Goal: Task Accomplishment & Management: Use online tool/utility

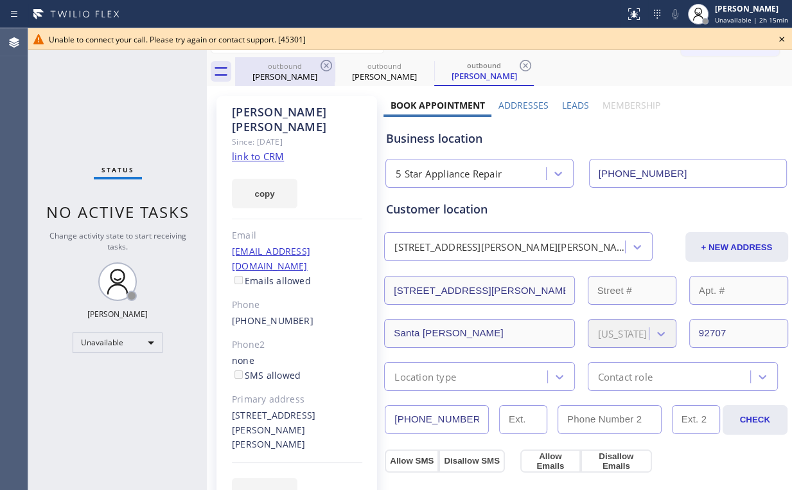
click at [303, 78] on div "[PERSON_NAME]" at bounding box center [285, 77] width 97 height 12
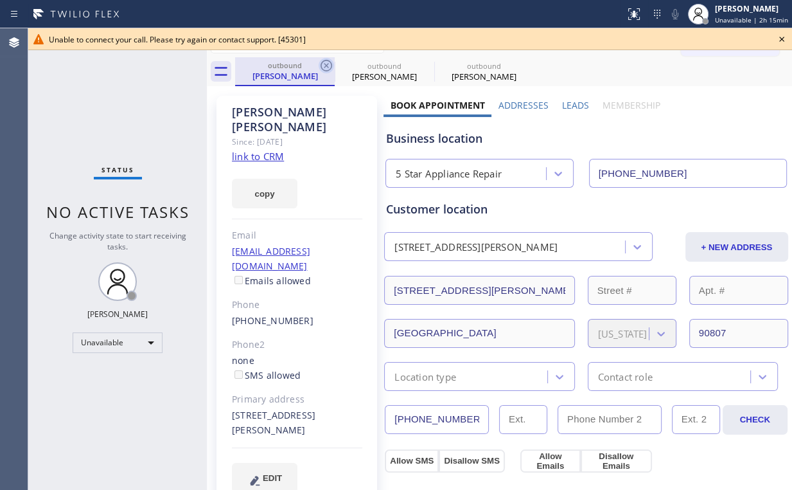
click at [323, 64] on icon at bounding box center [326, 65] width 15 height 15
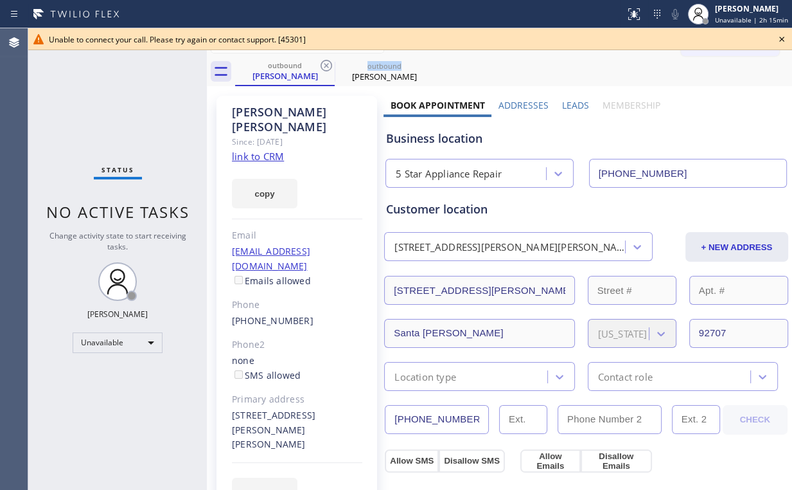
click at [323, 64] on icon at bounding box center [326, 65] width 15 height 15
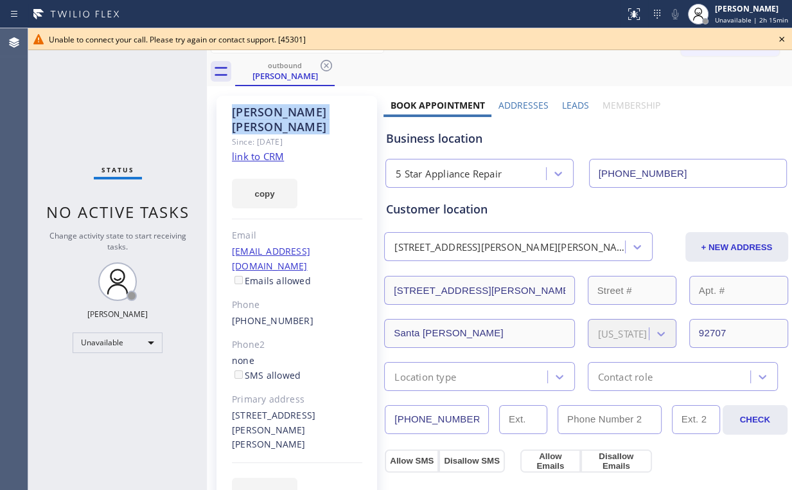
click at [323, 64] on icon at bounding box center [326, 65] width 15 height 15
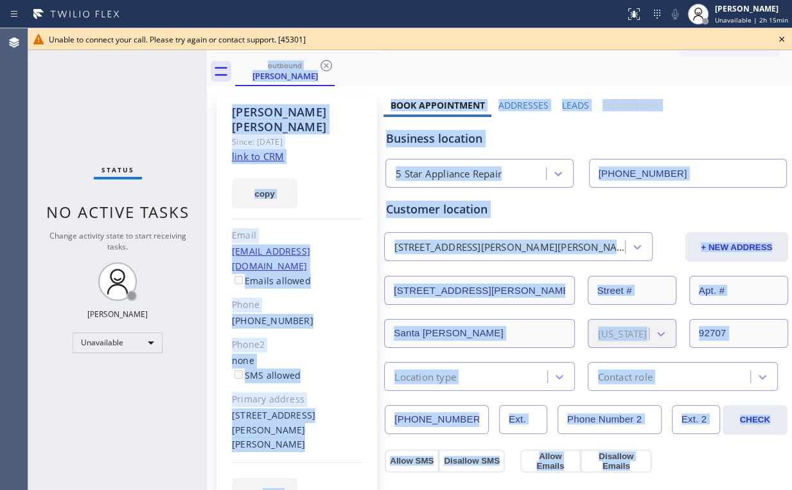
click at [323, 64] on div "outbound [PERSON_NAME]" at bounding box center [513, 71] width 557 height 29
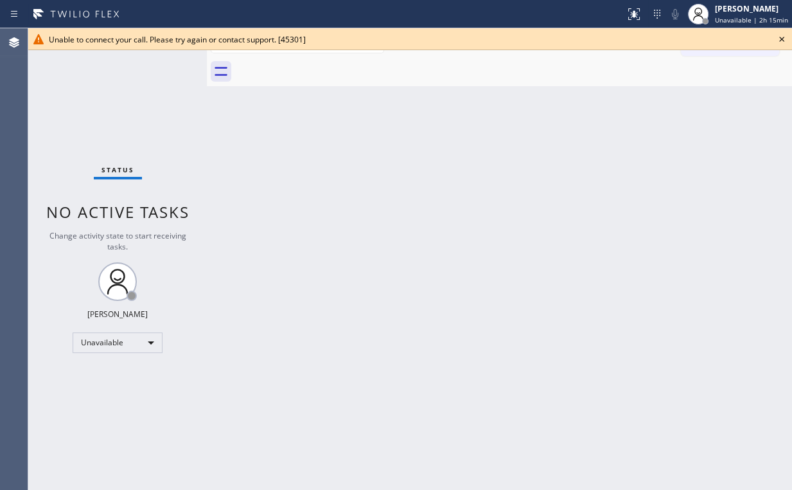
click at [427, 110] on div "Back to Dashboard Change Sender ID Customers Technicians Select a contact Outbo…" at bounding box center [500, 258] width 586 height 461
click at [783, 39] on icon at bounding box center [781, 38] width 15 height 15
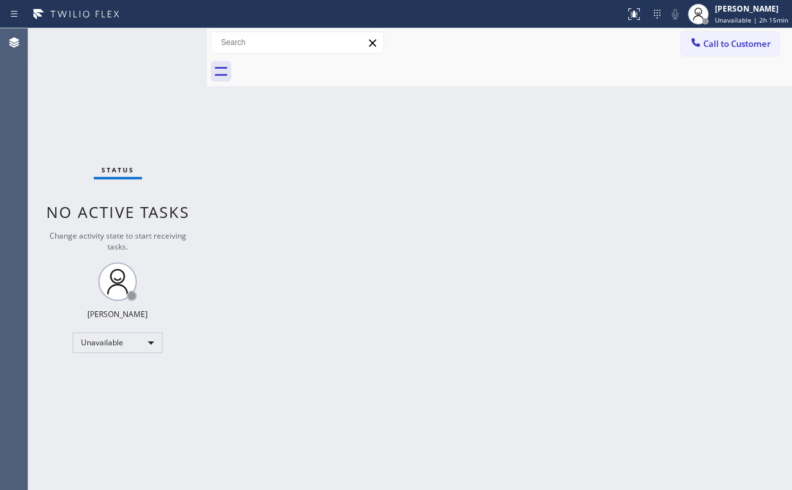
click at [700, 49] on div at bounding box center [695, 43] width 15 height 15
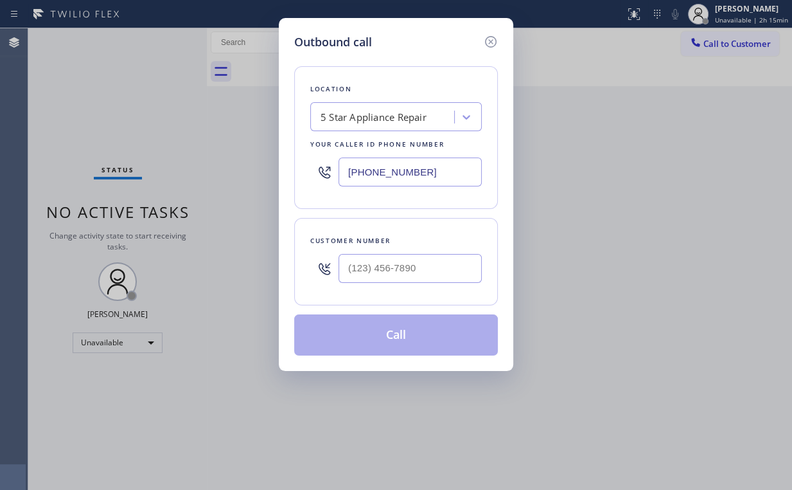
drag, startPoint x: 443, startPoint y: 173, endPoint x: 220, endPoint y: 172, distance: 222.4
click at [235, 172] on div "Outbound call Location 5 Star Appliance Repair Your caller id phone number [PHO…" at bounding box center [396, 245] width 792 height 490
paste input "562) 286-548"
type input "[PHONE_NUMBER]"
drag, startPoint x: 404, startPoint y: 265, endPoint x: 416, endPoint y: 262, distance: 13.3
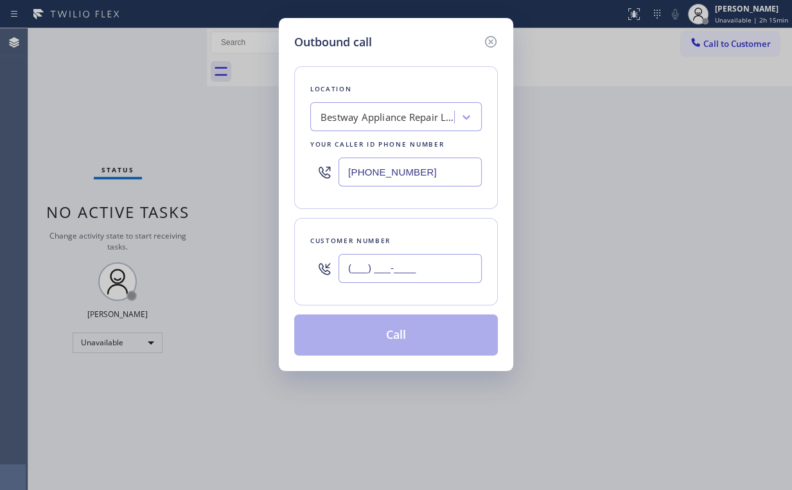
click at [404, 265] on input "(___) ___-____" at bounding box center [410, 268] width 143 height 29
paste input "714) 745-7283"
type input "[PHONE_NUMBER]"
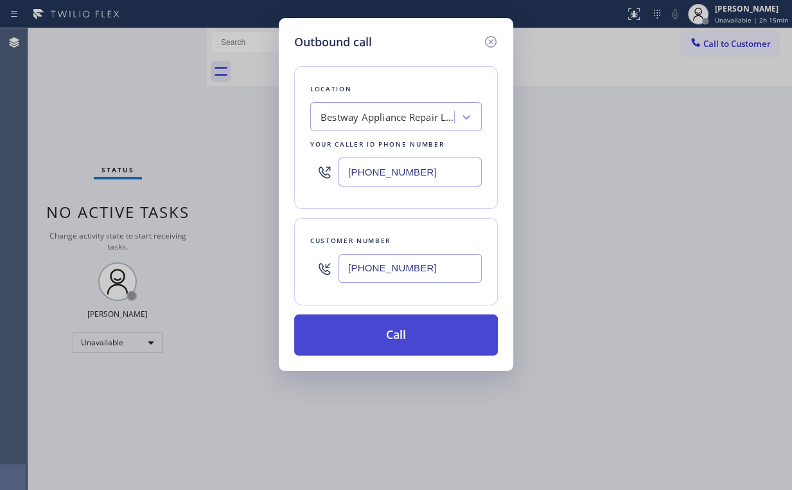
click at [372, 334] on button "Call" at bounding box center [396, 334] width 204 height 41
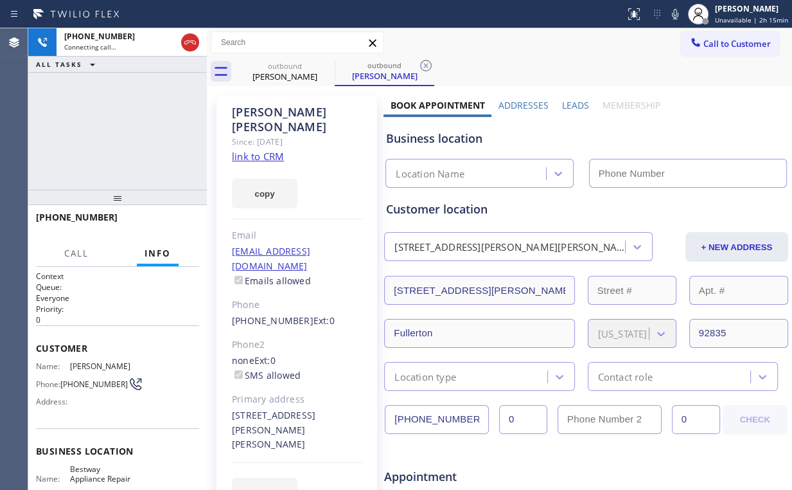
drag, startPoint x: 144, startPoint y: 141, endPoint x: 269, endPoint y: 138, distance: 125.4
click at [146, 141] on div "[PHONE_NUMBER] Connecting call… ALL TASKS ALL TASKS ACTIVE TASKS TASKS IN WRAP …" at bounding box center [117, 108] width 179 height 161
type input "[PHONE_NUMBER]"
drag, startPoint x: 134, startPoint y: 137, endPoint x: 268, endPoint y: 375, distance: 273.7
click at [134, 138] on div "[PHONE_NUMBER] Connecting call… ALL TASKS ALL TASKS ACTIVE TASKS TASKS IN WRAP …" at bounding box center [117, 108] width 179 height 161
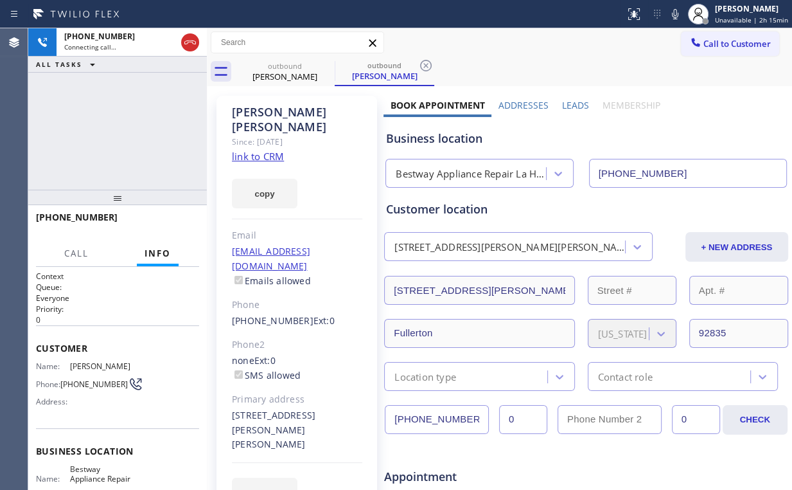
drag, startPoint x: 134, startPoint y: 123, endPoint x: 142, endPoint y: 126, distance: 8.7
click at [134, 123] on div "[PHONE_NUMBER] Connecting call… ALL TASKS ALL TASKS ACTIVE TASKS TASKS IN WRAP …" at bounding box center [117, 108] width 179 height 161
click at [130, 130] on div "[PHONE_NUMBER] Live | 00:14 ALL TASKS ALL TASKS ACTIVE TASKS TASKS IN WRAP UP" at bounding box center [117, 108] width 179 height 161
click at [434, 177] on div "Bestway Appliance Repair La Habra" at bounding box center [471, 173] width 151 height 15
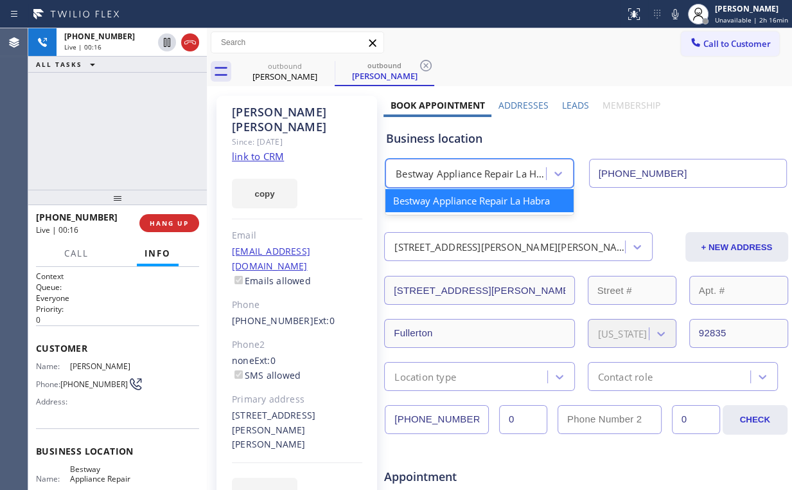
click at [434, 147] on div "Business location option Bestway Appliance Repair La Habra focused, 1 of 1. 1 r…" at bounding box center [587, 152] width 406 height 71
click at [450, 172] on div "Bestway Appliance Repair La Habra" at bounding box center [471, 173] width 151 height 15
click at [100, 127] on div "[PHONE_NUMBER] Live | 00:18 ALL TASKS ALL TASKS ACTIVE TASKS TASKS IN WRAP UP" at bounding box center [117, 108] width 179 height 161
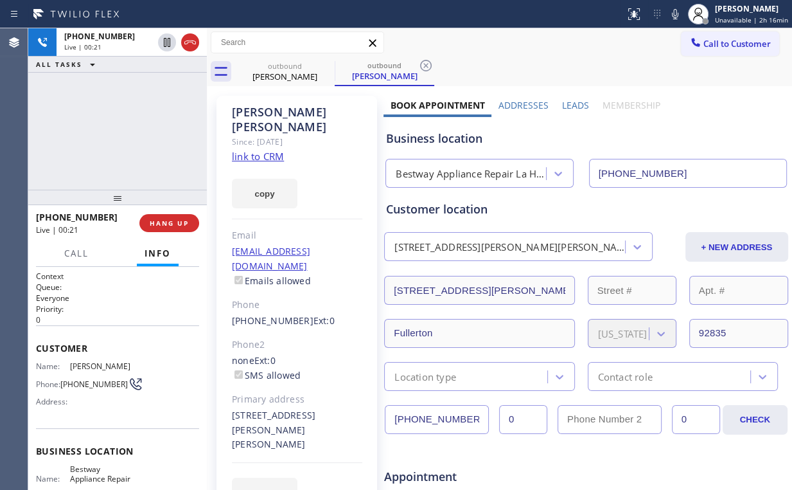
click at [136, 141] on div "[PHONE_NUMBER] Live | 00:21 ALL TASKS ALL TASKS ACTIVE TASKS TASKS IN WRAP UP" at bounding box center [117, 108] width 179 height 161
click at [121, 129] on div "[PHONE_NUMBER] Live | 00:22 ALL TASKS ALL TASKS ACTIVE TASKS TASKS IN WRAP UP" at bounding box center [117, 108] width 179 height 161
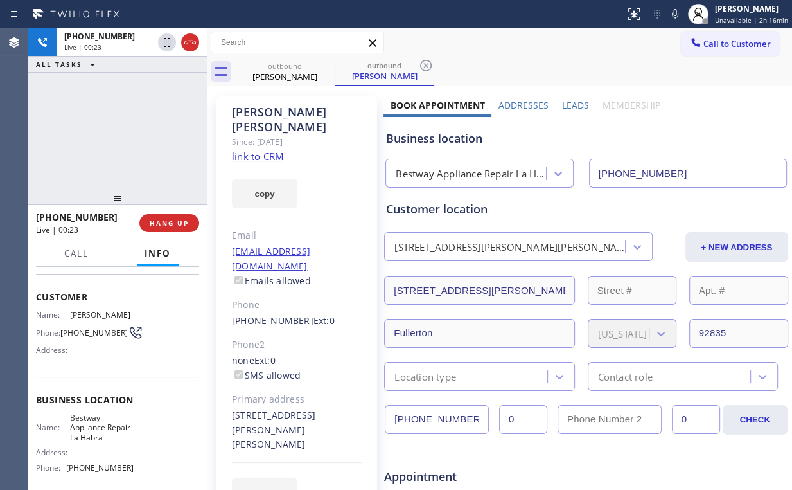
scroll to position [103, 0]
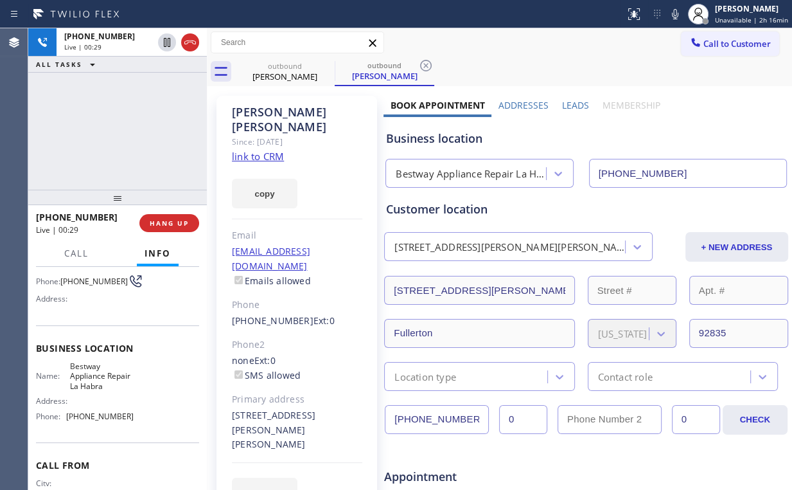
click at [127, 133] on div "[PHONE_NUMBER] Live | 00:29 ALL TASKS ALL TASKS ACTIVE TASKS TASKS IN WRAP UP" at bounding box center [117, 108] width 179 height 161
click at [127, 133] on div "[PHONE_NUMBER] Live | 00:30 ALL TASKS ALL TASKS ACTIVE TASKS TASKS IN WRAP UP" at bounding box center [117, 108] width 179 height 161
click at [127, 133] on div "[PHONE_NUMBER] Live | 00:31 ALL TASKS ALL TASKS ACTIVE TASKS TASKS IN WRAP UP" at bounding box center [117, 108] width 179 height 161
click at [167, 220] on span "HANG UP" at bounding box center [169, 223] width 39 height 9
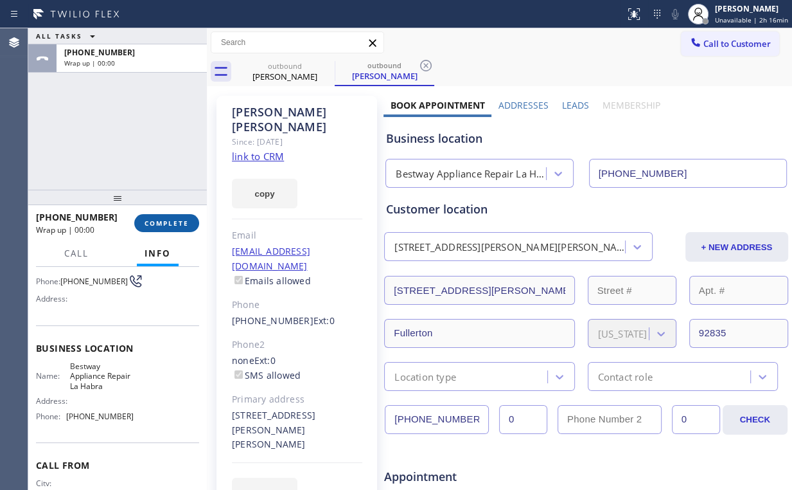
click at [179, 225] on span "COMPLETE" at bounding box center [167, 223] width 44 height 9
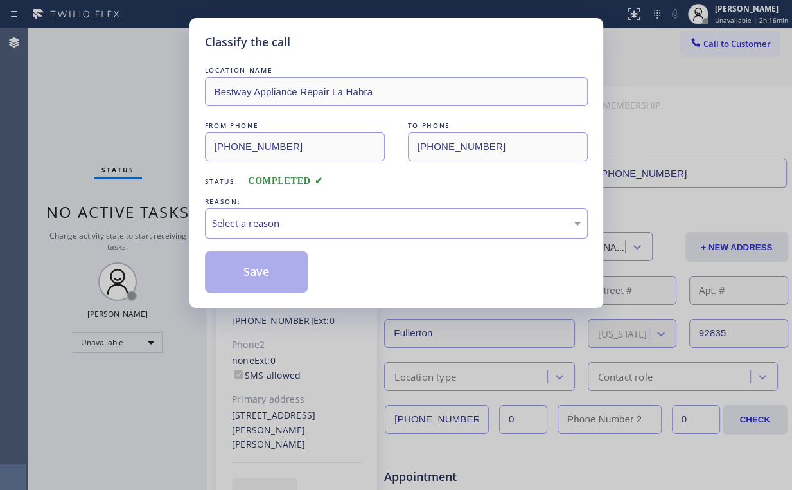
click at [229, 224] on div "Select a reason" at bounding box center [396, 223] width 369 height 15
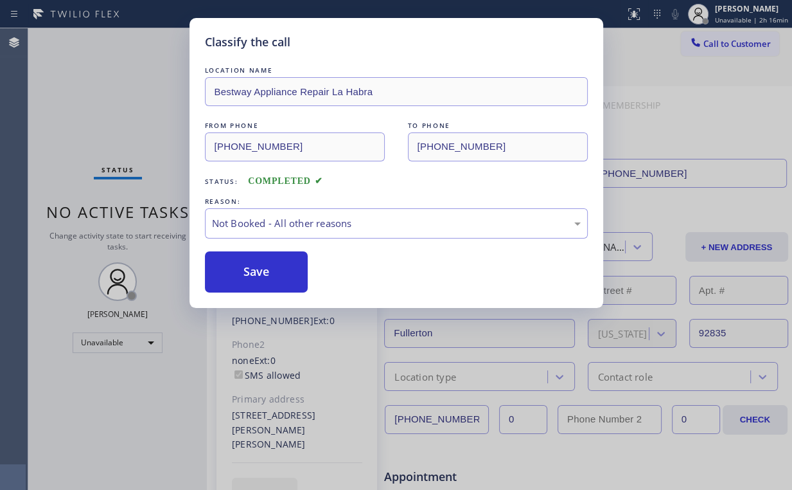
click at [260, 267] on button "Save" at bounding box center [256, 271] width 103 height 41
click at [100, 111] on div "Classify the call LOCATION NAME Bestway Appliance Repair La Habra FROM PHONE [P…" at bounding box center [396, 245] width 792 height 490
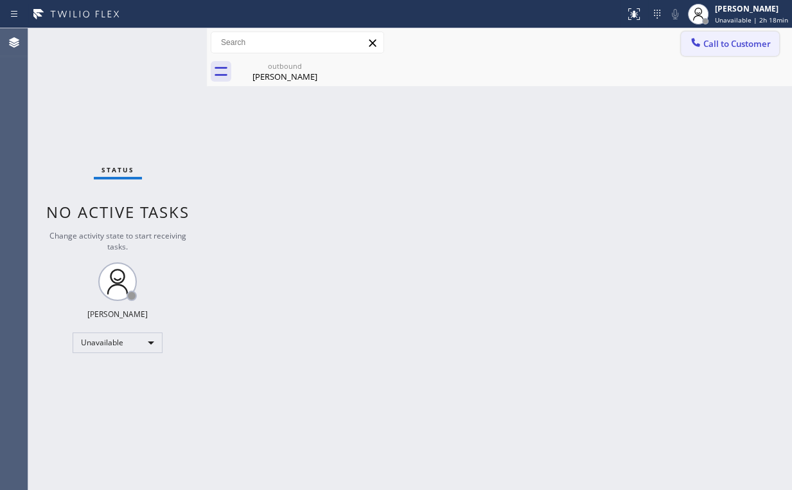
click at [712, 38] on span "Call to Customer" at bounding box center [737, 44] width 67 height 12
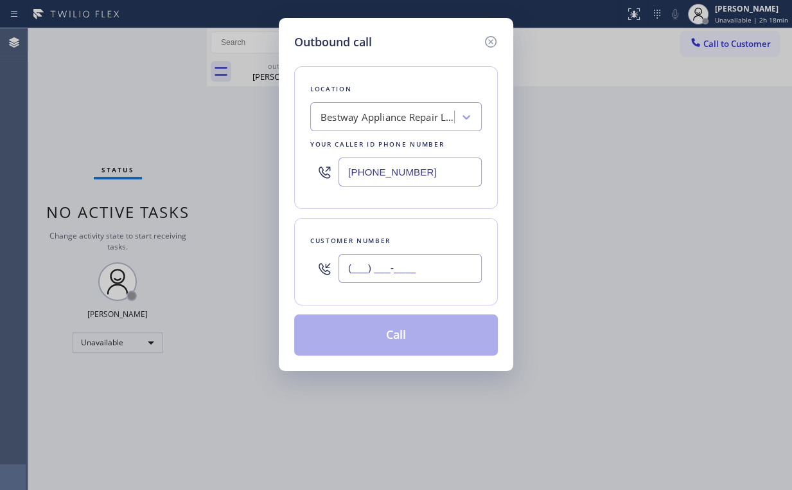
click at [437, 262] on input "(___) ___-____" at bounding box center [410, 268] width 143 height 29
paste input "714) 745-7283"
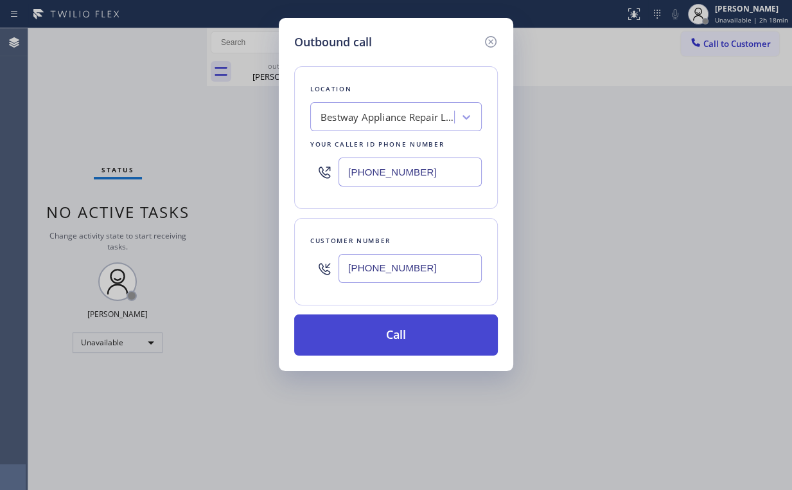
type input "[PHONE_NUMBER]"
click at [345, 336] on button "Call" at bounding box center [396, 334] width 204 height 41
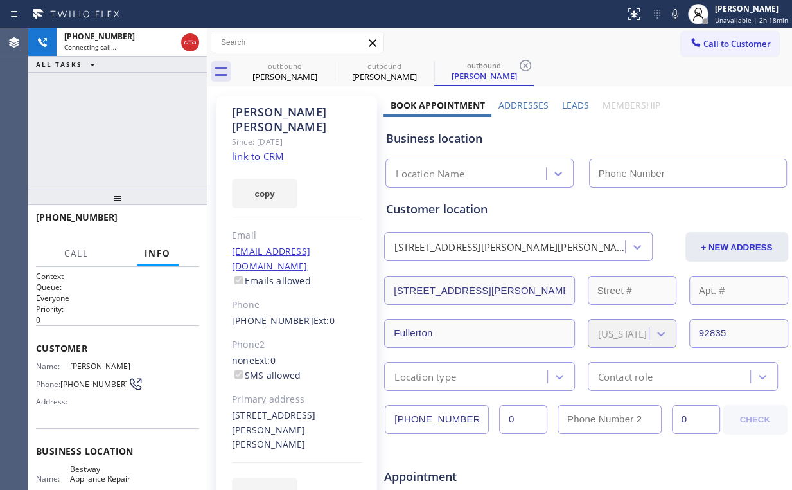
type input "[PHONE_NUMBER]"
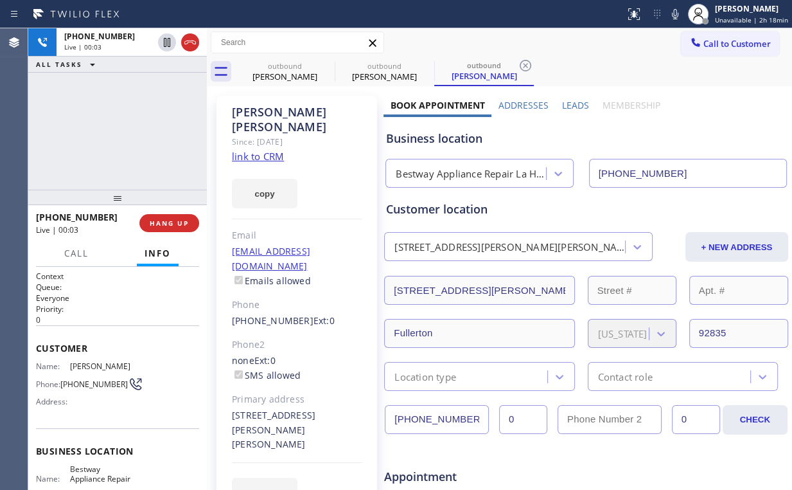
click at [123, 154] on div "[PHONE_NUMBER] Live | 00:03 ALL TASKS ALL TASKS ACTIVE TASKS TASKS IN WRAP UP" at bounding box center [117, 108] width 179 height 161
drag, startPoint x: 139, startPoint y: 111, endPoint x: 69, endPoint y: 0, distance: 130.9
click at [136, 108] on div "[PHONE_NUMBER] Live | 00:05 ALL TASKS ALL TASKS ACTIVE TASKS TASKS IN WRAP UP" at bounding box center [117, 108] width 179 height 161
click at [289, 76] on div "[PERSON_NAME]" at bounding box center [285, 77] width 97 height 12
click at [174, 222] on span "HANG UP" at bounding box center [169, 223] width 39 height 9
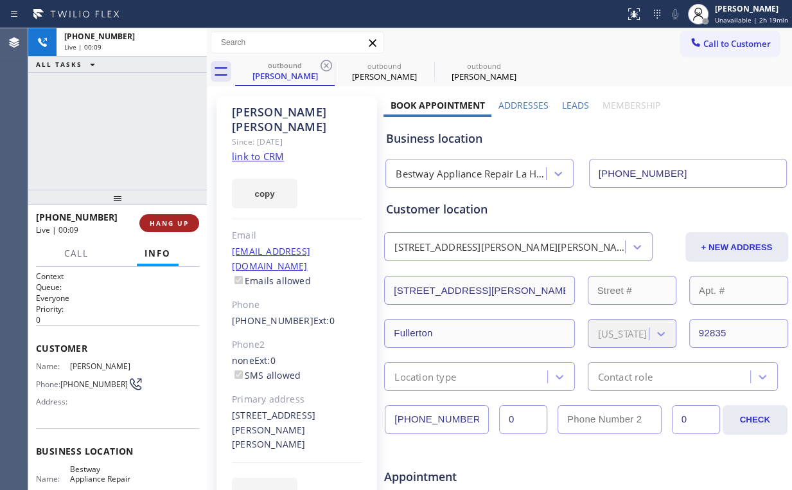
click at [174, 222] on span "HANG UP" at bounding box center [169, 223] width 39 height 9
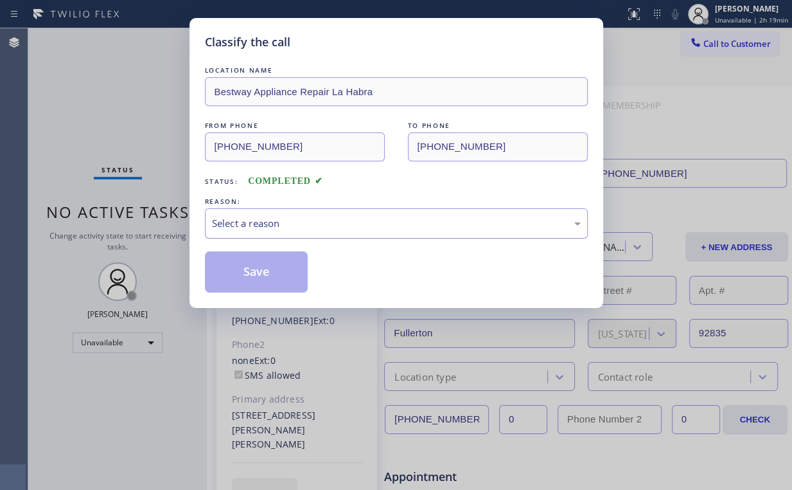
click at [255, 222] on div "Select a reason" at bounding box center [396, 223] width 369 height 15
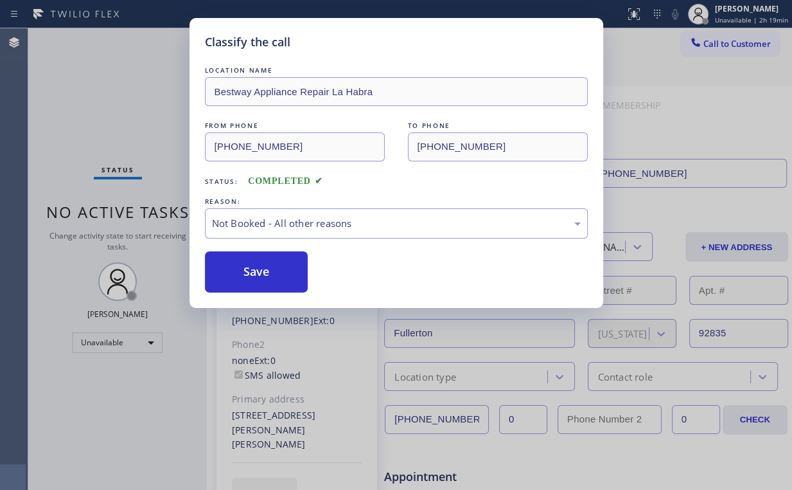
drag, startPoint x: 262, startPoint y: 273, endPoint x: 119, endPoint y: 95, distance: 228.1
click at [262, 271] on button "Save" at bounding box center [256, 271] width 103 height 41
drag, startPoint x: 119, startPoint y: 95, endPoint x: 152, endPoint y: 93, distance: 32.9
click at [119, 95] on div "Classify the call LOCATION NAME Bestway Appliance Repair La Habra FROM PHONE [P…" at bounding box center [396, 245] width 792 height 490
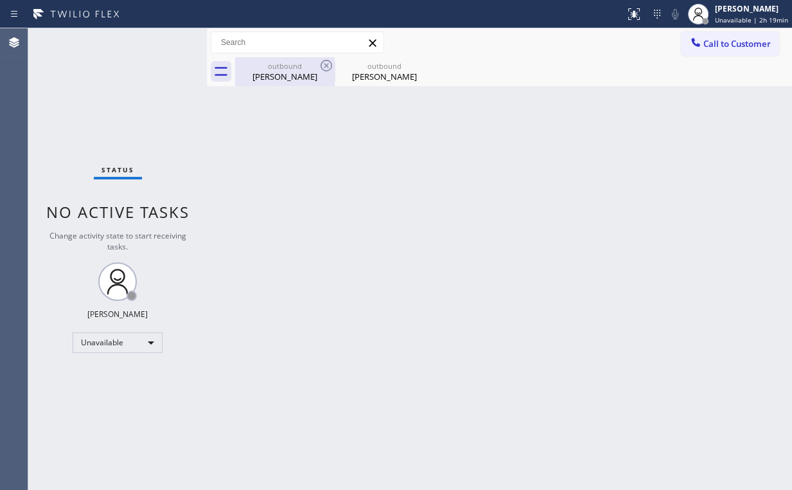
click at [296, 78] on div "[PERSON_NAME]" at bounding box center [285, 77] width 97 height 12
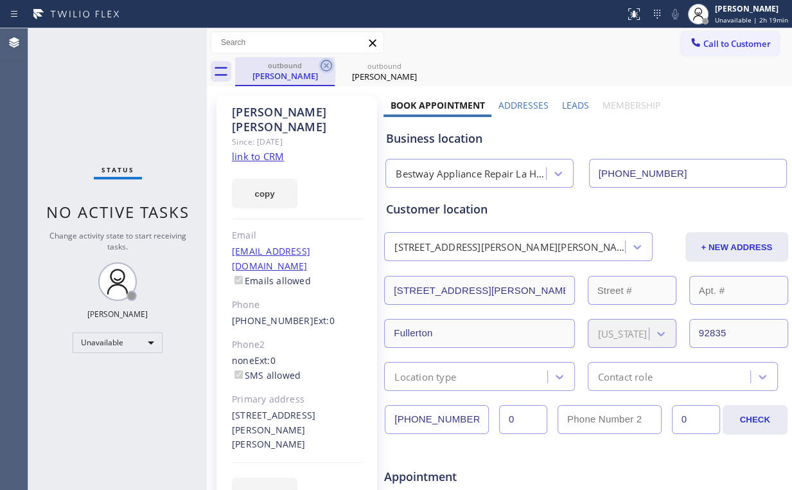
click at [323, 64] on icon at bounding box center [326, 65] width 15 height 15
click at [326, 66] on icon at bounding box center [327, 66] width 12 height 12
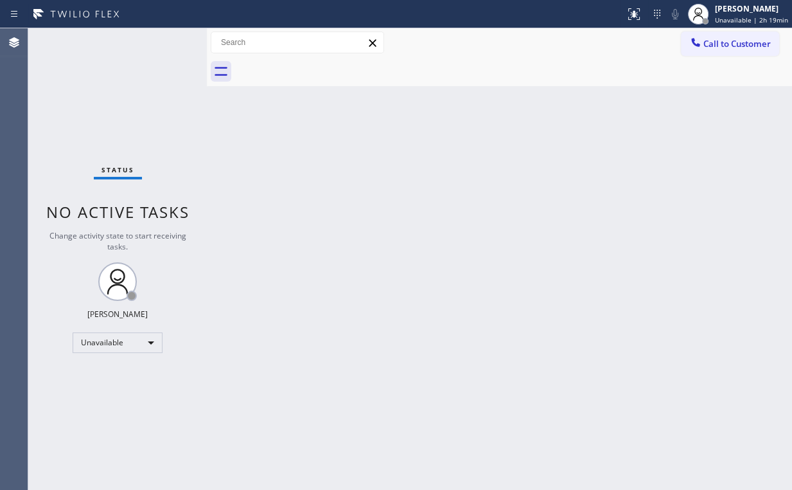
click at [100, 106] on div "Status No active tasks Change activity state to start receiving tasks. [PERSON_…" at bounding box center [117, 258] width 179 height 461
click at [748, 45] on span "Call to Customer" at bounding box center [737, 44] width 67 height 12
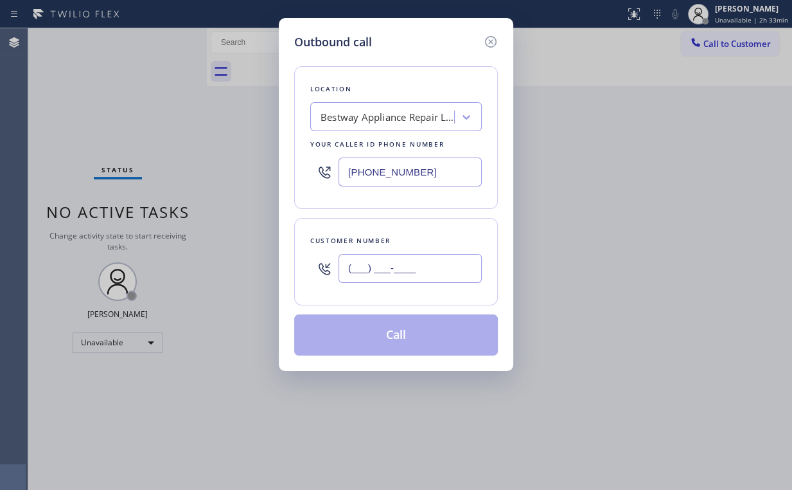
click at [440, 264] on input "(___) ___-____" at bounding box center [410, 268] width 143 height 29
paste input "818) 356-5902"
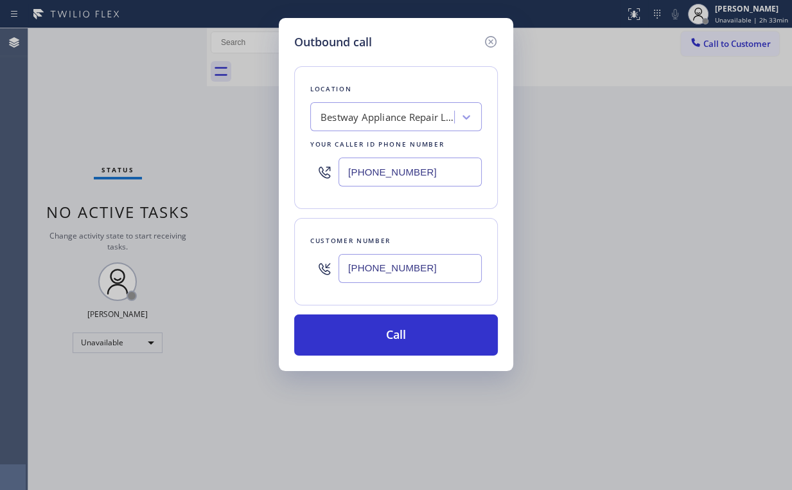
type input "[PHONE_NUMBER]"
click at [425, 73] on div "Location Bestway Appliance Repair [GEOGRAPHIC_DATA] Your caller id phone number…" at bounding box center [396, 137] width 204 height 143
drag, startPoint x: 431, startPoint y: 165, endPoint x: 190, endPoint y: 184, distance: 241.7
click at [249, 175] on div "Outbound call Location Bestway Appliance Repair [GEOGRAPHIC_DATA] Your caller i…" at bounding box center [396, 245] width 792 height 490
paste input "855) 731-495"
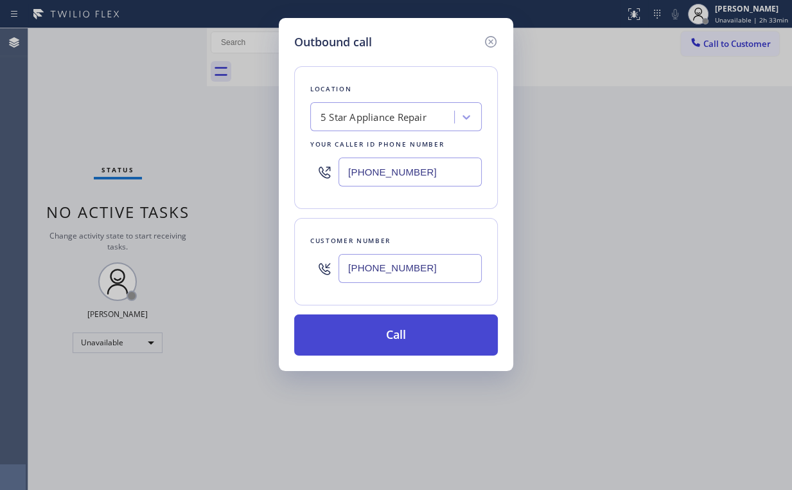
type input "[PHONE_NUMBER]"
click at [368, 340] on button "Call" at bounding box center [396, 334] width 204 height 41
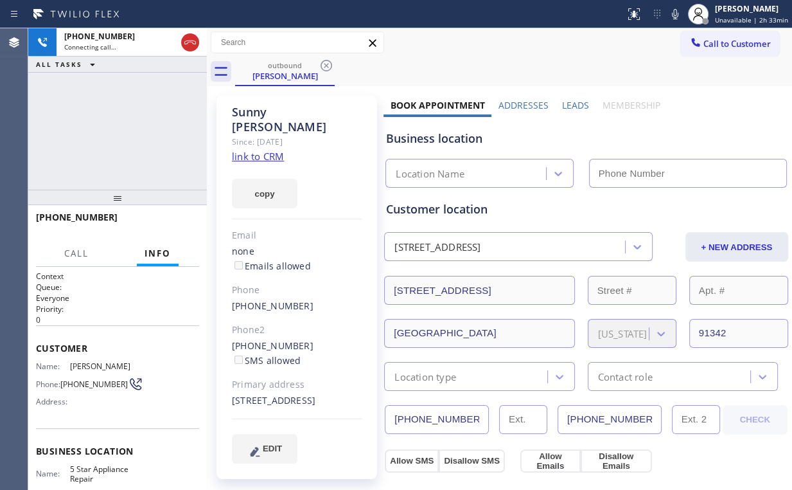
click at [152, 121] on div "[PHONE_NUMBER] Connecting call… ALL TASKS ALL TASKS ACTIVE TASKS TASKS IN WRAP …" at bounding box center [117, 108] width 179 height 161
type input "[PHONE_NUMBER]"
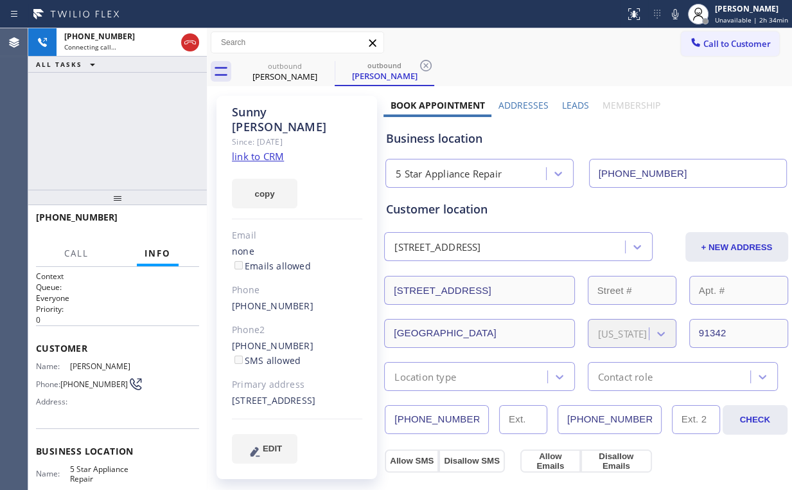
click at [144, 157] on div "[PHONE_NUMBER] Connecting call… ALL TASKS ALL TASKS ACTIVE TASKS TASKS IN WRAP …" at bounding box center [117, 108] width 179 height 161
click at [128, 131] on div "[PHONE_NUMBER] Connecting call… ALL TASKS ALL TASKS ACTIVE TASKS TASKS IN WRAP …" at bounding box center [117, 108] width 179 height 161
click at [123, 134] on div "[PHONE_NUMBER] Connecting call… ALL TASKS ALL TASKS ACTIVE TASKS TASKS IN WRAP …" at bounding box center [117, 108] width 179 height 161
click at [126, 129] on div "[PHONE_NUMBER] Connecting call… ALL TASKS ALL TASKS ACTIVE TASKS TASKS IN WRAP …" at bounding box center [117, 108] width 179 height 161
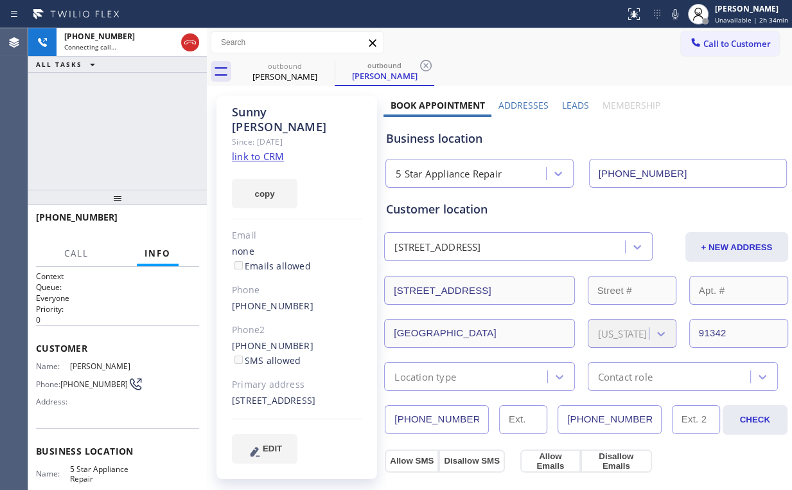
click at [126, 129] on div "[PHONE_NUMBER] Connecting call… ALL TASKS ALL TASKS ACTIVE TASKS TASKS IN WRAP …" at bounding box center [117, 108] width 179 height 161
click at [165, 213] on div "[PHONE_NUMBER] Live | 00:01 HANG UP" at bounding box center [117, 222] width 163 height 33
click at [167, 215] on button "HANG UP" at bounding box center [169, 223] width 60 height 18
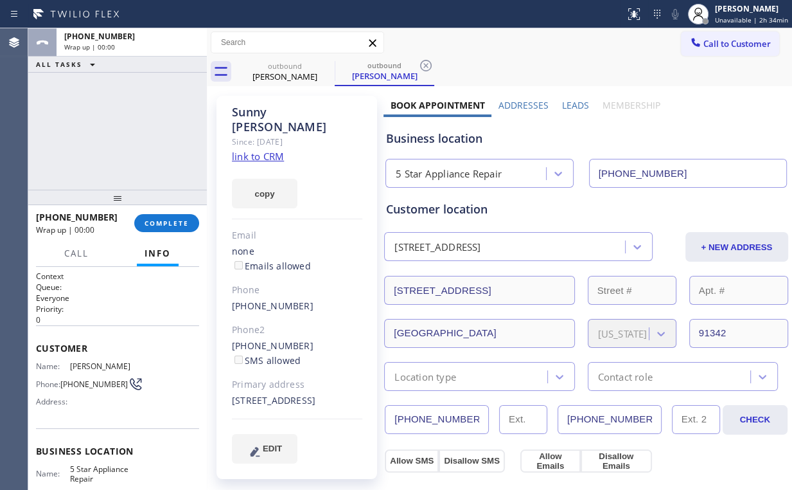
click at [150, 166] on div "ALL TASKS ALL TASKS ACTIVE TASKS TASKS IN WRAP UP [PHONE_NUMBER] Wrap up | 00:00" at bounding box center [117, 108] width 179 height 161
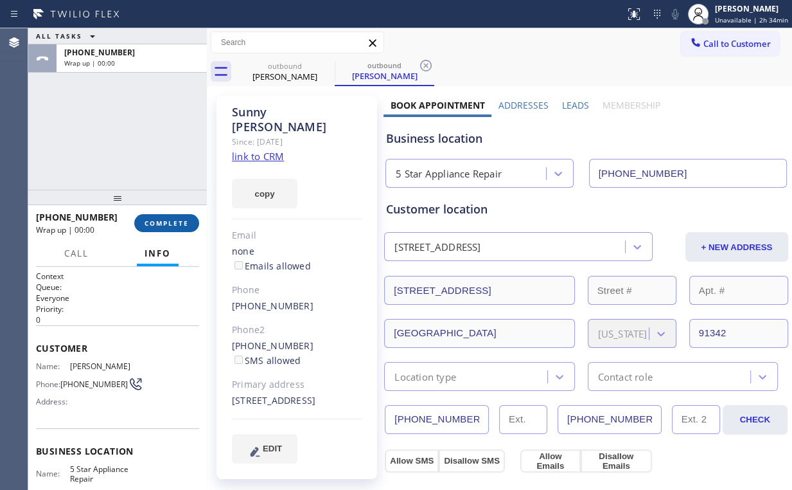
click at [176, 225] on span "COMPLETE" at bounding box center [167, 223] width 44 height 9
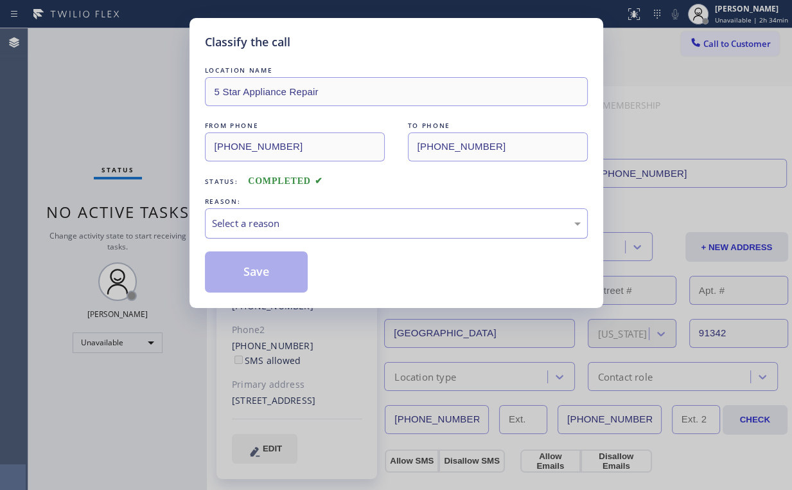
click at [240, 218] on div "Select a reason" at bounding box center [396, 223] width 369 height 15
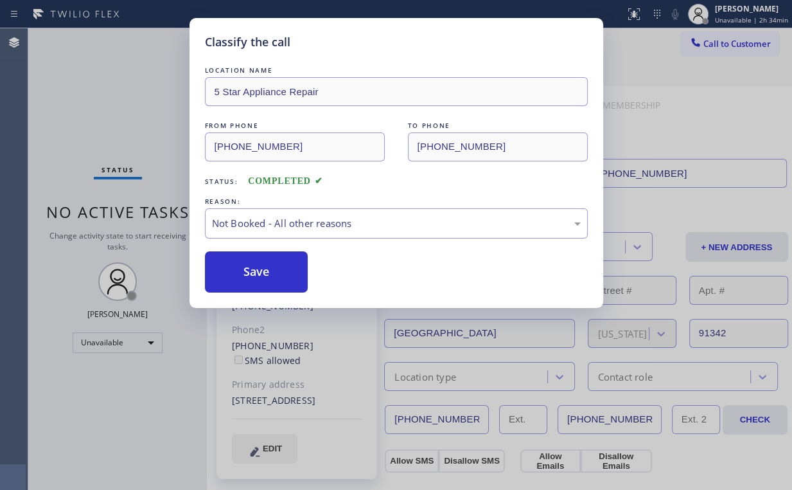
drag, startPoint x: 260, startPoint y: 270, endPoint x: 152, endPoint y: 142, distance: 167.0
click at [260, 270] on button "Save" at bounding box center [256, 271] width 103 height 41
click at [125, 117] on div "Classify the call LOCATION NAME 5 Star Appliance Repair FROM PHONE [PHONE_NUMBE…" at bounding box center [396, 245] width 792 height 490
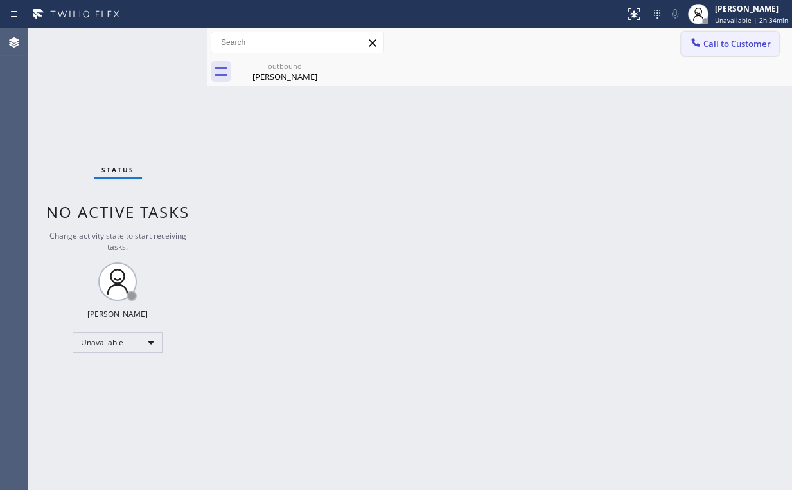
drag, startPoint x: 705, startPoint y: 45, endPoint x: 443, endPoint y: 233, distance: 322.8
click at [704, 48] on span "Call to Customer" at bounding box center [737, 44] width 67 height 12
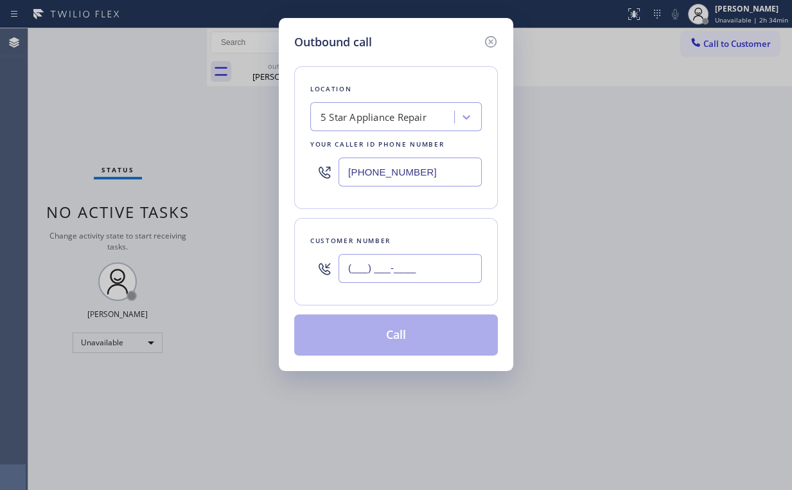
click at [425, 255] on input "(___) ___-____" at bounding box center [410, 268] width 143 height 29
paste input "323) 898-1177"
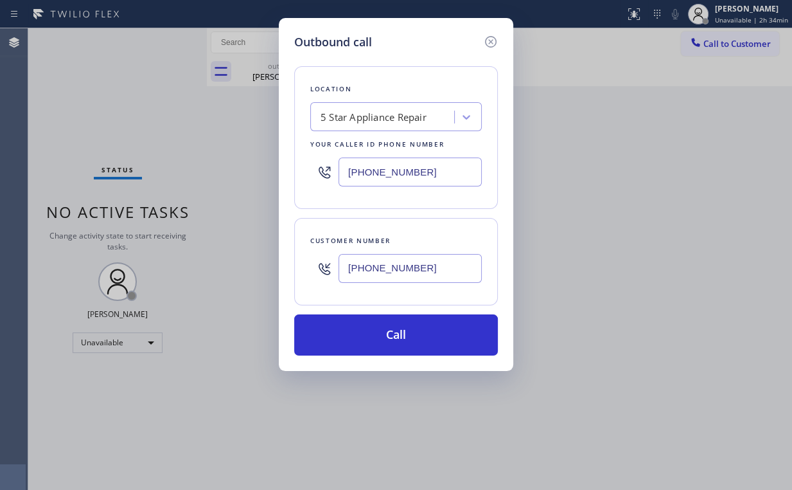
type input "[PHONE_NUMBER]"
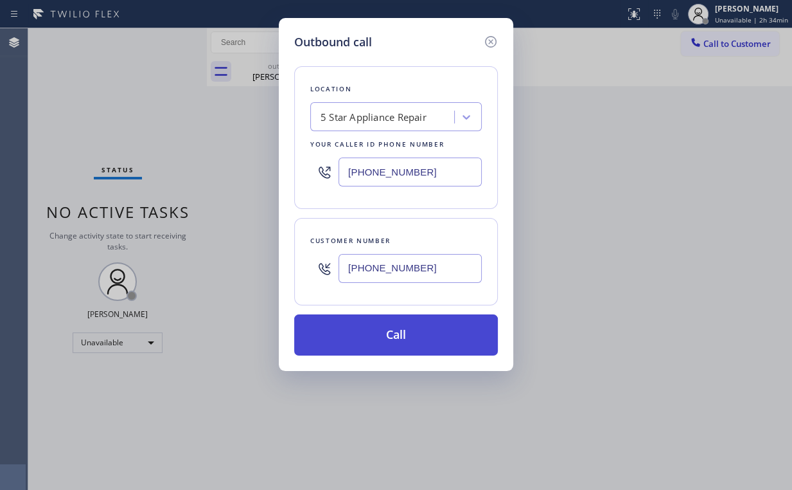
click at [384, 311] on div "Location 5 Star Appliance Repair Your caller id phone number [PHONE_NUMBER] Cus…" at bounding box center [396, 203] width 204 height 305
click at [375, 345] on button "Call" at bounding box center [396, 334] width 204 height 41
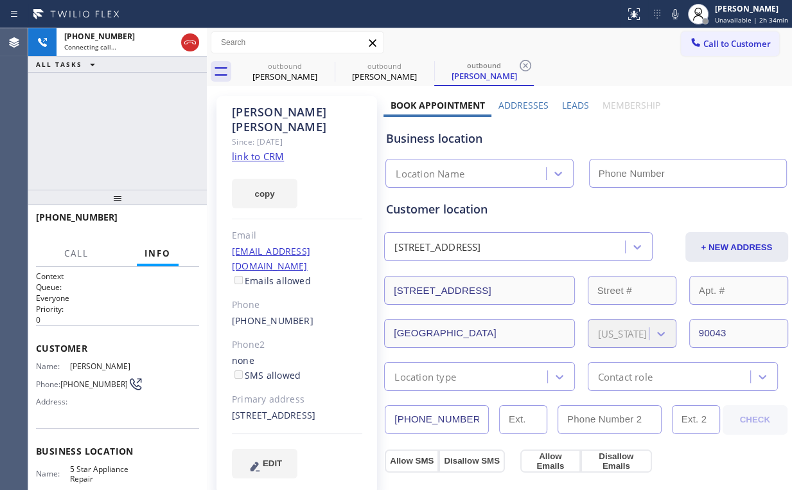
type input "[PHONE_NUMBER]"
click at [129, 130] on div "[PHONE_NUMBER] Connecting call… ALL TASKS ALL TASKS ACTIVE TASKS TASKS IN WRAP …" at bounding box center [117, 108] width 179 height 161
drag, startPoint x: 128, startPoint y: 130, endPoint x: 123, endPoint y: 123, distance: 8.7
click at [123, 123] on div "[PHONE_NUMBER] Connecting call… ALL TASKS ALL TASKS ACTIVE TASKS TASKS IN WRAP …" at bounding box center [117, 108] width 179 height 161
drag, startPoint x: 125, startPoint y: 122, endPoint x: 193, endPoint y: 118, distance: 67.6
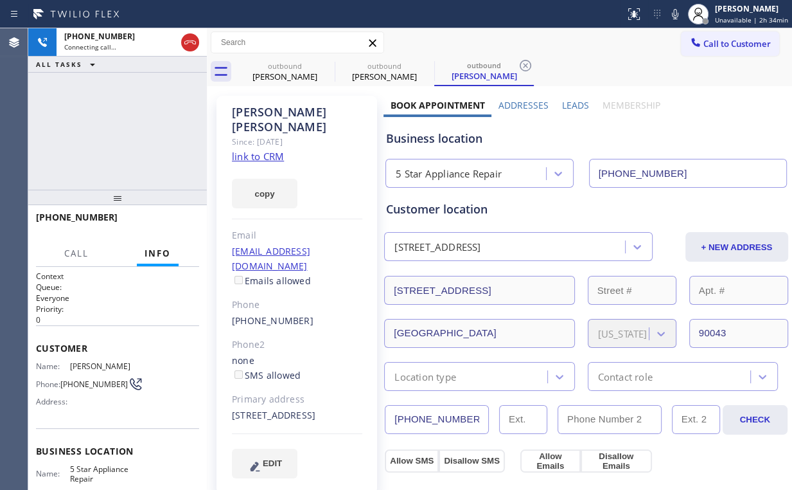
click at [126, 122] on div "[PHONE_NUMBER] Connecting call… ALL TASKS ALL TASKS ACTIVE TASKS TASKS IN WRAP …" at bounding box center [117, 108] width 179 height 161
click at [281, 75] on div "[PERSON_NAME]" at bounding box center [285, 77] width 97 height 12
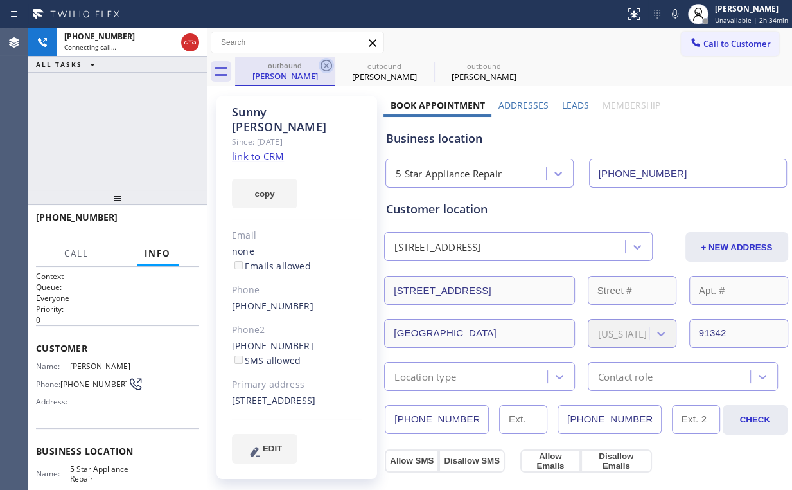
click at [326, 64] on icon at bounding box center [326, 65] width 15 height 15
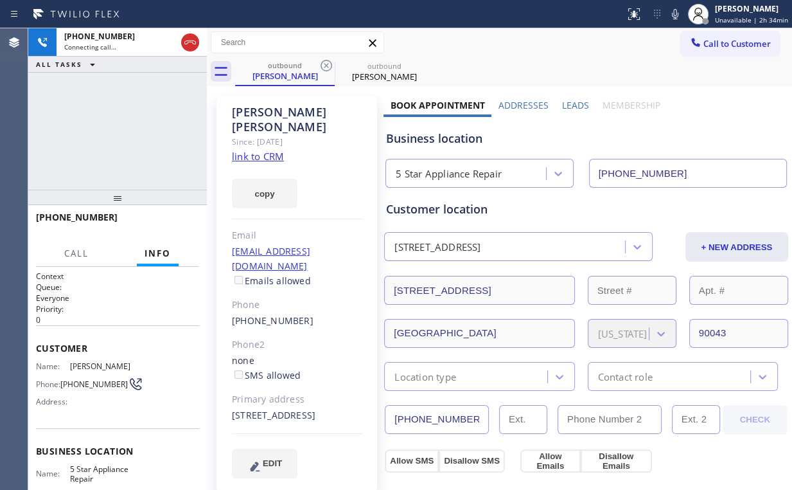
click at [147, 112] on div "[PHONE_NUMBER] Connecting call… ALL TASKS ALL TASKS ACTIVE TASKS TASKS IN WRAP …" at bounding box center [117, 108] width 179 height 161
drag, startPoint x: 193, startPoint y: 39, endPoint x: 203, endPoint y: 39, distance: 10.3
click at [193, 39] on icon at bounding box center [190, 42] width 15 height 15
click at [305, 83] on div "outbound [PERSON_NAME]" at bounding box center [285, 71] width 97 height 28
click at [328, 64] on icon at bounding box center [326, 65] width 15 height 15
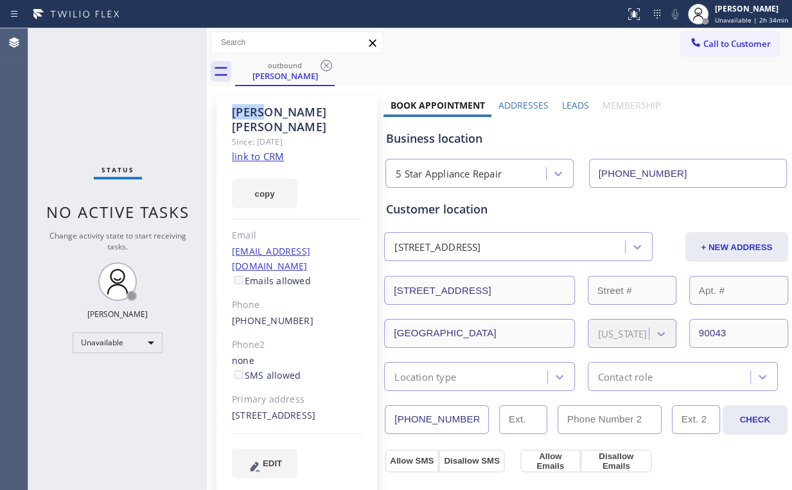
click at [328, 64] on icon at bounding box center [326, 65] width 15 height 15
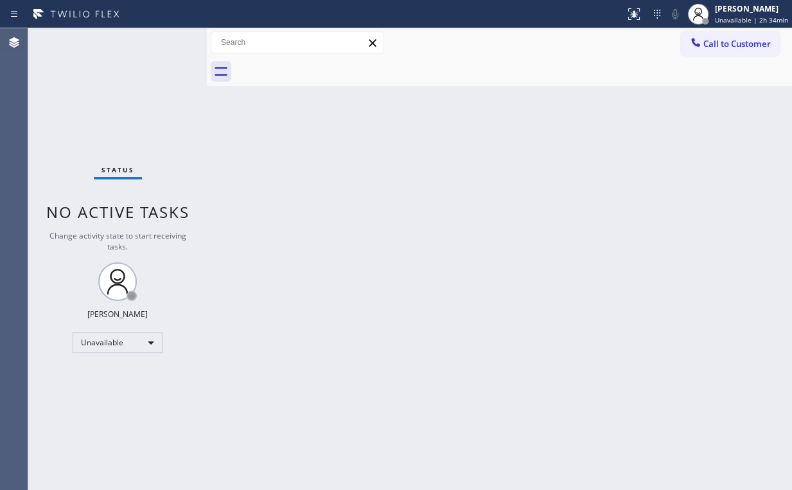
drag, startPoint x: 732, startPoint y: 37, endPoint x: 472, endPoint y: 179, distance: 296.5
click at [728, 39] on span "Call to Customer" at bounding box center [737, 44] width 67 height 12
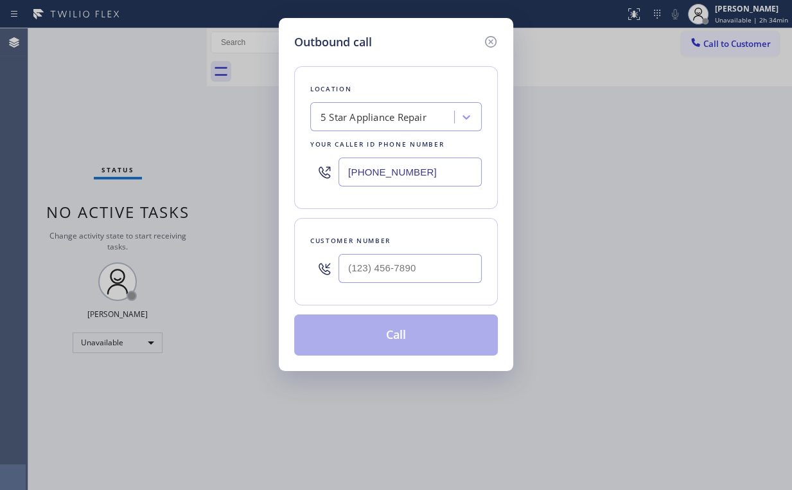
drag, startPoint x: 470, startPoint y: 170, endPoint x: 147, endPoint y: 198, distance: 324.5
click at [248, 190] on div "Outbound call Location 5 Star Appliance Repair Your caller id phone number [PHO…" at bounding box center [396, 245] width 792 height 490
paste input "415) 727-8840"
type input "[PHONE_NUMBER]"
click at [391, 260] on input "(___) ___-____" at bounding box center [410, 268] width 143 height 29
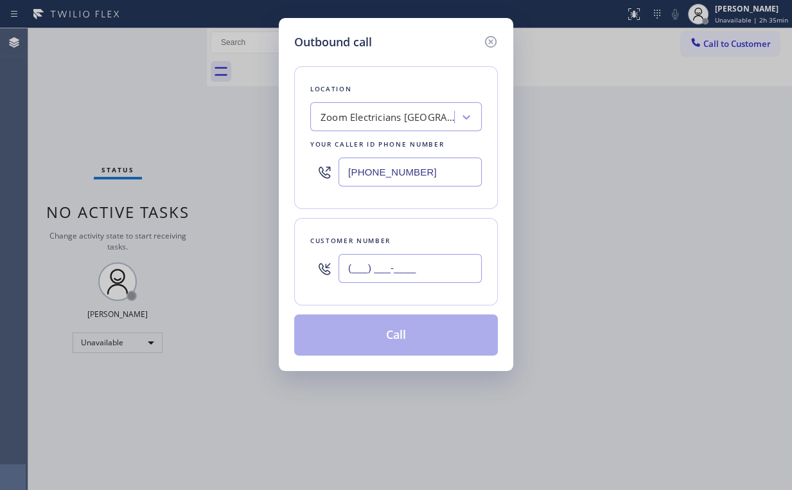
paste input "650) 863-7888"
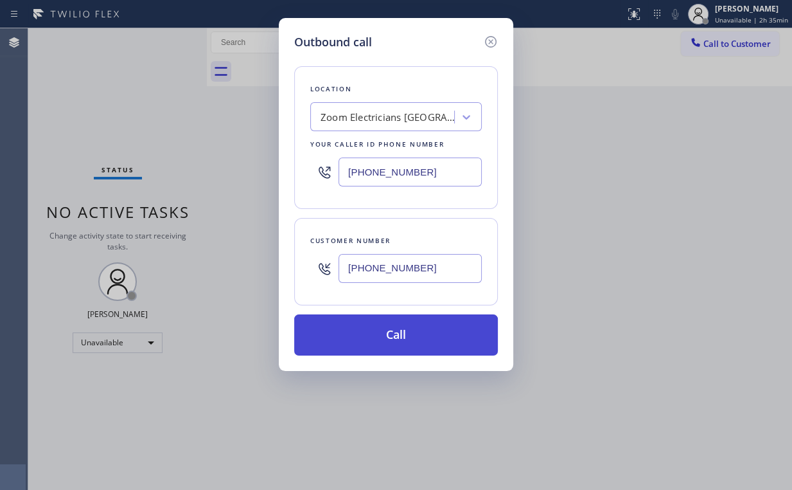
type input "[PHONE_NUMBER]"
click at [366, 337] on button "Call" at bounding box center [396, 334] width 204 height 41
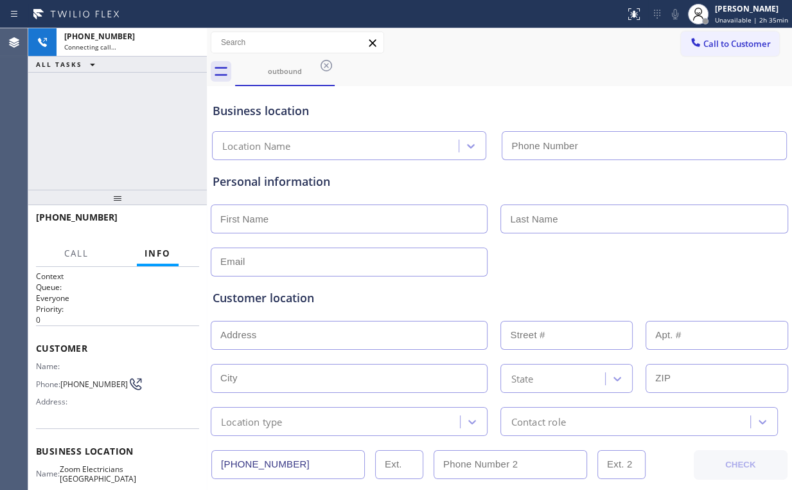
type input "[PHONE_NUMBER]"
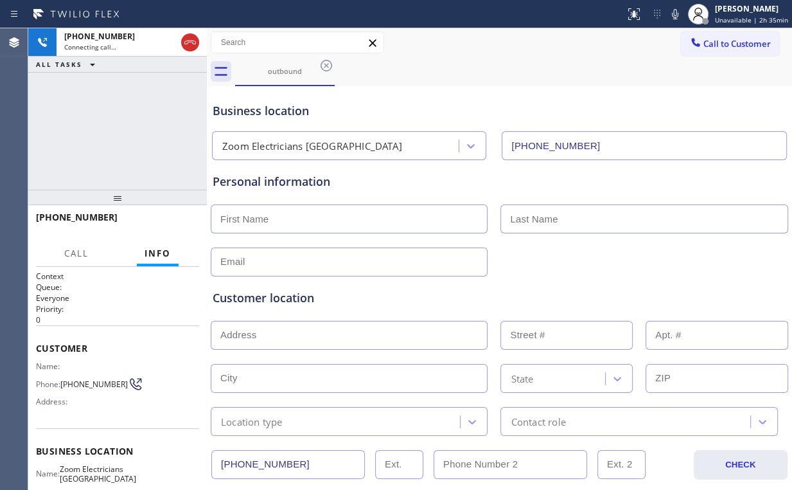
click at [115, 134] on div "[PHONE_NUMBER] Connecting call… ALL TASKS ALL TASKS ACTIVE TASKS TASKS IN WRAP …" at bounding box center [117, 108] width 179 height 161
click at [125, 129] on div "[PHONE_NUMBER] Live | 00:08 ALL TASKS ALL TASKS ACTIVE TASKS TASKS IN WRAP UP" at bounding box center [117, 108] width 179 height 161
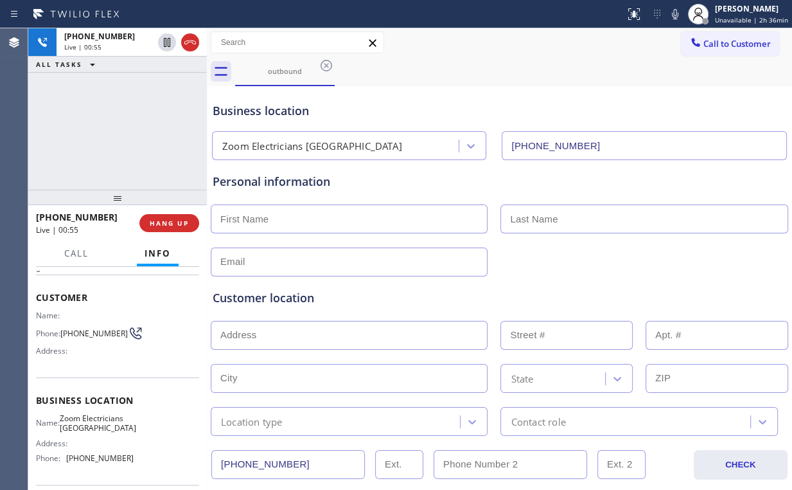
scroll to position [51, 0]
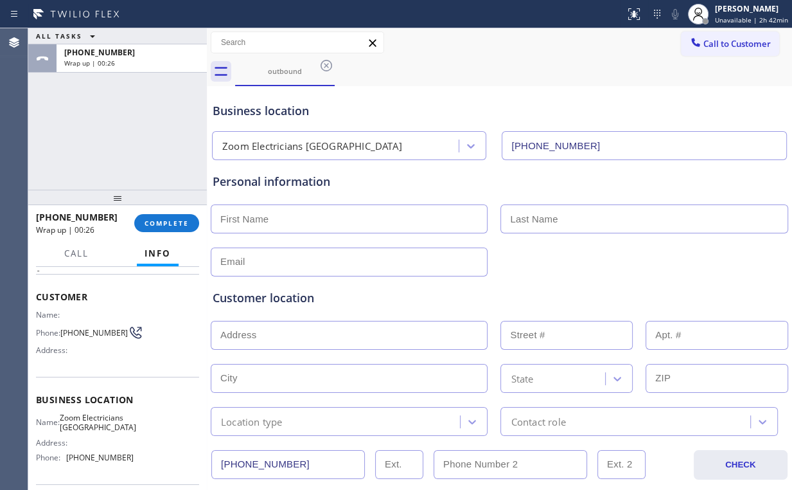
click at [282, 220] on input "text" at bounding box center [349, 218] width 277 height 29
type input "[PERSON_NAME]"
type input "Chao"
click at [260, 269] on input "text" at bounding box center [349, 261] width 277 height 29
drag, startPoint x: 64, startPoint y: 325, endPoint x: 82, endPoint y: 342, distance: 24.1
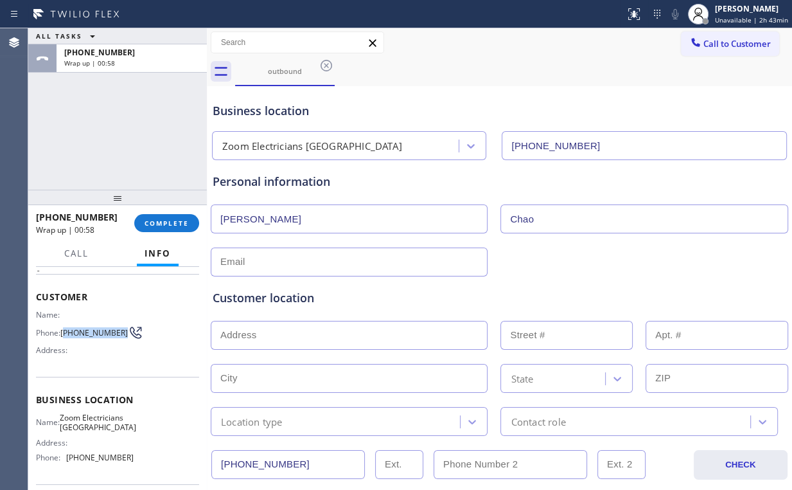
click at [82, 342] on div "Name: Phone: [PHONE_NUMBER] Address:" at bounding box center [85, 335] width 98 height 51
copy span "650) 863-7888"
click at [137, 116] on div "ALL TASKS ALL TASKS ACTIVE TASKS TASKS IN WRAP UP [PHONE_NUMBER] Wrap up | 01:06" at bounding box center [117, 108] width 179 height 161
click at [282, 264] on input "text" at bounding box center [349, 261] width 277 height 29
click at [455, 98] on div "Business location Zoom Electricians [GEOGRAPHIC_DATA] [PHONE_NUMBER]" at bounding box center [499, 124] width 579 height 71
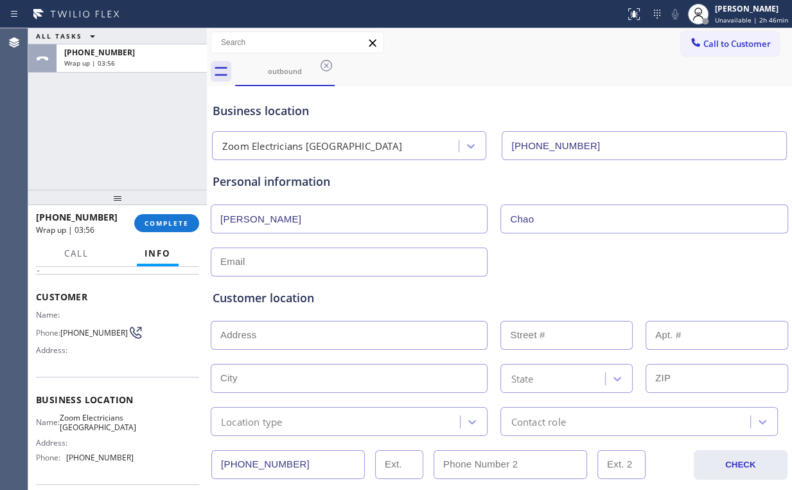
click at [283, 252] on input "text" at bounding box center [349, 261] width 277 height 29
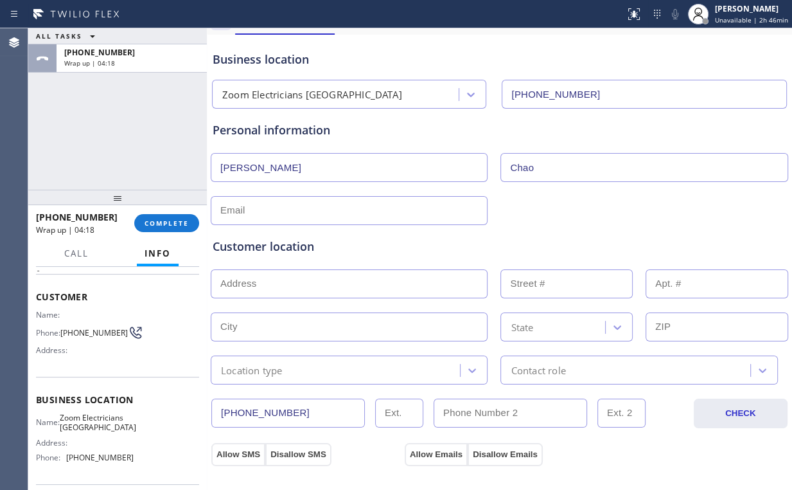
click at [307, 281] on input "text" at bounding box center [349, 283] width 277 height 29
click at [285, 289] on input "text" at bounding box center [349, 283] width 277 height 29
paste input "[STREET_ADDRESS]"
type input "[STREET_ADDRESS]"
type input "4509"
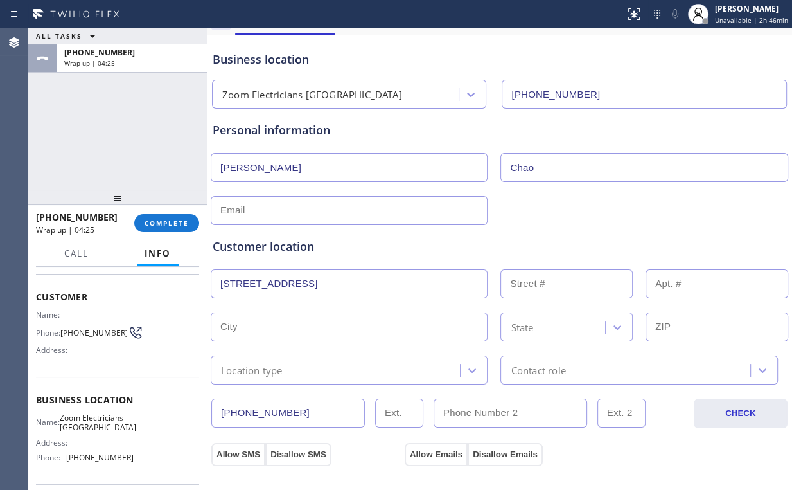
type input "[GEOGRAPHIC_DATA]"
type input "94114"
click at [388, 249] on div "Customer location" at bounding box center [500, 246] width 574 height 17
click at [294, 368] on div "Location type" at bounding box center [338, 370] width 246 height 22
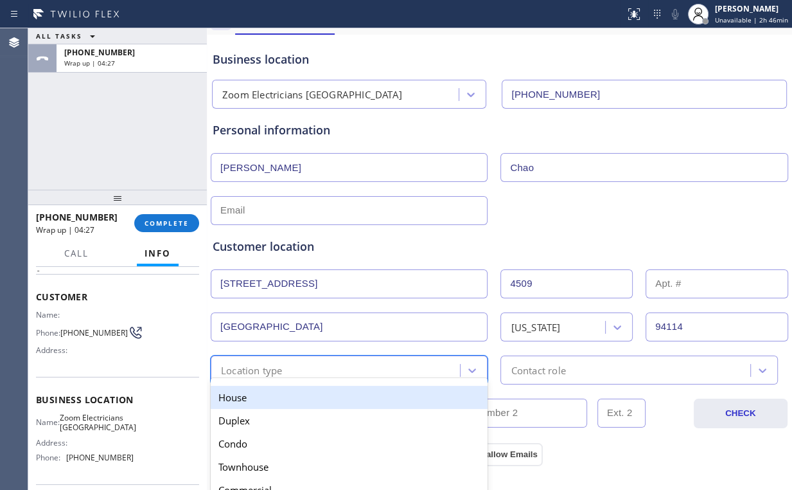
type input "h"
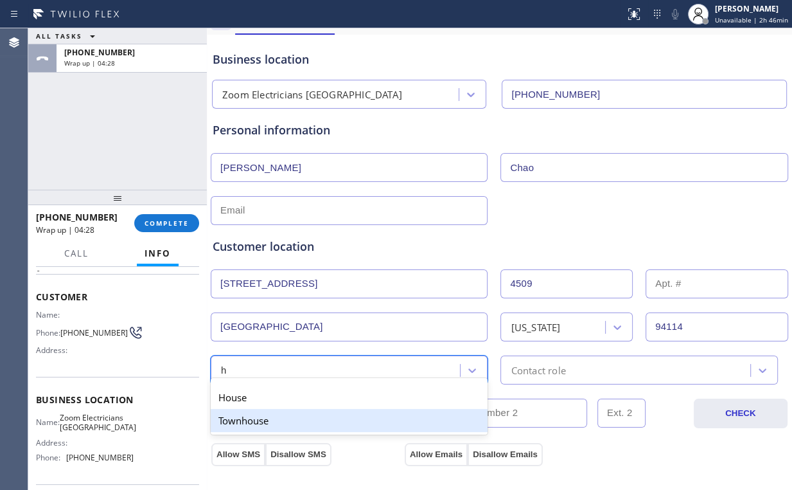
click at [253, 419] on div "Townhouse" at bounding box center [349, 420] width 277 height 23
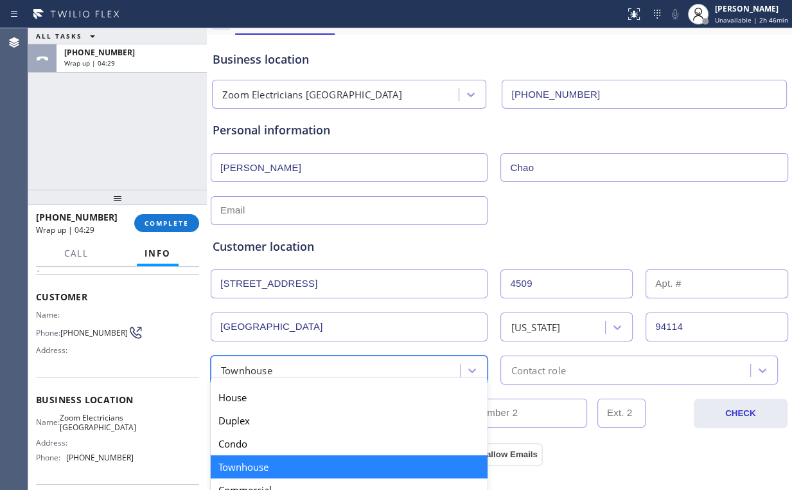
click at [313, 364] on div "Townhouse" at bounding box center [338, 370] width 246 height 22
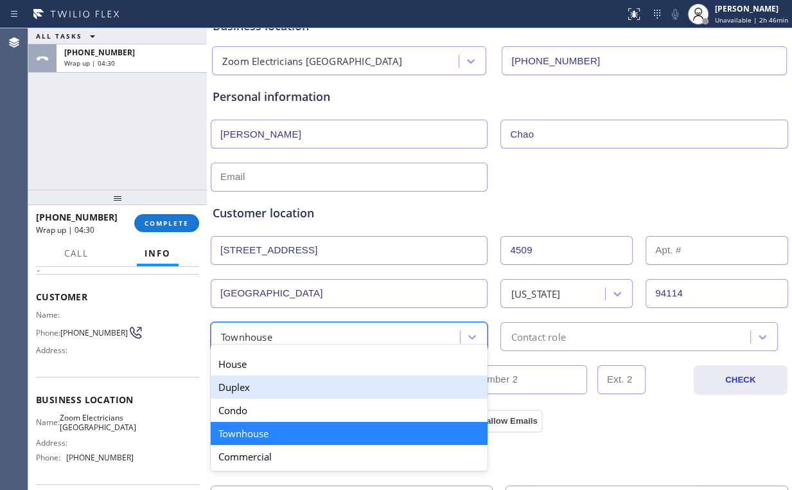
scroll to position [154, 0]
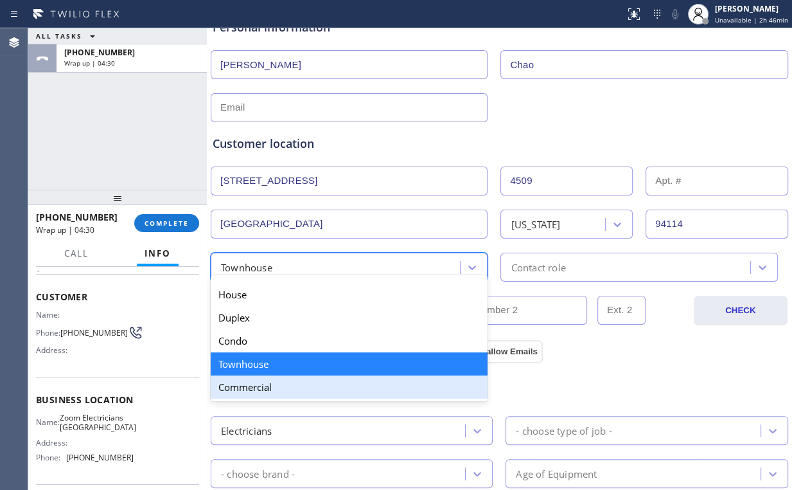
drag, startPoint x: 259, startPoint y: 386, endPoint x: 275, endPoint y: 386, distance: 16.1
click at [263, 386] on div "Commercial" at bounding box center [349, 386] width 277 height 23
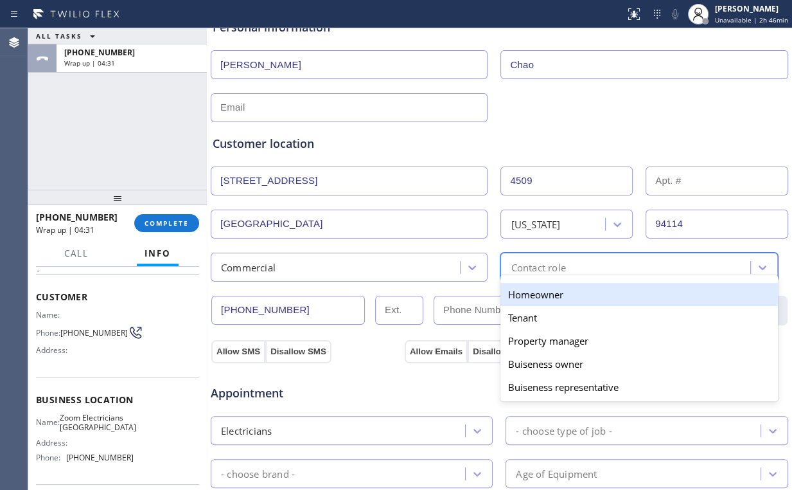
click at [578, 263] on div "Contact role" at bounding box center [628, 267] width 246 height 22
type input "h"
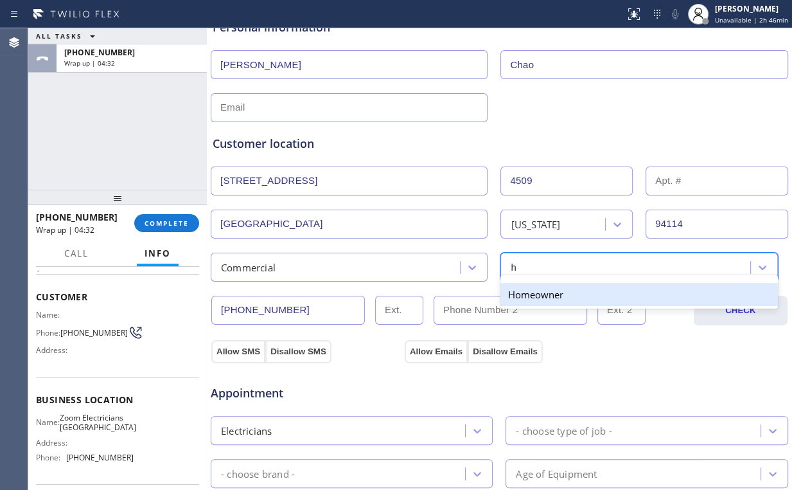
click at [546, 292] on div "Homeowner" at bounding box center [639, 294] width 277 height 23
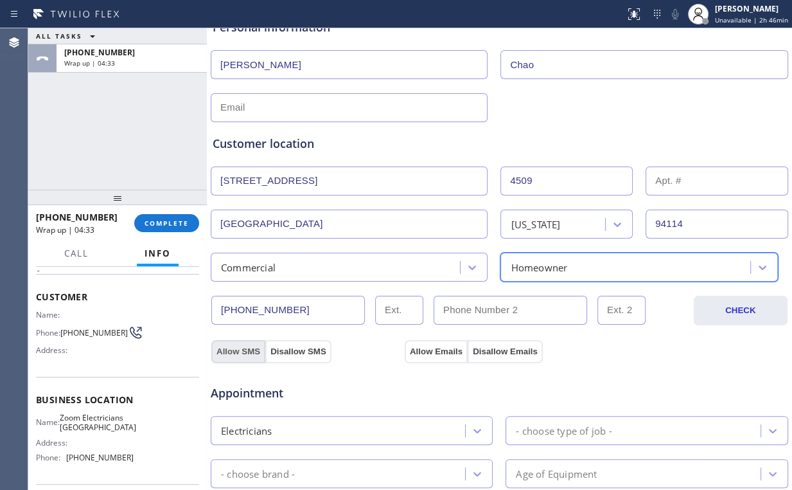
click at [231, 350] on button "Allow SMS" at bounding box center [238, 351] width 54 height 23
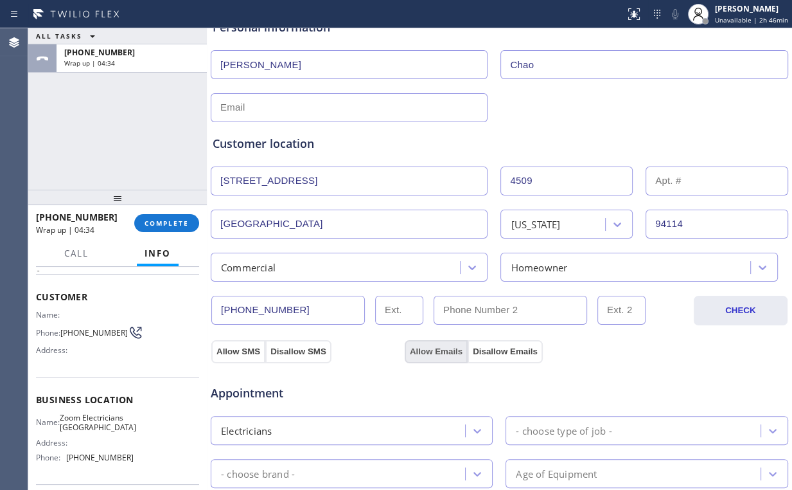
click at [431, 352] on button "Allow Emails" at bounding box center [436, 351] width 63 height 23
click at [621, 362] on div "Appointment Electricians - choose type of job - - choose brand - Age of Equipme…" at bounding box center [499, 485] width 579 height 247
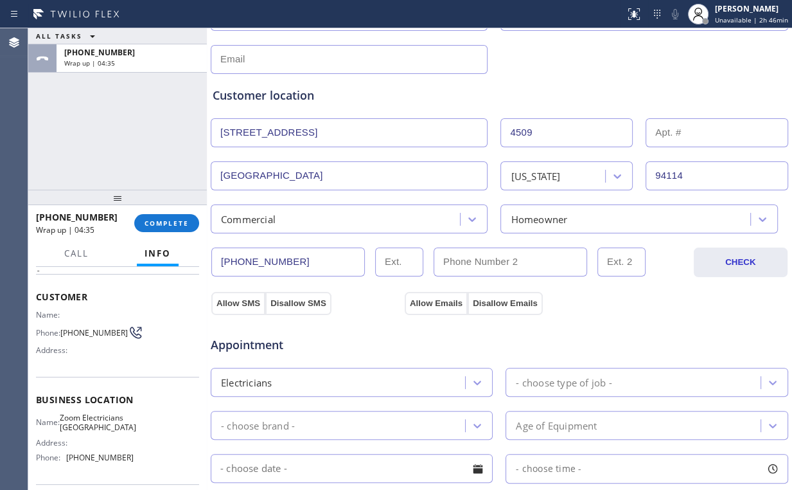
scroll to position [257, 0]
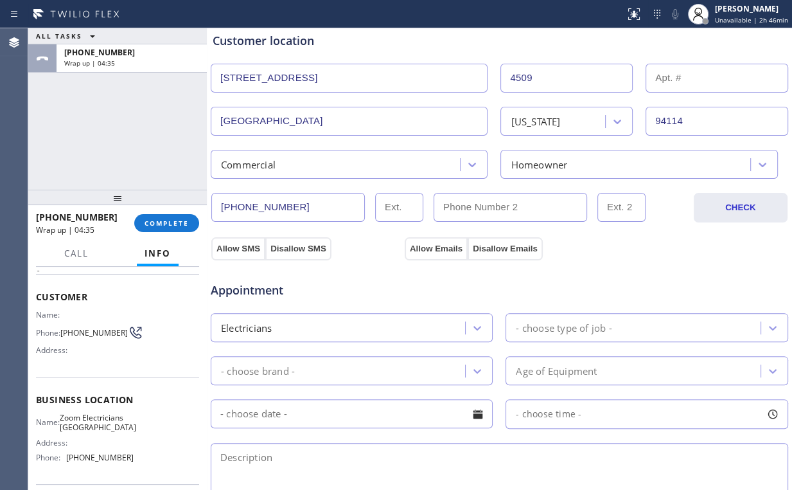
click at [288, 368] on div "- choose brand -" at bounding box center [258, 370] width 74 height 15
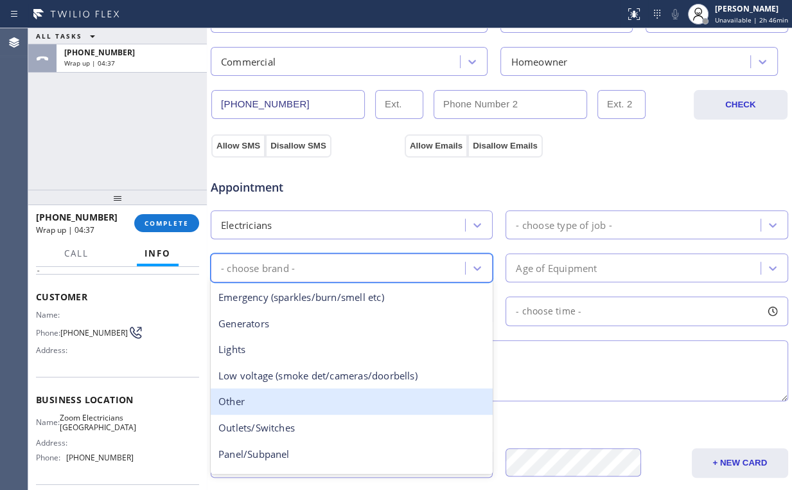
scroll to position [99, 0]
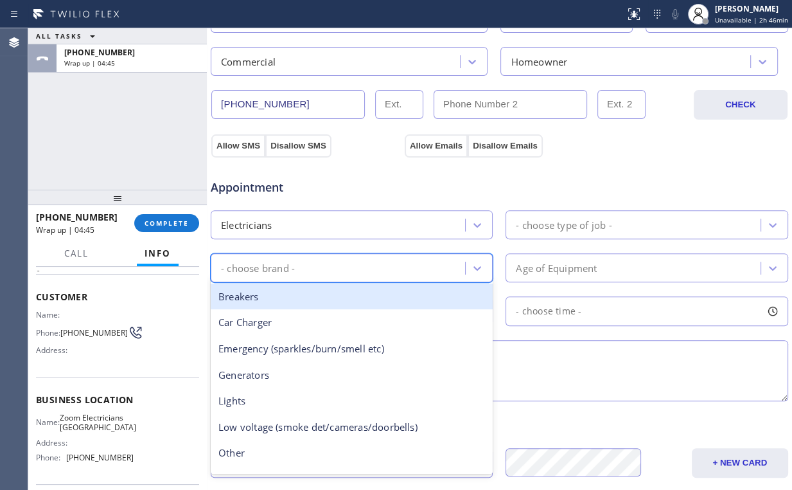
click at [264, 273] on div "- choose brand -" at bounding box center [340, 267] width 251 height 22
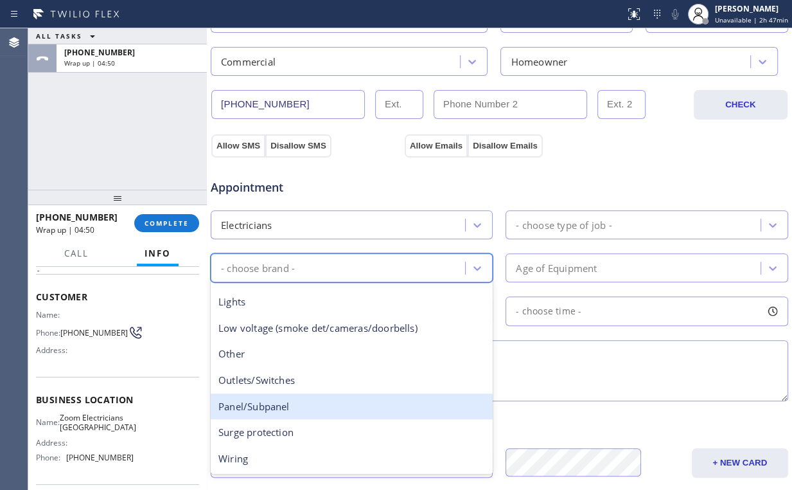
click at [285, 401] on div "Panel/Subpanel" at bounding box center [352, 406] width 282 height 26
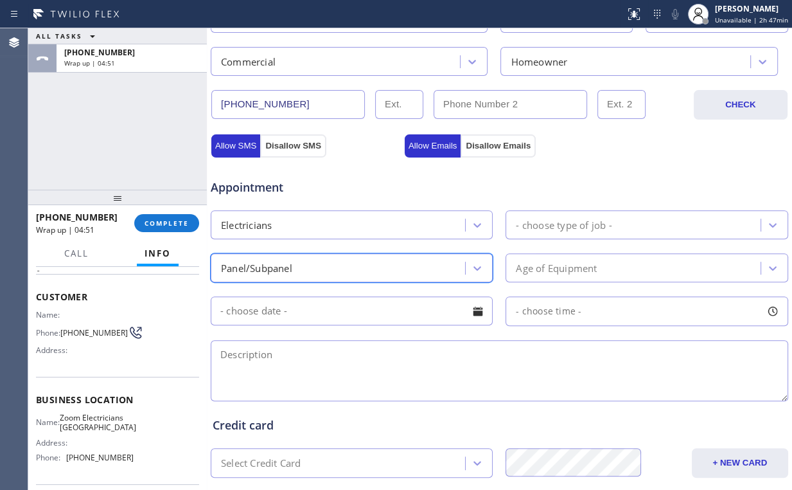
click at [566, 223] on div "- choose type of job -" at bounding box center [564, 224] width 96 height 15
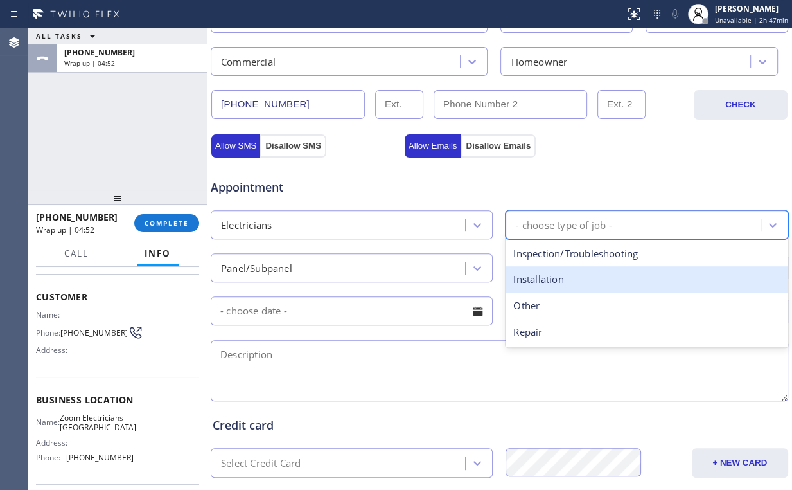
click at [546, 278] on div "Installation_" at bounding box center [647, 279] width 282 height 26
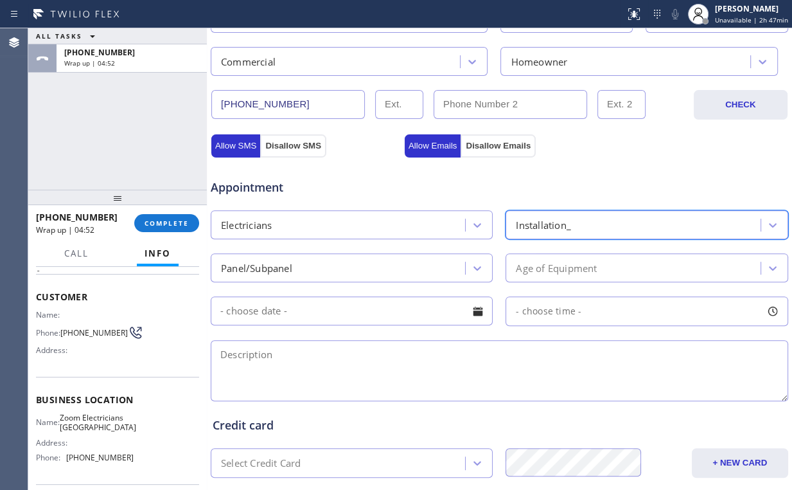
click at [548, 266] on div "Age of Equipment" at bounding box center [556, 267] width 81 height 15
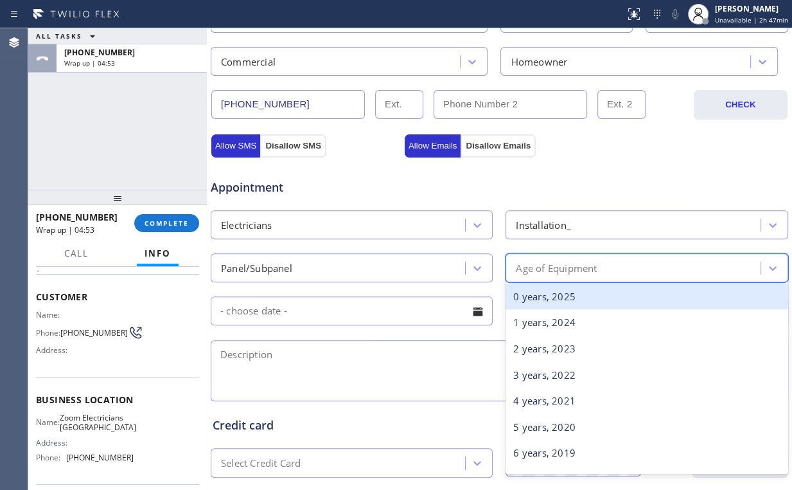
click at [542, 296] on div "0 years, 2025" at bounding box center [647, 296] width 282 height 26
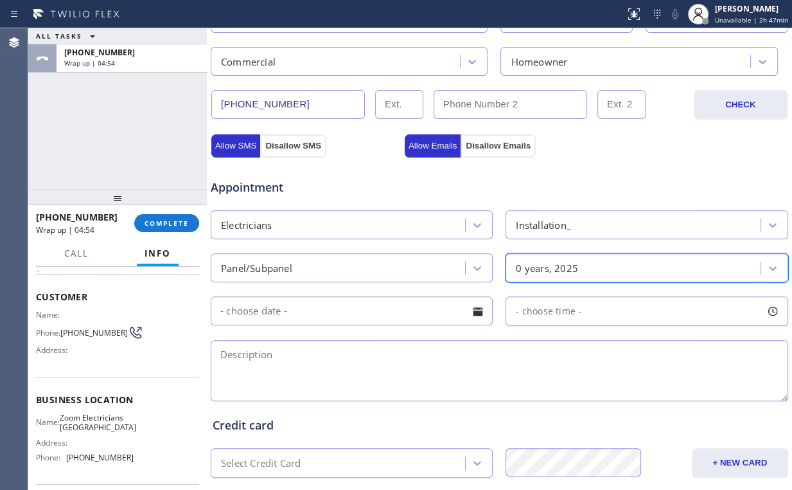
click at [586, 170] on div "Appointment" at bounding box center [500, 179] width 580 height 33
click at [324, 314] on input "text" at bounding box center [352, 310] width 282 height 29
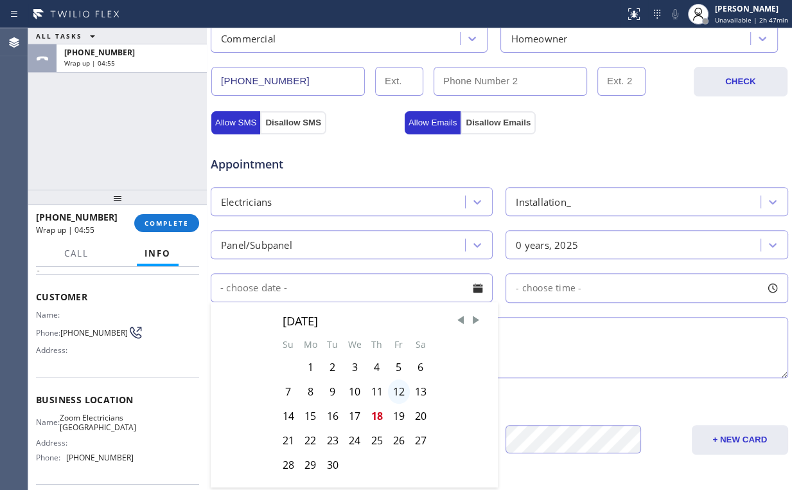
scroll to position [411, 0]
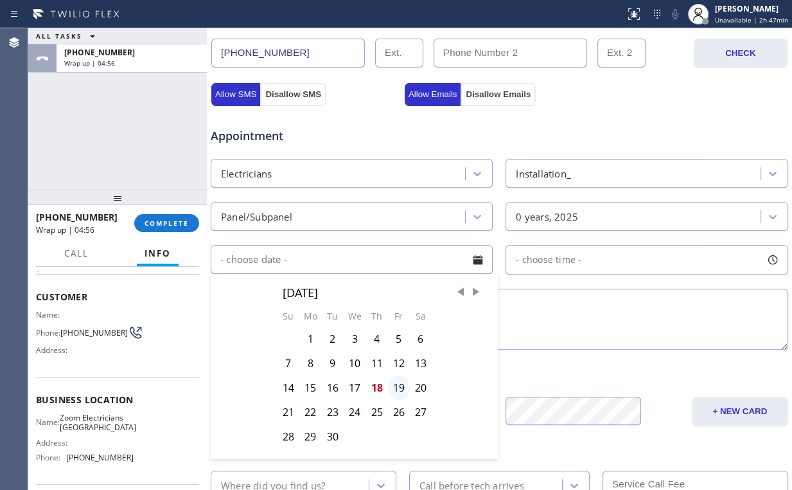
click at [393, 383] on div "19" at bounding box center [399, 387] width 22 height 24
type input "[DATE]"
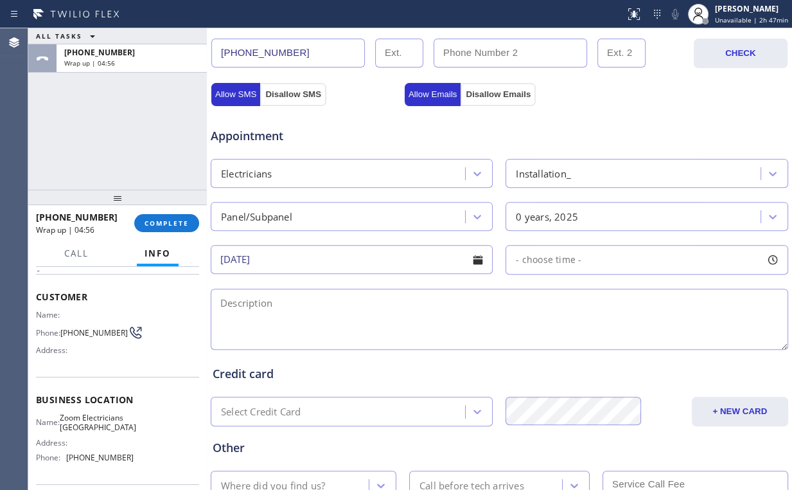
click at [568, 256] on span "- choose time -" at bounding box center [549, 259] width 66 height 12
click at [593, 336] on div at bounding box center [596, 338] width 15 height 27
drag, startPoint x: 514, startPoint y: 337, endPoint x: 539, endPoint y: 338, distance: 24.5
click at [539, 338] on div at bounding box center [538, 338] width 15 height 27
drag, startPoint x: 127, startPoint y: 140, endPoint x: 90, endPoint y: 7, distance: 138.2
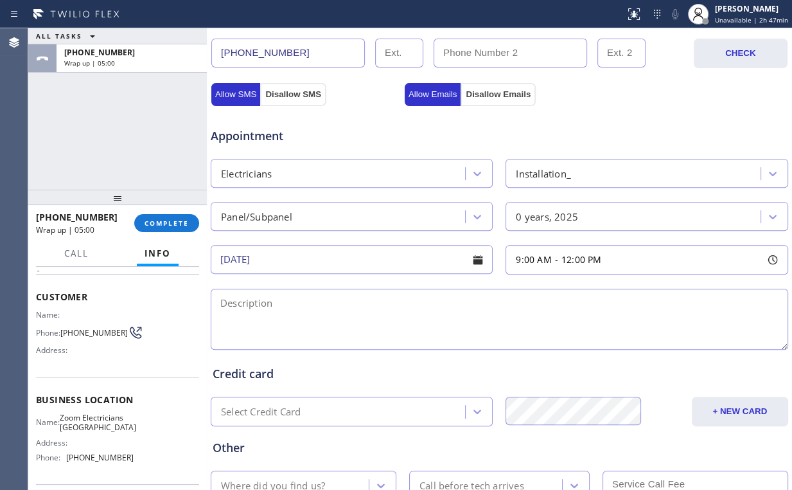
click at [123, 134] on div "ALL TASKS ALL TASKS ACTIVE TASKS TASKS IN WRAP UP [PHONE_NUMBER] Wrap up | 05:00" at bounding box center [117, 108] width 179 height 161
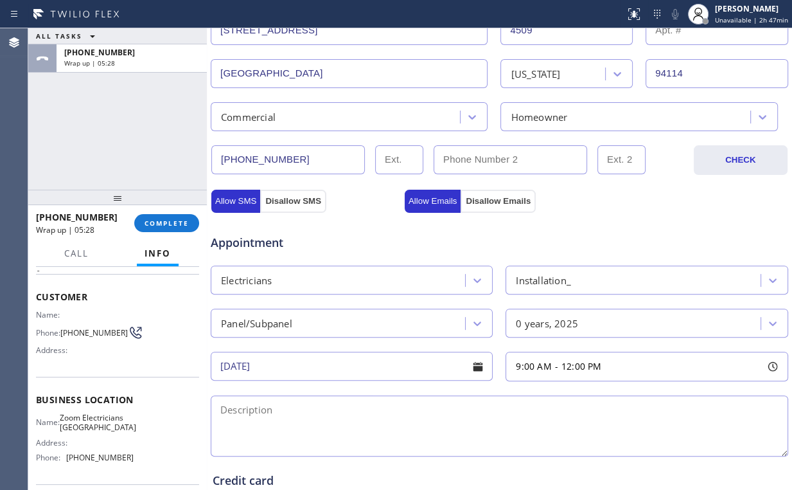
scroll to position [154, 0]
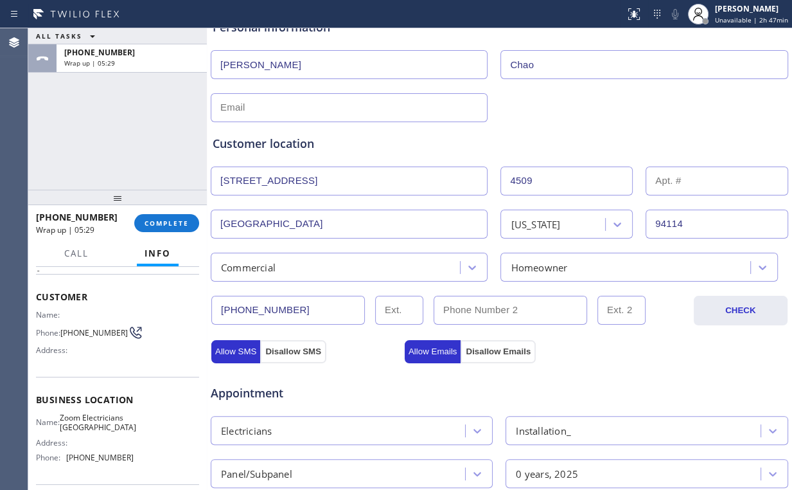
drag, startPoint x: 305, startPoint y: 179, endPoint x: 40, endPoint y: 177, distance: 265.5
click at [81, 177] on div "ALL TASKS ALL TASKS ACTIVE TASKS TASKS IN WRAP UP [PHONE_NUMBER] Wrap up | 05:2…" at bounding box center [410, 258] width 764 height 461
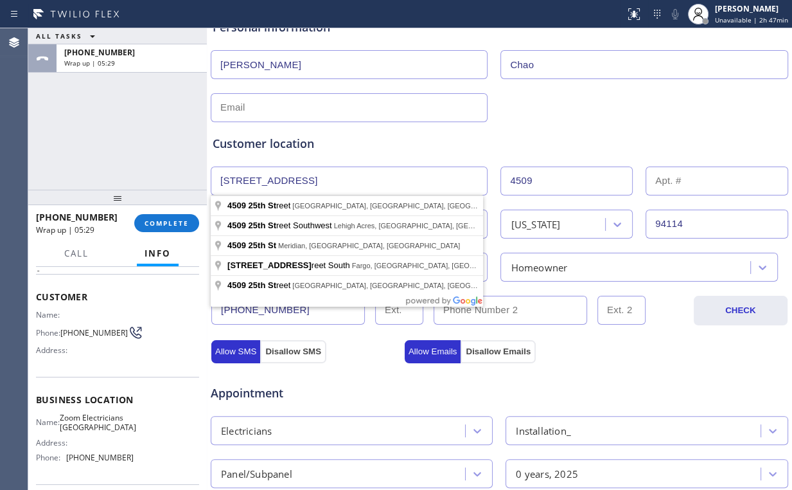
paste input "9th [GEOGRAPHIC_DATA], [GEOGRAPHIC_DATA]"
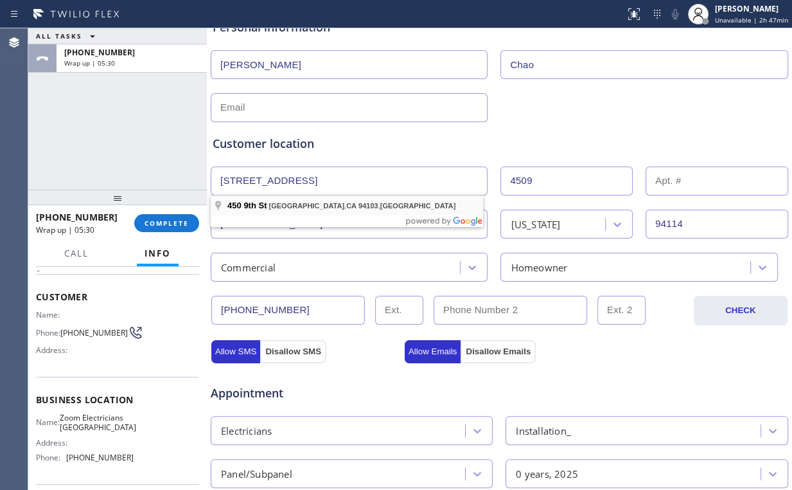
type input "[STREET_ADDRESS]"
type input "450"
type input "94103"
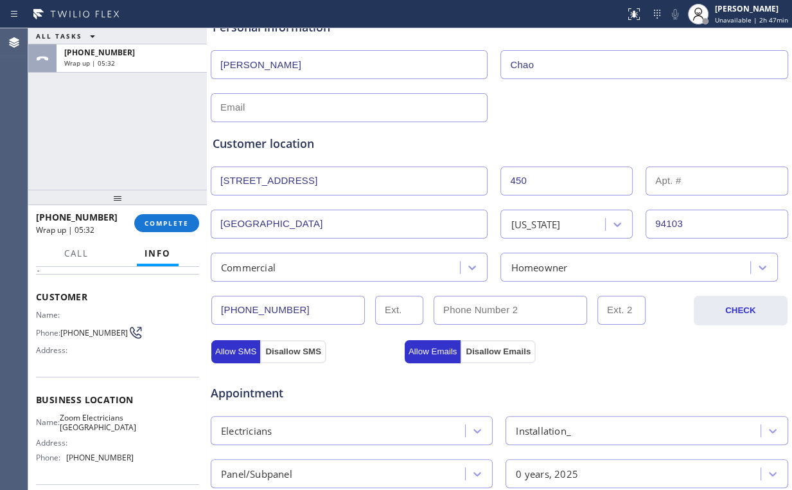
click at [110, 130] on div "ALL TASKS ALL TASKS ACTIVE TASKS TASKS IN WRAP UP [PHONE_NUMBER] Wrap up | 05:32" at bounding box center [117, 108] width 179 height 161
click at [422, 133] on div "Customer location >> ADD NEW ADDRESS << + NEW ADDRESS [STREET_ADDRESS][US_STATE…" at bounding box center [499, 201] width 579 height 159
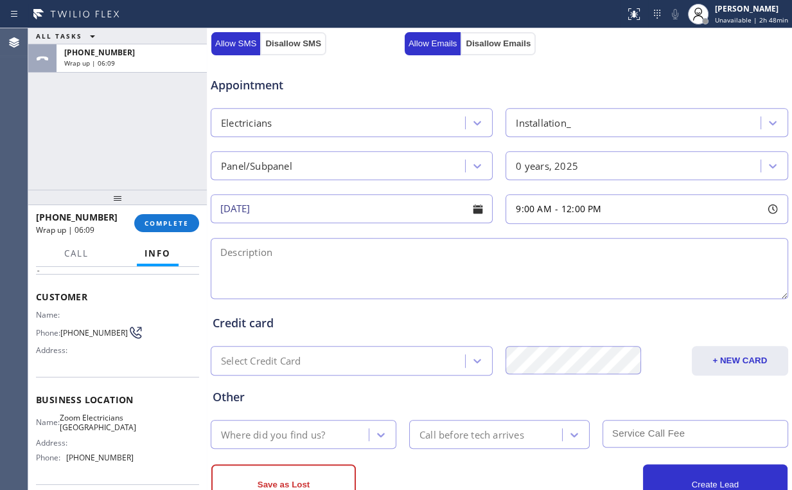
scroll to position [463, 0]
click at [235, 251] on textarea at bounding box center [500, 267] width 578 height 61
paste textarea "| upgrade | convert a 220 v to 240 volt system, install a 50amp plug nema plug …"
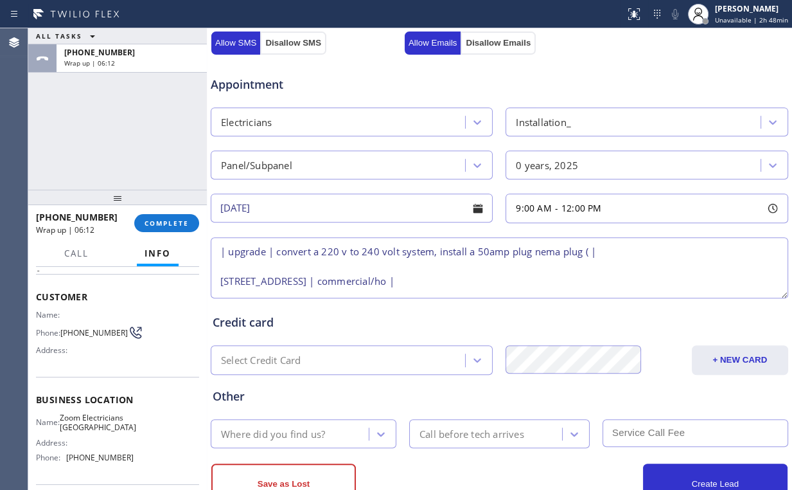
click at [221, 267] on textarea "| upgrade | convert a 220 v to 240 volt system, install a 50amp plug nema plug …" at bounding box center [500, 267] width 578 height 61
drag, startPoint x: 284, startPoint y: 265, endPoint x: 215, endPoint y: 271, distance: 69.0
click at [203, 263] on div "ALL TASKS ALL TASKS ACTIVE TASKS TASKS IN WRAP UP [PHONE_NUMBER] Wrap up | 06:1…" at bounding box center [410, 258] width 764 height 461
paste textarea "9th [GEOGRAPHIC_DATA], [GEOGRAPHIC_DATA]"
click at [525, 269] on textarea "| upgrade | convert a 220 v to 240 volt system, install a 50amp plug nema plug …" at bounding box center [500, 267] width 578 height 61
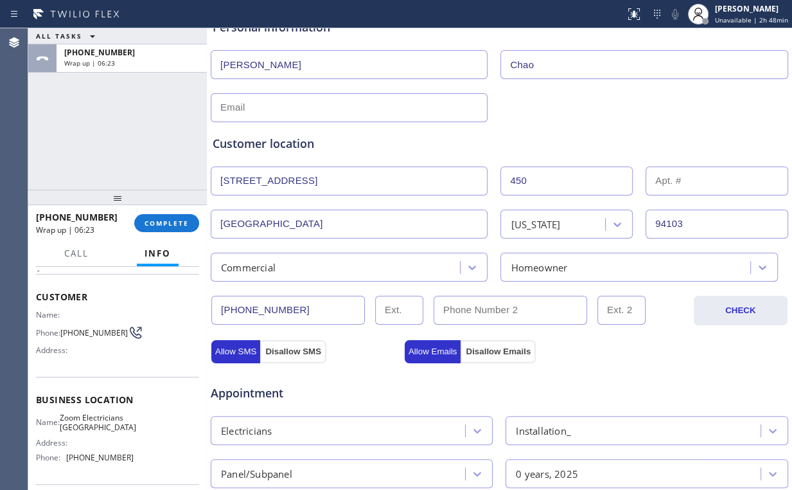
scroll to position [504, 0]
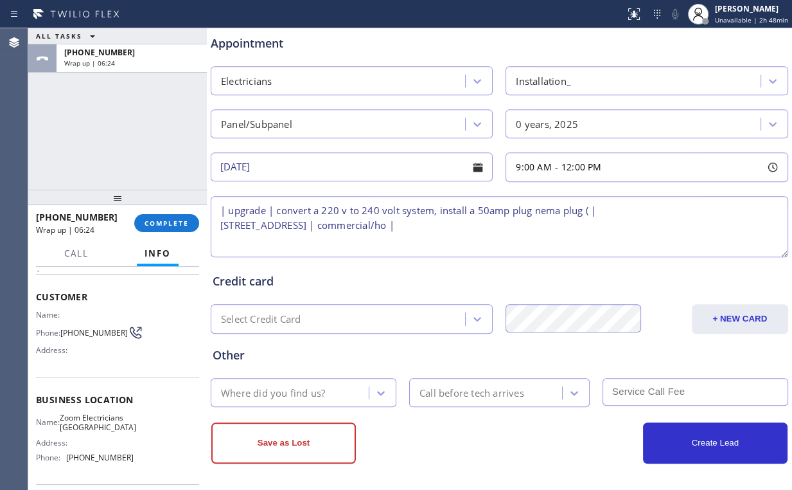
drag, startPoint x: 507, startPoint y: 227, endPoint x: 552, endPoint y: 225, distance: 45.0
click at [508, 227] on textarea "| upgrade | convert a 220 v to 240 volt system, install a 50amp plug nema plug …" at bounding box center [500, 226] width 578 height 61
paste textarea "Zoom Electricians [GEOGRAPHIC_DATA]"
click at [535, 208] on textarea "| upgrade | convert a 220 v to 240 volt system, install a 50amp plug nema plug …" at bounding box center [500, 226] width 578 height 61
click at [283, 237] on textarea "| upgrade | convert a 220 v to 240 volt system, install a 50amp plug (nema plug…" at bounding box center [500, 226] width 578 height 61
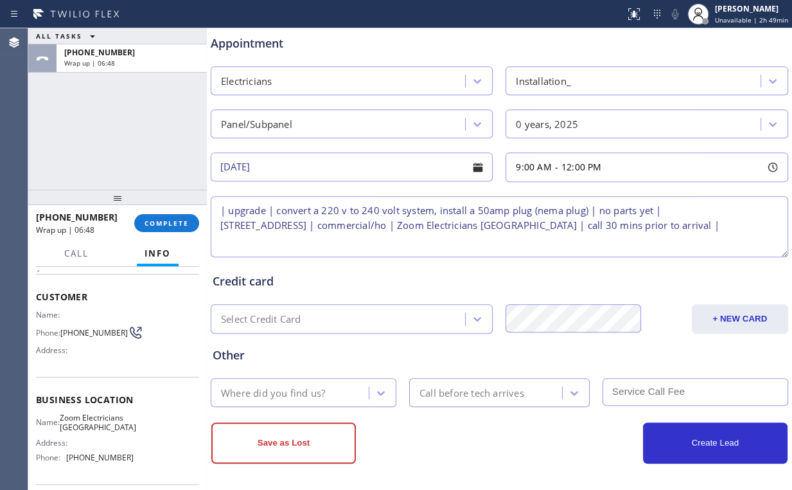
type textarea "| upgrade | convert a 220 v to 240 volt system, install a 50amp plug (nema plug…"
click at [296, 393] on div "Where did you find us?" at bounding box center [273, 392] width 104 height 15
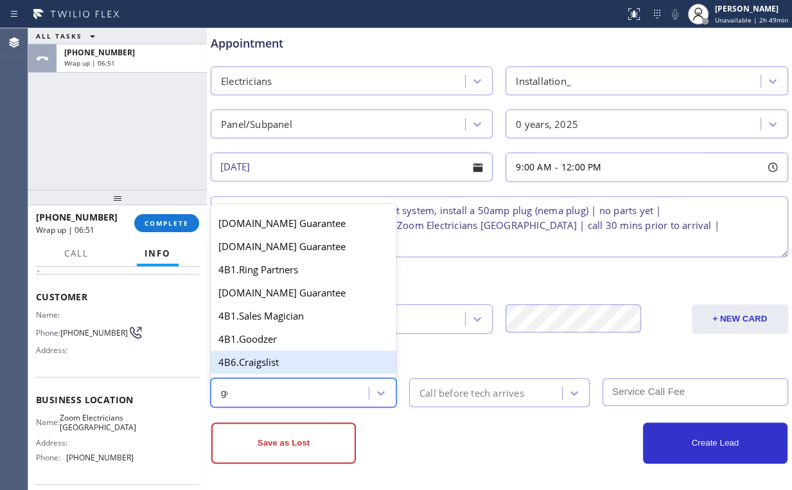
type input "goo"
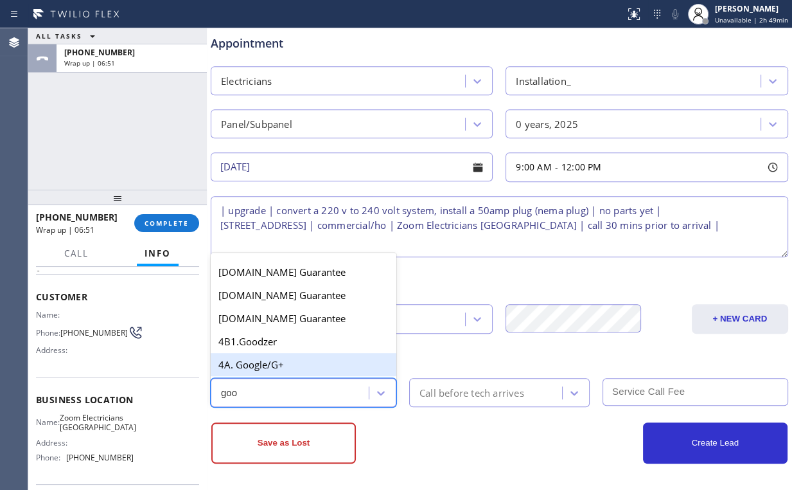
drag, startPoint x: 262, startPoint y: 362, endPoint x: 441, endPoint y: 365, distance: 178.7
click at [262, 362] on div "4A. Google/G+" at bounding box center [304, 364] width 186 height 23
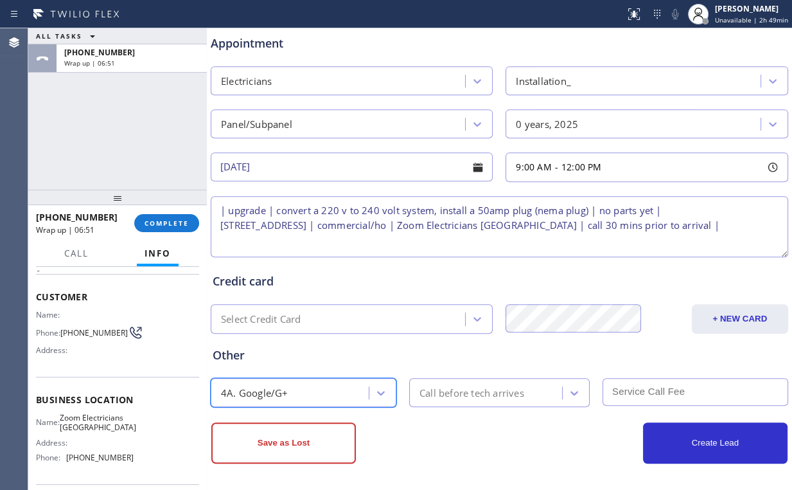
click at [481, 385] on div "Call before tech arrives" at bounding box center [472, 392] width 105 height 15
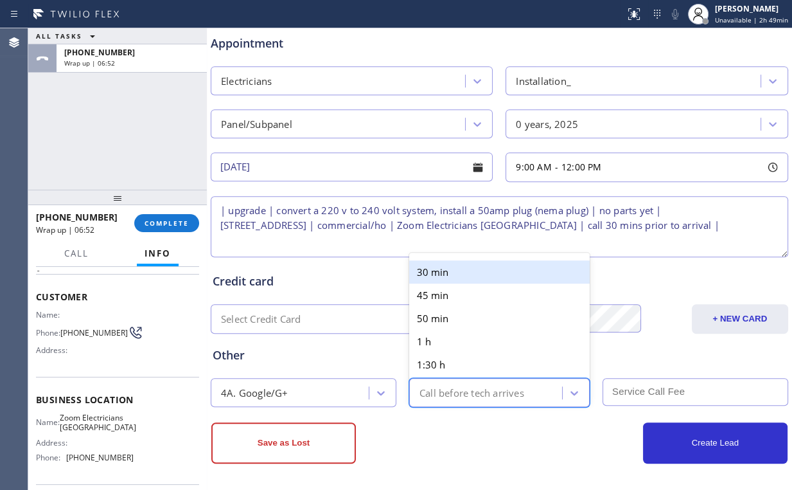
type input "3"
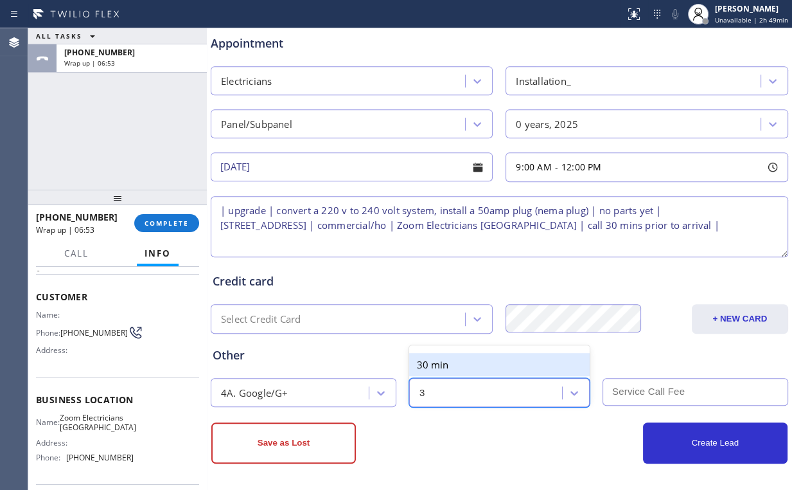
drag, startPoint x: 438, startPoint y: 363, endPoint x: 648, endPoint y: 405, distance: 213.7
click at [460, 369] on div "30 min" at bounding box center [499, 364] width 181 height 23
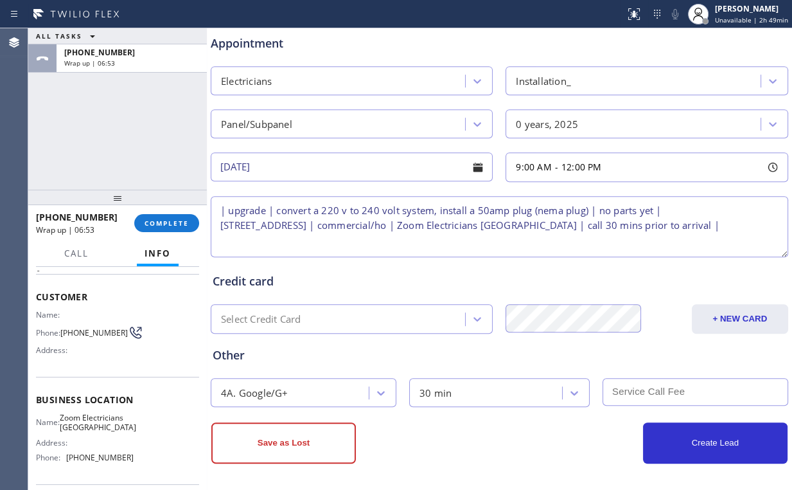
click at [650, 396] on input "text" at bounding box center [696, 392] width 186 height 28
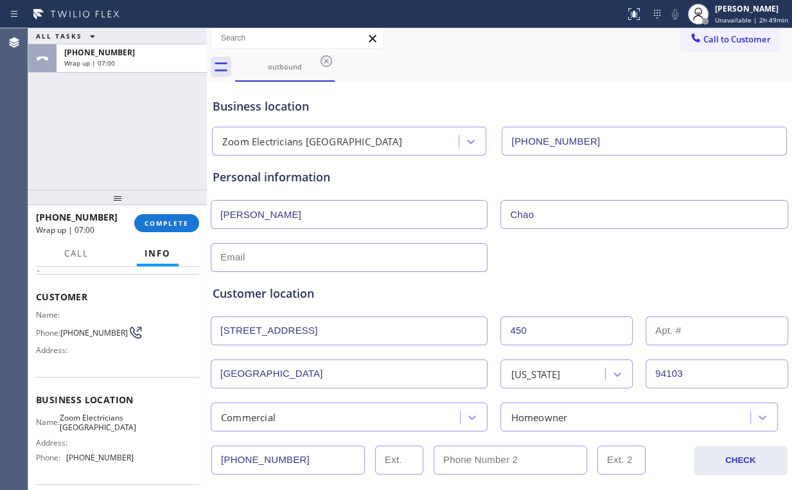
scroll to position [0, 0]
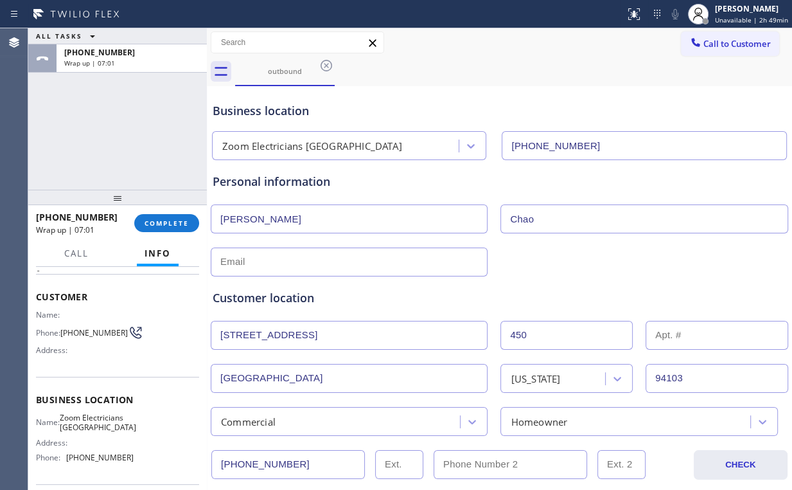
type input "60"
click at [246, 262] on input "text" at bounding box center [349, 261] width 277 height 29
paste input "[PERSON_NAME][EMAIL_ADDRESS][DOMAIN_NAME]"
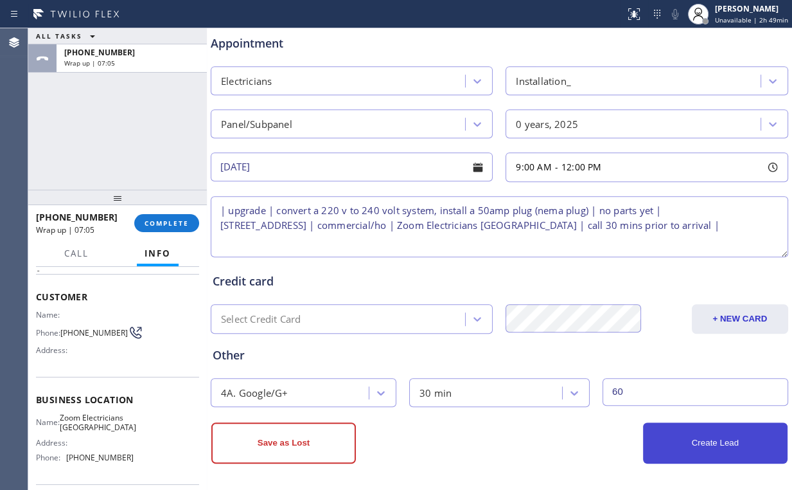
type input "[PERSON_NAME][EMAIL_ADDRESS][DOMAIN_NAME]"
click at [716, 445] on button "Create Lead" at bounding box center [715, 442] width 145 height 41
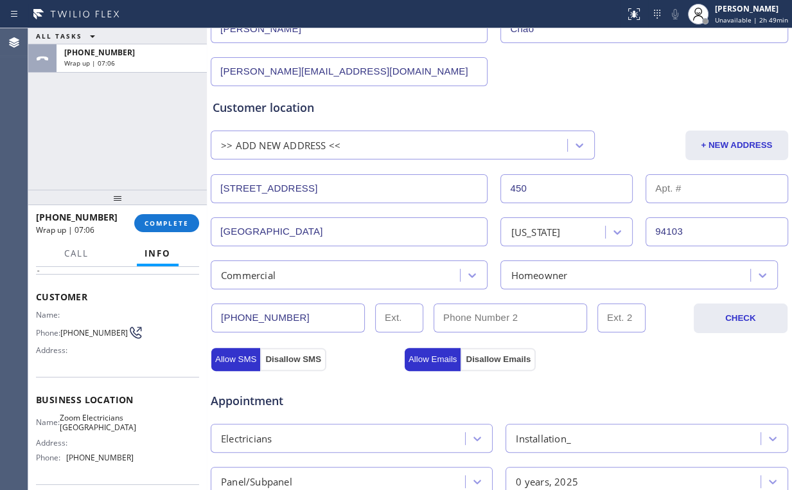
scroll to position [188, 0]
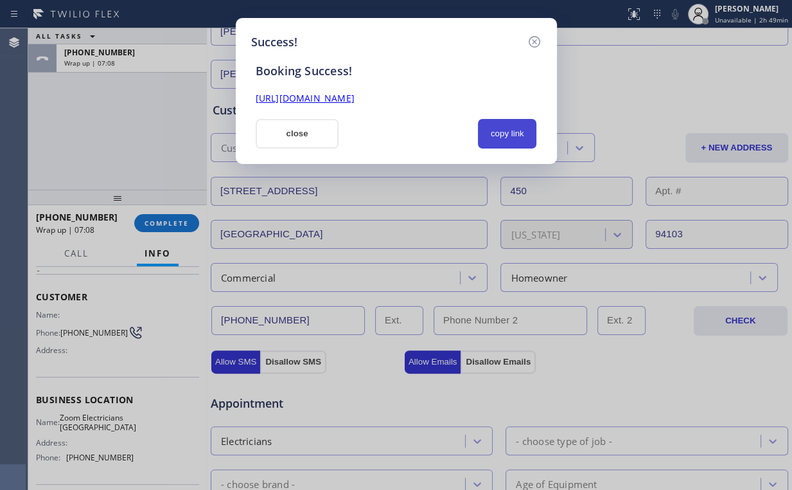
click at [499, 136] on button "copy link" at bounding box center [507, 134] width 59 height 30
click at [306, 143] on button "close" at bounding box center [298, 134] width 84 height 30
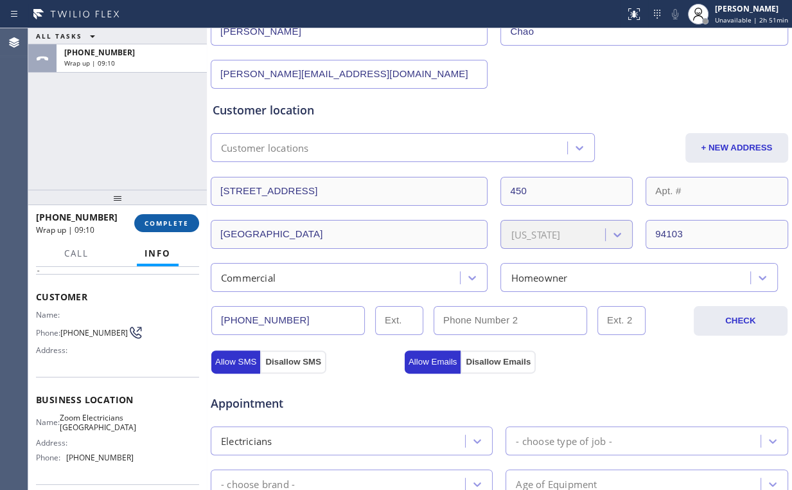
click at [173, 221] on span "COMPLETE" at bounding box center [167, 223] width 44 height 9
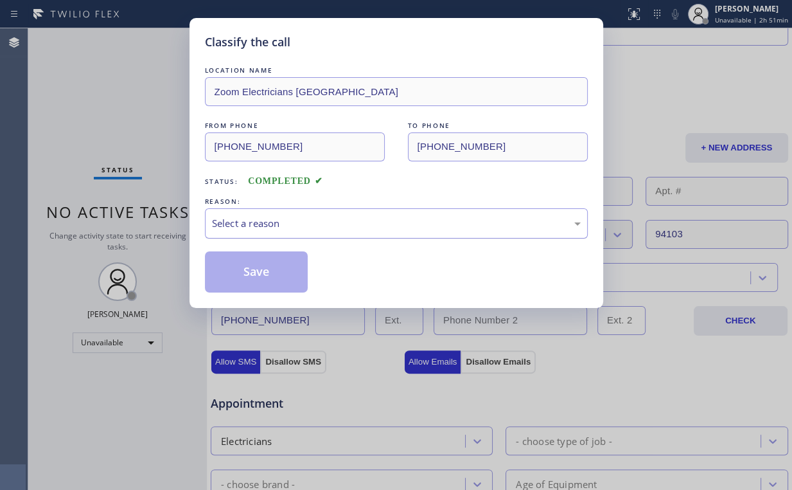
click at [245, 224] on div "Select a reason" at bounding box center [396, 223] width 369 height 15
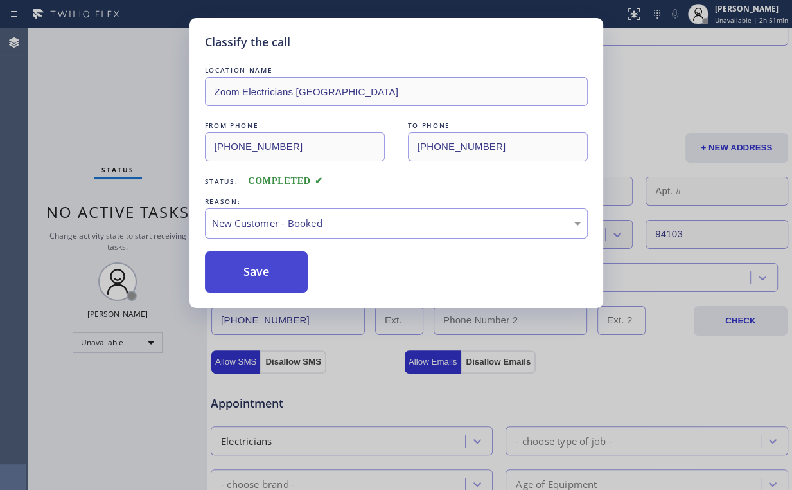
click at [262, 267] on button "Save" at bounding box center [256, 271] width 103 height 41
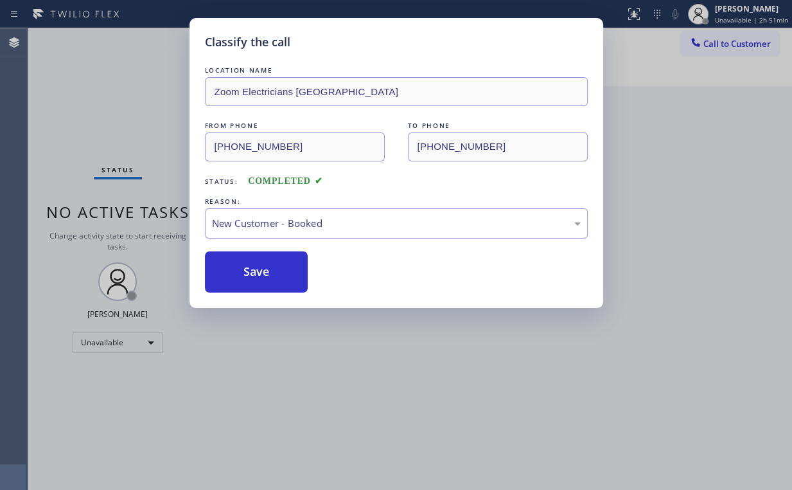
click at [120, 134] on div "Classify the call LOCATION NAME Zoom Electricians [GEOGRAPHIC_DATA] FROM PHONE …" at bounding box center [396, 245] width 792 height 490
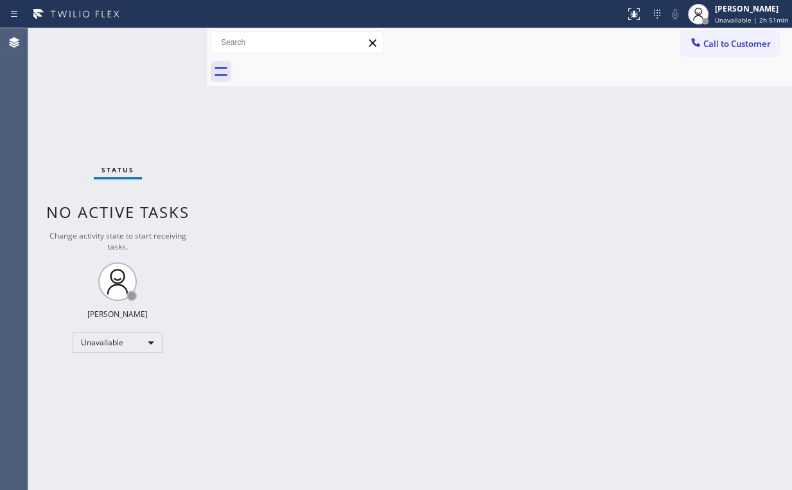
drag, startPoint x: 569, startPoint y: 103, endPoint x: 556, endPoint y: 85, distance: 22.5
click at [569, 103] on div "Back to Dashboard Change Sender ID Customers Technicians Select a contact Outbo…" at bounding box center [500, 258] width 586 height 461
drag, startPoint x: 728, startPoint y: 42, endPoint x: 450, endPoint y: 156, distance: 300.4
click at [717, 51] on button "Call to Customer" at bounding box center [730, 43] width 98 height 24
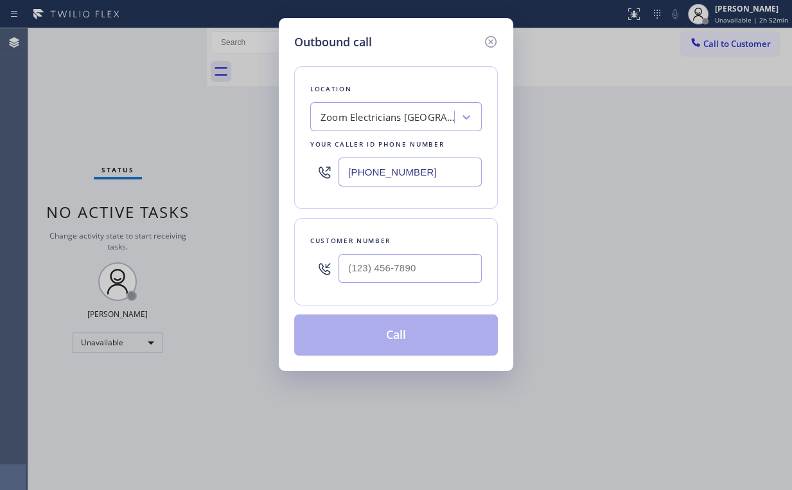
click at [219, 170] on div "Outbound call Location Zoom Electricians [GEOGRAPHIC_DATA] Your caller id phone…" at bounding box center [396, 245] width 792 height 490
paste input "08) 676-2044"
type input "[PHONE_NUMBER]"
click at [382, 271] on input "(___) ___-____" at bounding box center [410, 268] width 143 height 29
paste input "408) 682-5082"
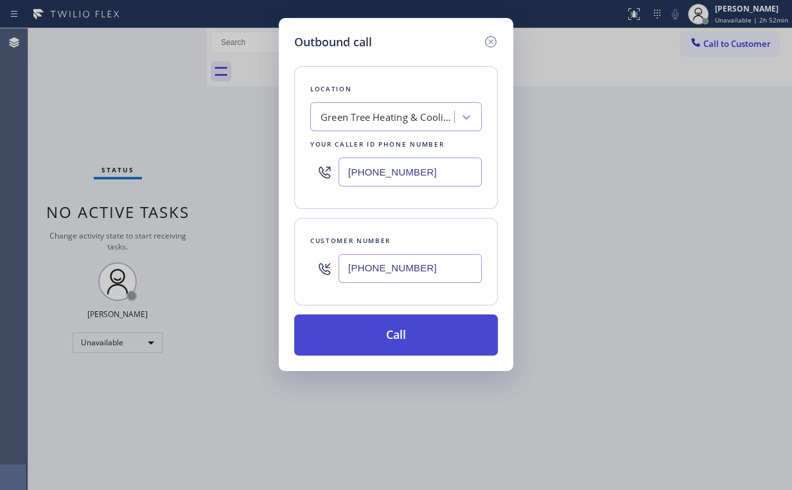
type input "[PHONE_NUMBER]"
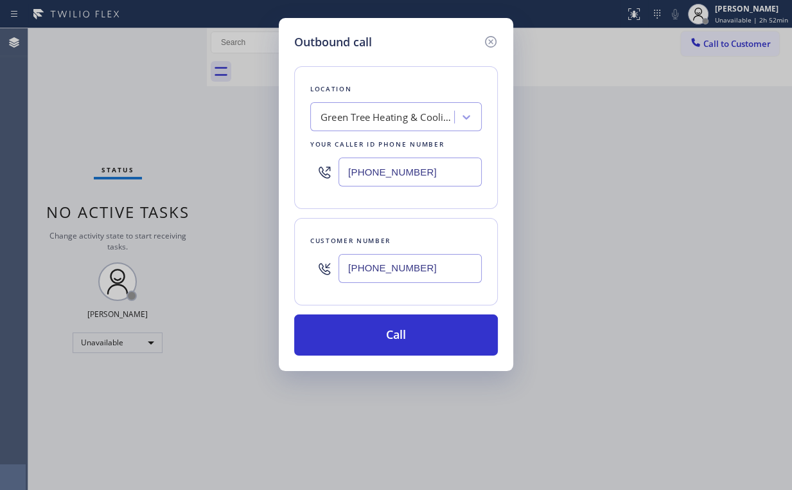
drag, startPoint x: 389, startPoint y: 332, endPoint x: 361, endPoint y: 382, distance: 57.9
click at [389, 333] on button "Call" at bounding box center [396, 334] width 204 height 41
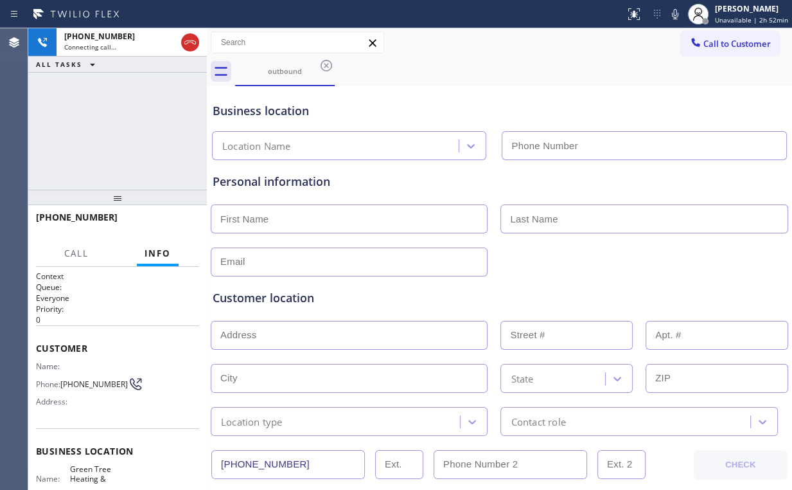
type input "[PHONE_NUMBER]"
click at [131, 110] on div "[PHONE_NUMBER] Connecting call… ALL TASKS ALL TASKS ACTIVE TASKS TASKS IN WRAP …" at bounding box center [117, 108] width 179 height 161
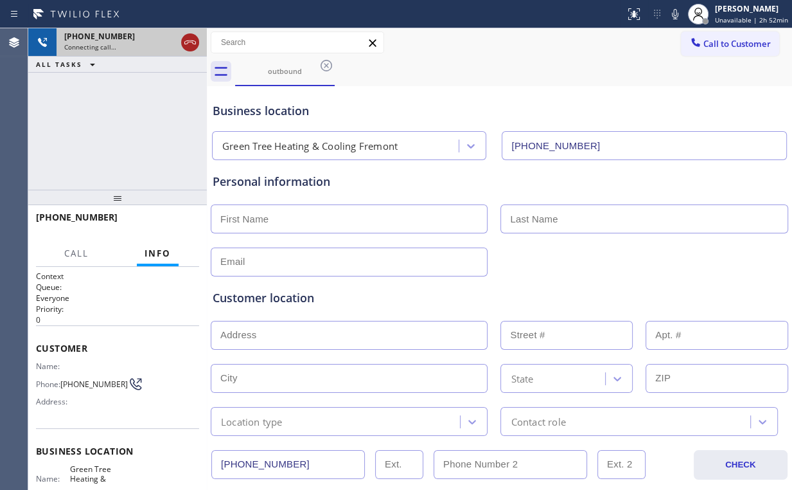
click at [190, 42] on icon at bounding box center [190, 42] width 12 height 4
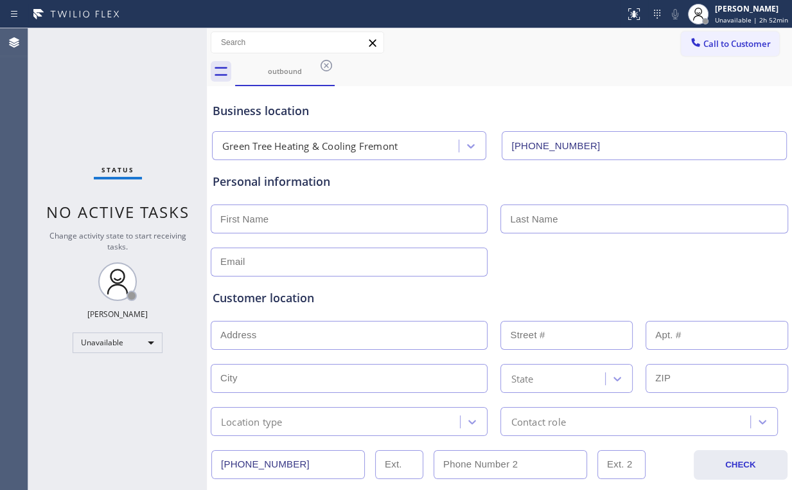
click at [144, 93] on div "Status No active tasks Change activity state to start receiving tasks. [PERSON_…" at bounding box center [117, 258] width 179 height 461
drag, startPoint x: 288, startPoint y: 62, endPoint x: 324, endPoint y: 64, distance: 36.0
click at [288, 64] on div "outbound" at bounding box center [285, 71] width 97 height 28
click at [326, 64] on icon at bounding box center [326, 65] width 15 height 15
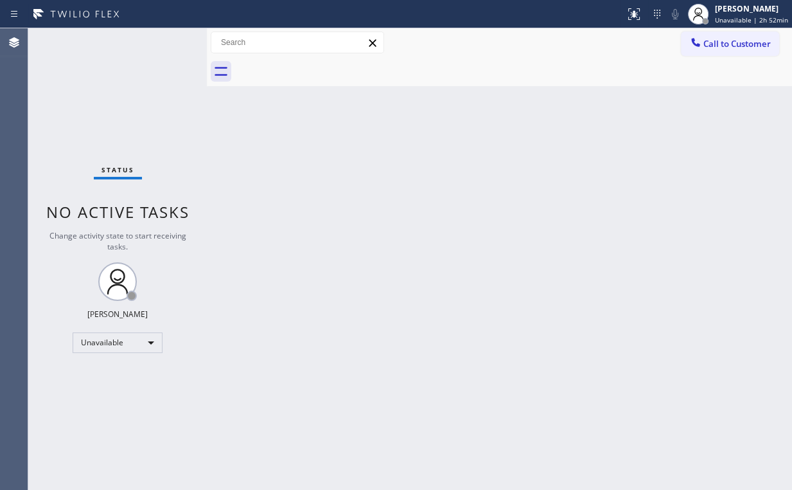
drag, startPoint x: 88, startPoint y: 89, endPoint x: 86, endPoint y: 49, distance: 39.9
click at [90, 87] on div "Status No active tasks Change activity state to start receiving tasks. [PERSON_…" at bounding box center [117, 258] width 179 height 461
click at [129, 93] on div "Status No active tasks Change activity state to start receiving tasks. [PERSON_…" at bounding box center [117, 258] width 179 height 461
click at [129, 94] on div "Status No active tasks Change activity state to start receiving tasks. [PERSON_…" at bounding box center [117, 258] width 179 height 461
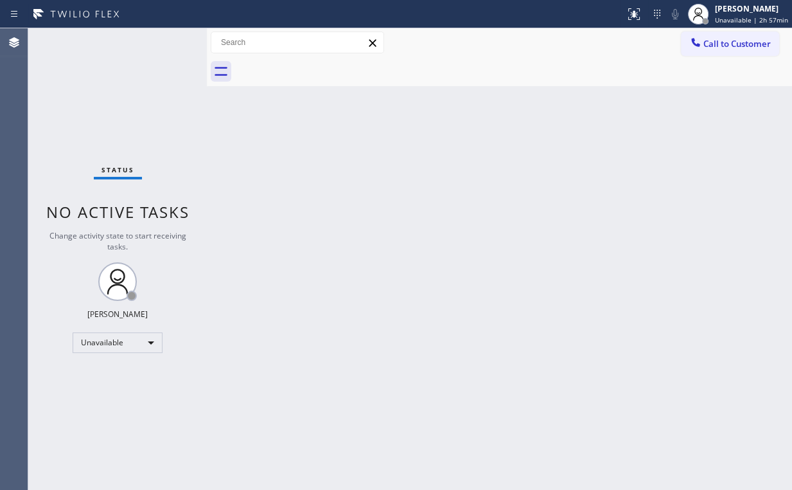
click at [129, 94] on div "Status No active tasks Change activity state to start receiving tasks. [PERSON_…" at bounding box center [117, 258] width 179 height 461
click at [125, 76] on div "Status No active tasks Change activity state to start receiving tasks. [PERSON_…" at bounding box center [117, 258] width 179 height 461
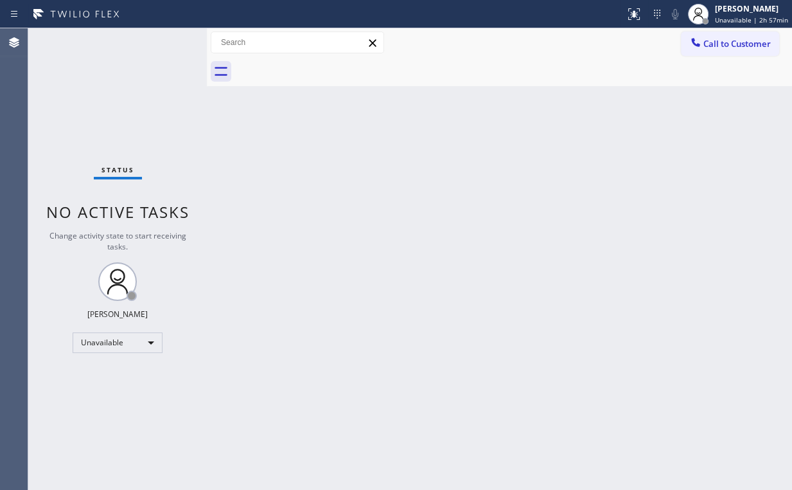
click at [125, 83] on div "Status No active tasks Change activity state to start receiving tasks. [PERSON_…" at bounding box center [117, 258] width 179 height 461
click at [125, 82] on div "Status No active tasks Change activity state to start receiving tasks. [PERSON_…" at bounding box center [117, 258] width 179 height 461
drag, startPoint x: 68, startPoint y: 100, endPoint x: 96, endPoint y: 98, distance: 27.8
click at [69, 100] on div "Status No active tasks Change activity state to start receiving tasks. [PERSON_…" at bounding box center [117, 258] width 179 height 461
click at [726, 54] on button "Call to Customer" at bounding box center [730, 43] width 98 height 24
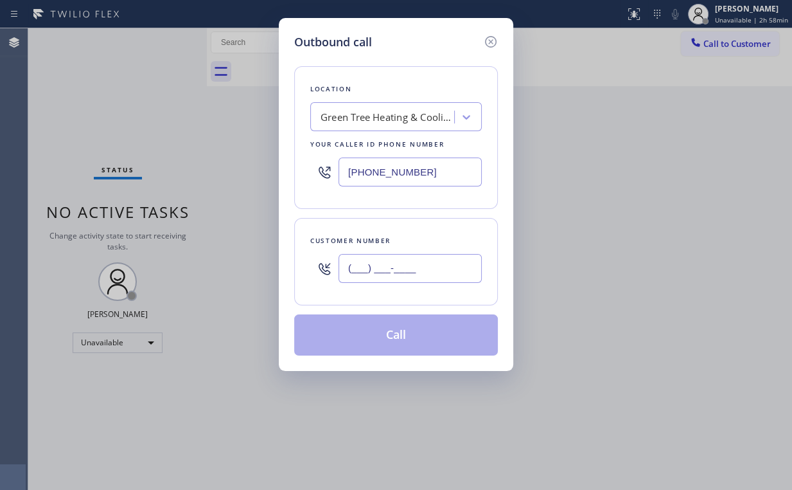
click at [436, 269] on input "(___) ___-____" at bounding box center [410, 268] width 143 height 29
paste input "949) 280-4675"
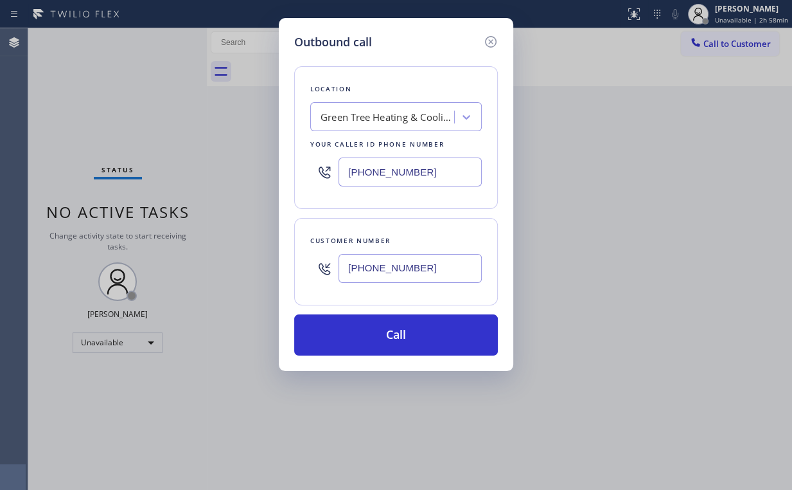
type input "[PHONE_NUMBER]"
click at [450, 80] on div "Location Green Tree Heating & Cooling Fremont Your caller id phone number [PHON…" at bounding box center [396, 137] width 204 height 143
click at [322, 173] on div "[PHONE_NUMBER]" at bounding box center [396, 172] width 172 height 42
paste input "855) 731-4952"
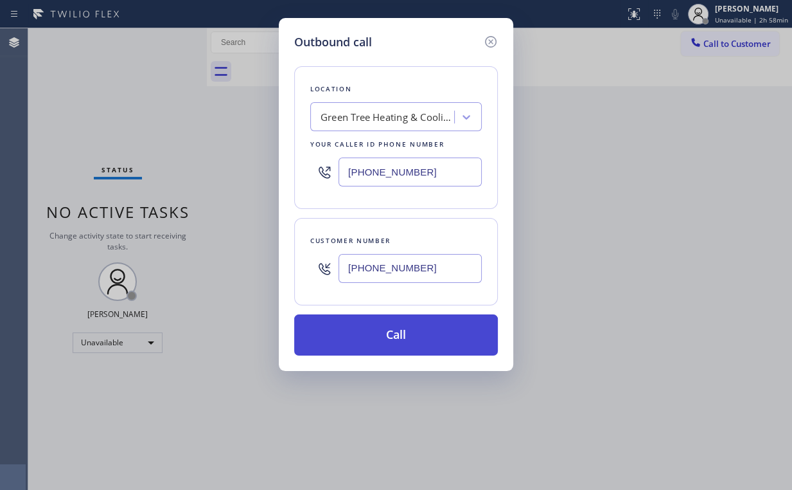
type input "[PHONE_NUMBER]"
click at [419, 342] on button "Call" at bounding box center [396, 334] width 204 height 41
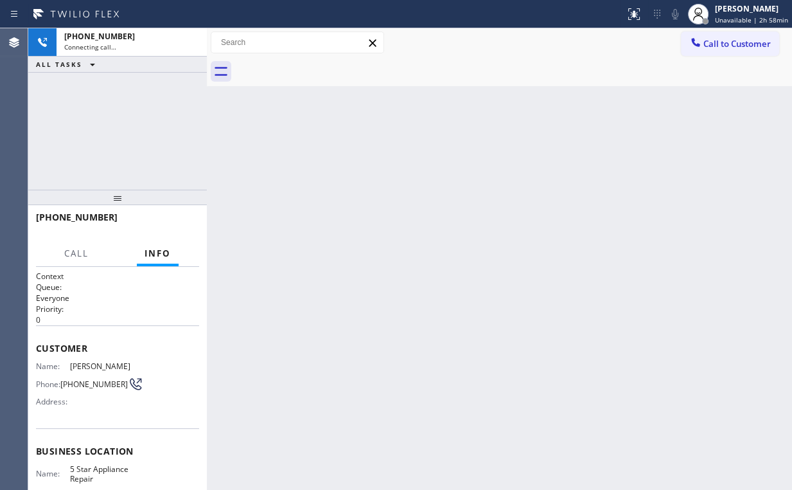
click at [100, 121] on div "[PHONE_NUMBER] Connecting call… ALL TASKS ALL TASKS ACTIVE TASKS TASKS IN WRAP …" at bounding box center [117, 108] width 179 height 161
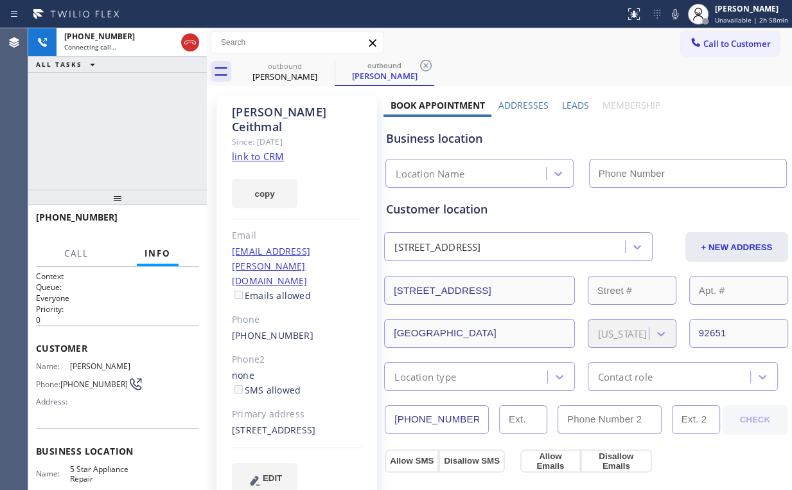
type input "[PHONE_NUMBER]"
drag, startPoint x: 408, startPoint y: 139, endPoint x: 459, endPoint y: 139, distance: 50.8
click at [459, 139] on div "Business location" at bounding box center [586, 138] width 400 height 17
click at [452, 138] on div "Business location" at bounding box center [586, 138] width 400 height 17
click at [141, 109] on div "[PHONE_NUMBER] Connecting call… ALL TASKS ALL TASKS ACTIVE TASKS TASKS IN WRAP …" at bounding box center [117, 108] width 179 height 161
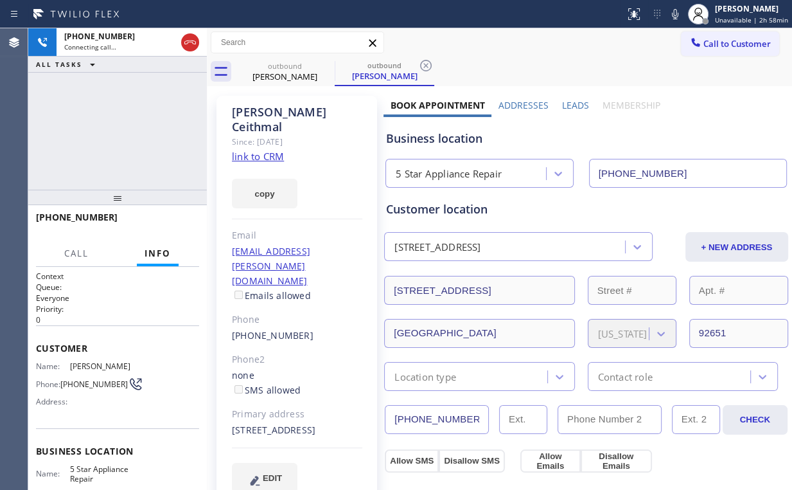
click at [130, 134] on div "[PHONE_NUMBER] Connecting call… ALL TASKS ALL TASKS ACTIVE TASKS TASKS IN WRAP …" at bounding box center [117, 108] width 179 height 161
click at [175, 210] on div "[PHONE_NUMBER] Live | 00:05 HANG UP" at bounding box center [117, 222] width 163 height 33
click at [170, 226] on span "HANG UP" at bounding box center [169, 223] width 39 height 9
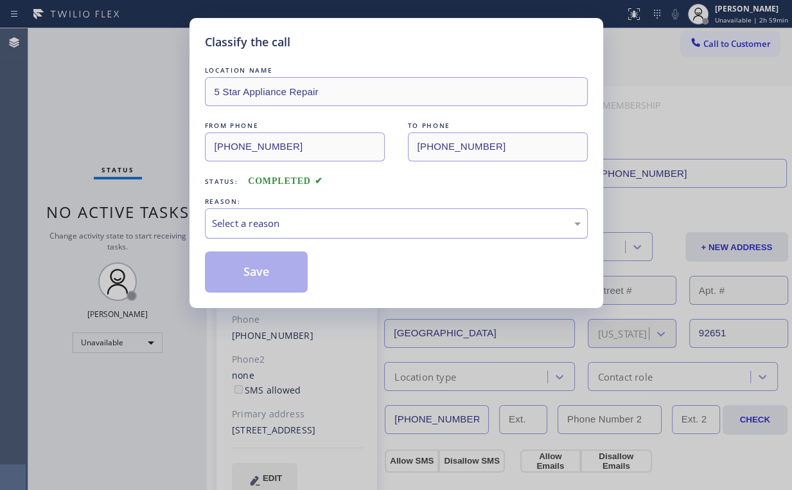
click at [251, 228] on div "Select a reason" at bounding box center [396, 223] width 369 height 15
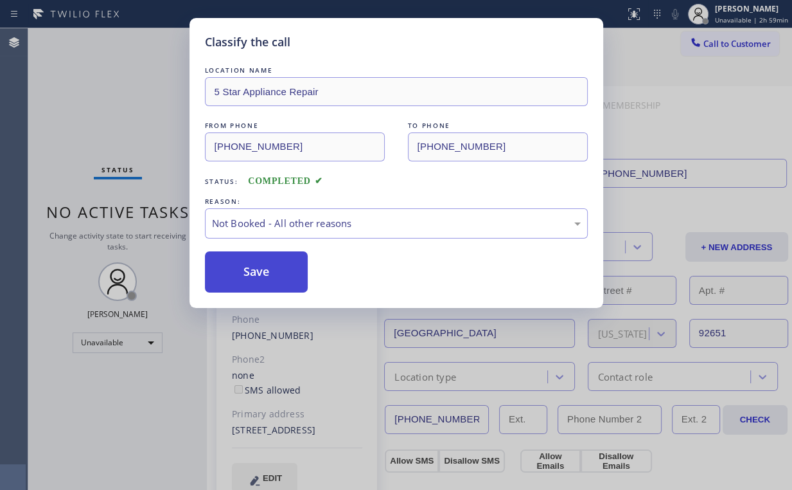
click at [262, 271] on button "Save" at bounding box center [256, 271] width 103 height 41
drag, startPoint x: 122, startPoint y: 100, endPoint x: 123, endPoint y: 80, distance: 20.6
click at [122, 100] on div "Classify the call LOCATION NAME 5 Star Appliance Repair FROM PHONE [PHONE_NUMBE…" at bounding box center [396, 245] width 792 height 490
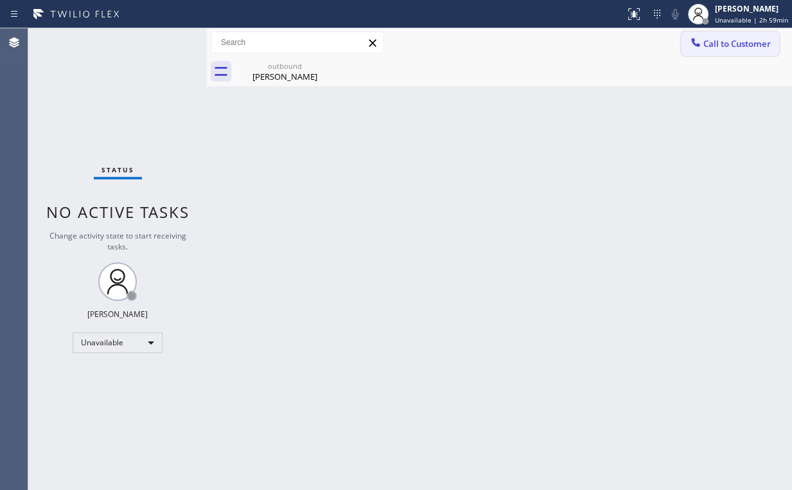
click at [728, 53] on button "Call to Customer" at bounding box center [730, 43] width 98 height 24
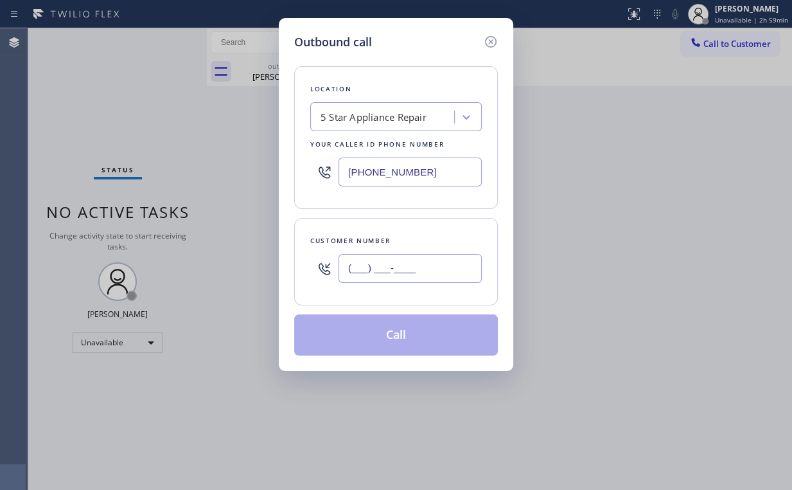
click at [413, 275] on input "(___) ___-____" at bounding box center [410, 268] width 143 height 29
paste input "845) 641-9939"
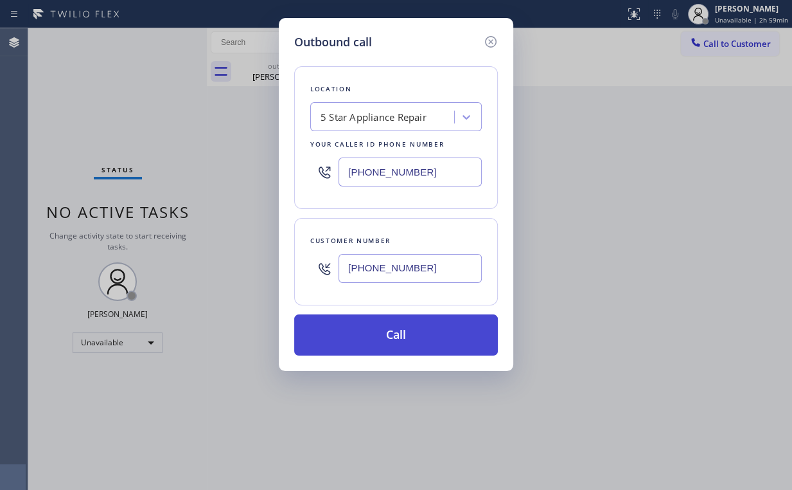
type input "[PHONE_NUMBER]"
click at [387, 339] on button "Call" at bounding box center [396, 334] width 204 height 41
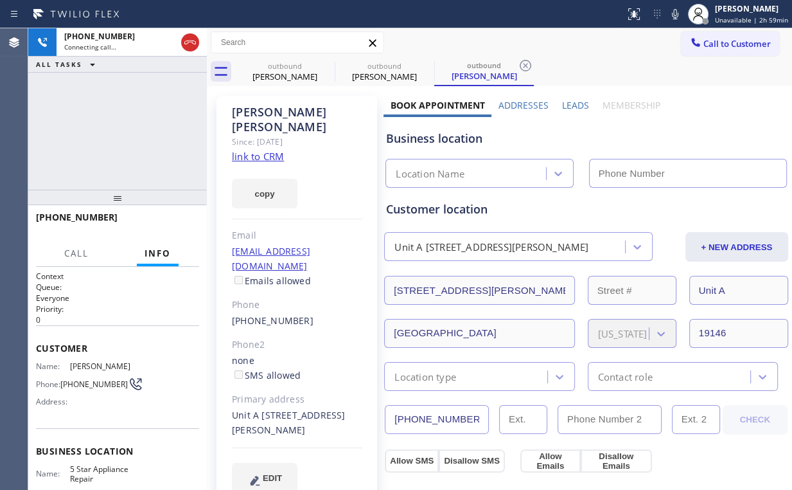
type input "[PHONE_NUMBER]"
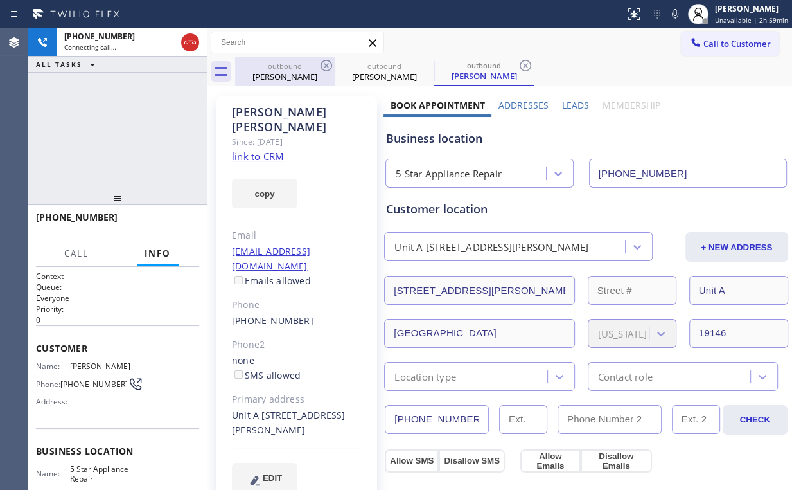
click at [296, 69] on div "outbound" at bounding box center [285, 66] width 97 height 10
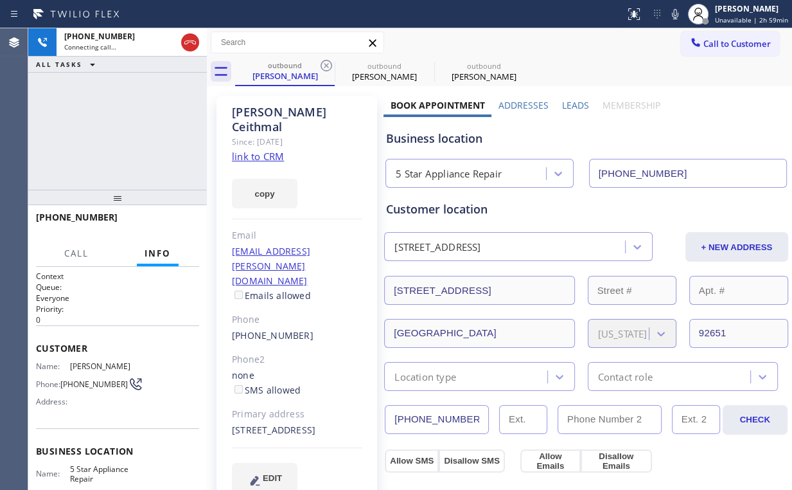
click at [323, 66] on icon at bounding box center [326, 65] width 15 height 15
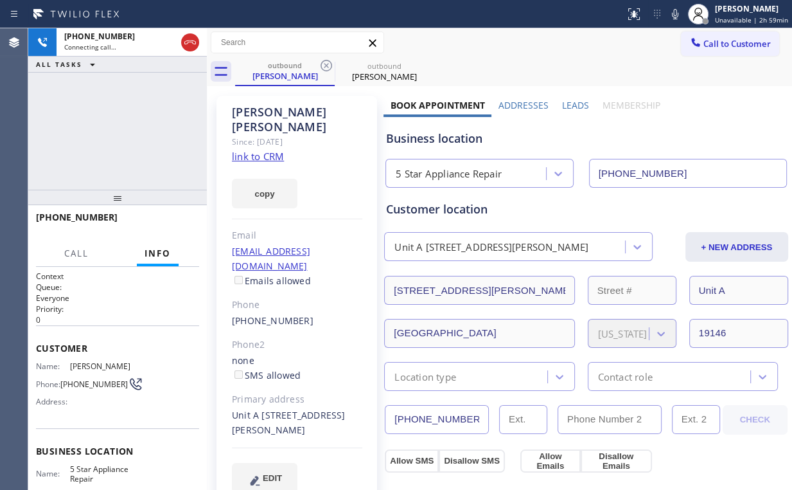
drag, startPoint x: 115, startPoint y: 129, endPoint x: 144, endPoint y: 187, distance: 65.2
click at [116, 130] on div "[PHONE_NUMBER] Connecting call… ALL TASKS ALL TASKS ACTIVE TASKS TASKS IN WRAP …" at bounding box center [117, 108] width 179 height 161
click at [75, 107] on div "[PHONE_NUMBER] Connecting call… ALL TASKS ALL TASKS ACTIVE TASKS TASKS IN WRAP …" at bounding box center [117, 108] width 179 height 161
click at [82, 148] on div "[PHONE_NUMBER] Live | 00:01 ALL TASKS ALL TASKS ACTIVE TASKS TASKS IN WRAP UP" at bounding box center [117, 108] width 179 height 161
click at [188, 228] on button "HANG UP" at bounding box center [169, 223] width 60 height 18
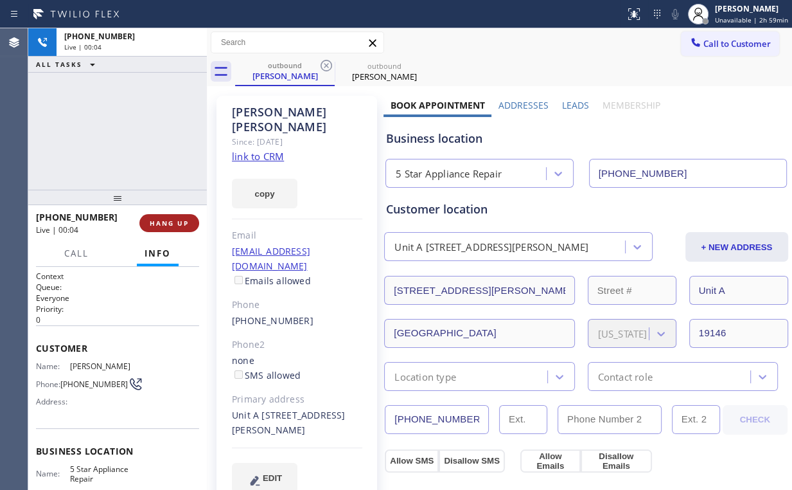
click at [187, 228] on button "HANG UP" at bounding box center [169, 223] width 60 height 18
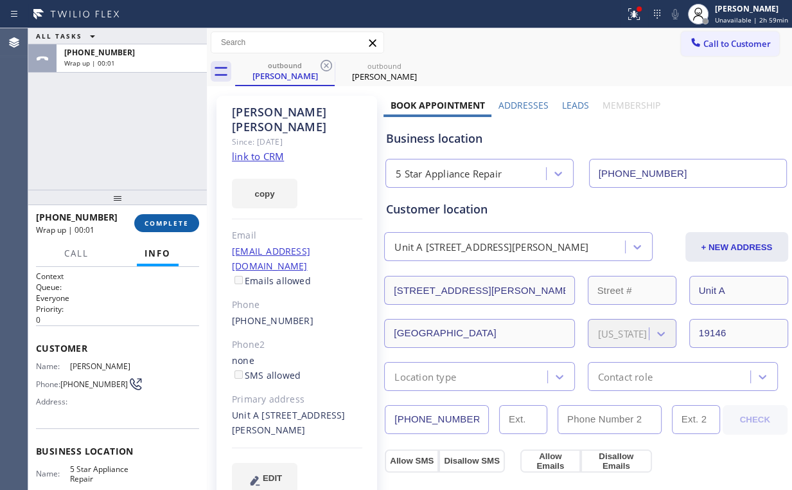
click at [156, 225] on span "COMPLETE" at bounding box center [167, 223] width 44 height 9
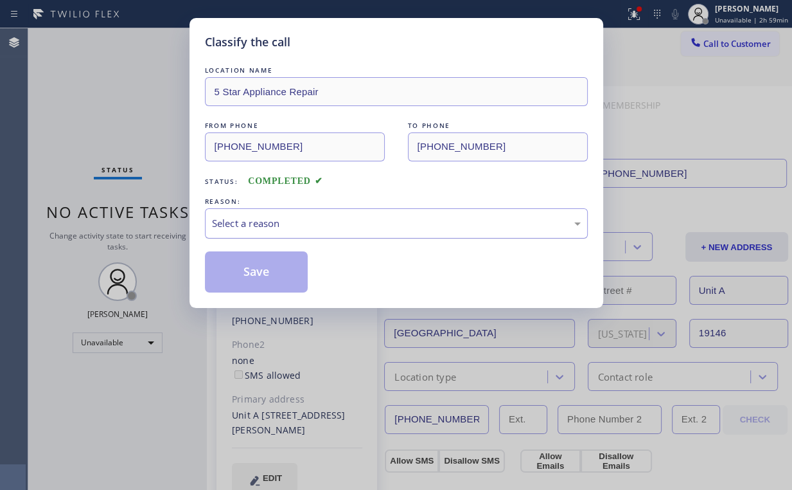
click at [242, 220] on div "Select a reason" at bounding box center [396, 223] width 369 height 15
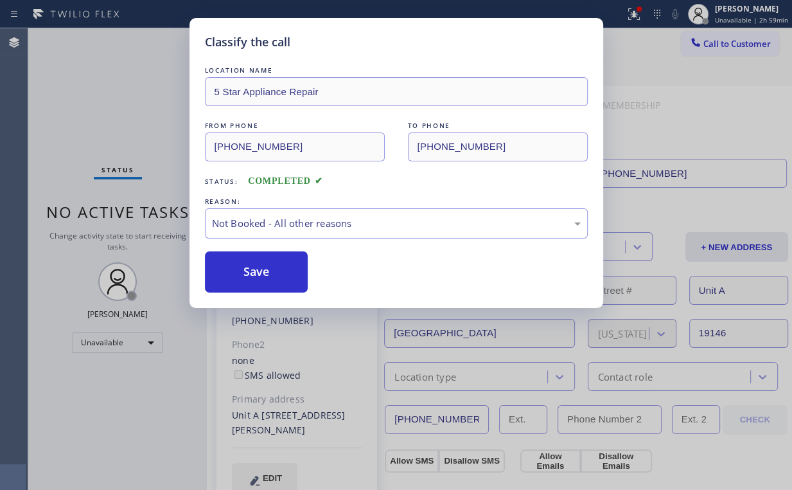
click at [267, 267] on button "Save" at bounding box center [256, 271] width 103 height 41
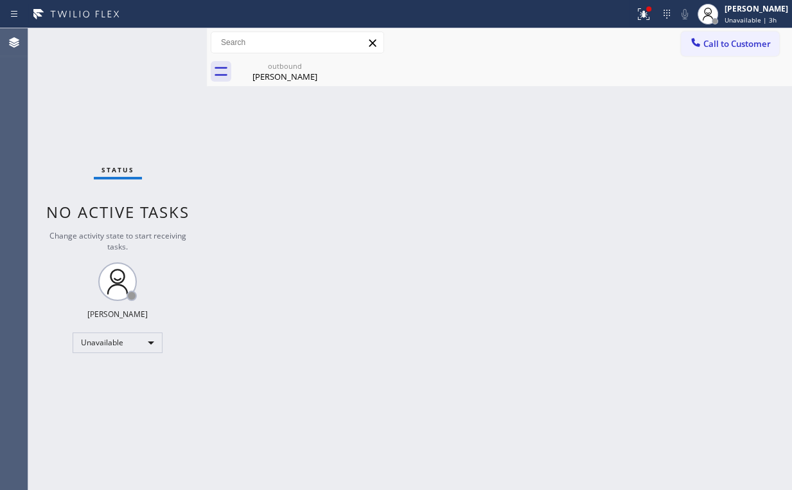
drag, startPoint x: 113, startPoint y: 56, endPoint x: 204, endPoint y: 60, distance: 91.3
click at [116, 57] on div "Status No active tasks Change activity state to start receiving tasks. [PERSON_…" at bounding box center [117, 258] width 179 height 461
click at [286, 60] on div "outbound [PERSON_NAME]" at bounding box center [285, 71] width 97 height 29
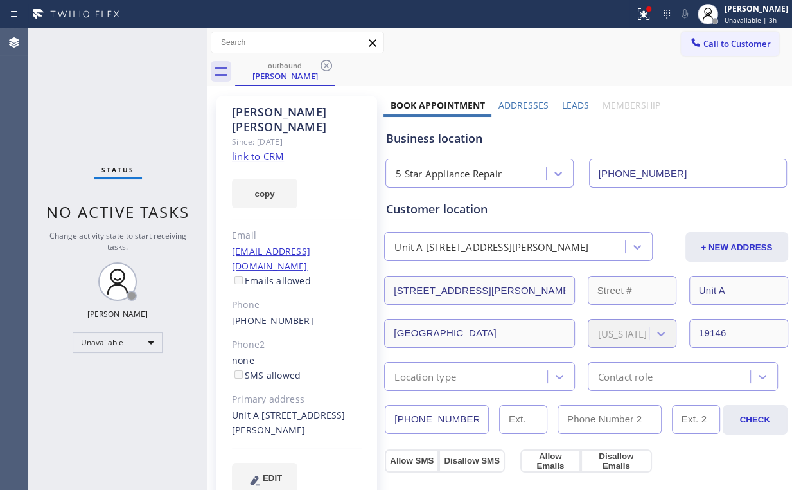
drag, startPoint x: 330, startPoint y: 63, endPoint x: 286, endPoint y: 132, distance: 81.5
click at [330, 62] on icon at bounding box center [326, 65] width 15 height 15
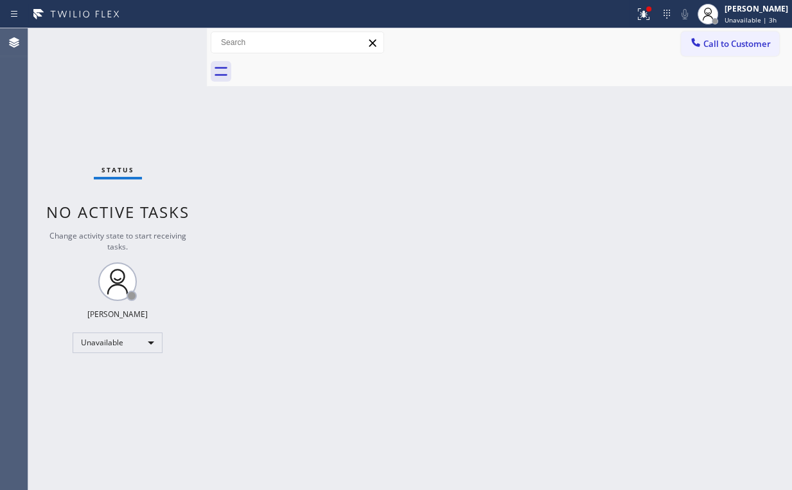
drag, startPoint x: 66, startPoint y: 112, endPoint x: 57, endPoint y: 17, distance: 95.5
click at [66, 107] on div "Status No active tasks Change activity state to start receiving tasks. [PERSON_…" at bounding box center [117, 258] width 179 height 461
click at [652, 17] on icon at bounding box center [643, 13] width 15 height 15
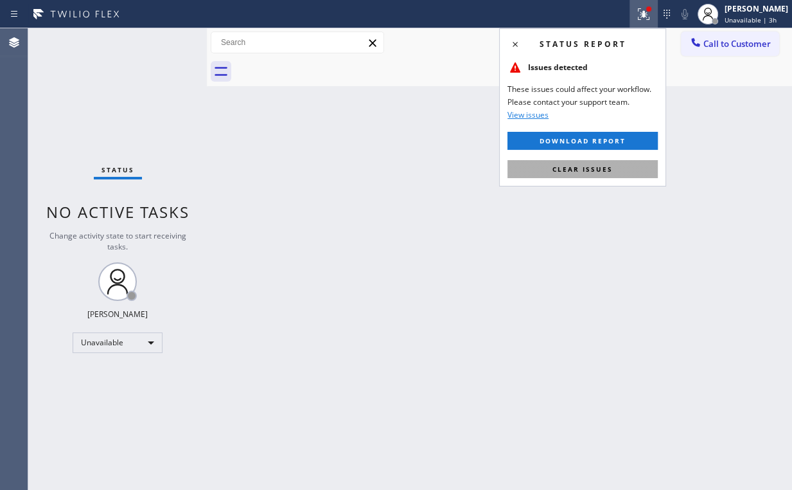
click at [596, 170] on span "Clear issues" at bounding box center [583, 169] width 60 height 9
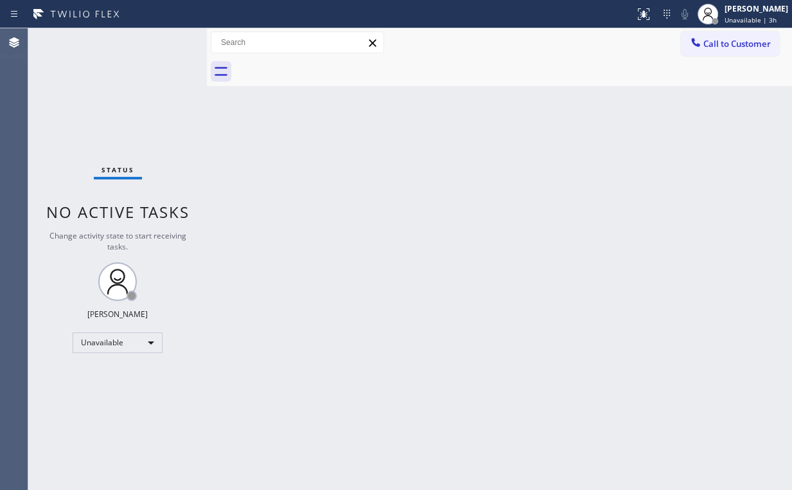
drag, startPoint x: 676, startPoint y: 147, endPoint x: 694, endPoint y: 85, distance: 64.3
click at [676, 143] on div "Back to Dashboard Change Sender ID Customers Technicians Select a contact Outbo…" at bounding box center [500, 258] width 586 height 461
drag, startPoint x: 722, startPoint y: 31, endPoint x: 687, endPoint y: 72, distance: 54.2
click at [722, 31] on button "Call to Customer" at bounding box center [730, 43] width 98 height 24
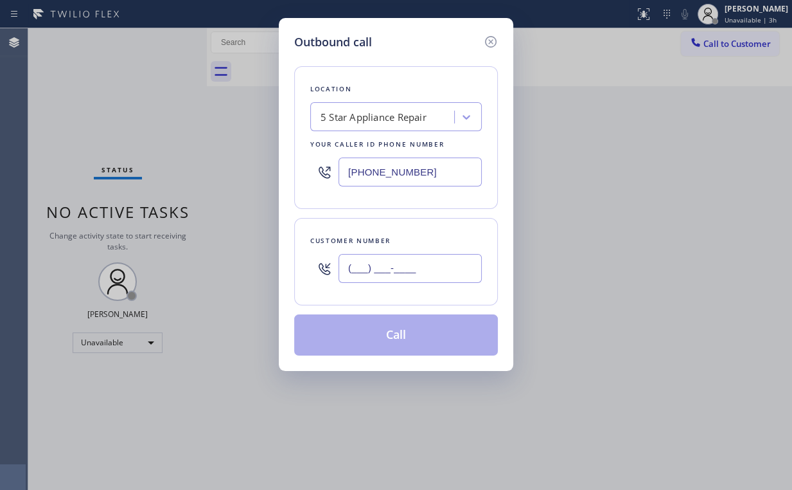
click at [432, 258] on input "(___) ___-____" at bounding box center [410, 268] width 143 height 29
paste input "323) 620-4891"
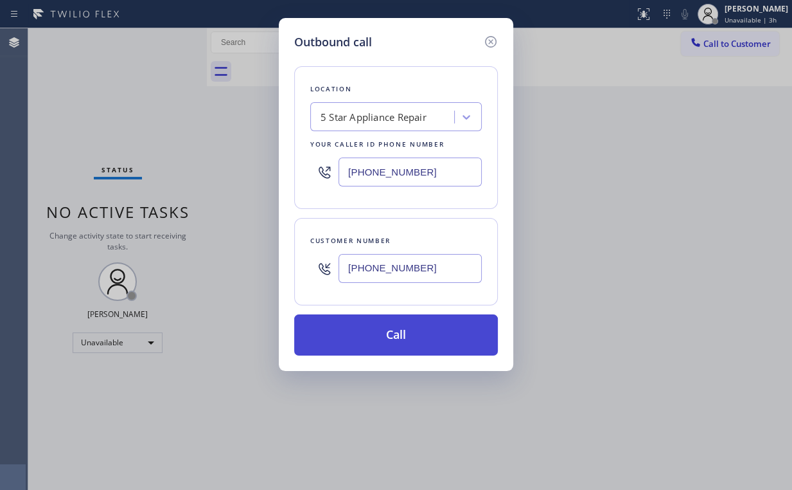
type input "[PHONE_NUMBER]"
click at [388, 325] on button "Call" at bounding box center [396, 334] width 204 height 41
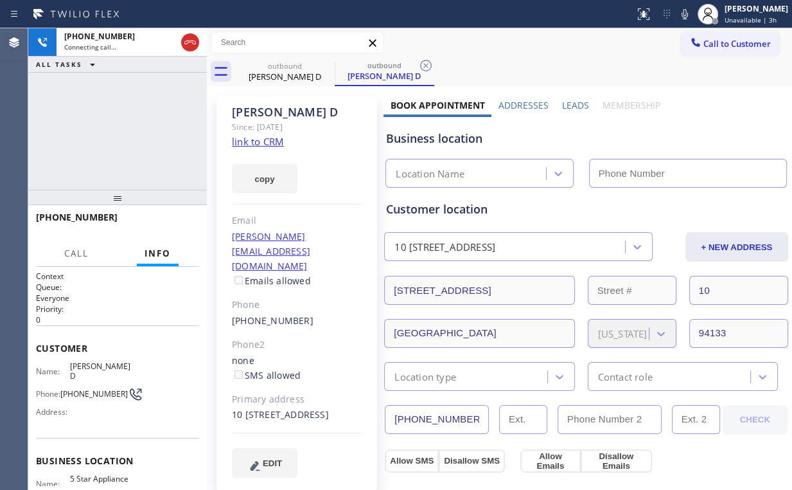
type input "[PHONE_NUMBER]"
click at [134, 118] on div "[PHONE_NUMBER] Connecting call… ALL TASKS ALL TASKS ACTIVE TASKS TASKS IN WRAP …" at bounding box center [117, 108] width 179 height 161
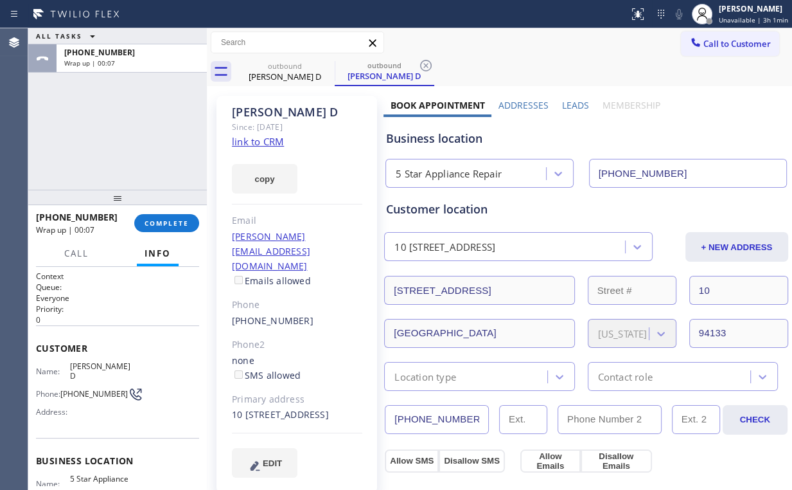
drag, startPoint x: 130, startPoint y: 139, endPoint x: 155, endPoint y: 183, distance: 50.1
click at [130, 139] on div "ALL TASKS ALL TASKS ACTIVE TASKS TASKS IN WRAP UP [PHONE_NUMBER] Wrap up | 00:07" at bounding box center [117, 108] width 179 height 161
click at [166, 222] on span "COMPLETE" at bounding box center [167, 223] width 44 height 9
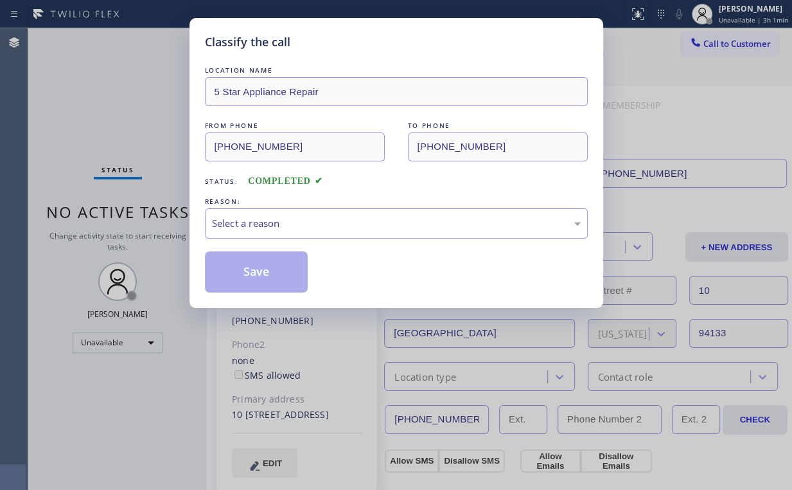
click at [268, 226] on div "Select a reason" at bounding box center [396, 223] width 369 height 15
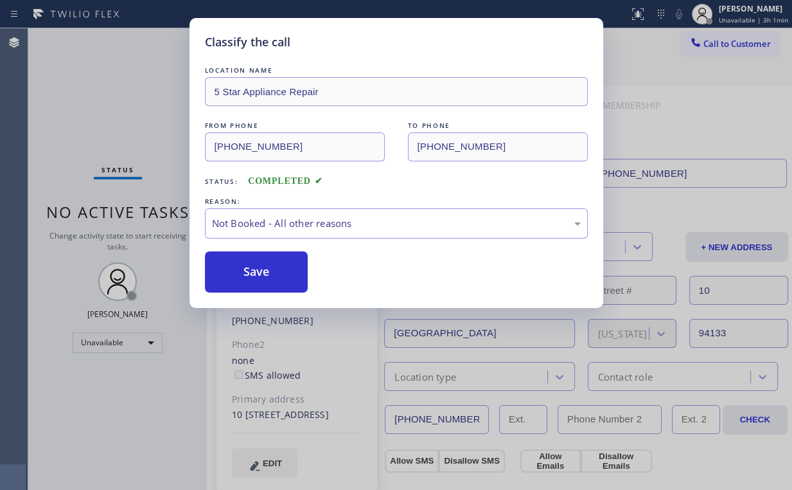
click at [263, 273] on button "Save" at bounding box center [256, 271] width 103 height 41
drag, startPoint x: 131, startPoint y: 126, endPoint x: 297, endPoint y: 449, distance: 362.8
click at [139, 141] on div "Classify the call LOCATION NAME 5 Star Appliance Repair FROM PHONE [PHONE_NUMBE…" at bounding box center [396, 245] width 792 height 490
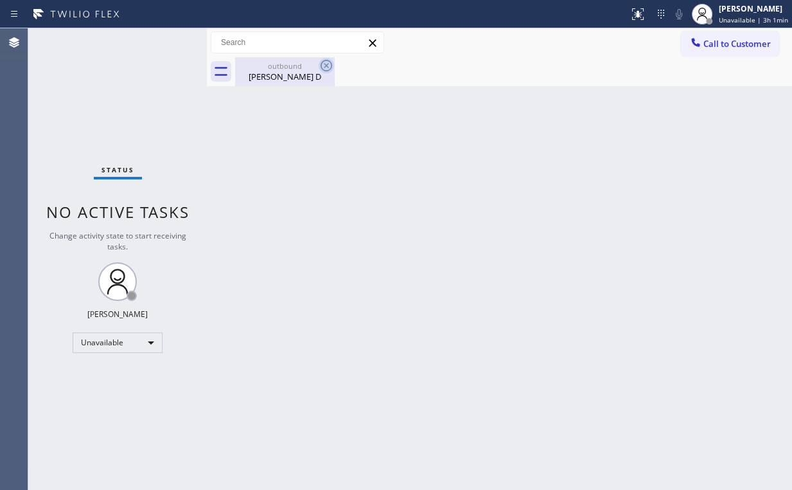
drag, startPoint x: 264, startPoint y: 66, endPoint x: 328, endPoint y: 67, distance: 64.9
click at [265, 66] on div "outbound" at bounding box center [285, 66] width 97 height 10
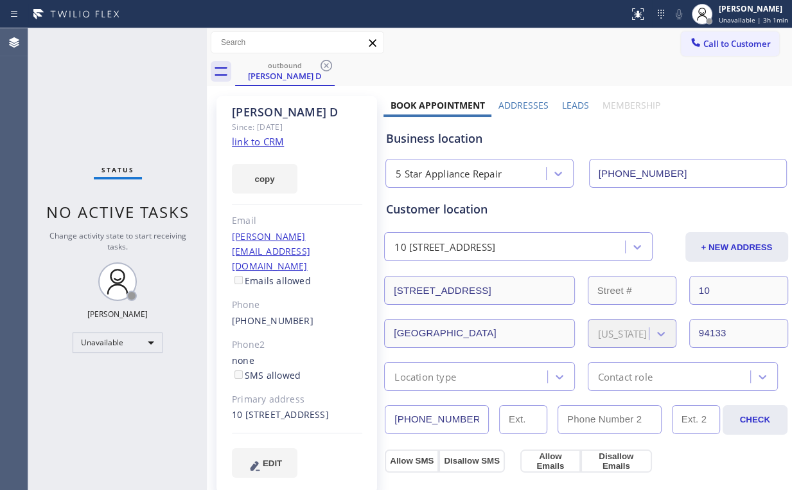
drag, startPoint x: 322, startPoint y: 64, endPoint x: 312, endPoint y: 73, distance: 13.3
click at [323, 64] on icon at bounding box center [326, 65] width 15 height 15
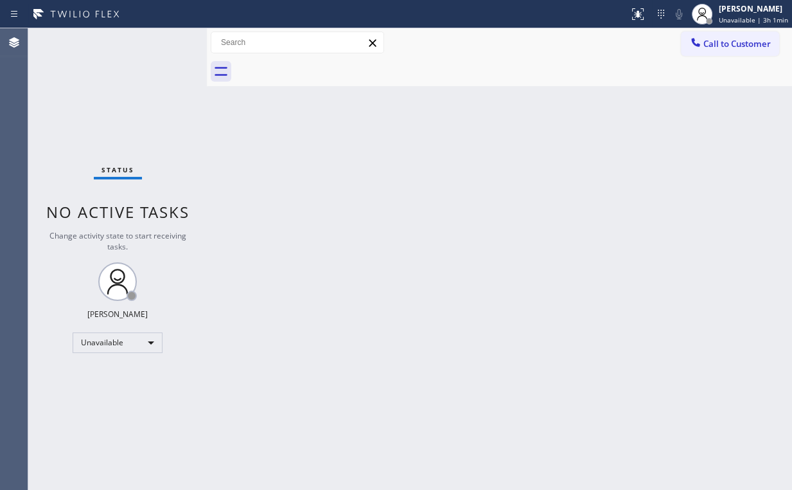
drag, startPoint x: 46, startPoint y: 86, endPoint x: 64, endPoint y: 15, distance: 73.0
click at [47, 85] on div "Status No active tasks Change activity state to start receiving tasks. [PERSON_…" at bounding box center [117, 258] width 179 height 461
click at [734, 42] on span "Call to Customer" at bounding box center [737, 44] width 67 height 12
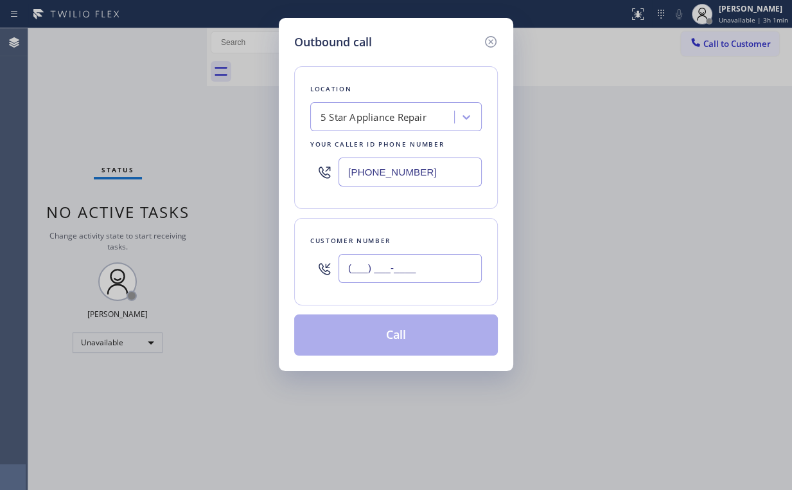
click at [429, 269] on input "(___) ___-____" at bounding box center [410, 268] width 143 height 29
paste input "619) 840-4726"
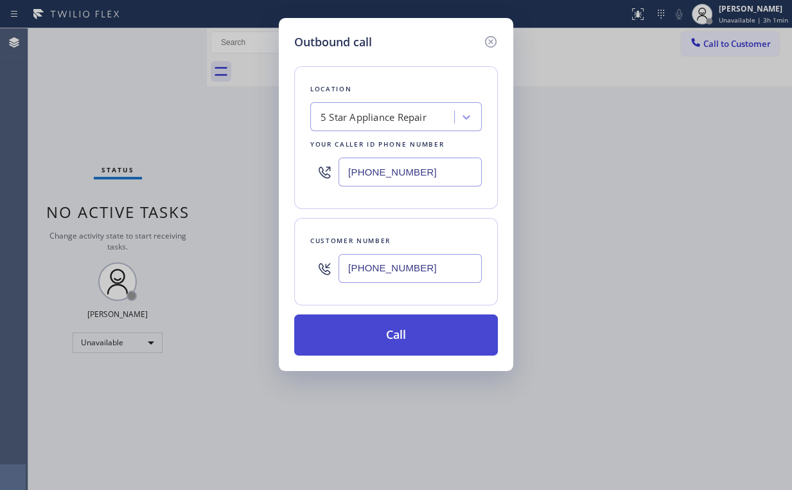
type input "[PHONE_NUMBER]"
click at [372, 332] on button "Call" at bounding box center [396, 334] width 204 height 41
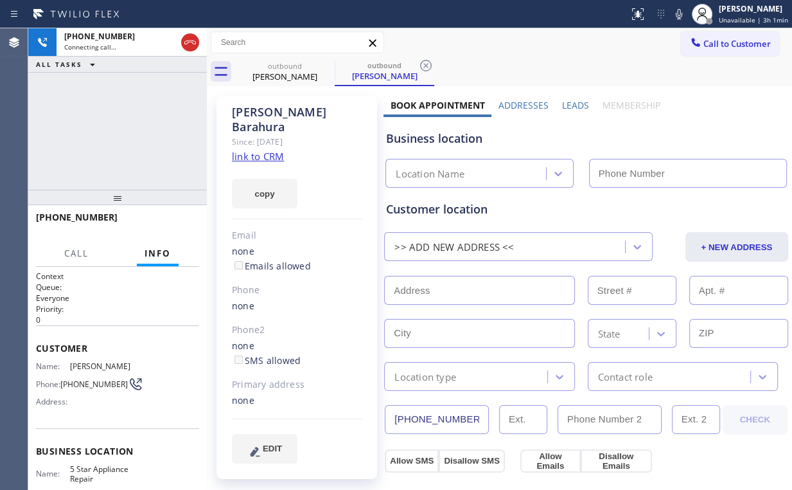
type input "[PHONE_NUMBER]"
click at [134, 143] on div "[PHONE_NUMBER] Connecting call… ALL TASKS ALL TASKS ACTIVE TASKS TASKS IN WRAP …" at bounding box center [117, 108] width 179 height 161
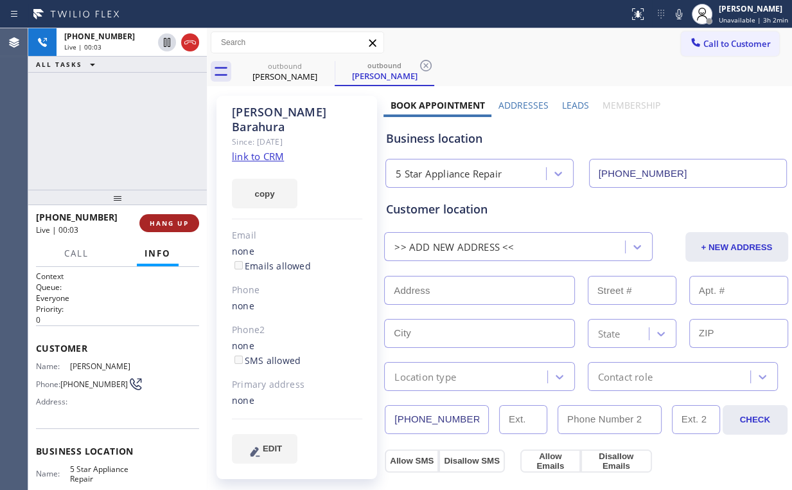
click at [177, 229] on button "HANG UP" at bounding box center [169, 223] width 60 height 18
click at [172, 224] on span "COMPLETE" at bounding box center [167, 223] width 44 height 9
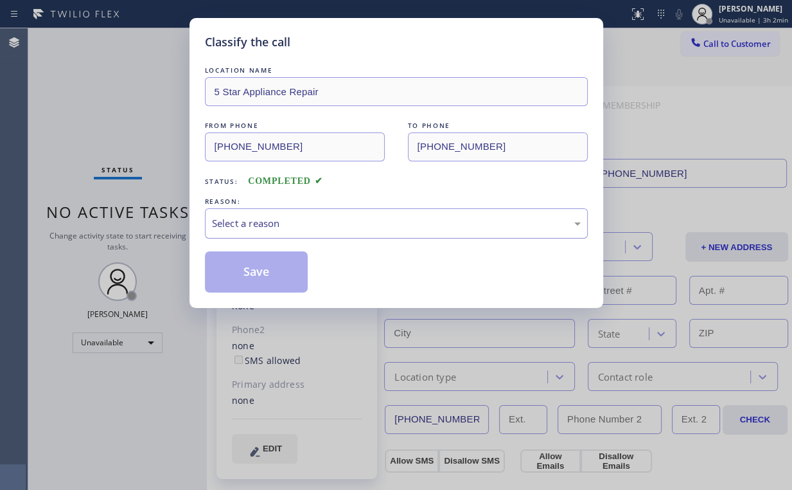
click at [242, 221] on div "Select a reason" at bounding box center [396, 223] width 369 height 15
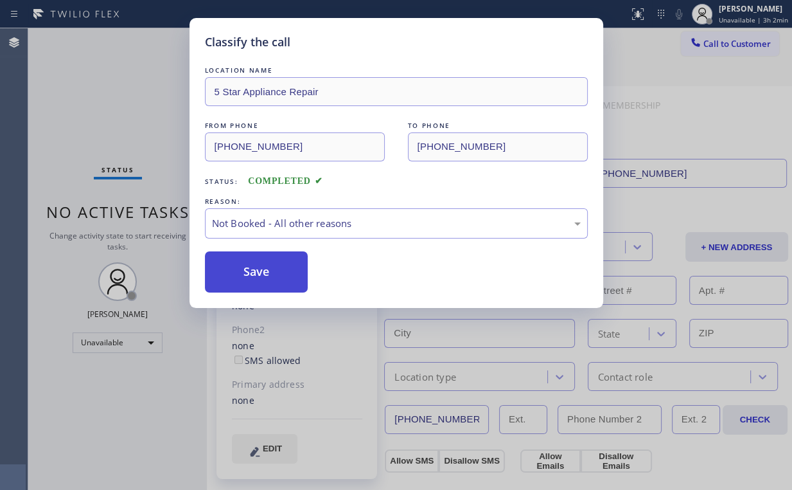
click at [248, 277] on button "Save" at bounding box center [256, 271] width 103 height 41
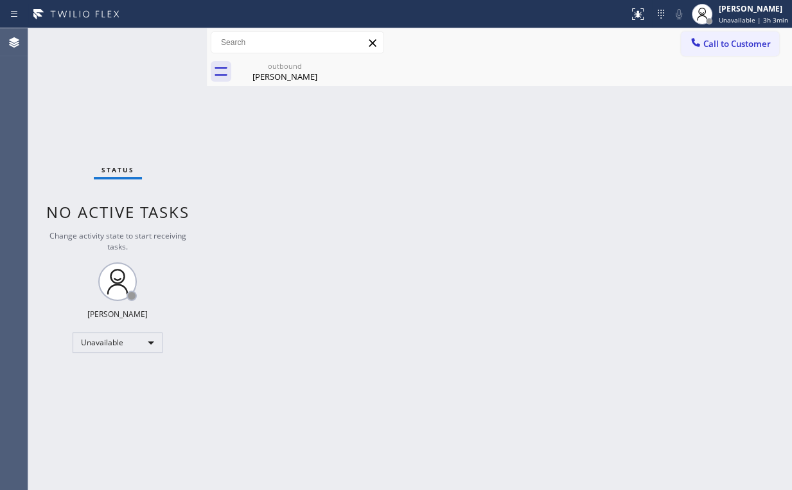
drag, startPoint x: 100, startPoint y: 114, endPoint x: 91, endPoint y: 54, distance: 61.1
click at [100, 114] on div "Status No active tasks Change activity state to start receiving tasks. [PERSON_…" at bounding box center [117, 258] width 179 height 461
click at [280, 79] on div "[PERSON_NAME]" at bounding box center [285, 77] width 97 height 12
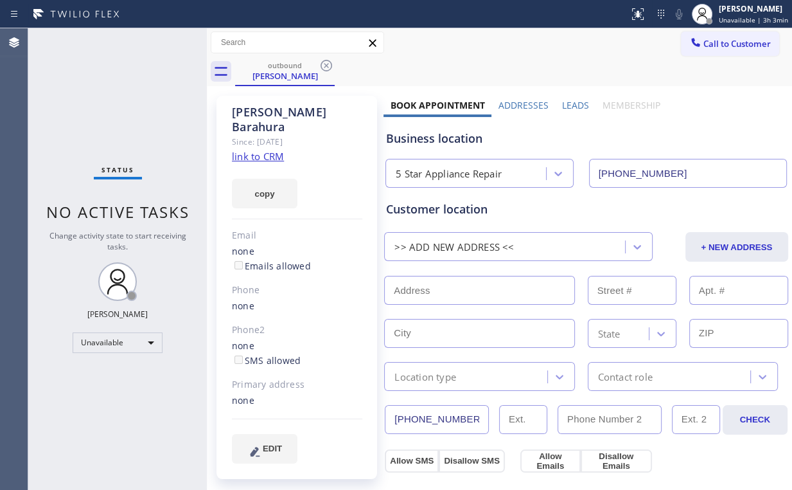
click at [326, 66] on icon at bounding box center [327, 66] width 12 height 12
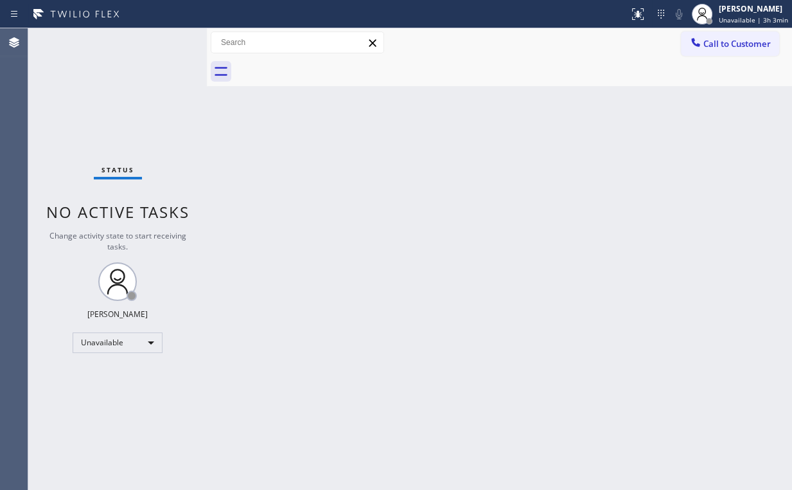
click at [131, 87] on div "Status No active tasks Change activity state to start receiving tasks. [PERSON_…" at bounding box center [117, 258] width 179 height 461
drag, startPoint x: 715, startPoint y: 39, endPoint x: 539, endPoint y: 175, distance: 222.7
click at [715, 40] on span "Call to Customer" at bounding box center [737, 44] width 67 height 12
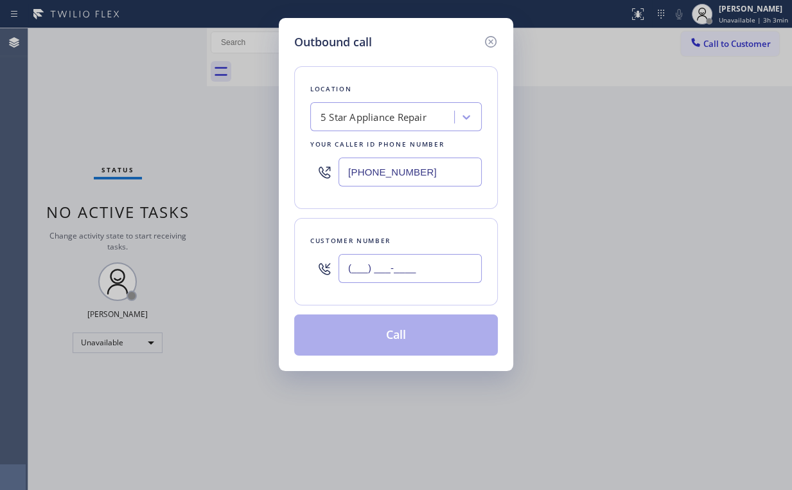
click at [444, 264] on input "(___) ___-____" at bounding box center [410, 268] width 143 height 29
paste input "917) 528-4992"
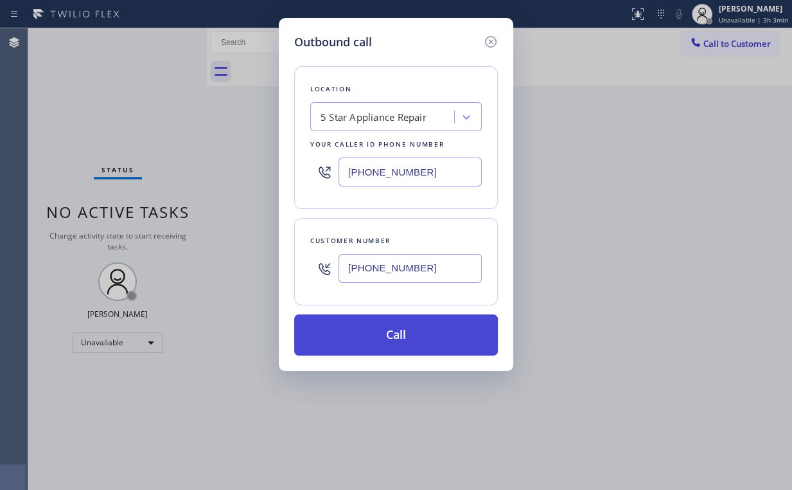
type input "[PHONE_NUMBER]"
click at [373, 336] on button "Call" at bounding box center [396, 334] width 204 height 41
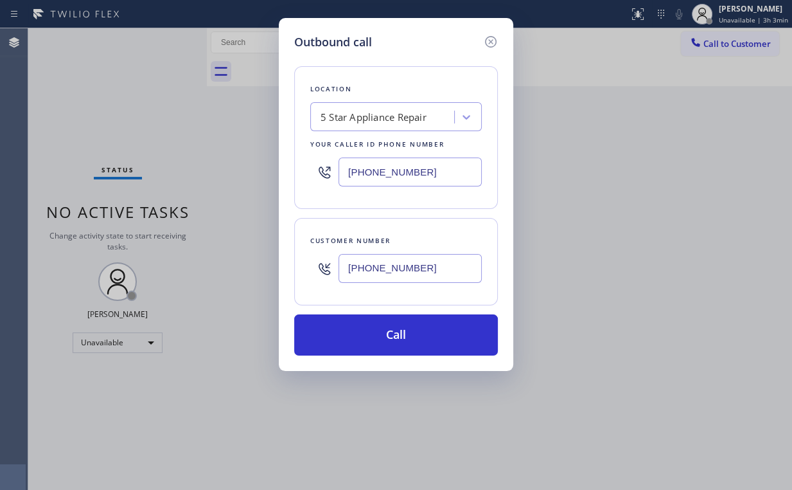
click at [172, 134] on div "Outbound call Location 5 Star Appliance Repair Your caller id phone number [PHO…" at bounding box center [396, 245] width 792 height 490
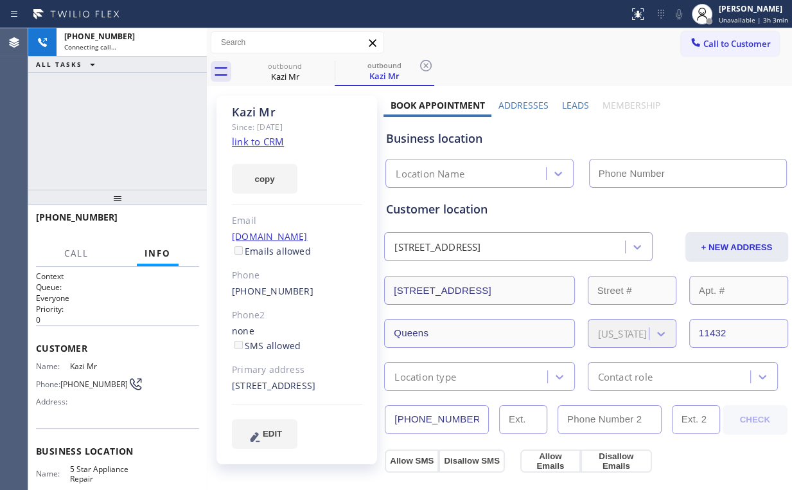
type input "[PHONE_NUMBER]"
click at [587, 40] on div "Call to Customer Outbound call Location 5 Star Appliance Repair Your caller id …" at bounding box center [500, 42] width 586 height 22
click at [726, 48] on span "Call to Customer" at bounding box center [737, 44] width 67 height 12
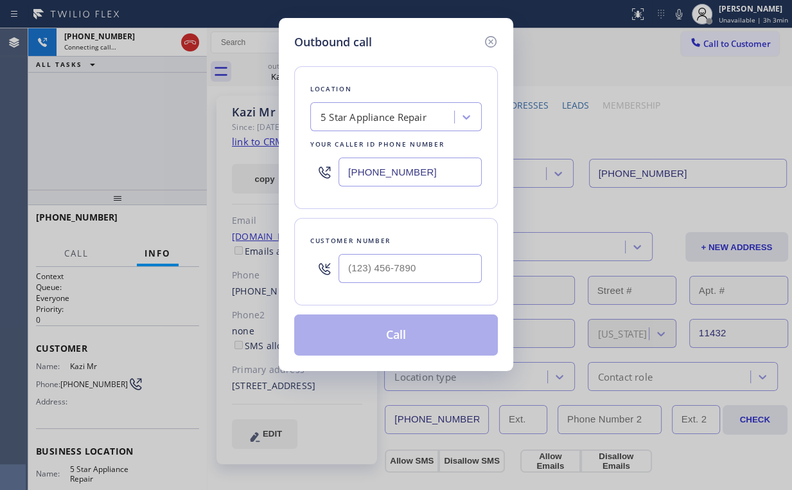
drag, startPoint x: 488, startPoint y: 41, endPoint x: 542, endPoint y: 46, distance: 54.2
click at [489, 41] on icon at bounding box center [490, 41] width 15 height 15
drag, startPoint x: 542, startPoint y: 46, endPoint x: 548, endPoint y: 49, distance: 6.6
click at [543, 47] on div "Call to Customer Outbound call Location 5 Star Appliance Repair Your caller id …" at bounding box center [500, 42] width 586 height 22
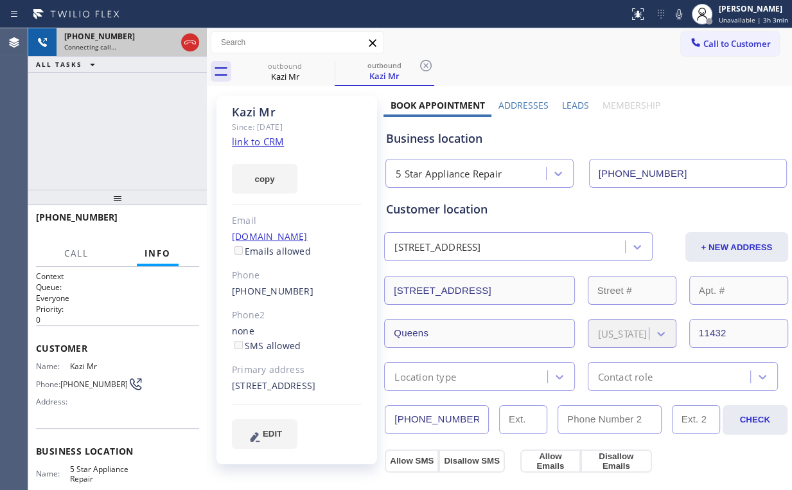
drag, startPoint x: 192, startPoint y: 42, endPoint x: 202, endPoint y: 46, distance: 11.4
click at [192, 42] on icon at bounding box center [190, 42] width 15 height 15
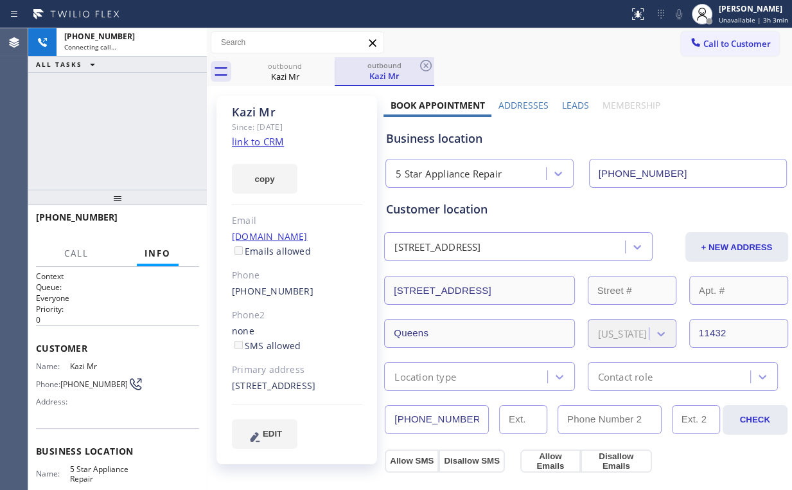
drag, startPoint x: 300, startPoint y: 79, endPoint x: 337, endPoint y: 69, distance: 37.9
click at [301, 78] on div "Kazi Mr" at bounding box center [285, 77] width 97 height 12
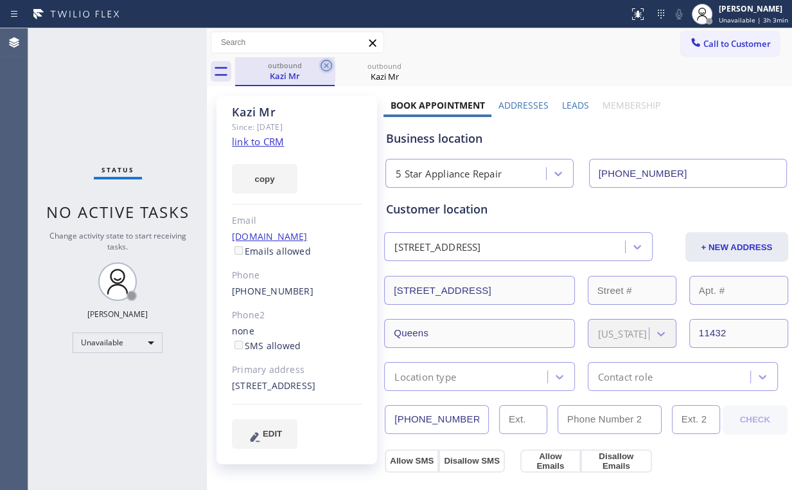
click at [326, 62] on icon at bounding box center [326, 65] width 15 height 15
drag, startPoint x: 326, startPoint y: 62, endPoint x: 347, endPoint y: 278, distance: 217.6
click at [326, 62] on icon at bounding box center [326, 65] width 15 height 15
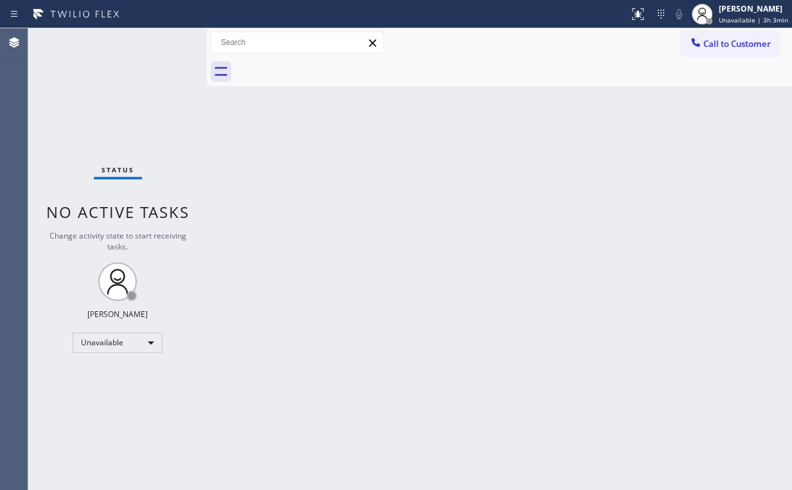
drag, startPoint x: 558, startPoint y: 96, endPoint x: 712, endPoint y: 116, distance: 155.5
click at [559, 96] on div "Back to Dashboard Change Sender ID Customers Technicians Select a contact Outbo…" at bounding box center [500, 258] width 586 height 461
click at [722, 51] on button "Call to Customer" at bounding box center [730, 43] width 98 height 24
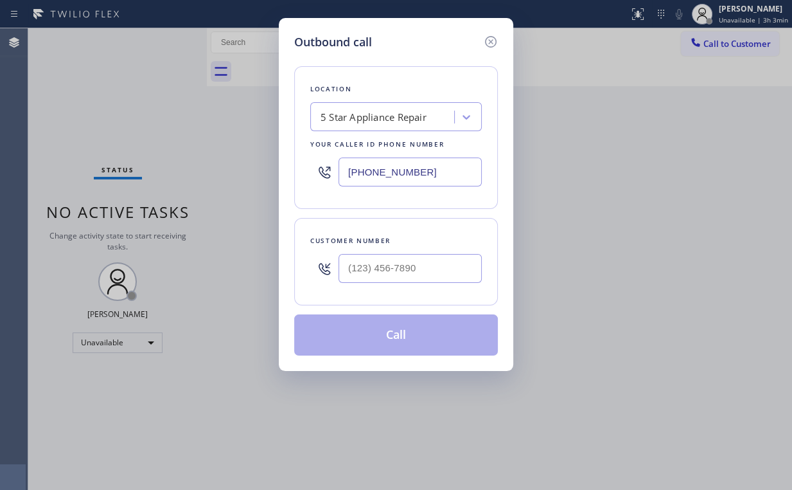
drag, startPoint x: 429, startPoint y: 170, endPoint x: 186, endPoint y: 191, distance: 244.5
click at [305, 185] on div "Location 5 Star Appliance Repair Your caller id phone number [PHONE_NUMBER]" at bounding box center [396, 137] width 204 height 143
paste input "408) 767-4767"
type input "[PHONE_NUMBER]"
click at [407, 264] on input "(___) ___-____" at bounding box center [410, 268] width 143 height 29
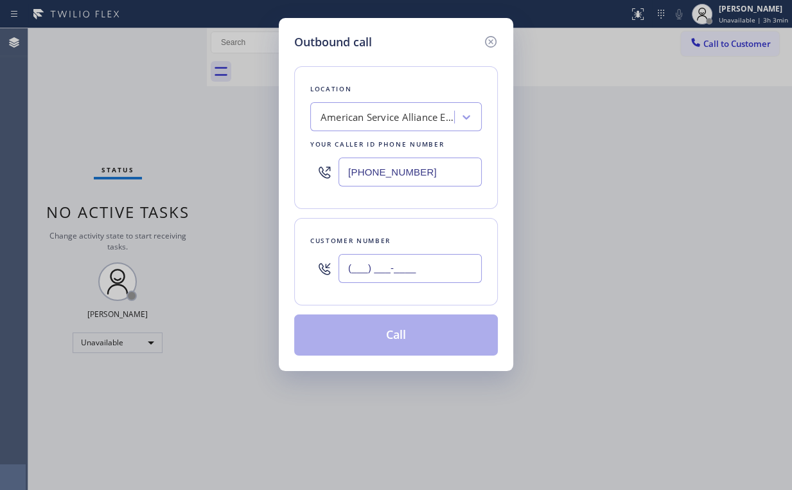
paste input "510) 203-1668"
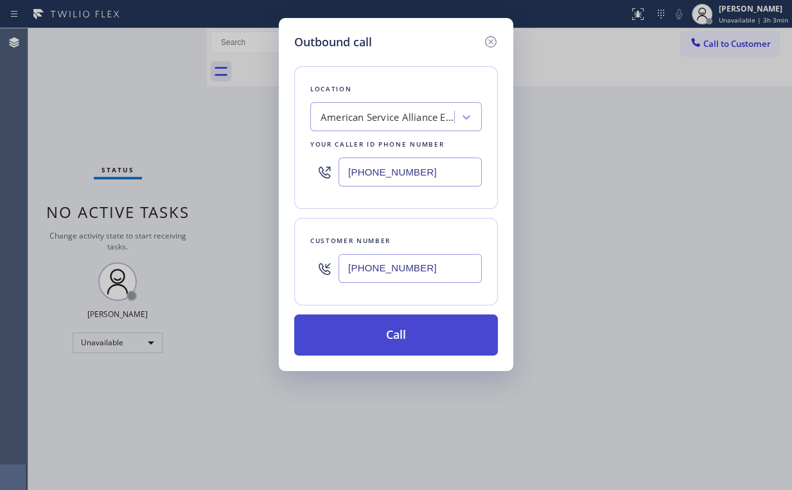
type input "[PHONE_NUMBER]"
click at [388, 332] on button "Call" at bounding box center [396, 334] width 204 height 41
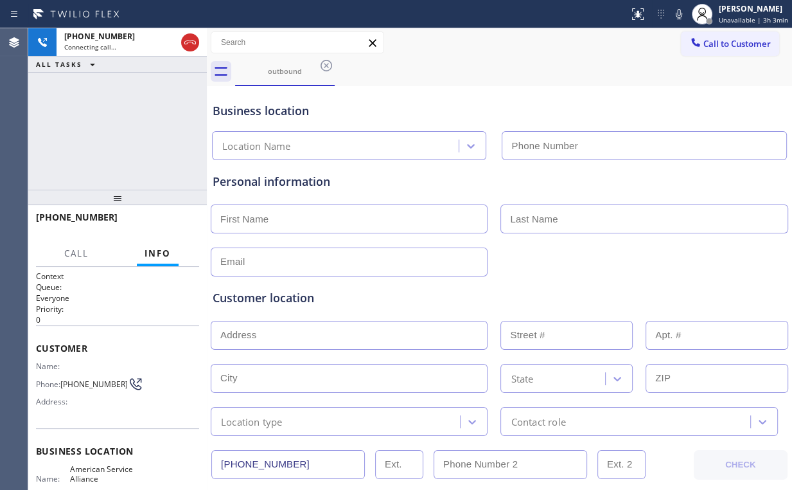
type input "[PHONE_NUMBER]"
click at [105, 116] on div "[PHONE_NUMBER] Connecting call… ALL TASKS ALL TASKS ACTIVE TASKS TASKS IN WRAP …" at bounding box center [117, 108] width 179 height 161
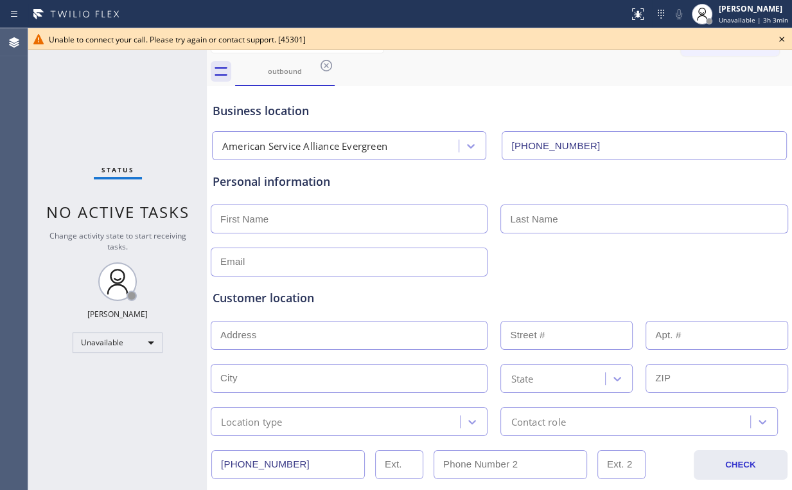
click at [784, 37] on icon at bounding box center [782, 39] width 5 height 5
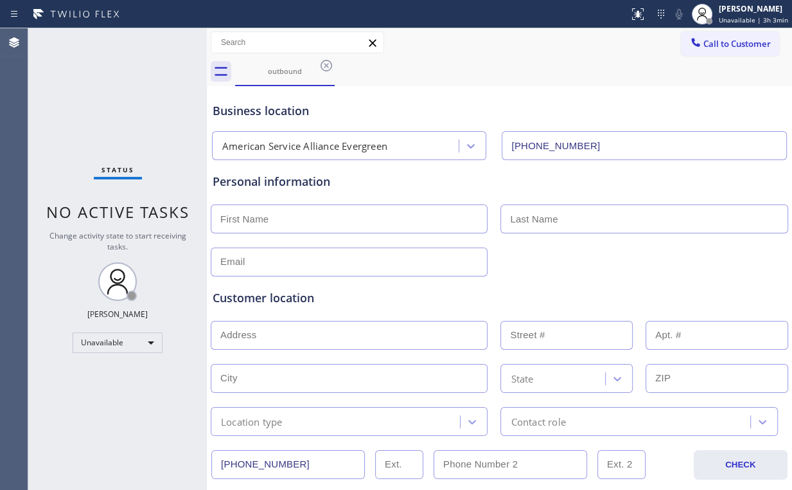
click at [728, 44] on span "Call to Customer" at bounding box center [737, 44] width 67 height 12
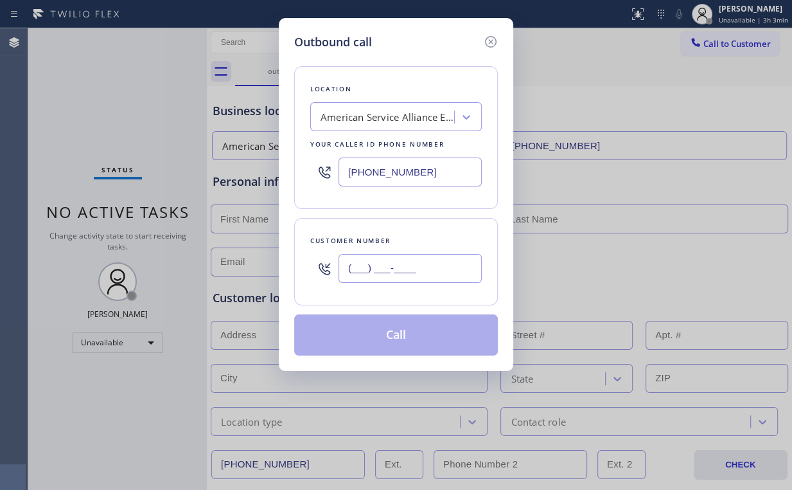
click at [412, 259] on input "(___) ___-____" at bounding box center [410, 268] width 143 height 29
paste input "510) 203-1668"
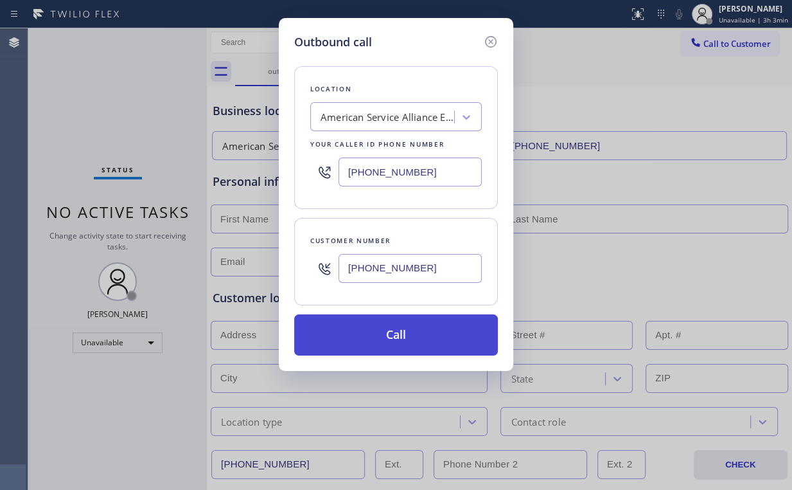
type input "[PHONE_NUMBER]"
click at [384, 319] on button "Call" at bounding box center [396, 334] width 204 height 41
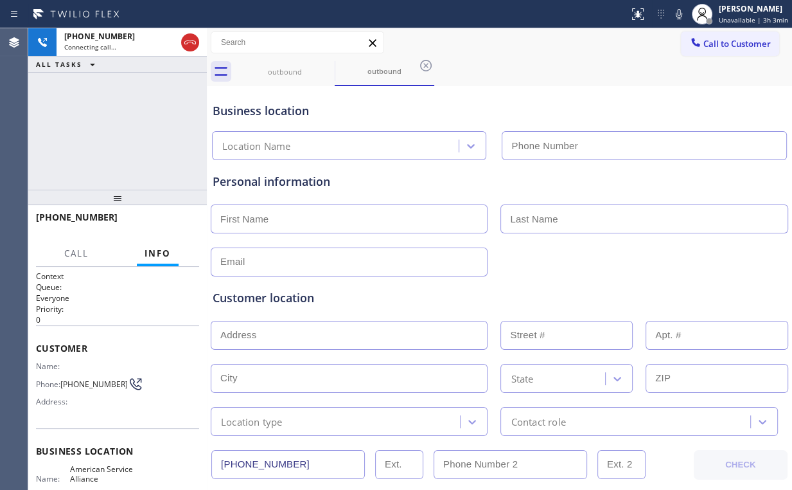
click at [117, 98] on div "[PHONE_NUMBER] Connecting call… ALL TASKS ALL TASKS ACTIVE TASKS TASKS IN WRAP …" at bounding box center [117, 108] width 179 height 161
type input "[PHONE_NUMBER]"
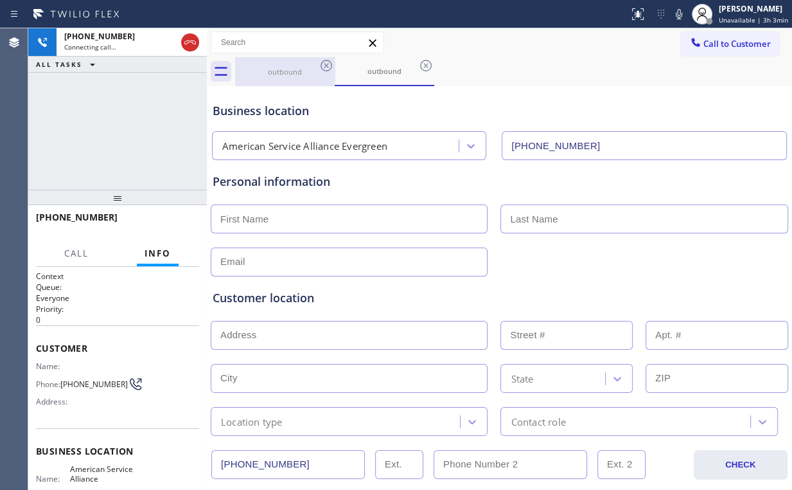
click at [288, 72] on div "outbound" at bounding box center [285, 72] width 97 height 10
click at [327, 63] on icon at bounding box center [326, 65] width 15 height 15
click at [0, 0] on icon at bounding box center [0, 0] width 0 height 0
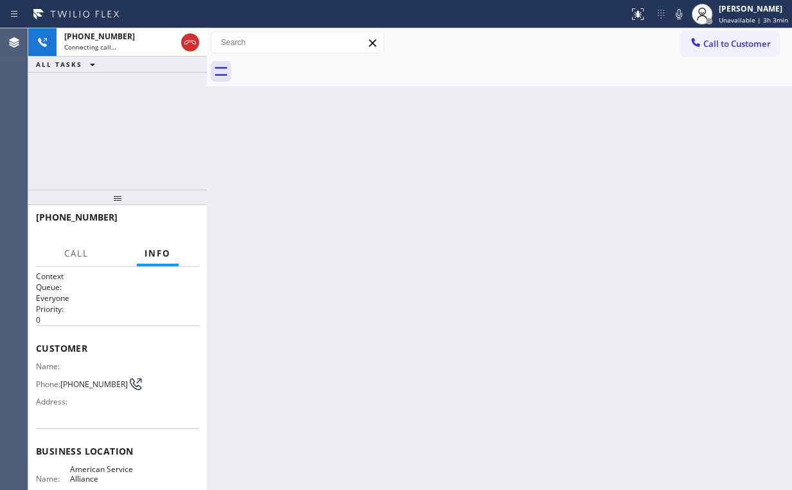
click at [44, 109] on div "[PHONE_NUMBER] Connecting call… ALL TASKS ALL TASKS ACTIVE TASKS TASKS IN WRAP …" at bounding box center [117, 108] width 179 height 161
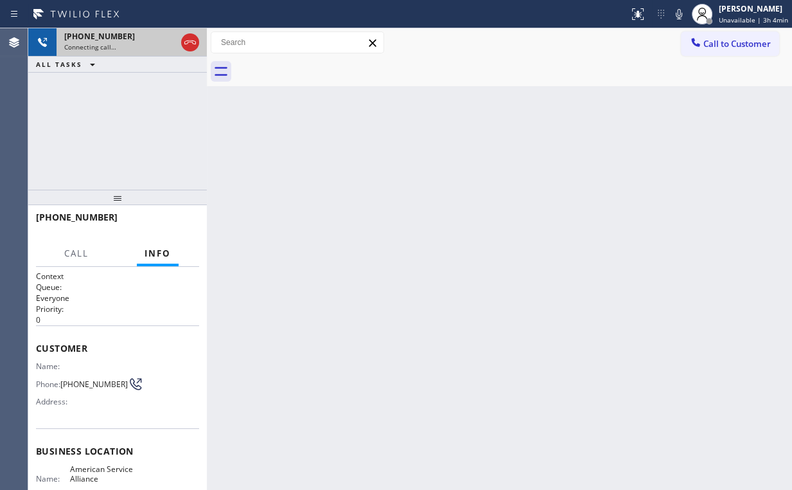
click at [132, 30] on div "[PHONE_NUMBER] Connecting call…" at bounding box center [118, 42] width 122 height 28
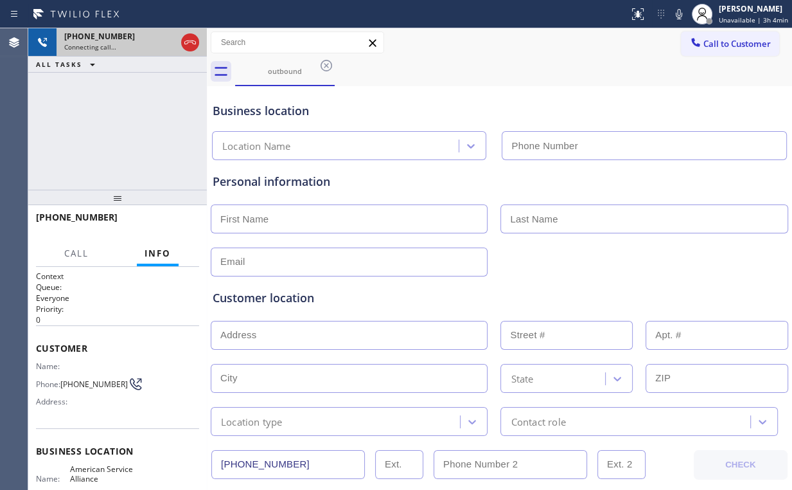
type input "[PHONE_NUMBER]"
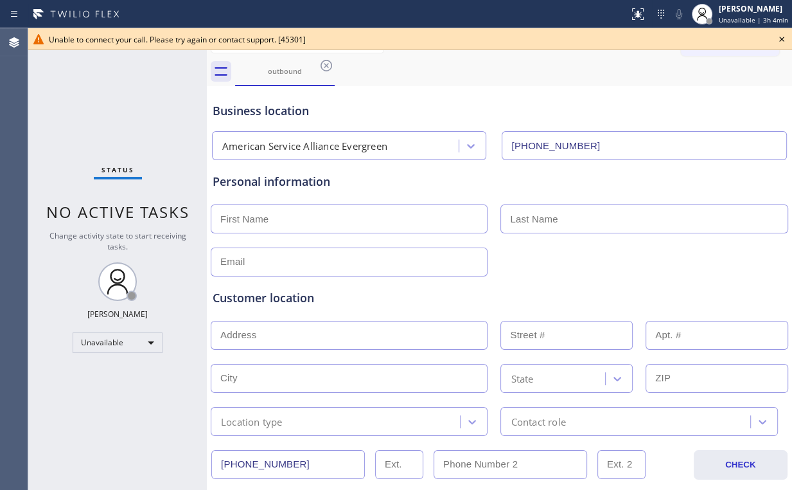
drag, startPoint x: 782, startPoint y: 37, endPoint x: 774, endPoint y: 40, distance: 8.4
click at [780, 38] on icon at bounding box center [781, 38] width 15 height 15
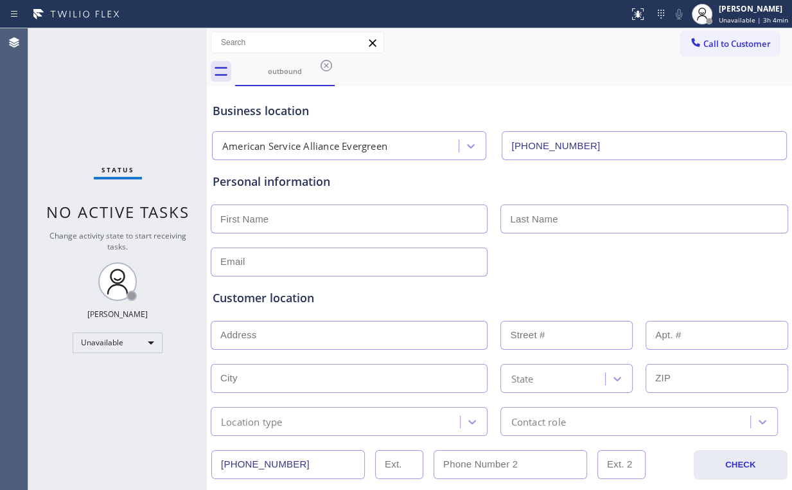
click at [709, 47] on span "Call to Customer" at bounding box center [737, 44] width 67 height 12
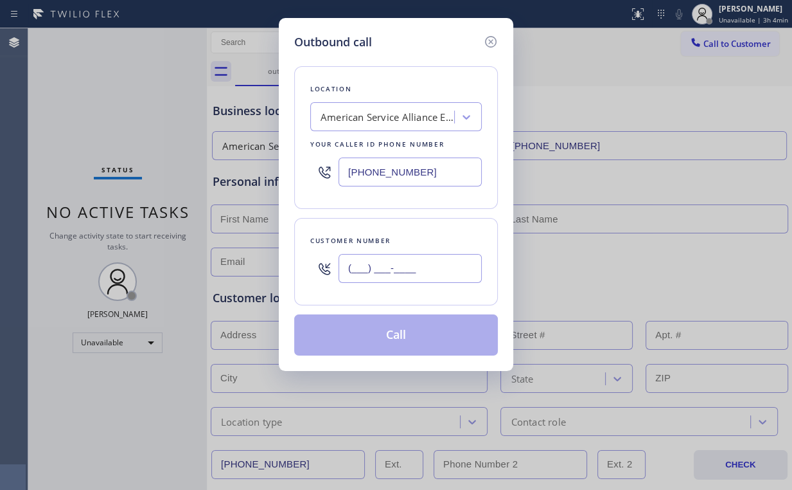
click at [399, 261] on input "(___) ___-____" at bounding box center [410, 268] width 143 height 29
paste input "714) 745-7283"
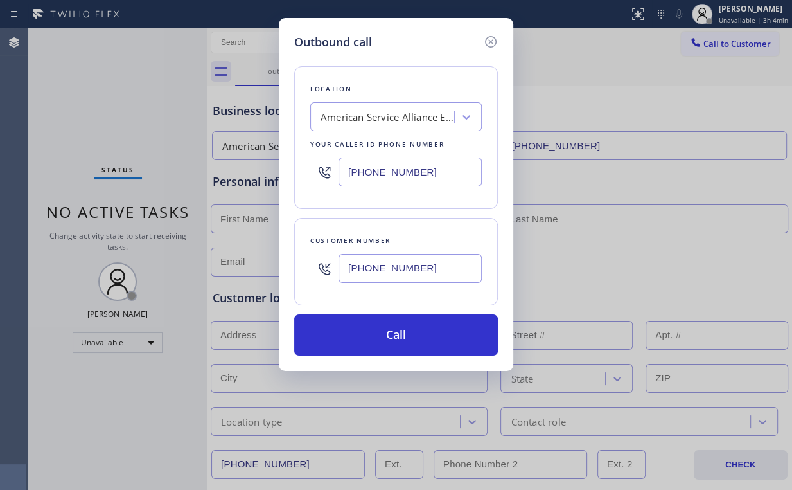
type input "[PHONE_NUMBER]"
click at [422, 34] on div "Outbound call" at bounding box center [396, 41] width 204 height 17
drag, startPoint x: 436, startPoint y: 174, endPoint x: 228, endPoint y: 164, distance: 208.5
click at [292, 164] on div "Outbound call Location American Service Alliance Evergreen Your caller id phone…" at bounding box center [396, 194] width 235 height 353
paste input "___) ___-____"
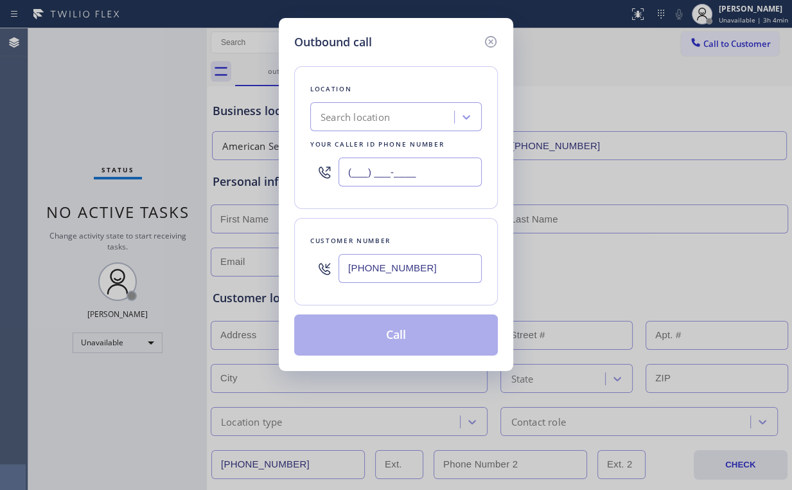
type input "(___) ___-____"
click at [391, 118] on div "Search location" at bounding box center [384, 117] width 140 height 22
paste input "Bestway Appliance Repair La Habra"
type input "Bestway Appliance Repair La Habra"
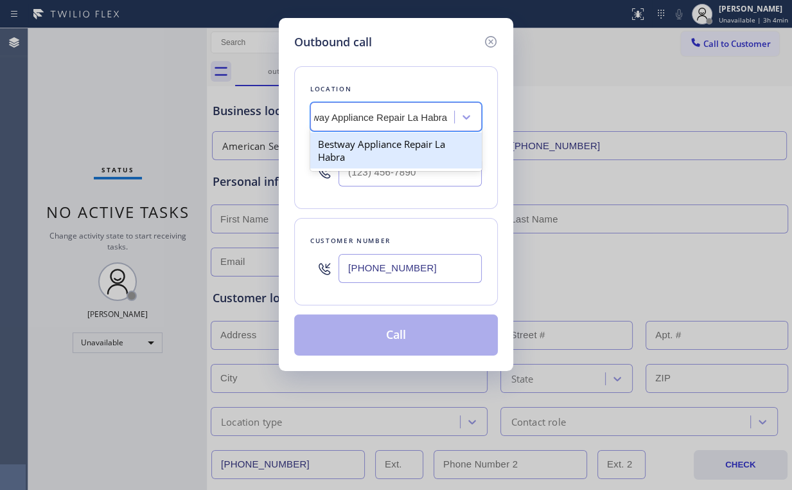
click at [371, 156] on div "Bestway Appliance Repair La Habra" at bounding box center [396, 150] width 172 height 36
type input "[PHONE_NUMBER]"
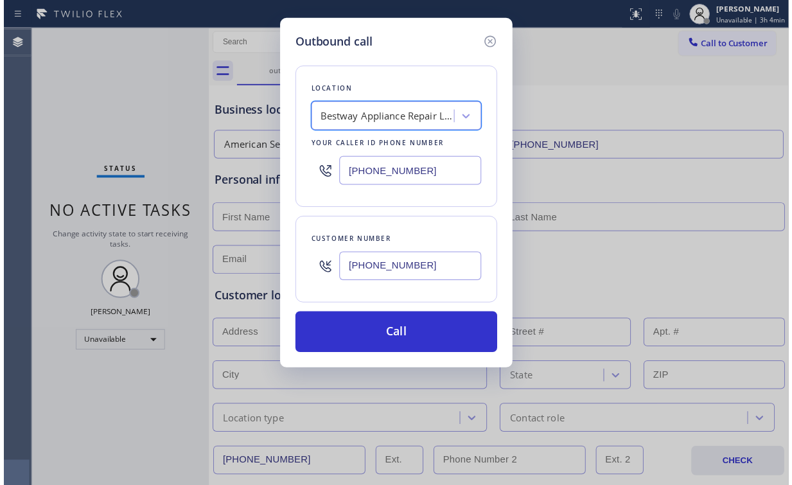
scroll to position [0, 1]
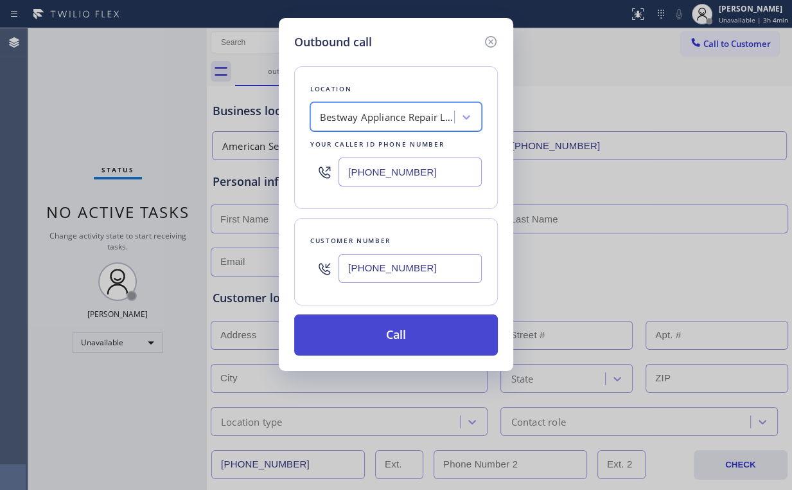
click at [397, 325] on button "Call" at bounding box center [396, 334] width 204 height 41
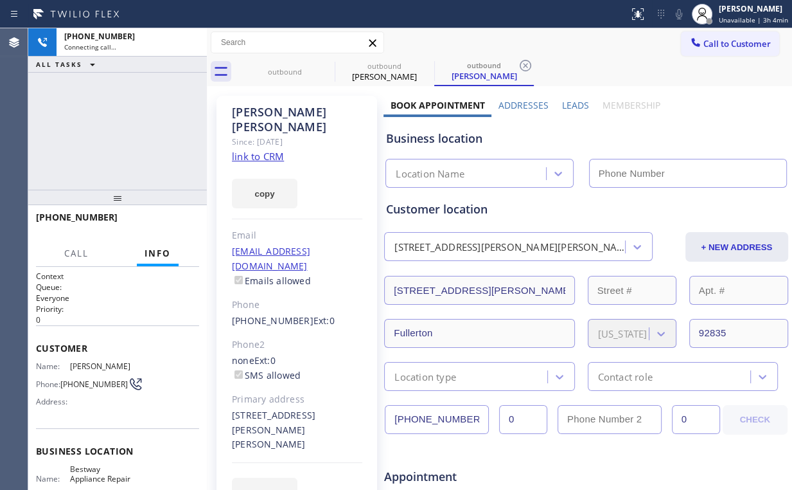
click at [111, 125] on div "[PHONE_NUMBER] Connecting call… ALL TASKS ALL TASKS ACTIVE TASKS TASKS IN WRAP …" at bounding box center [117, 108] width 179 height 161
click at [287, 73] on div "outbound" at bounding box center [285, 72] width 97 height 10
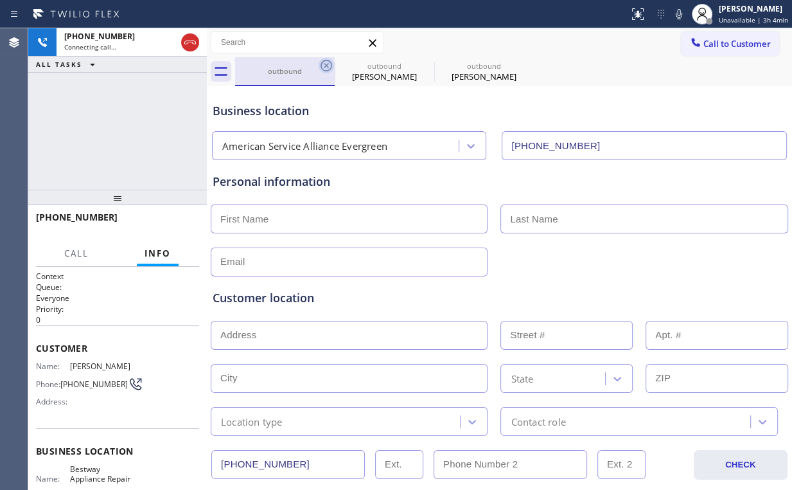
type input "[PHONE_NUMBER]"
click at [327, 66] on icon at bounding box center [326, 65] width 15 height 15
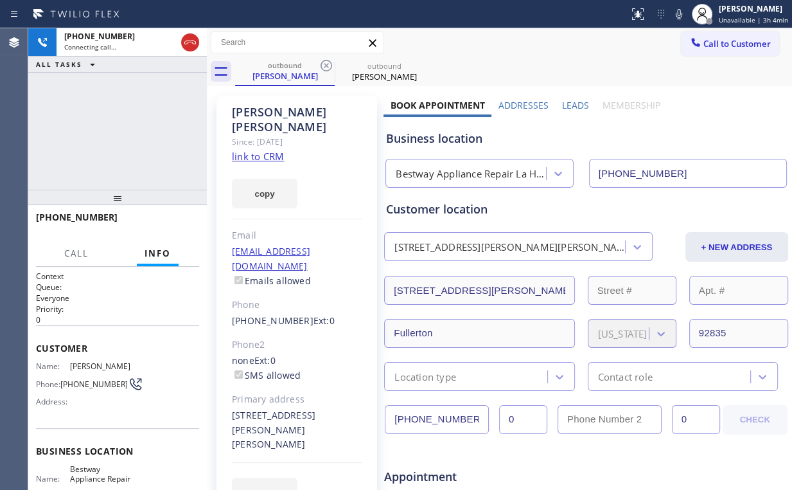
click at [145, 126] on div "[PHONE_NUMBER] Connecting call… ALL TASKS ALL TASKS ACTIVE TASKS TASKS IN WRAP …" at bounding box center [117, 108] width 179 height 161
click at [136, 114] on div "[PHONE_NUMBER] Connecting call… ALL TASKS ALL TASKS ACTIVE TASKS TASKS IN WRAP …" at bounding box center [117, 108] width 179 height 161
click at [126, 132] on div "[PHONE_NUMBER] Connecting call… ALL TASKS ALL TASKS ACTIVE TASKS TASKS IN WRAP …" at bounding box center [117, 108] width 179 height 161
click at [127, 130] on div "[PHONE_NUMBER] Connecting call… ALL TASKS ALL TASKS ACTIVE TASKS TASKS IN WRAP …" at bounding box center [117, 108] width 179 height 161
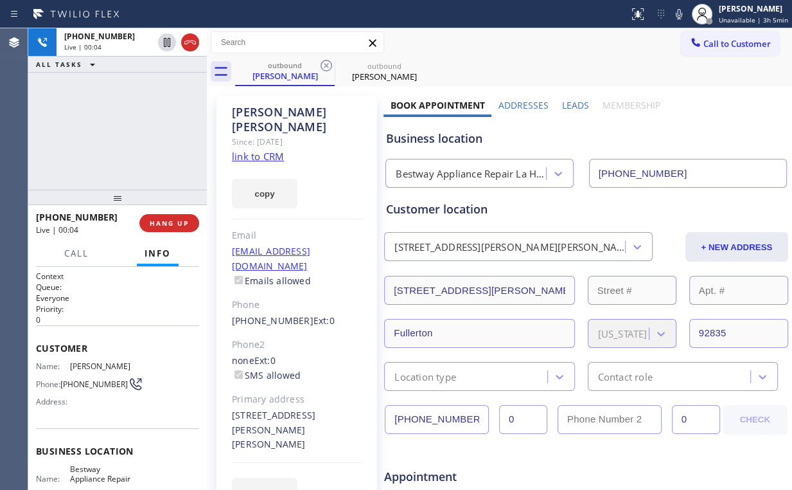
click at [432, 178] on div "Bestway Appliance Repair La Habra" at bounding box center [471, 173] width 151 height 15
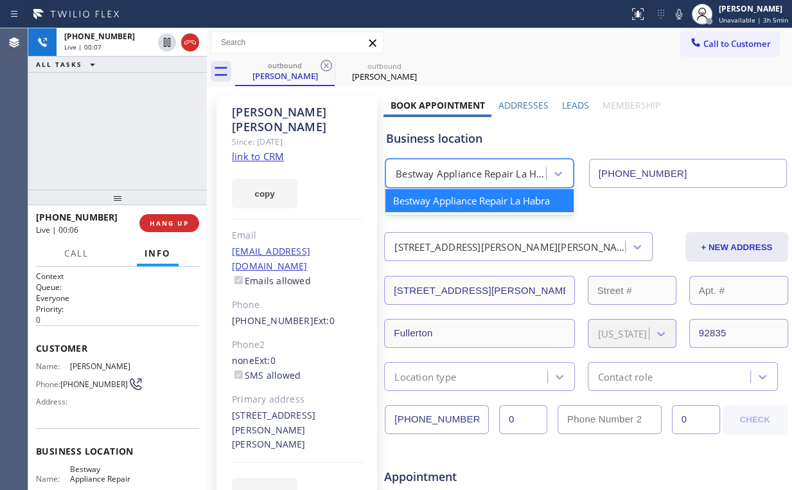
click at [455, 139] on div "Business location" at bounding box center [586, 138] width 400 height 17
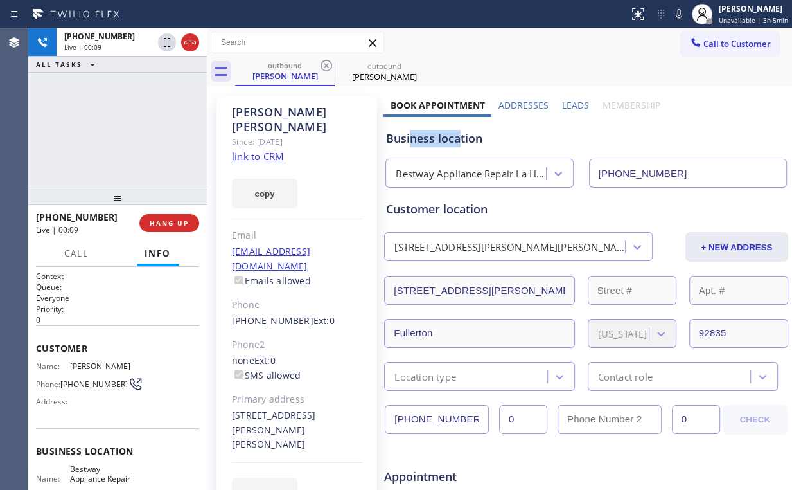
drag, startPoint x: 458, startPoint y: 140, endPoint x: 411, endPoint y: 141, distance: 46.3
click at [411, 141] on div "Business location" at bounding box center [586, 138] width 400 height 17
click at [416, 143] on div "Business location" at bounding box center [586, 138] width 400 height 17
click at [483, 141] on div "Business location" at bounding box center [586, 138] width 400 height 17
drag, startPoint x: 231, startPoint y: 386, endPoint x: 321, endPoint y: 398, distance: 90.2
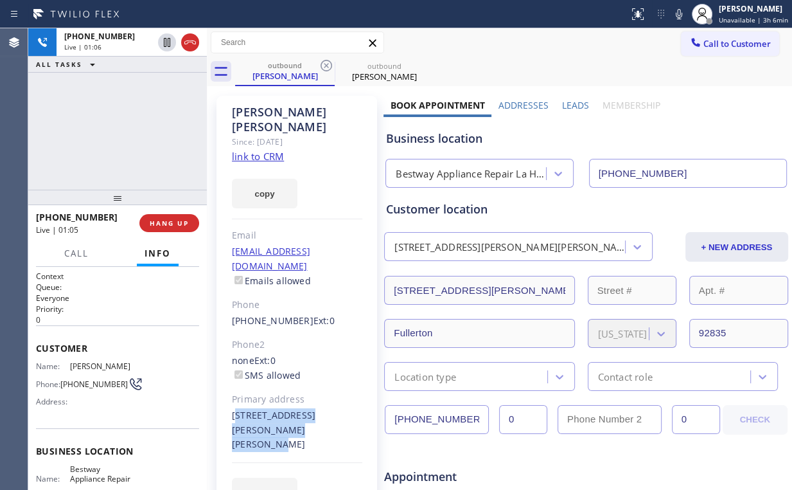
click at [321, 408] on div "[STREET_ADDRESS][PERSON_NAME][PERSON_NAME]" at bounding box center [297, 430] width 130 height 44
copy div "[STREET_ADDRESS][PERSON_NAME][PERSON_NAME]"
click at [151, 98] on div "[PHONE_NUMBER] Live | 03:25 ALL TASKS ALL TASKS ACTIVE TASKS TASKS IN WRAP UP" at bounding box center [117, 108] width 179 height 161
click at [172, 222] on span "HANG UP" at bounding box center [169, 223] width 39 height 9
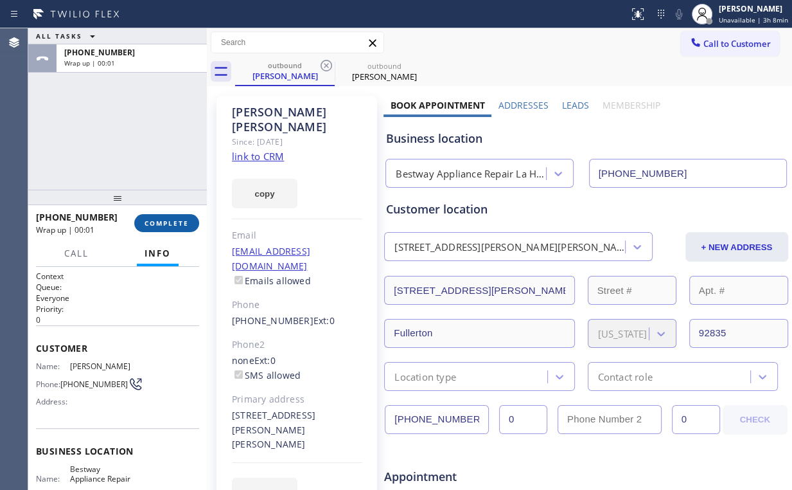
click at [177, 224] on span "COMPLETE" at bounding box center [167, 223] width 44 height 9
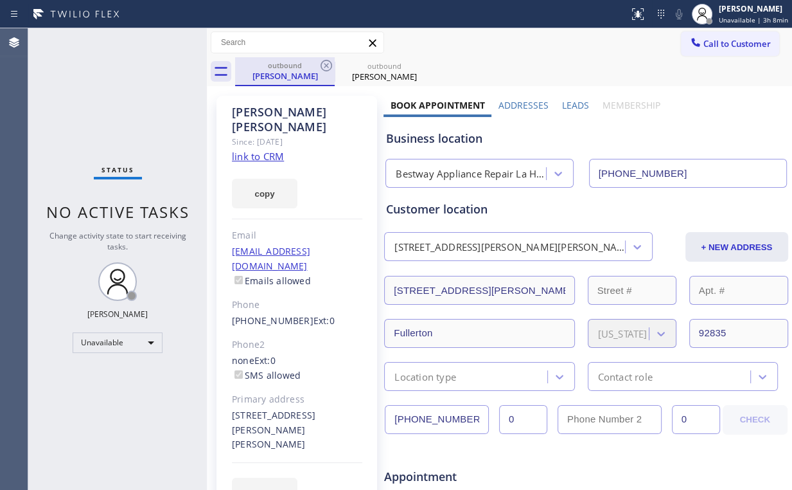
click at [278, 58] on div "outbound [PERSON_NAME]" at bounding box center [285, 71] width 97 height 28
click at [327, 65] on icon at bounding box center [327, 66] width 12 height 12
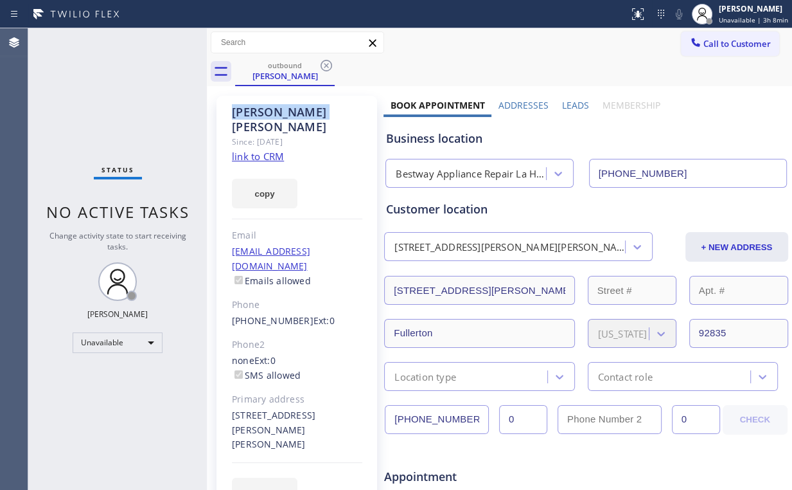
click at [327, 65] on icon at bounding box center [327, 66] width 12 height 12
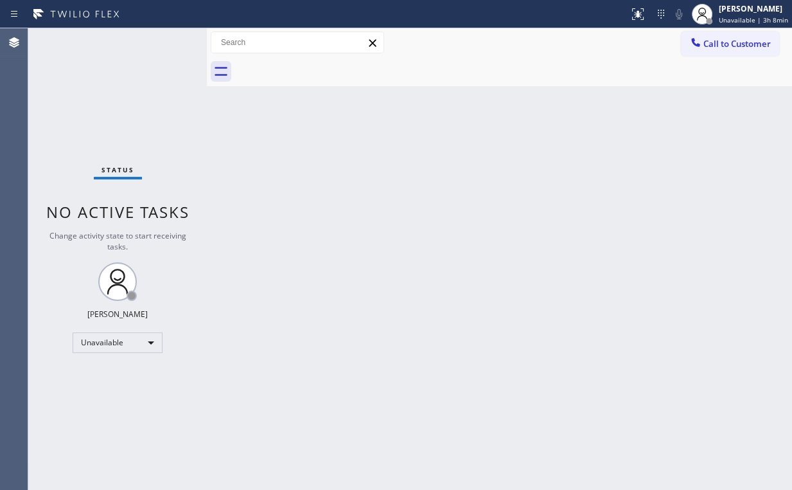
click at [109, 109] on div "Status No active tasks Change activity state to start receiving tasks. [PERSON_…" at bounding box center [117, 258] width 179 height 461
click at [217, 111] on div "Back to Dashboard Change Sender ID Customers Technicians Select a contact Outbo…" at bounding box center [500, 258] width 586 height 461
click at [748, 38] on span "Call to Customer" at bounding box center [737, 44] width 67 height 12
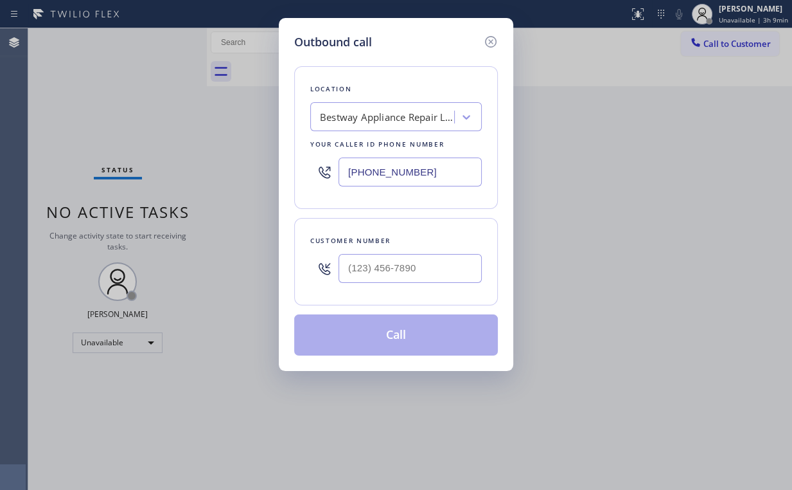
click at [433, 44] on div "Outbound call" at bounding box center [396, 41] width 204 height 17
click at [389, 260] on input "(___) ___-____" at bounding box center [410, 268] width 143 height 29
paste input "714) 745-7283"
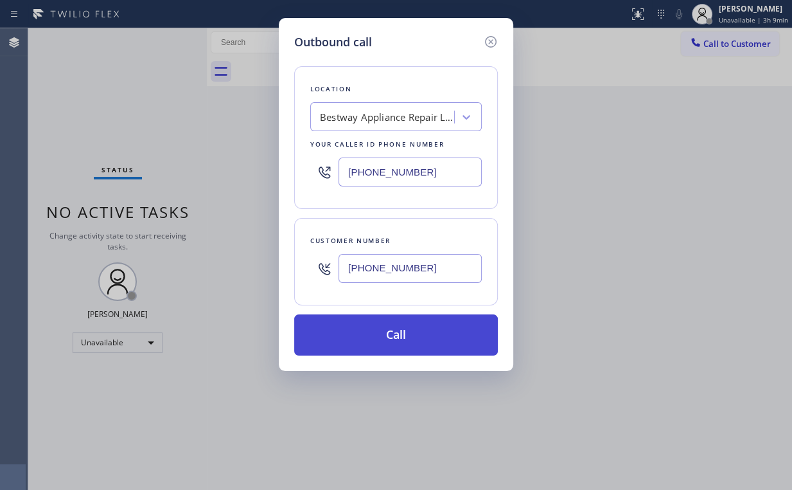
type input "[PHONE_NUMBER]"
click at [386, 334] on button "Call" at bounding box center [396, 334] width 204 height 41
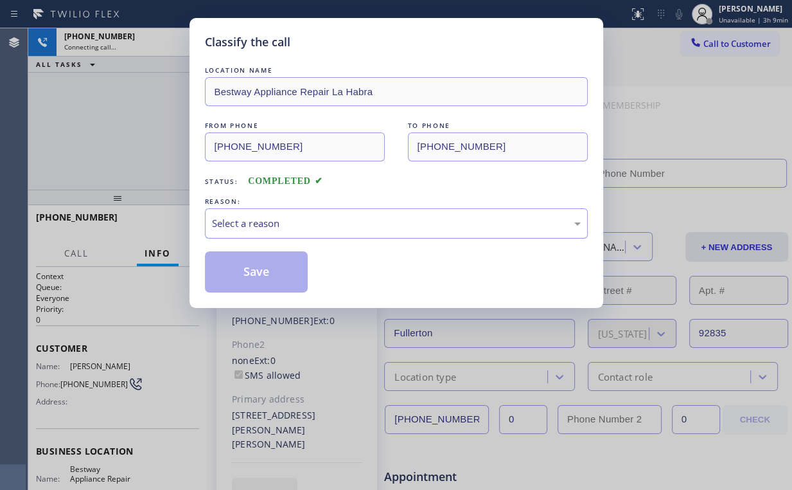
click at [244, 220] on div "Select a reason" at bounding box center [396, 223] width 369 height 15
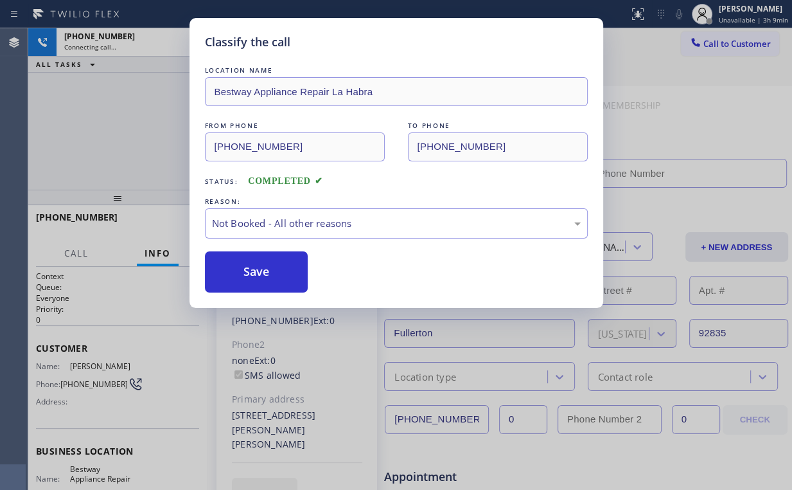
click at [134, 129] on div "Classify the call LOCATION NAME Bestway Appliance Repair La Habra FROM PHONE [P…" at bounding box center [396, 245] width 792 height 490
click at [237, 266] on button "Save" at bounding box center [256, 271] width 103 height 41
type input "[PHONE_NUMBER]"
click at [134, 126] on div "Classify the call LOCATION NAME Bestway Appliance Repair La Habra FROM PHONE [P…" at bounding box center [396, 245] width 792 height 490
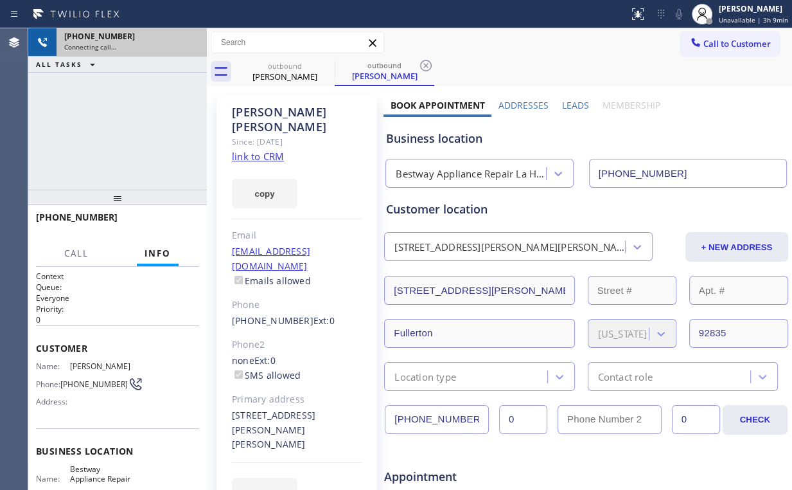
click at [190, 40] on div "[PHONE_NUMBER]" at bounding box center [131, 36] width 135 height 11
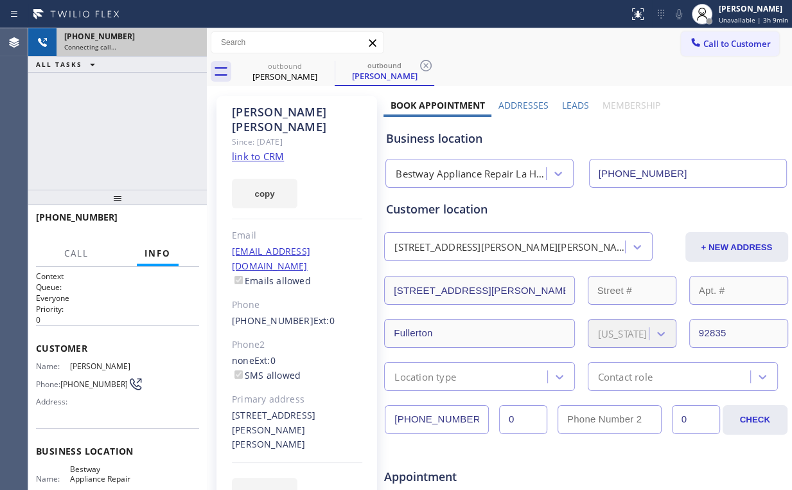
click at [190, 40] on div "[PHONE_NUMBER]" at bounding box center [131, 36] width 135 height 11
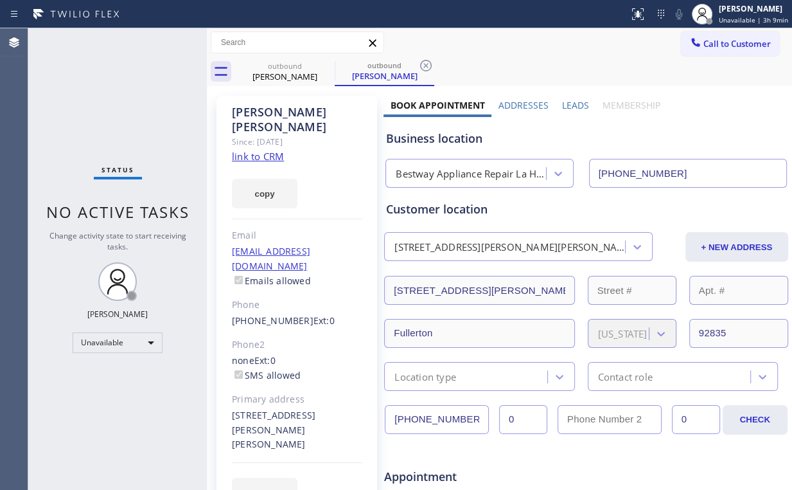
click at [260, 150] on link "link to CRM" at bounding box center [258, 156] width 52 height 13
click at [724, 32] on button "Call to Customer" at bounding box center [730, 43] width 98 height 24
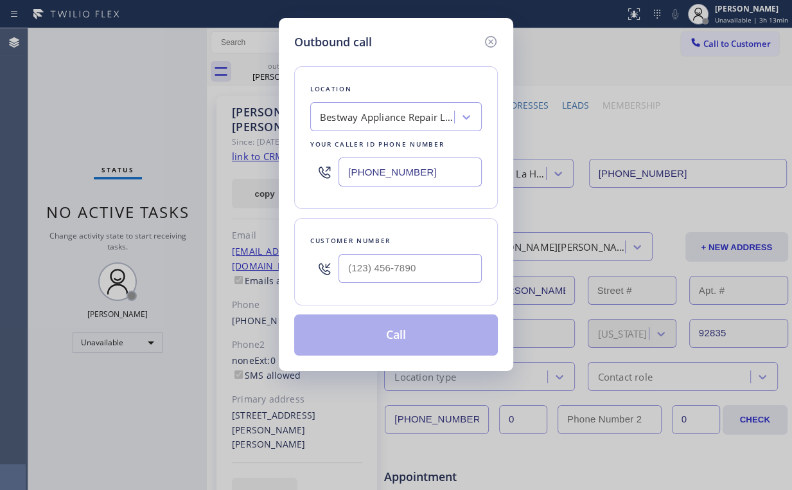
drag, startPoint x: 434, startPoint y: 167, endPoint x: 296, endPoint y: 179, distance: 139.3
click at [242, 175] on div "Outbound call Location Bestway Appliance Repair [GEOGRAPHIC_DATA] Your caller i…" at bounding box center [396, 245] width 792 height 490
paste input "315) 687-8976"
type input "[PHONE_NUMBER]"
click at [394, 260] on input "(___) ___-____" at bounding box center [410, 268] width 143 height 29
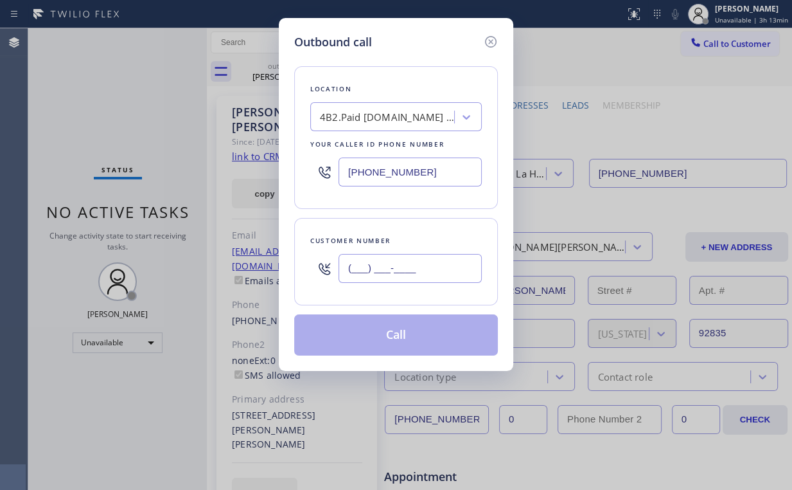
paste input "347) 799-5867"
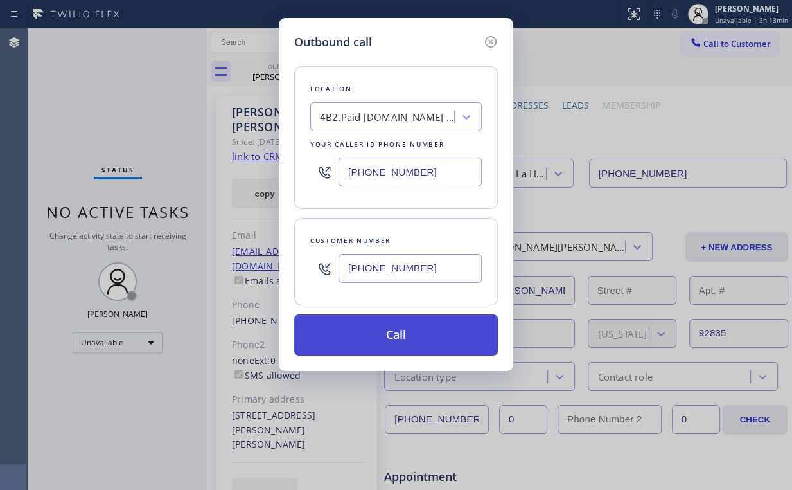
type input "[PHONE_NUMBER]"
click at [377, 337] on button "Call" at bounding box center [396, 334] width 204 height 41
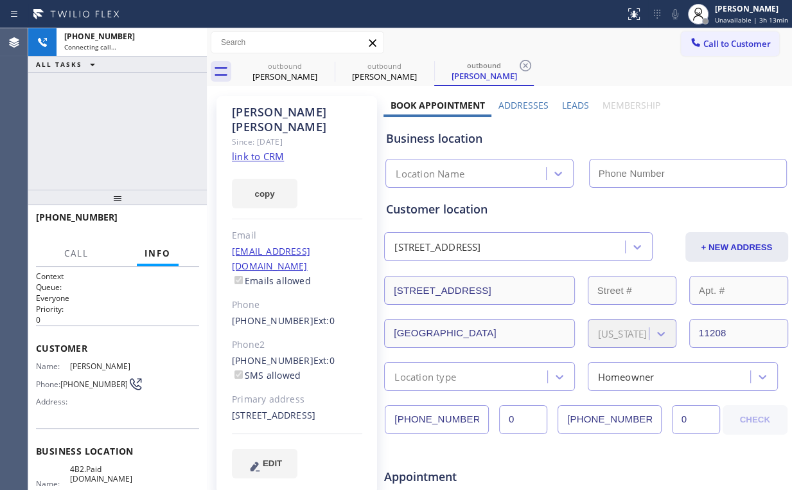
click at [137, 111] on div "[PHONE_NUMBER] Connecting call… ALL TASKS ALL TASKS ACTIVE TASKS TASKS IN WRAP …" at bounding box center [117, 108] width 179 height 161
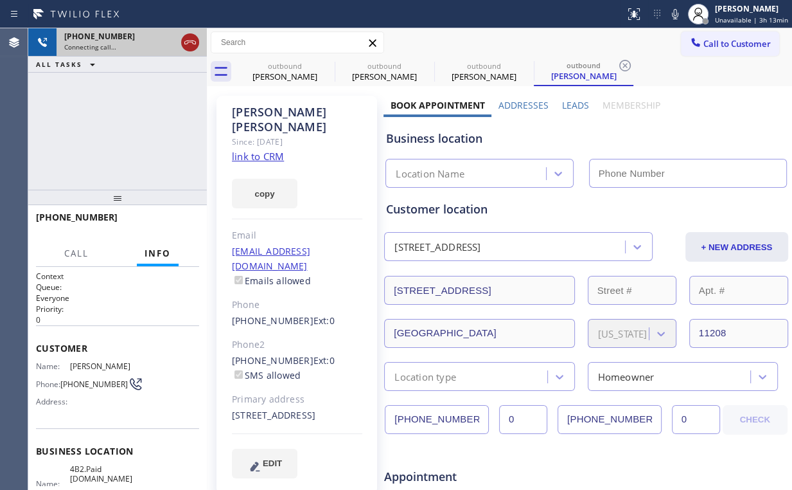
click at [193, 41] on icon at bounding box center [190, 42] width 15 height 15
drag, startPoint x: 277, startPoint y: 71, endPoint x: 332, endPoint y: 71, distance: 54.6
click at [278, 71] on div "[PERSON_NAME]" at bounding box center [285, 77] width 97 height 12
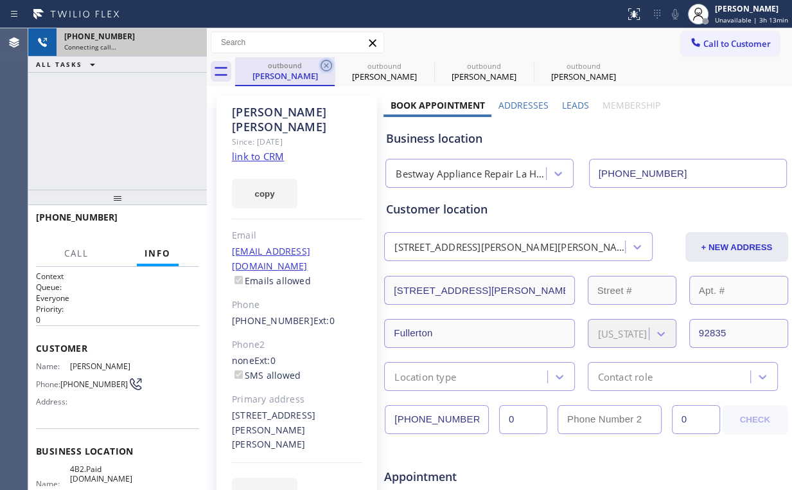
type input "[PHONE_NUMBER]"
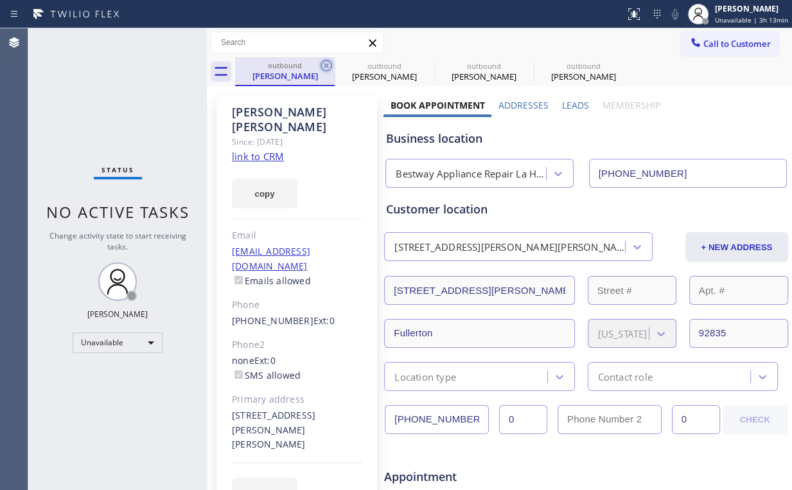
click at [327, 67] on icon at bounding box center [326, 65] width 15 height 15
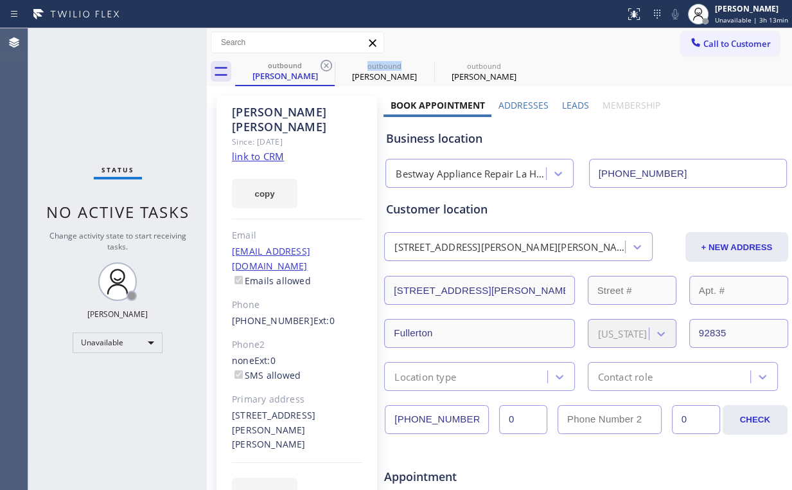
type input "[PHONE_NUMBER]"
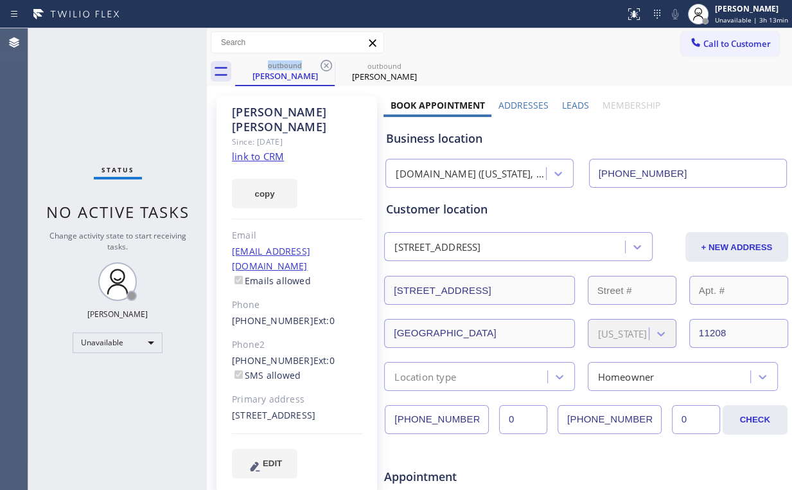
click at [259, 150] on link "link to CRM" at bounding box center [258, 156] width 52 height 13
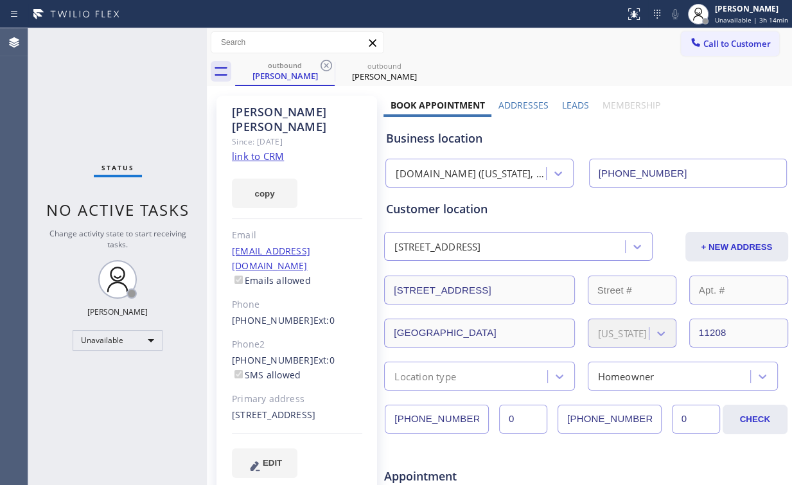
click at [335, 134] on div "Since: [DATE]" at bounding box center [297, 141] width 130 height 15
click at [289, 67] on div "outbound" at bounding box center [285, 65] width 97 height 10
click at [396, 68] on div "outbound" at bounding box center [384, 66] width 97 height 10
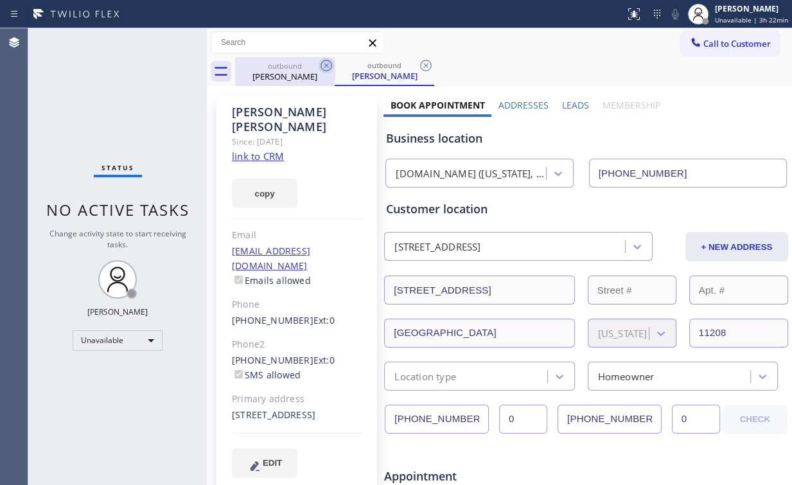
drag, startPoint x: 273, startPoint y: 69, endPoint x: 321, endPoint y: 67, distance: 48.3
click at [274, 69] on div "outbound" at bounding box center [285, 66] width 97 height 10
click at [325, 66] on icon at bounding box center [326, 65] width 15 height 15
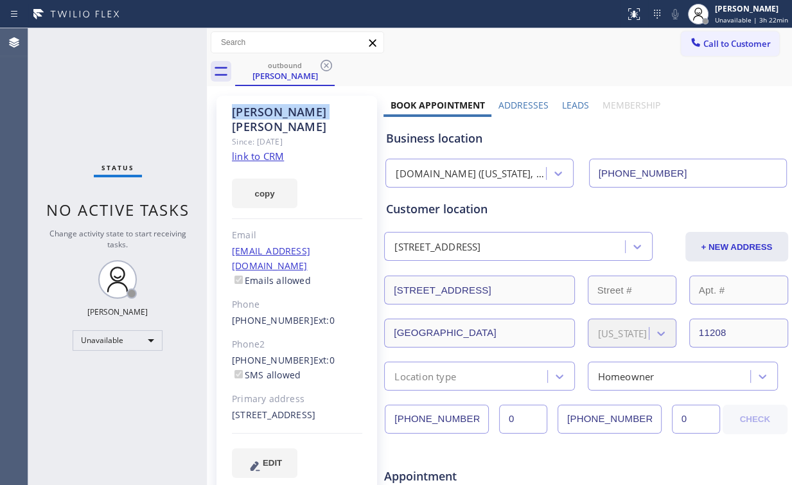
click at [325, 66] on icon at bounding box center [326, 65] width 15 height 15
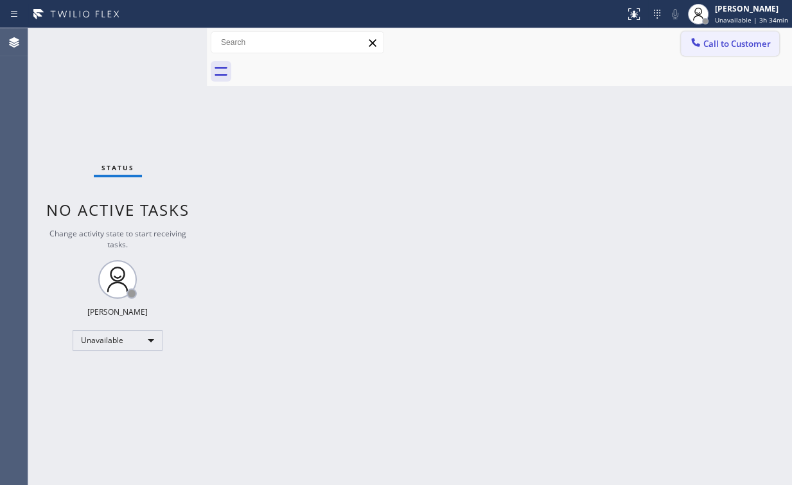
click at [701, 44] on icon at bounding box center [696, 42] width 13 height 13
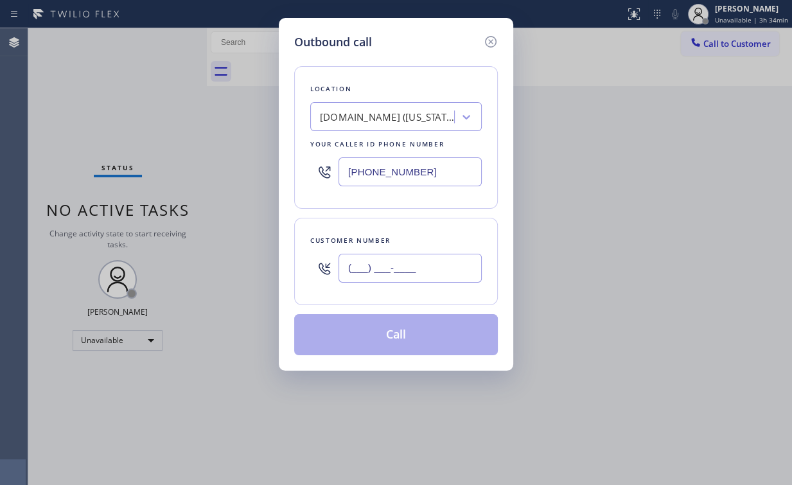
click at [445, 270] on input "(___) ___-____" at bounding box center [410, 268] width 143 height 29
paste input "786) 261-6525"
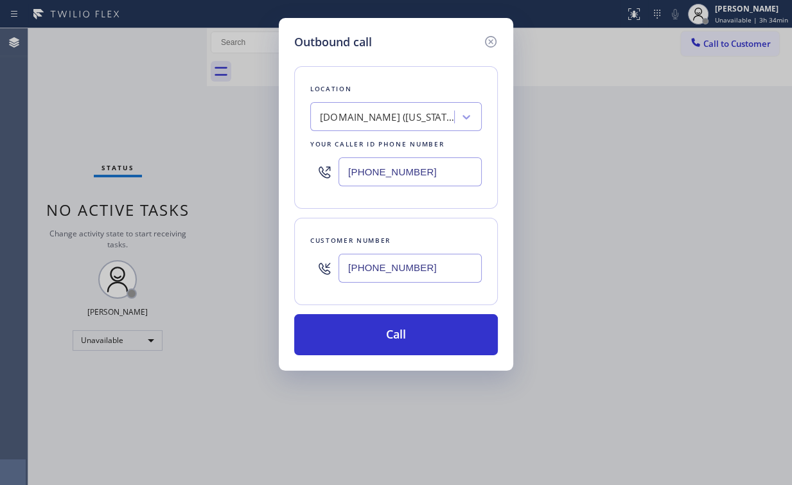
type input "[PHONE_NUMBER]"
click at [444, 74] on div "Location [DOMAIN_NAME] ([US_STATE], Google Ads) Your caller id phone number [PH…" at bounding box center [396, 137] width 204 height 143
drag, startPoint x: 432, startPoint y: 174, endPoint x: 211, endPoint y: 191, distance: 221.1
click at [245, 187] on div "Outbound call Location [DOMAIN_NAME] ([US_STATE], Google Ads) Your caller id ph…" at bounding box center [396, 242] width 792 height 485
paste input "855) 731-4952"
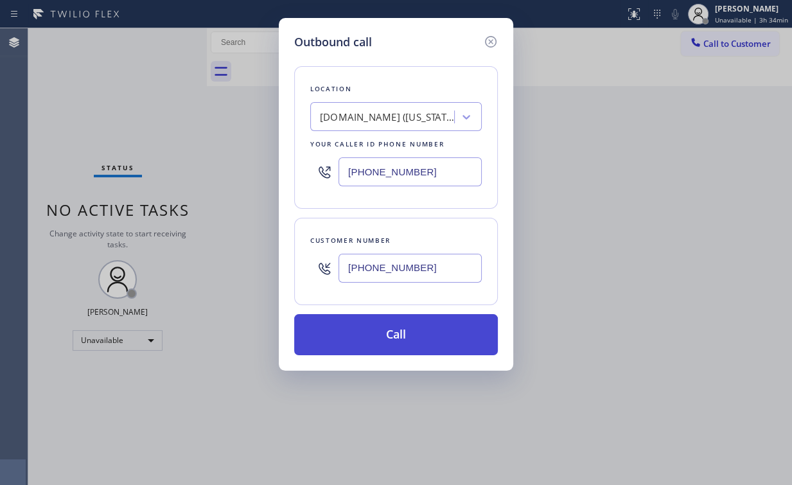
type input "[PHONE_NUMBER]"
drag, startPoint x: 375, startPoint y: 332, endPoint x: 324, endPoint y: 432, distance: 111.8
click at [374, 332] on button "Call" at bounding box center [396, 334] width 204 height 41
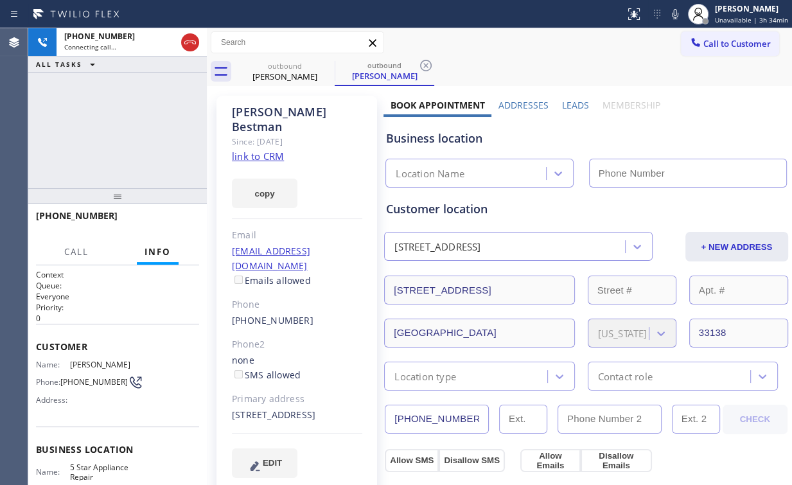
type input "[PHONE_NUMBER]"
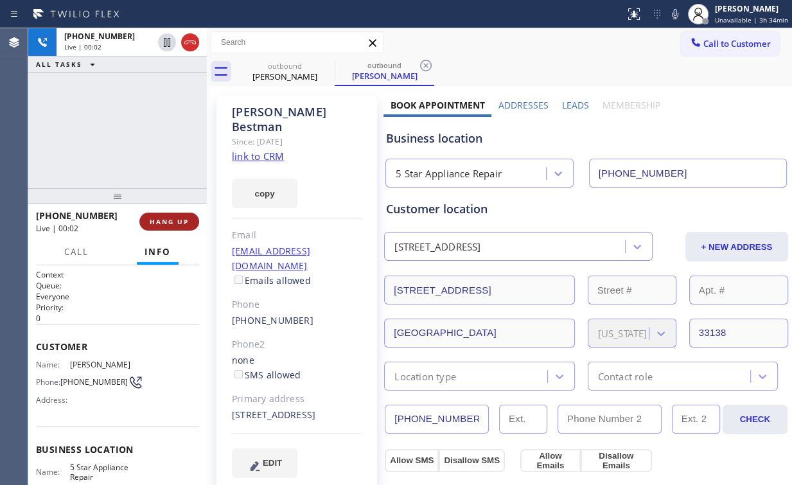
click at [168, 215] on button "HANG UP" at bounding box center [169, 222] width 60 height 18
click at [177, 218] on span "HANG UP" at bounding box center [169, 221] width 39 height 9
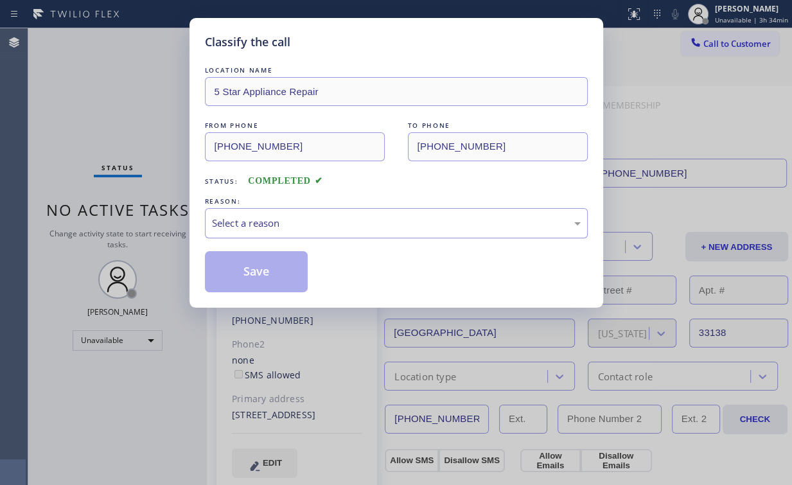
click at [240, 229] on div "Select a reason" at bounding box center [396, 223] width 369 height 15
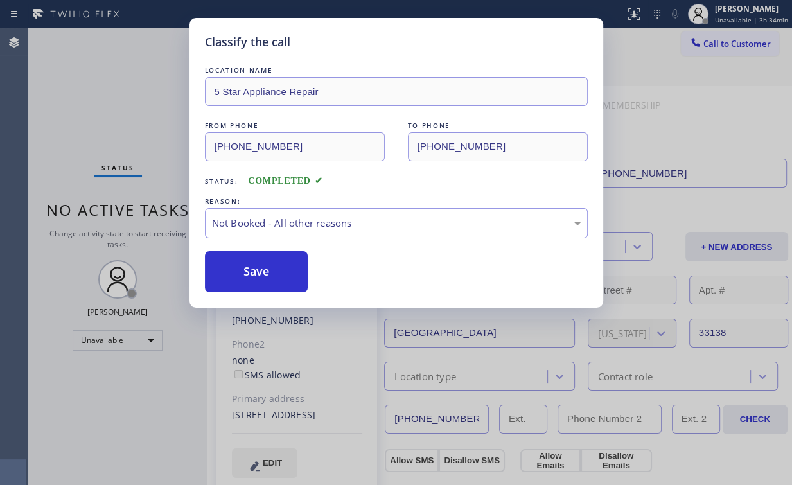
drag, startPoint x: 249, startPoint y: 273, endPoint x: 178, endPoint y: 157, distance: 135.4
click at [249, 273] on button "Save" at bounding box center [256, 271] width 103 height 41
drag, startPoint x: 119, startPoint y: 90, endPoint x: 125, endPoint y: 26, distance: 64.6
click at [118, 86] on div "Classify the call LOCATION NAME 5 Star Appliance Repair FROM PHONE [PHONE_NUMBE…" at bounding box center [396, 242] width 792 height 485
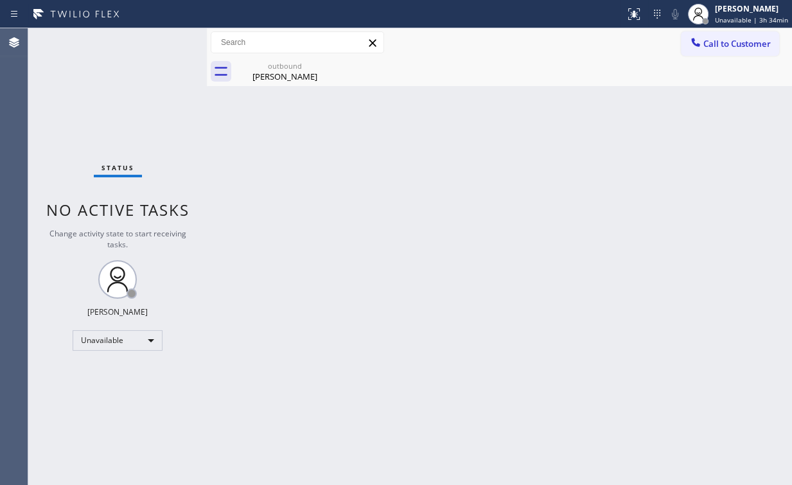
drag, startPoint x: 746, startPoint y: 39, endPoint x: 542, endPoint y: 222, distance: 274.0
click at [745, 42] on span "Call to Customer" at bounding box center [737, 44] width 67 height 12
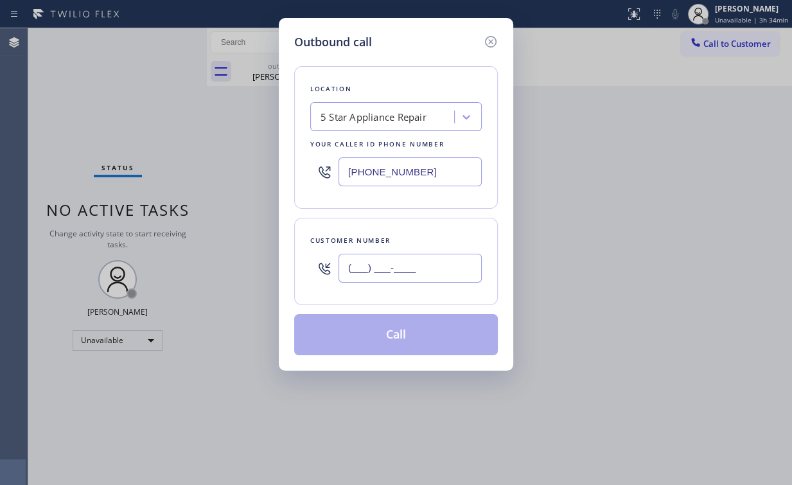
click at [449, 258] on input "(___) ___-____" at bounding box center [410, 268] width 143 height 29
paste input "text"
drag, startPoint x: 439, startPoint y: 266, endPoint x: 94, endPoint y: 270, distance: 344.5
click at [141, 276] on div "Outbound call Location 5 Star Appliance Repair Your caller id phone number [PHO…" at bounding box center [396, 242] width 792 height 485
paste input "760) 525-8267"
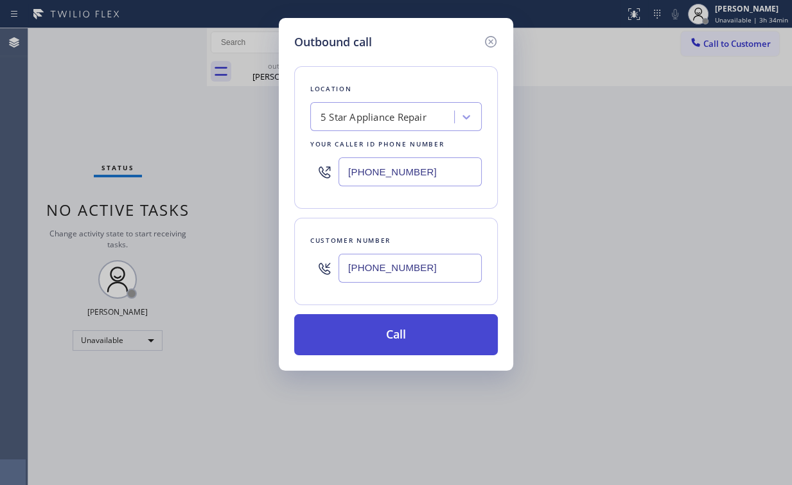
type input "[PHONE_NUMBER]"
click at [318, 327] on button "Call" at bounding box center [396, 334] width 204 height 41
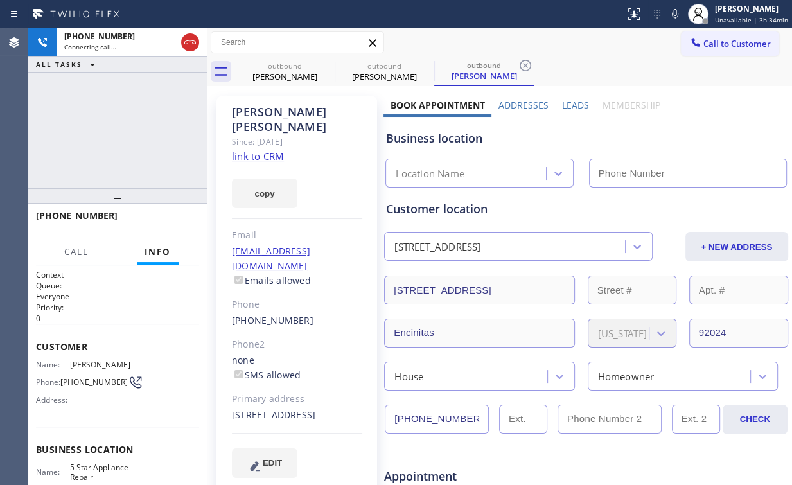
click at [118, 123] on div "[PHONE_NUMBER] Connecting call… ALL TASKS ALL TASKS ACTIVE TASKS TASKS IN WRAP …" at bounding box center [117, 108] width 179 height 160
type input "[PHONE_NUMBER]"
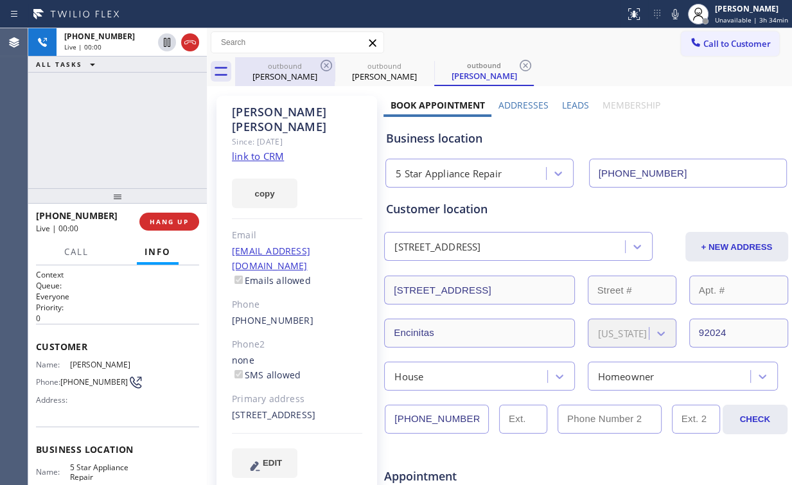
drag, startPoint x: 289, startPoint y: 69, endPoint x: 317, endPoint y: 71, distance: 27.7
click at [290, 69] on div "outbound" at bounding box center [285, 66] width 97 height 10
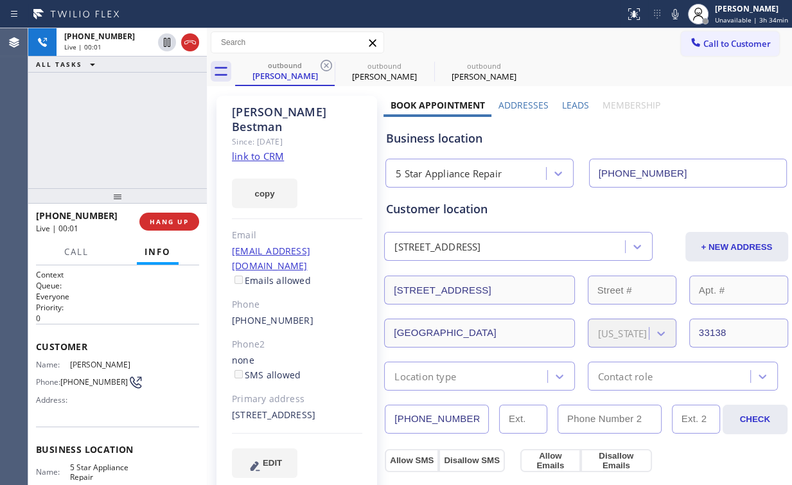
drag, startPoint x: 325, startPoint y: 64, endPoint x: 114, endPoint y: 104, distance: 215.2
click at [326, 64] on icon at bounding box center [326, 65] width 15 height 15
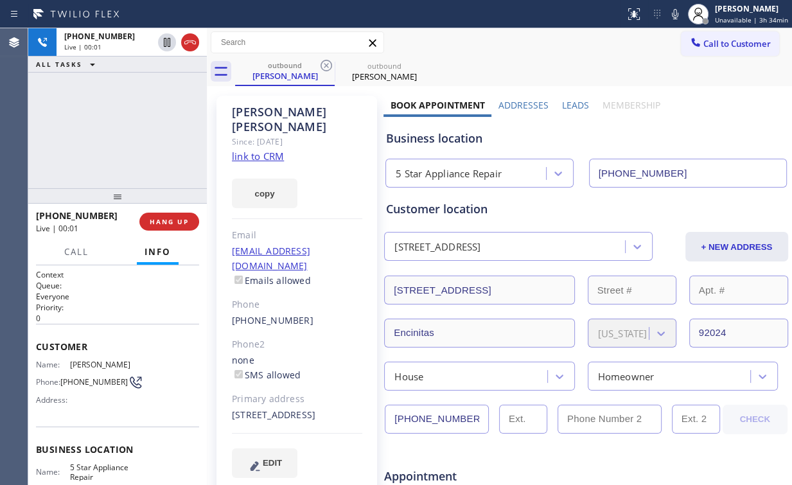
click at [94, 103] on div "[PHONE_NUMBER] Live | 00:01 ALL TASKS ALL TASKS ACTIVE TASKS TASKS IN WRAP UP" at bounding box center [117, 108] width 179 height 160
drag, startPoint x: 179, startPoint y: 226, endPoint x: 176, endPoint y: 220, distance: 6.6
click at [179, 226] on button "HANG UP" at bounding box center [169, 222] width 60 height 18
click at [177, 219] on span "HANG UP" at bounding box center [169, 221] width 39 height 9
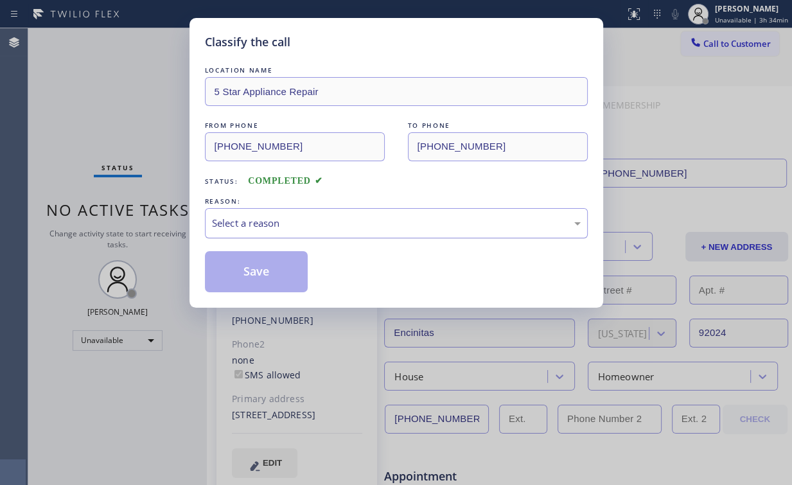
click at [249, 219] on div "Select a reason" at bounding box center [396, 223] width 369 height 15
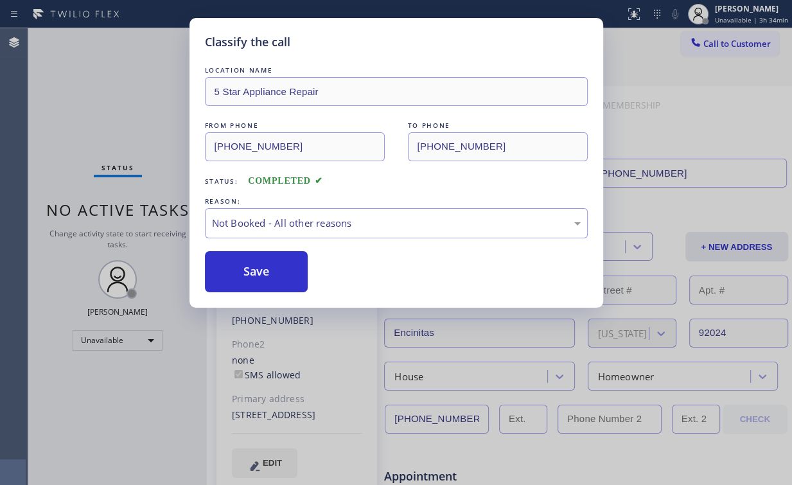
click at [255, 265] on button "Save" at bounding box center [256, 271] width 103 height 41
click at [124, 84] on div "Classify the call LOCATION NAME 5 Star Appliance Repair FROM PHONE [PHONE_NUMBE…" at bounding box center [396, 242] width 792 height 485
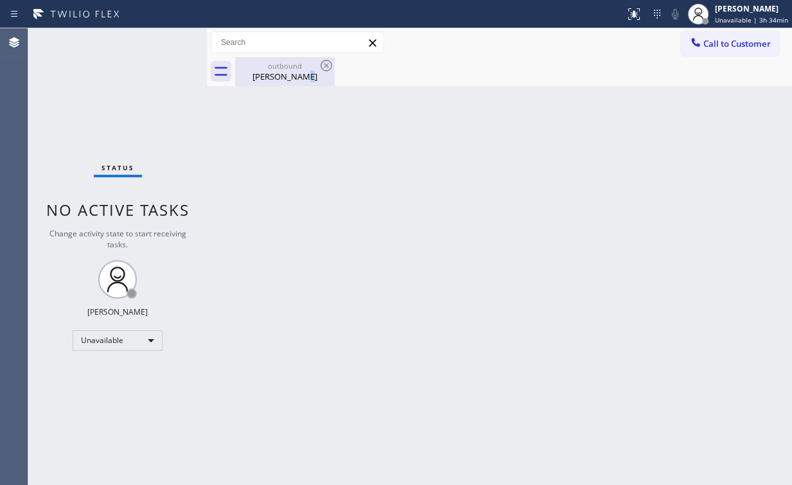
drag, startPoint x: 301, startPoint y: 72, endPoint x: 323, endPoint y: 69, distance: 22.0
click at [301, 72] on div "[PERSON_NAME]" at bounding box center [285, 77] width 97 height 12
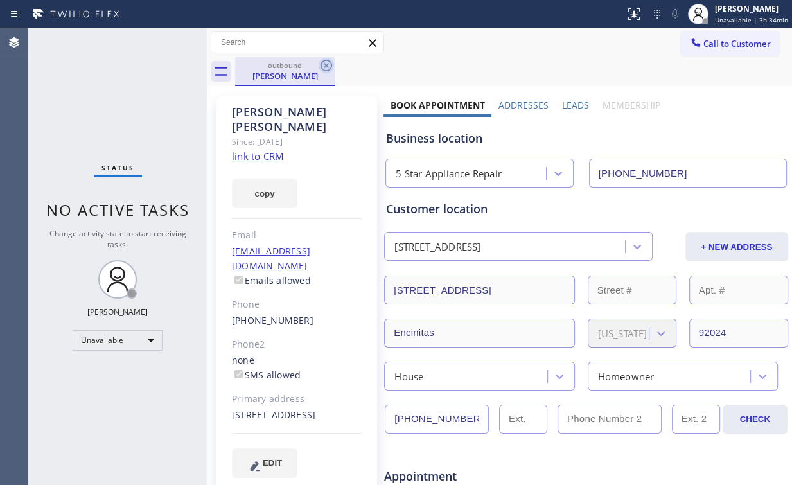
click at [323, 67] on icon at bounding box center [326, 65] width 15 height 15
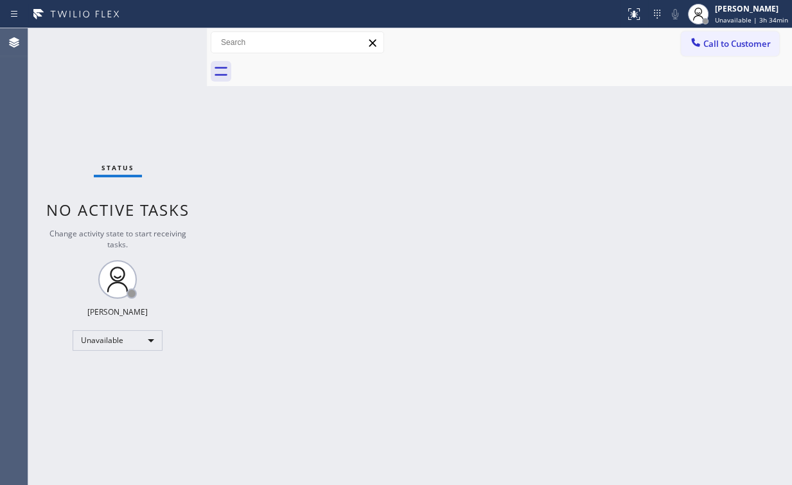
drag, startPoint x: 710, startPoint y: 36, endPoint x: 706, endPoint y: 42, distance: 7.3
click at [709, 39] on button "Call to Customer" at bounding box center [730, 43] width 98 height 24
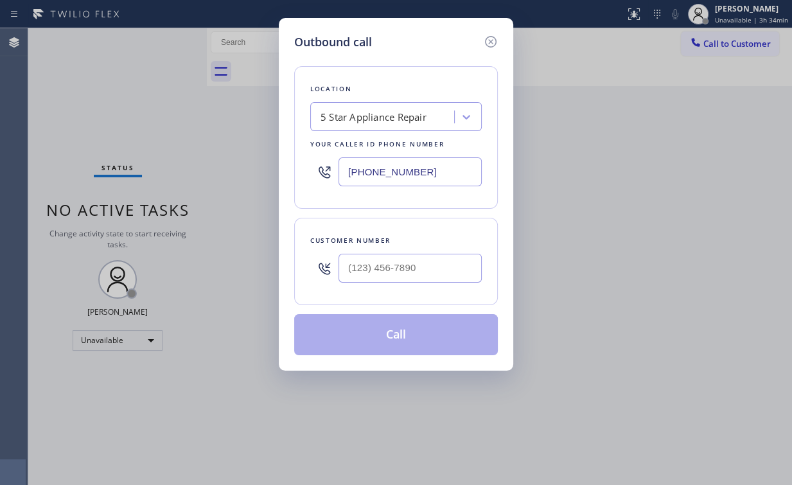
click at [402, 285] on div at bounding box center [410, 268] width 143 height 42
click at [416, 265] on input "(___) ___-____" at bounding box center [410, 268] width 143 height 29
paste input "973) 229-4229"
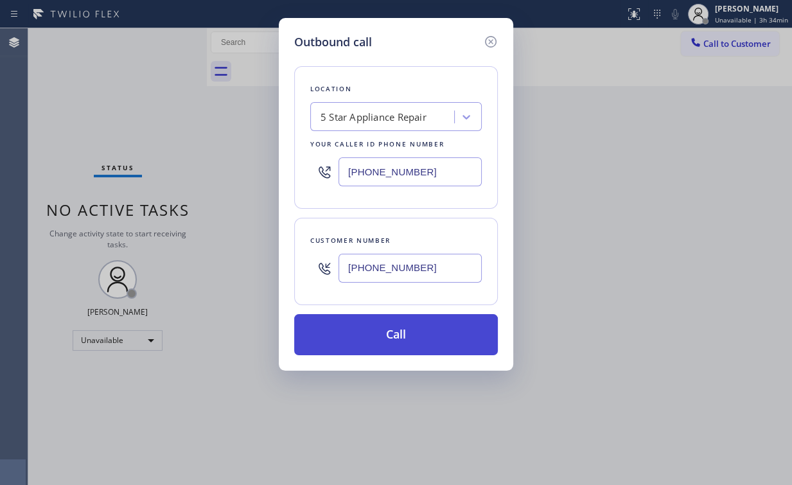
type input "[PHONE_NUMBER]"
drag, startPoint x: 395, startPoint y: 328, endPoint x: 337, endPoint y: 442, distance: 127.6
click at [392, 335] on button "Call" at bounding box center [396, 334] width 204 height 41
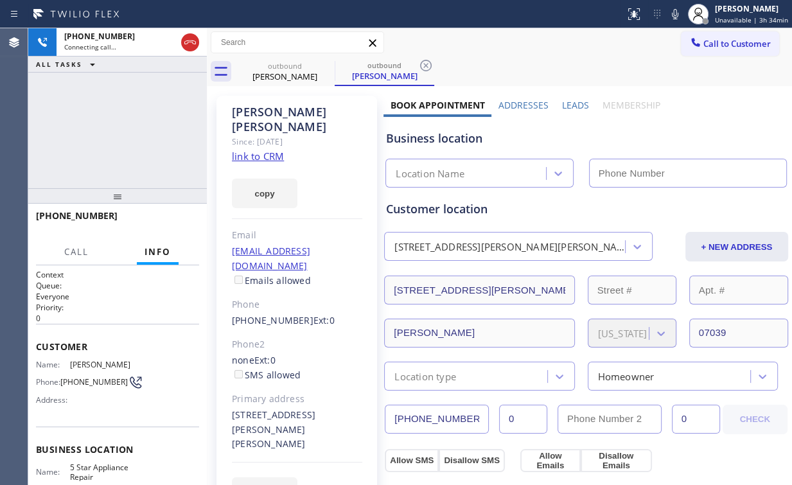
type input "[PHONE_NUMBER]"
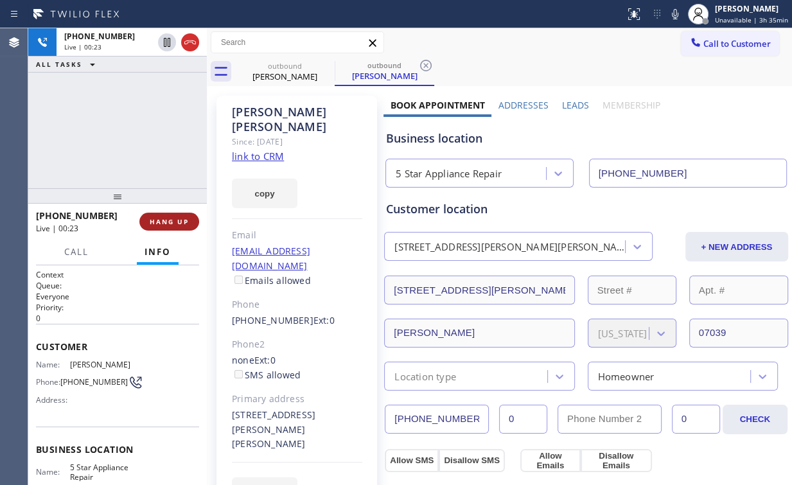
click at [151, 219] on span "HANG UP" at bounding box center [169, 221] width 39 height 9
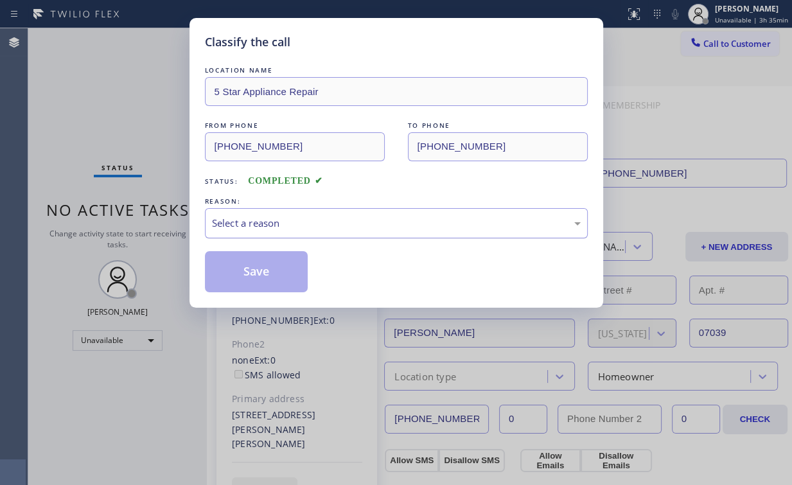
click at [229, 221] on div "Select a reason" at bounding box center [396, 223] width 369 height 15
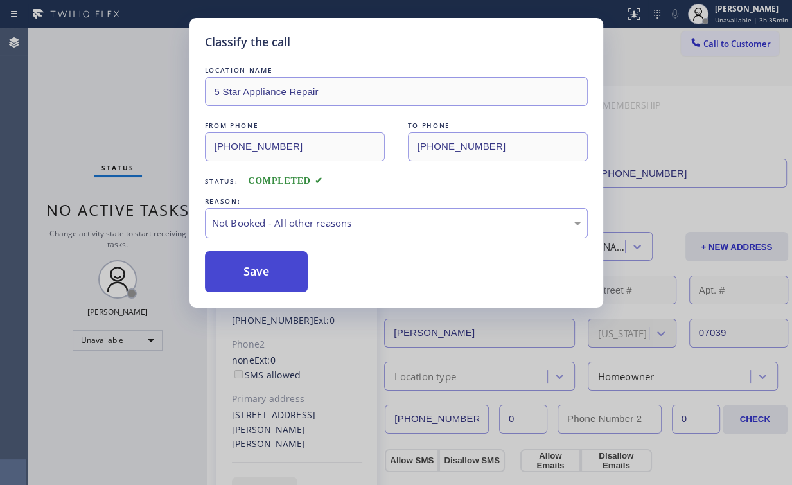
drag, startPoint x: 264, startPoint y: 278, endPoint x: 131, endPoint y: 100, distance: 221.4
click at [262, 274] on button "Save" at bounding box center [256, 271] width 103 height 41
click at [131, 102] on div "Classify the call LOCATION NAME 5 Star Appliance Repair FROM PHONE [PHONE_NUMBE…" at bounding box center [396, 242] width 792 height 485
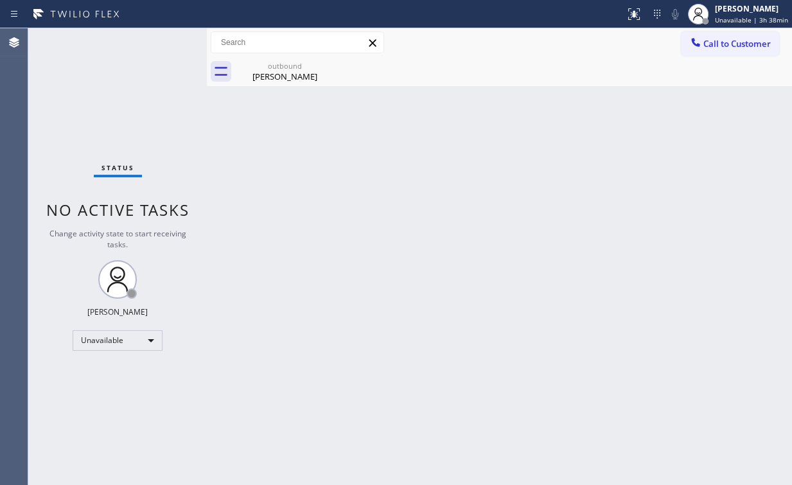
click at [87, 115] on div "Status No active tasks Change activity state to start receiving tasks. [PERSON_…" at bounding box center [117, 256] width 179 height 457
drag, startPoint x: 296, startPoint y: 70, endPoint x: 340, endPoint y: 67, distance: 44.5
click at [296, 71] on div "[PERSON_NAME]" at bounding box center [285, 77] width 97 height 12
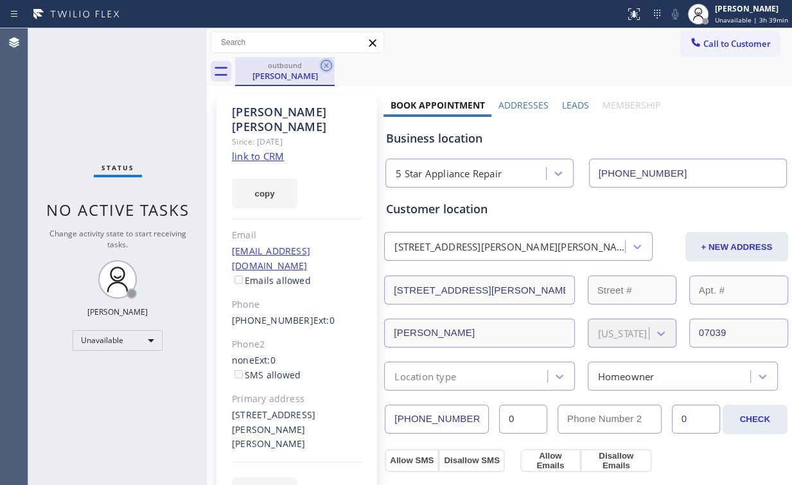
click at [328, 64] on icon at bounding box center [326, 65] width 15 height 15
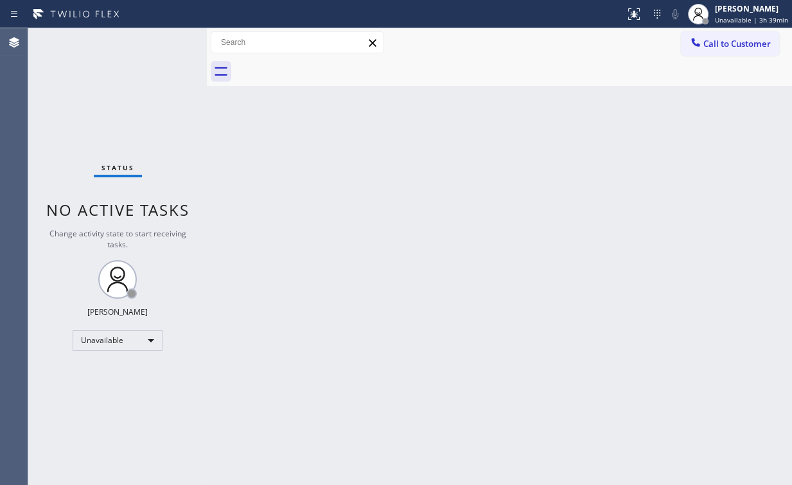
drag, startPoint x: 260, startPoint y: 179, endPoint x: 265, endPoint y: 173, distance: 7.7
click at [265, 173] on div "Back to Dashboard Change Sender ID Customers Technicians Select a contact Outbo…" at bounding box center [500, 256] width 586 height 457
click at [726, 41] on span "Call to Customer" at bounding box center [737, 44] width 67 height 12
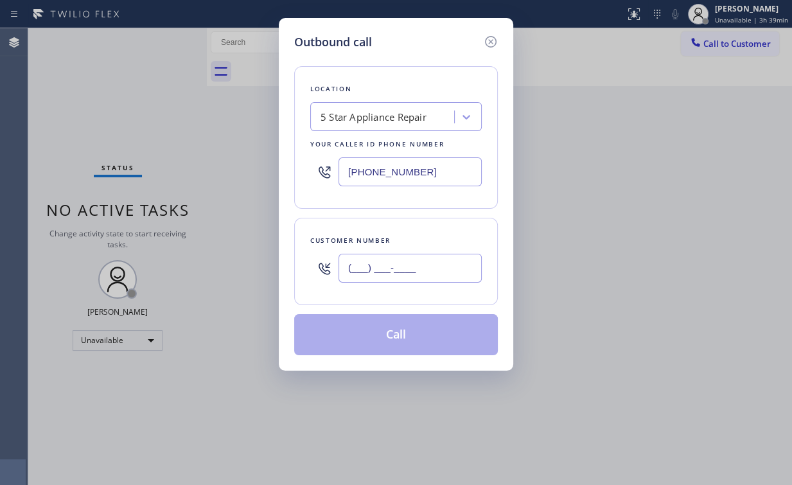
click at [440, 262] on input "(___) ___-____" at bounding box center [410, 268] width 143 height 29
paste input "646) 656-0169"
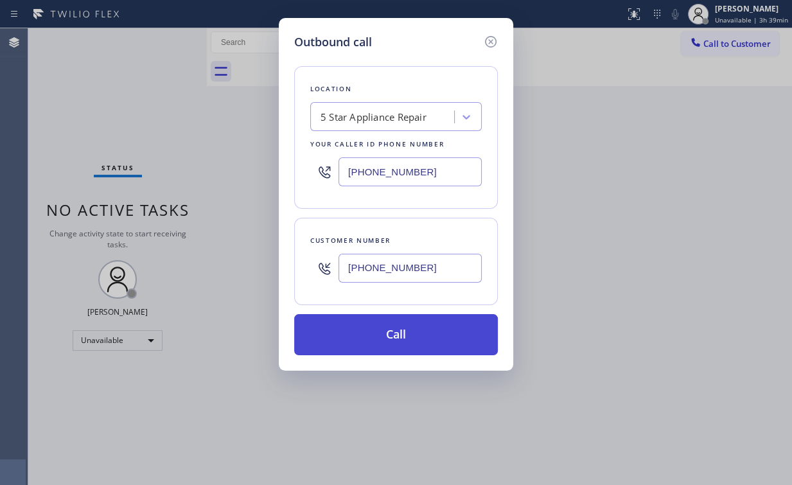
type input "[PHONE_NUMBER]"
click at [383, 337] on button "Call" at bounding box center [396, 334] width 204 height 41
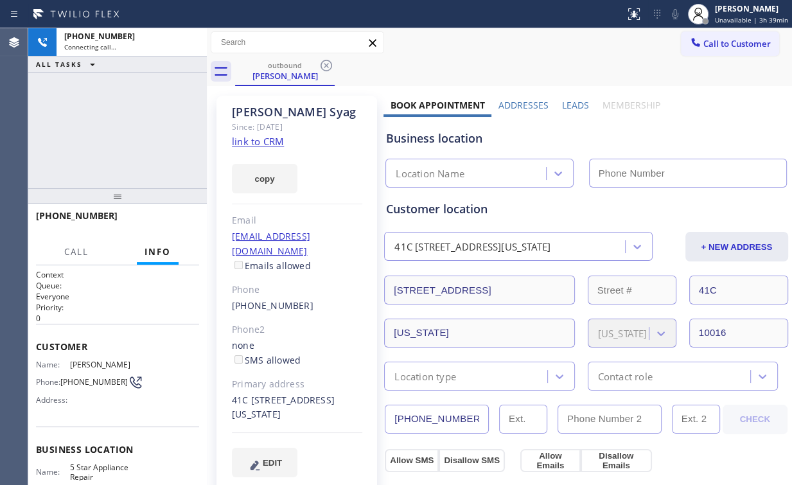
drag, startPoint x: 98, startPoint y: 89, endPoint x: 114, endPoint y: 112, distance: 28.2
click at [98, 89] on div "[PHONE_NUMBER] Connecting call… ALL TASKS ALL TASKS ACTIVE TASKS TASKS IN WRAP …" at bounding box center [117, 108] width 179 height 160
drag, startPoint x: 120, startPoint y: 129, endPoint x: 124, endPoint y: 109, distance: 21.1
click at [123, 108] on div "[PHONE_NUMBER] Connecting call… ALL TASKS ALL TASKS ACTIVE TASKS TASKS IN WRAP …" at bounding box center [117, 108] width 179 height 160
click at [131, 129] on div "[PHONE_NUMBER] Connecting call… ALL TASKS ALL TASKS ACTIVE TASKS TASKS IN WRAP …" at bounding box center [117, 108] width 179 height 160
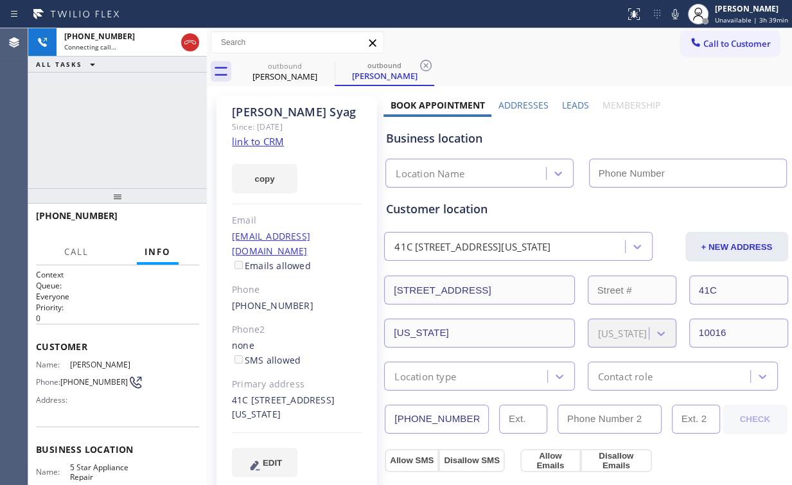
type input "[PHONE_NUMBER]"
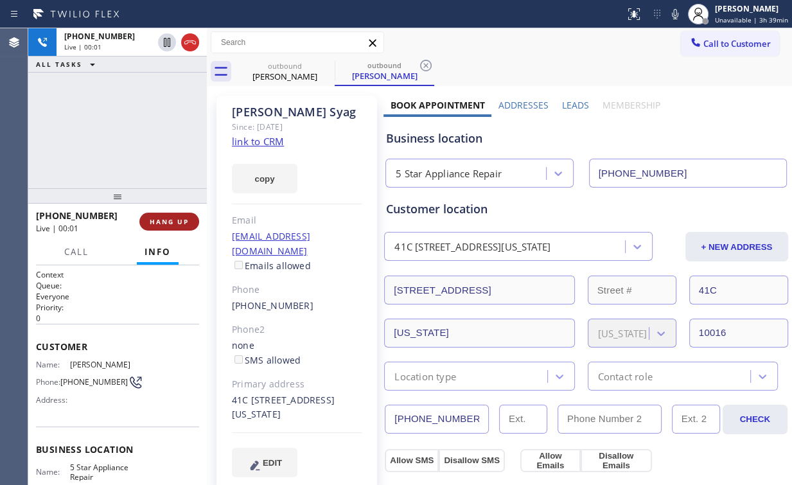
click at [175, 219] on span "HANG UP" at bounding box center [169, 221] width 39 height 9
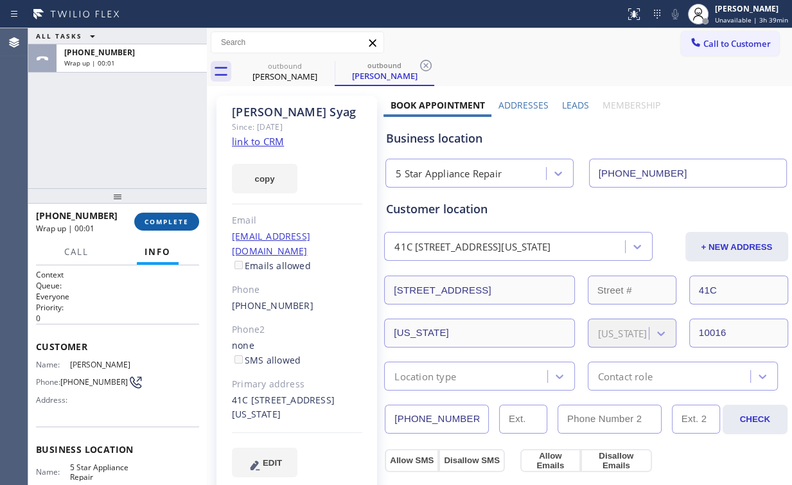
click at [175, 219] on span "COMPLETE" at bounding box center [167, 221] width 44 height 9
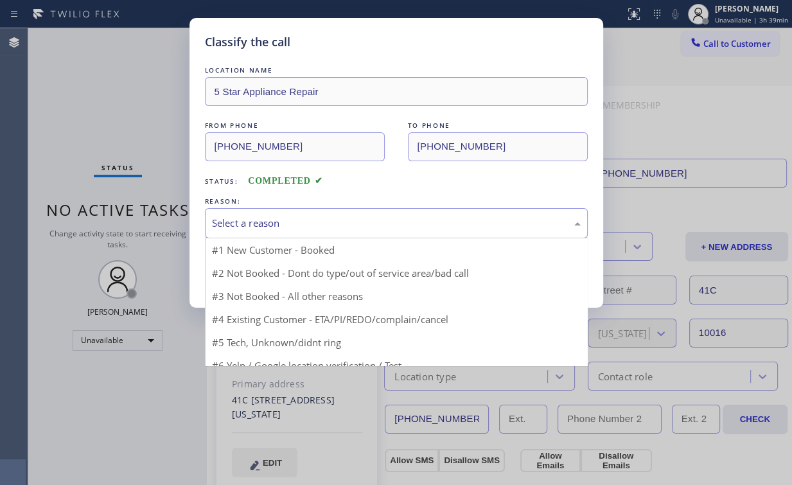
click at [241, 220] on div "Select a reason" at bounding box center [396, 223] width 369 height 15
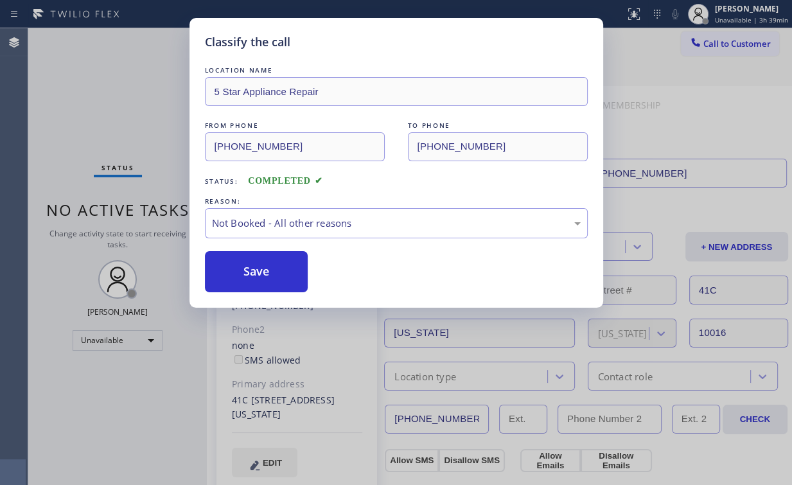
drag, startPoint x: 246, startPoint y: 275, endPoint x: 163, endPoint y: 181, distance: 125.2
click at [247, 274] on button "Save" at bounding box center [256, 271] width 103 height 41
click at [101, 134] on div "Classify the call LOCATION NAME 5 Star Appliance Repair FROM PHONE [PHONE_NUMBE…" at bounding box center [396, 242] width 792 height 485
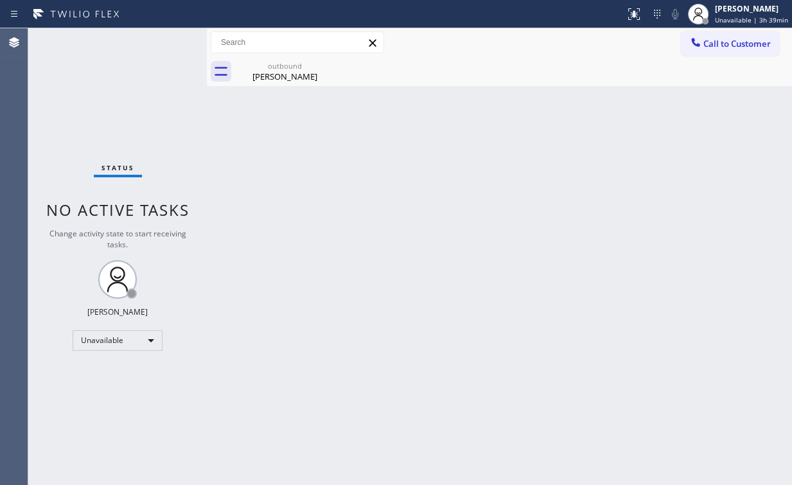
click at [713, 46] on span "Call to Customer" at bounding box center [737, 44] width 67 height 12
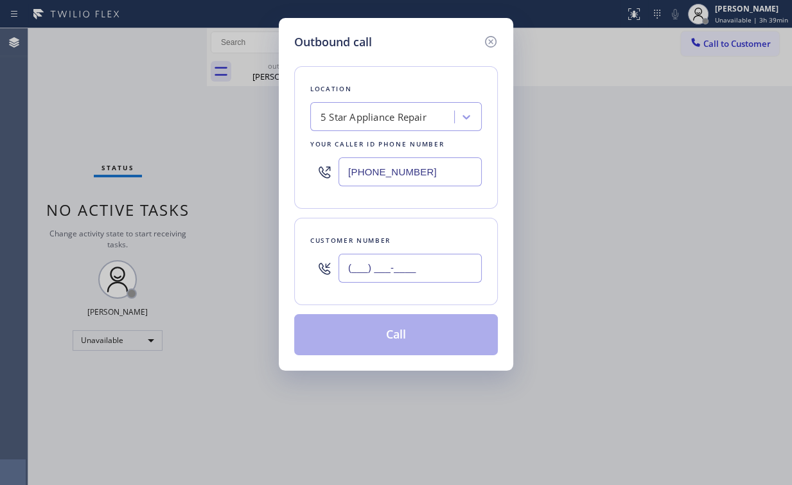
click at [433, 278] on input "(___) ___-____" at bounding box center [410, 268] width 143 height 29
paste input "832) 790-2527"
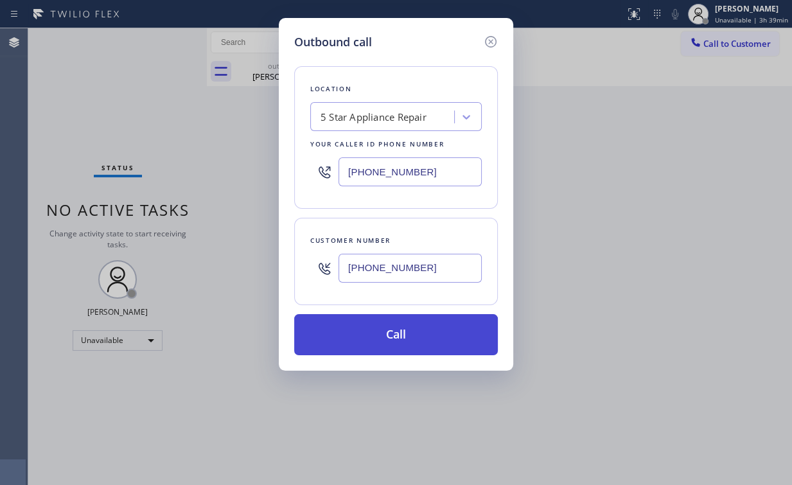
type input "[PHONE_NUMBER]"
click at [367, 327] on button "Call" at bounding box center [396, 334] width 204 height 41
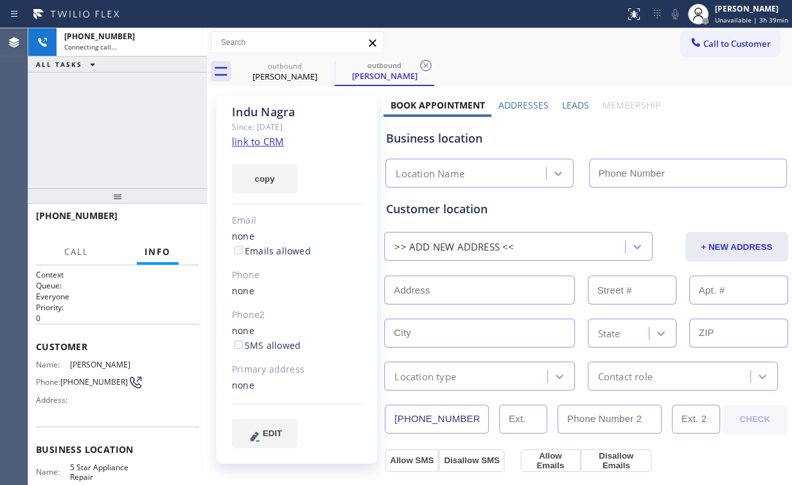
click at [125, 105] on div "[PHONE_NUMBER] Connecting call… ALL TASKS ALL TASKS ACTIVE TASKS TASKS IN WRAP …" at bounding box center [117, 108] width 179 height 160
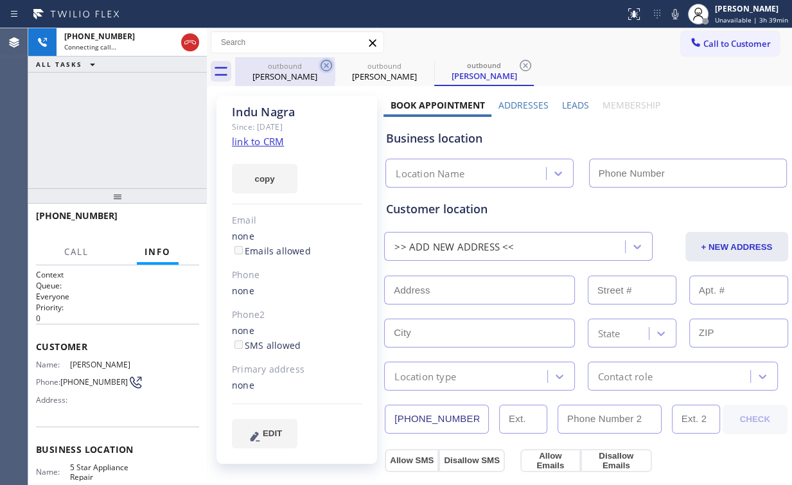
click at [310, 71] on div "[PERSON_NAME]" at bounding box center [285, 77] width 97 height 12
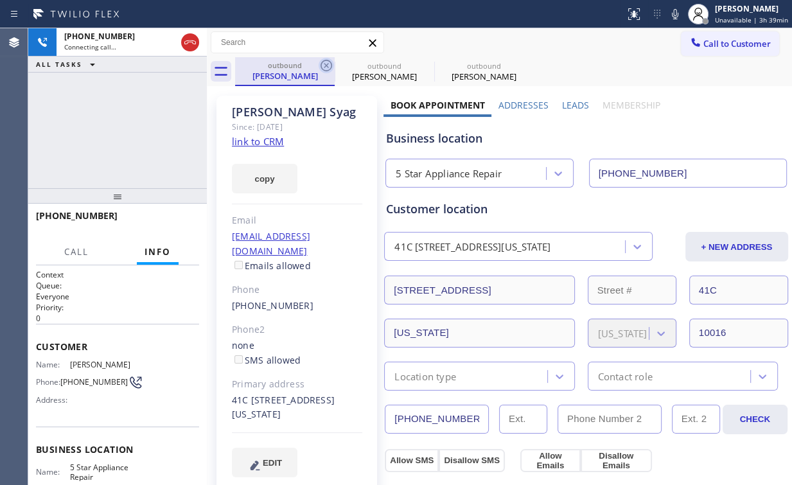
click at [334, 62] on icon at bounding box center [326, 65] width 15 height 15
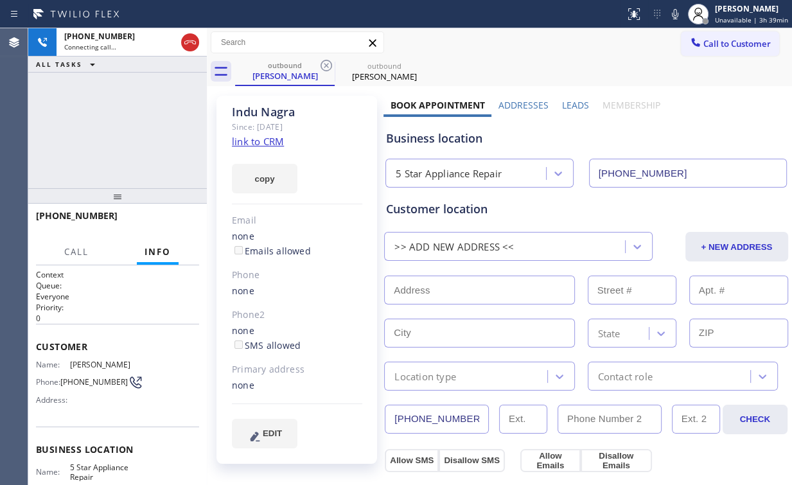
type input "[PHONE_NUMBER]"
click at [84, 95] on div "[PHONE_NUMBER] Connecting call… ALL TASKS ALL TASKS ACTIVE TASKS TASKS IN WRAP …" at bounding box center [117, 108] width 179 height 160
click at [167, 219] on span "HANG UP" at bounding box center [169, 221] width 39 height 9
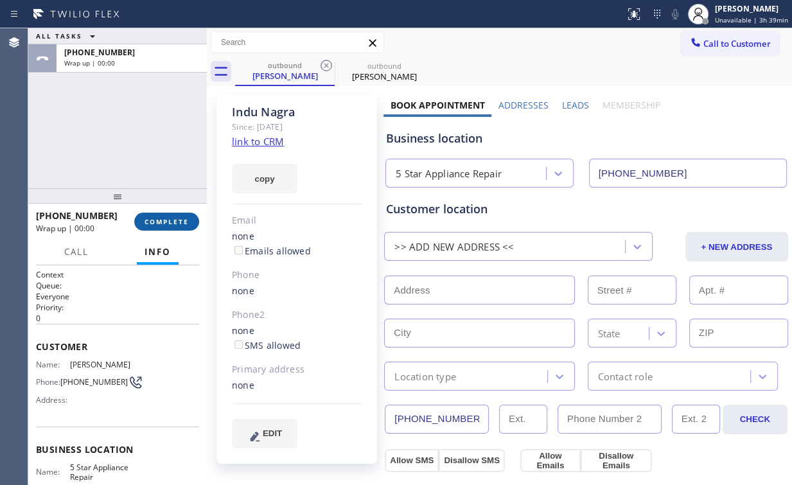
click at [167, 219] on span "COMPLETE" at bounding box center [167, 221] width 44 height 9
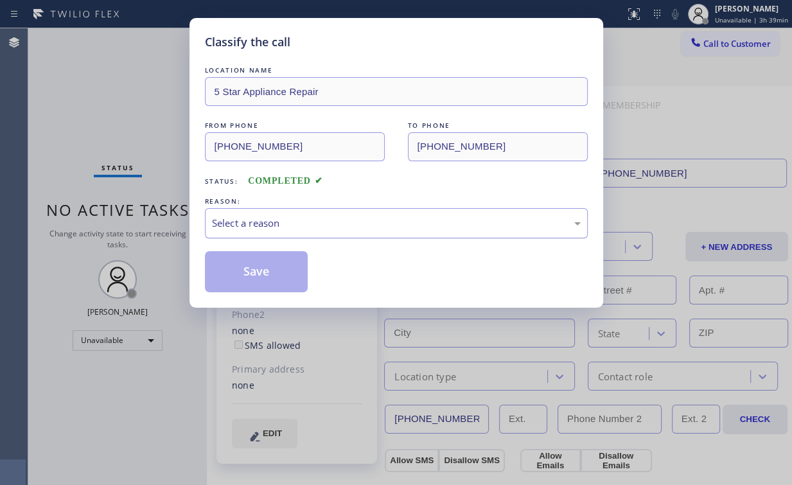
click at [240, 226] on div "Select a reason" at bounding box center [396, 223] width 369 height 15
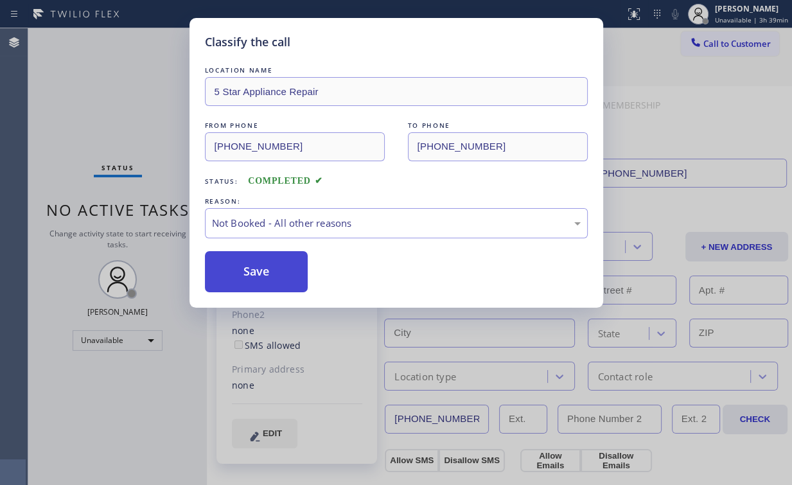
drag, startPoint x: 265, startPoint y: 274, endPoint x: 225, endPoint y: 257, distance: 43.2
click at [265, 273] on button "Save" at bounding box center [256, 271] width 103 height 41
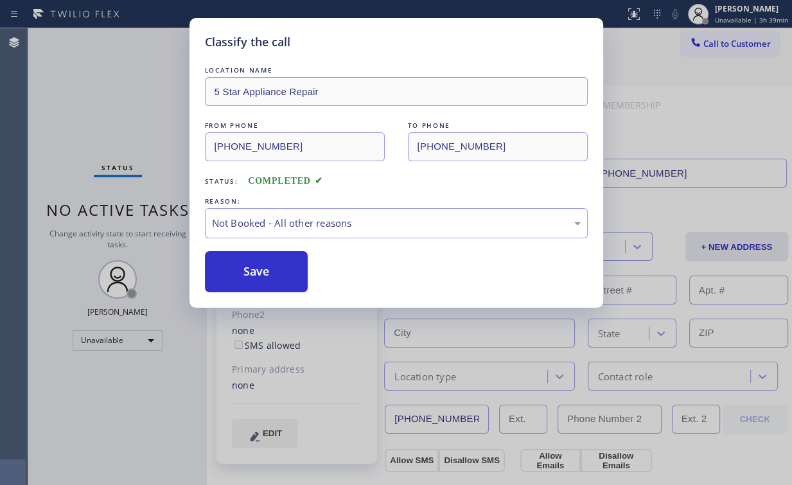
click at [82, 82] on div "Classify the call LOCATION NAME 5 Star Appliance Repair FROM PHONE [PHONE_NUMBE…" at bounding box center [396, 242] width 792 height 485
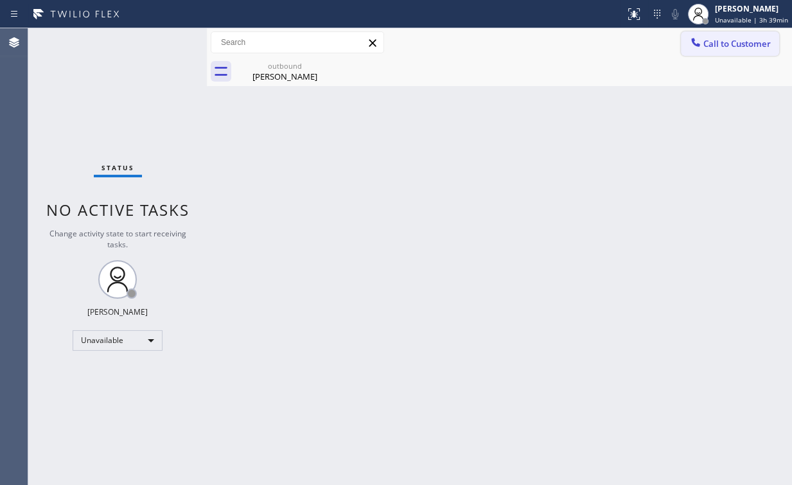
click at [702, 51] on button "Call to Customer" at bounding box center [730, 43] width 98 height 24
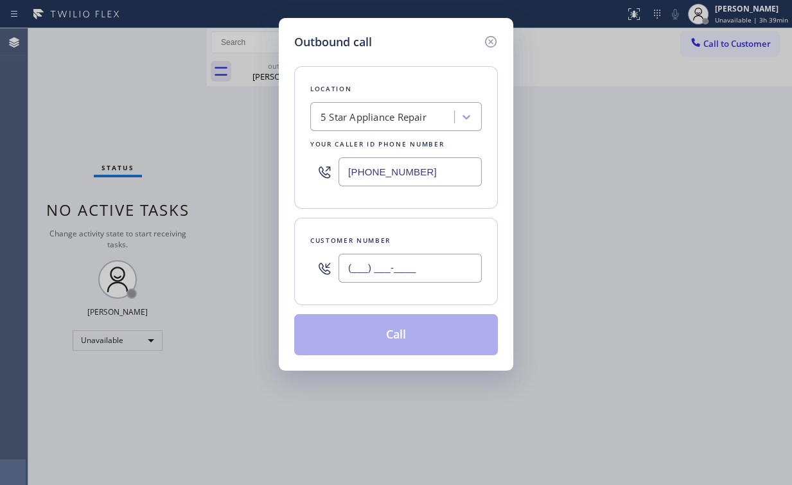
click at [393, 270] on input "(___) ___-____" at bounding box center [410, 268] width 143 height 29
paste input "919) 951-4067"
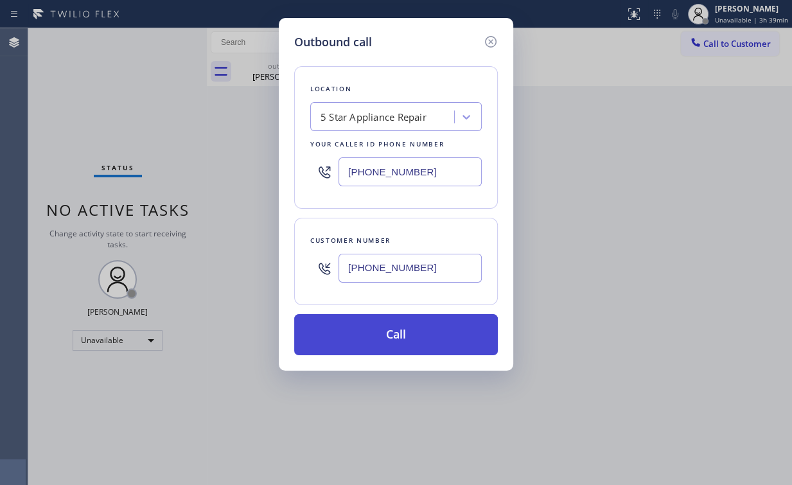
type input "[PHONE_NUMBER]"
drag, startPoint x: 390, startPoint y: 345, endPoint x: 321, endPoint y: 482, distance: 154.1
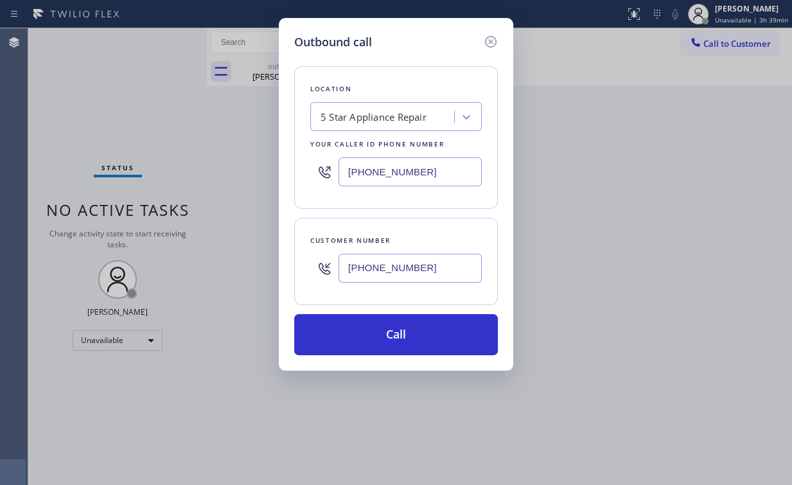
click at [389, 346] on button "Call" at bounding box center [396, 334] width 204 height 41
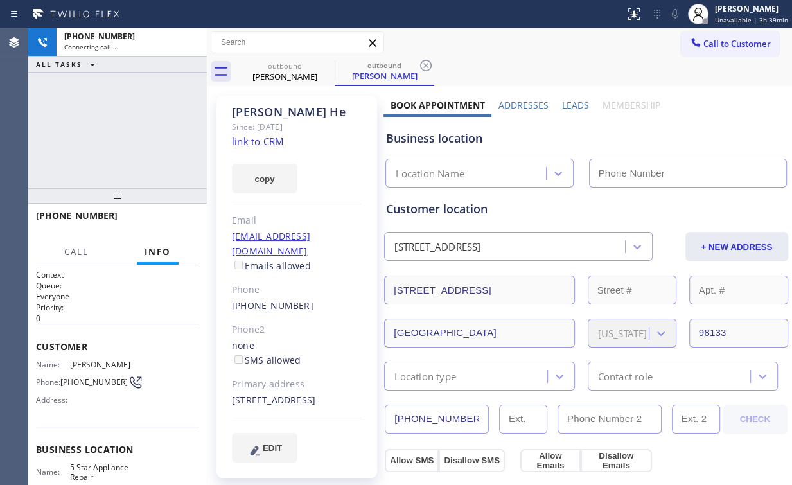
click at [151, 115] on div "[PHONE_NUMBER] Connecting call… ALL TASKS ALL TASKS ACTIVE TASKS TASKS IN WRAP …" at bounding box center [117, 108] width 179 height 160
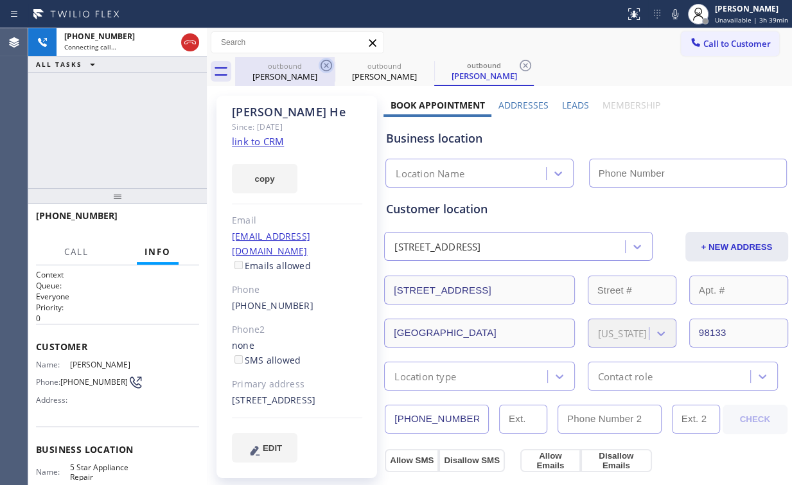
drag, startPoint x: 275, startPoint y: 76, endPoint x: 319, endPoint y: 73, distance: 44.4
click at [276, 76] on div "[PERSON_NAME]" at bounding box center [285, 77] width 97 height 12
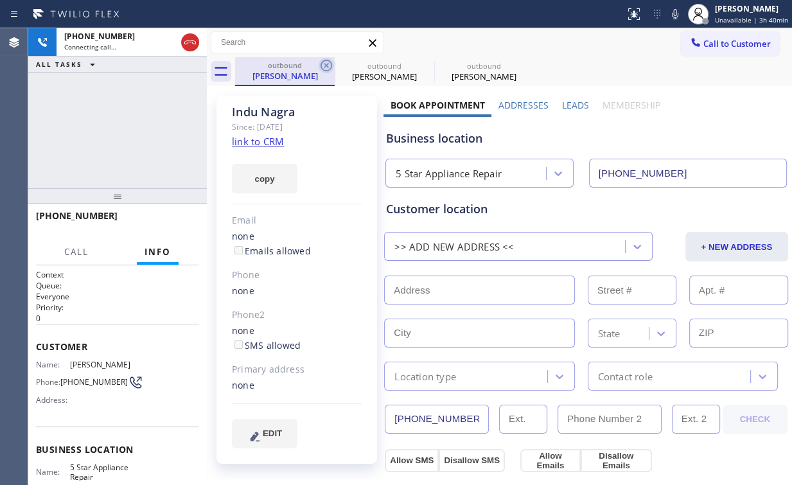
type input "[PHONE_NUMBER]"
drag, startPoint x: 327, startPoint y: 66, endPoint x: 161, endPoint y: 116, distance: 173.2
click at [327, 66] on icon at bounding box center [327, 66] width 12 height 12
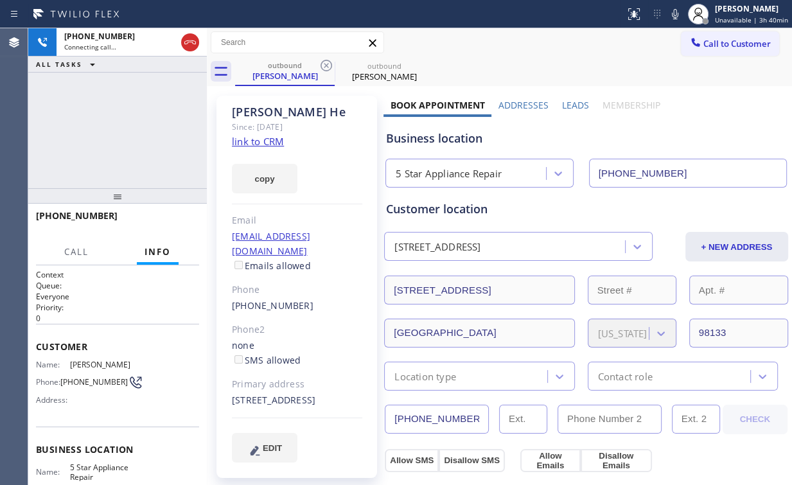
click at [123, 116] on div "[PHONE_NUMBER] Connecting call… ALL TASKS ALL TASKS ACTIVE TASKS TASKS IN WRAP …" at bounding box center [117, 108] width 179 height 160
click at [168, 218] on span "HANG UP" at bounding box center [169, 221] width 39 height 9
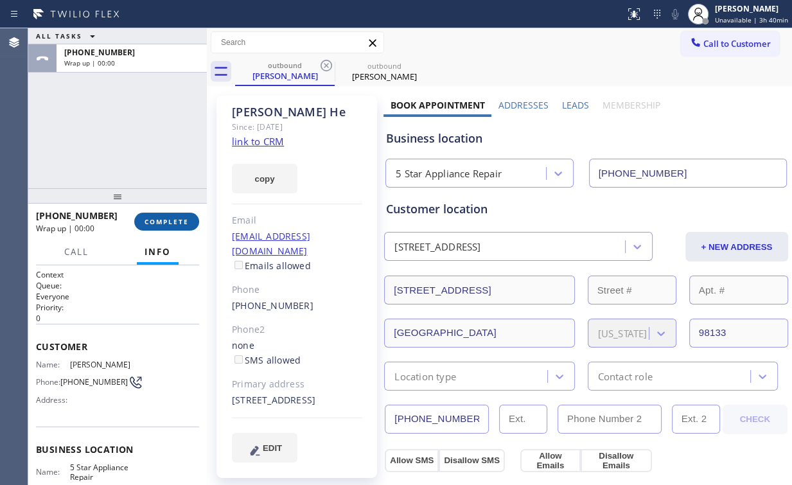
click at [168, 218] on span "COMPLETE" at bounding box center [167, 221] width 44 height 9
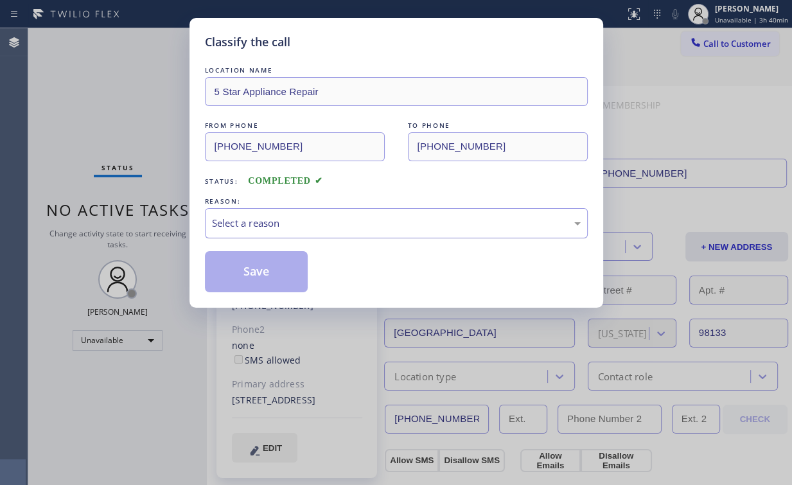
click at [255, 222] on div "Select a reason" at bounding box center [396, 223] width 369 height 15
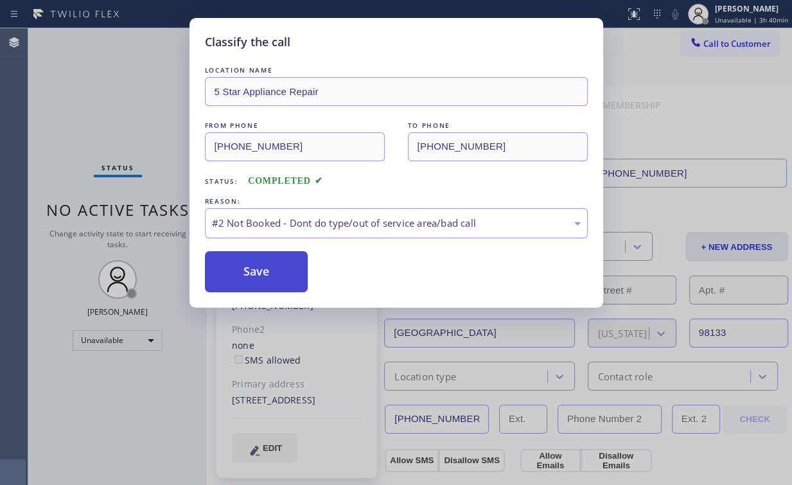
click at [252, 267] on button "Save" at bounding box center [256, 271] width 103 height 41
drag, startPoint x: 167, startPoint y: 121, endPoint x: 144, endPoint y: 125, distance: 23.6
click at [167, 120] on div "Classify the call LOCATION NAME 5 Star Appliance Repair FROM PHONE [PHONE_NUMBE…" at bounding box center [396, 242] width 792 height 485
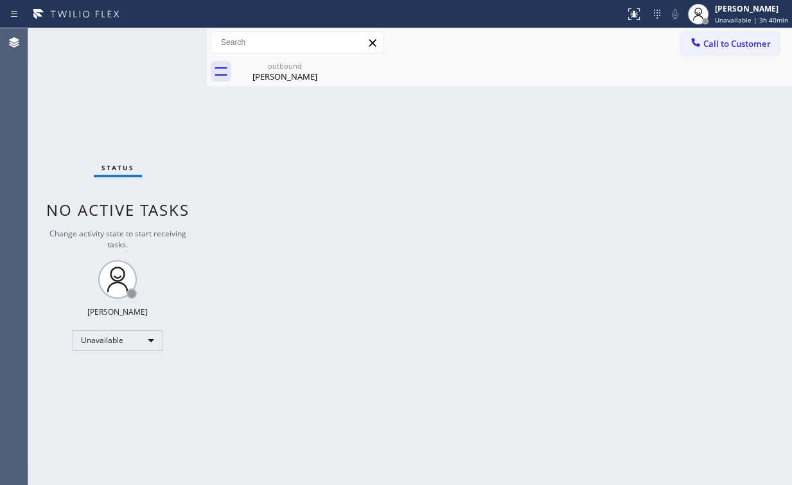
drag, startPoint x: 303, startPoint y: 67, endPoint x: 335, endPoint y: 67, distance: 32.1
click at [303, 67] on div "outbound" at bounding box center [285, 66] width 97 height 10
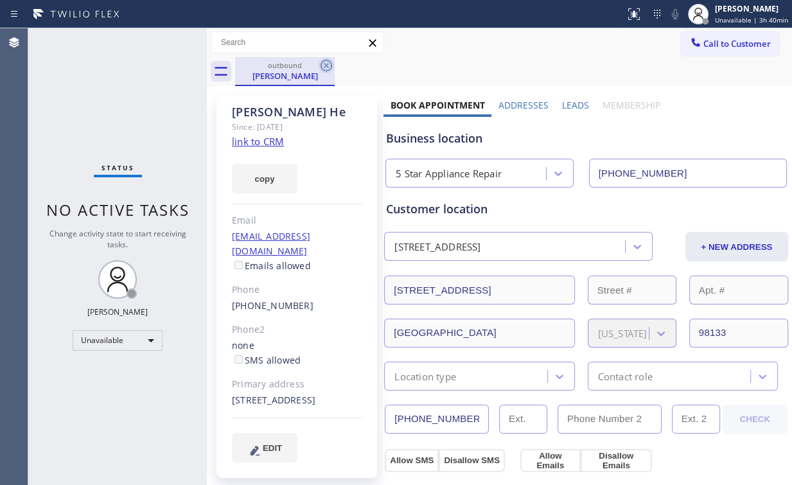
click at [328, 66] on icon at bounding box center [326, 65] width 15 height 15
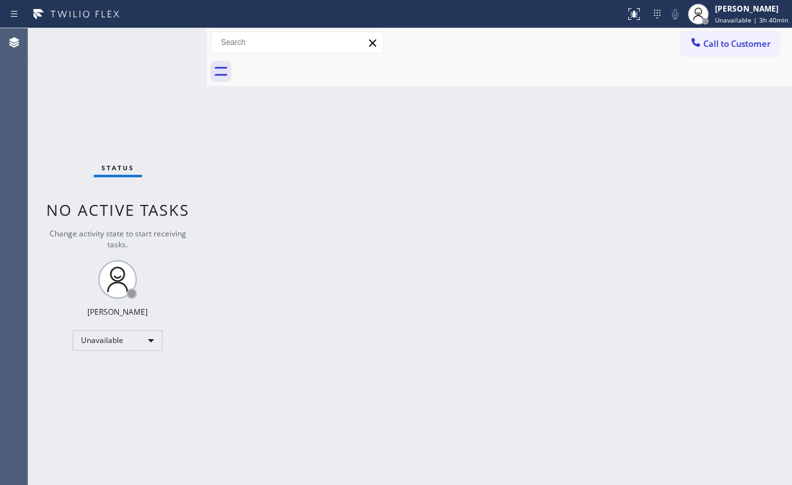
drag, startPoint x: 411, startPoint y: 145, endPoint x: 208, endPoint y: 2, distance: 248.6
click at [411, 145] on div "Back to Dashboard Change Sender ID Customers Technicians Select a contact Outbo…" at bounding box center [500, 256] width 586 height 457
click at [729, 42] on span "Call to Customer" at bounding box center [737, 44] width 67 height 12
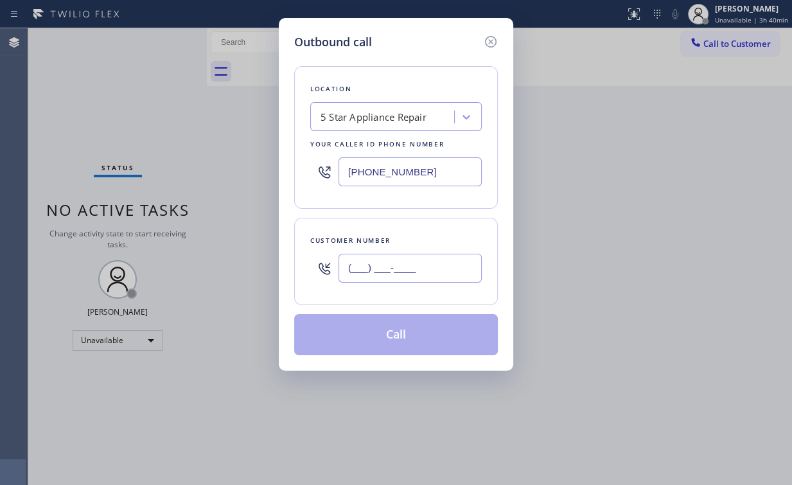
drag, startPoint x: 386, startPoint y: 263, endPoint x: 405, endPoint y: 256, distance: 20.3
click at [388, 263] on input "(___) ___-____" at bounding box center [410, 268] width 143 height 29
paste input "773) 997-9701"
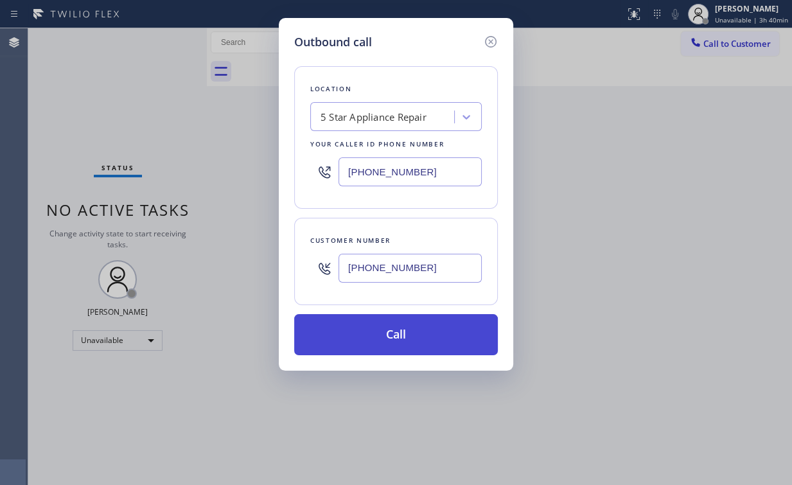
type input "[PHONE_NUMBER]"
click at [388, 325] on button "Call" at bounding box center [396, 334] width 204 height 41
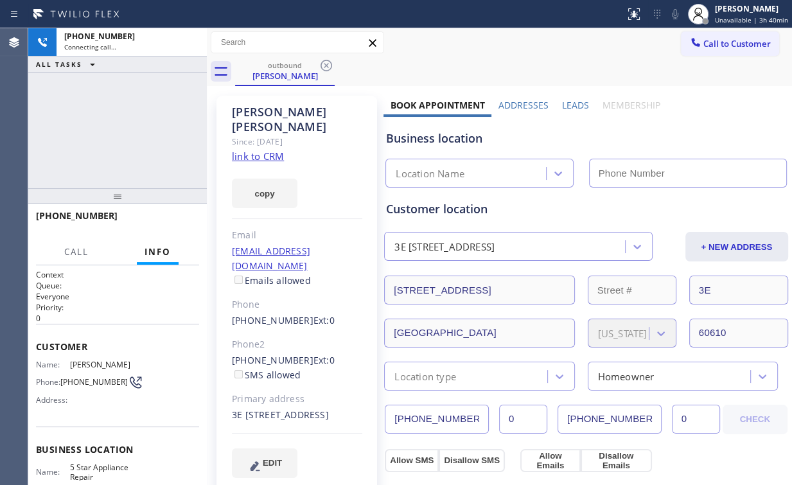
click at [144, 134] on div "[PHONE_NUMBER] Connecting call… ALL TASKS ALL TASKS ACTIVE TASKS TASKS IN WRAP …" at bounding box center [117, 108] width 179 height 160
type input "[PHONE_NUMBER]"
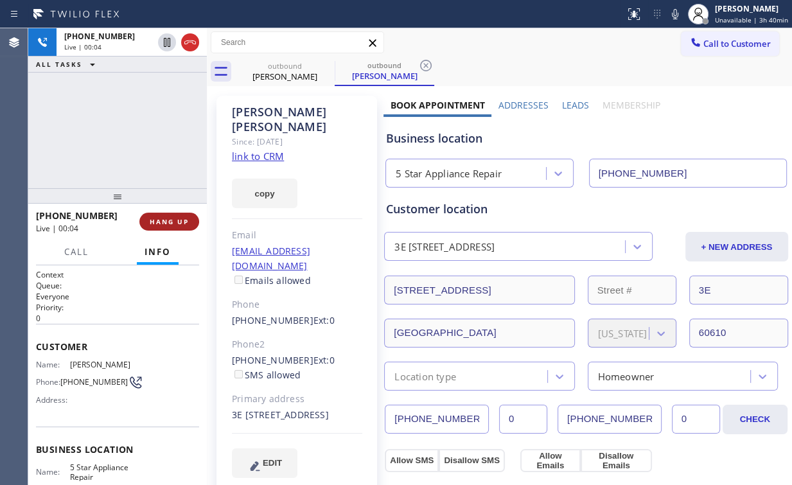
click at [156, 230] on button "HANG UP" at bounding box center [169, 222] width 60 height 18
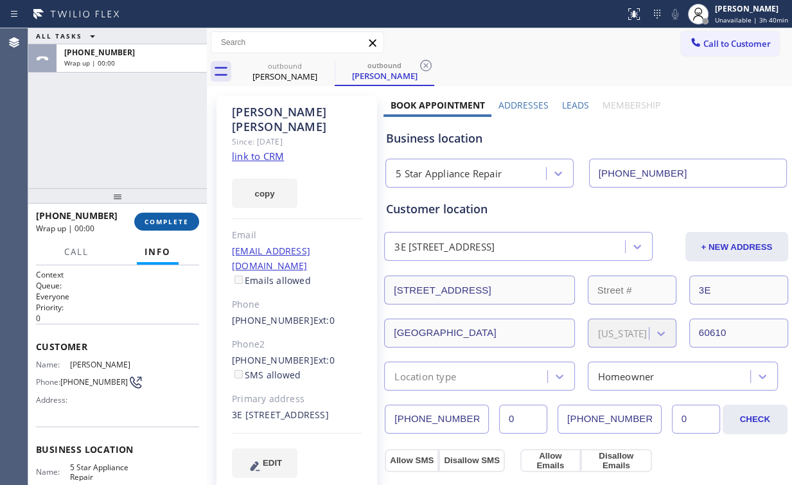
click at [166, 222] on span "COMPLETE" at bounding box center [167, 221] width 44 height 9
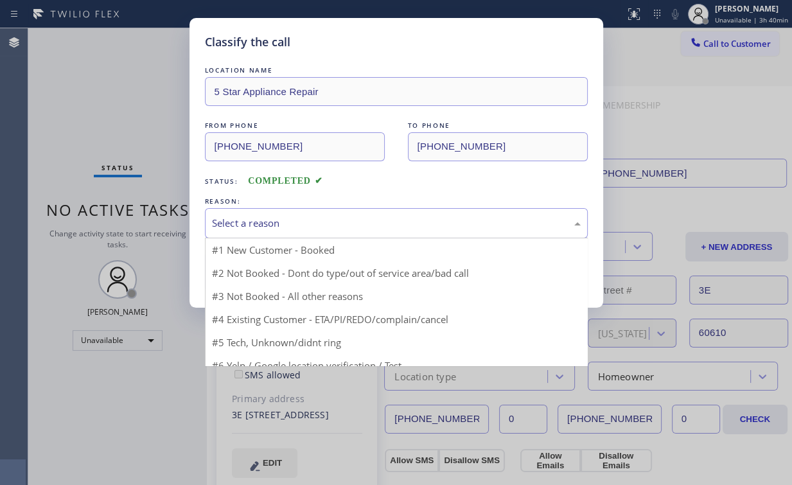
click at [239, 211] on div "Select a reason" at bounding box center [396, 223] width 383 height 30
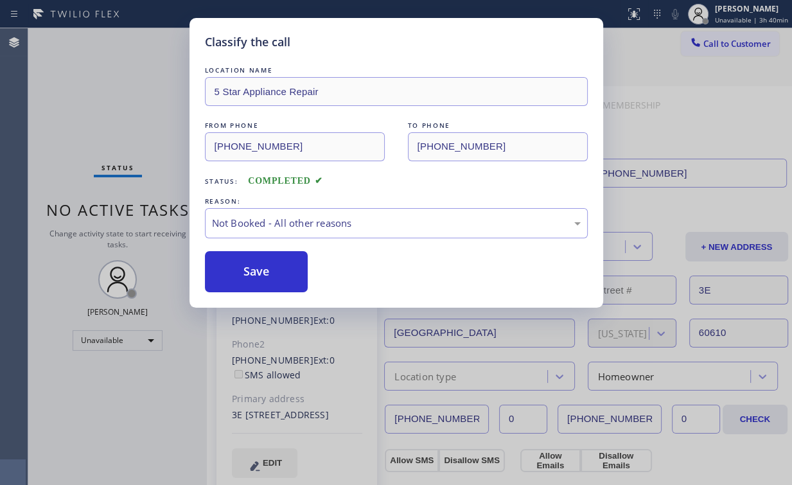
drag, startPoint x: 246, startPoint y: 268, endPoint x: 102, endPoint y: 94, distance: 225.1
click at [247, 267] on button "Save" at bounding box center [256, 271] width 103 height 41
click at [98, 84] on div "Classify the call LOCATION NAME 5 Star Appliance Repair FROM PHONE [PHONE_NUMBE…" at bounding box center [396, 242] width 792 height 485
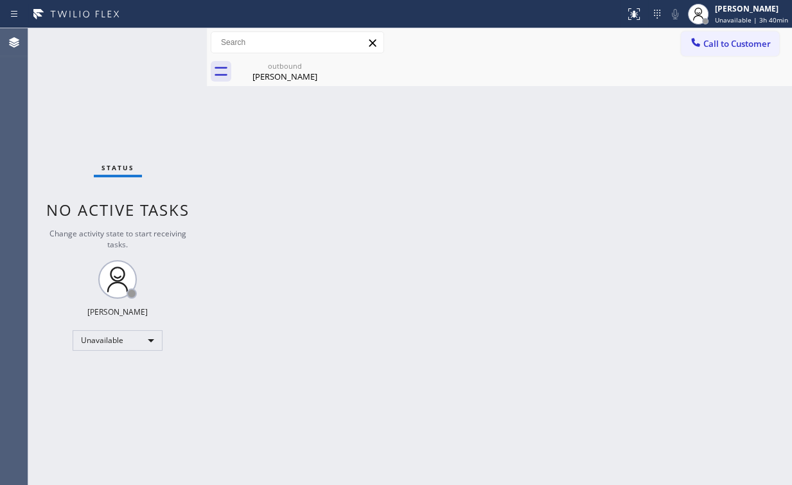
drag, startPoint x: 744, startPoint y: 38, endPoint x: 735, endPoint y: 44, distance: 11.2
click at [744, 39] on span "Call to Customer" at bounding box center [737, 44] width 67 height 12
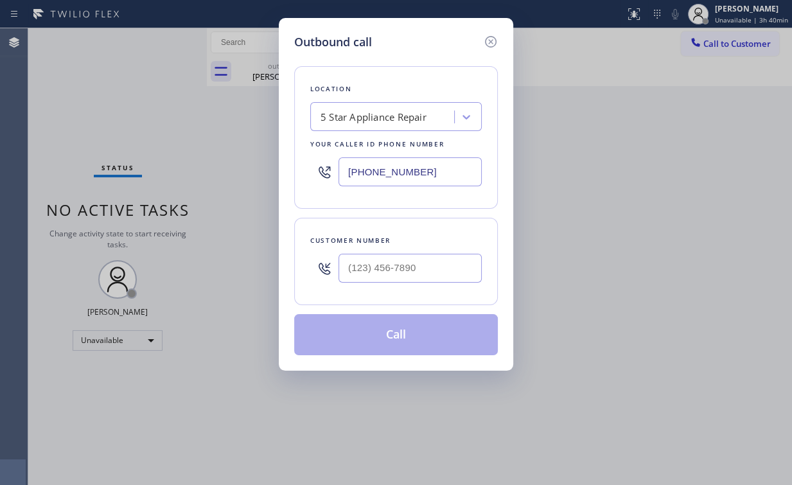
drag, startPoint x: 383, startPoint y: 284, endPoint x: 400, endPoint y: 277, distance: 18.1
click at [384, 284] on div at bounding box center [410, 268] width 143 height 42
click at [427, 255] on input "(___) ___-____" at bounding box center [410, 268] width 143 height 29
paste input "408) 464-3819"
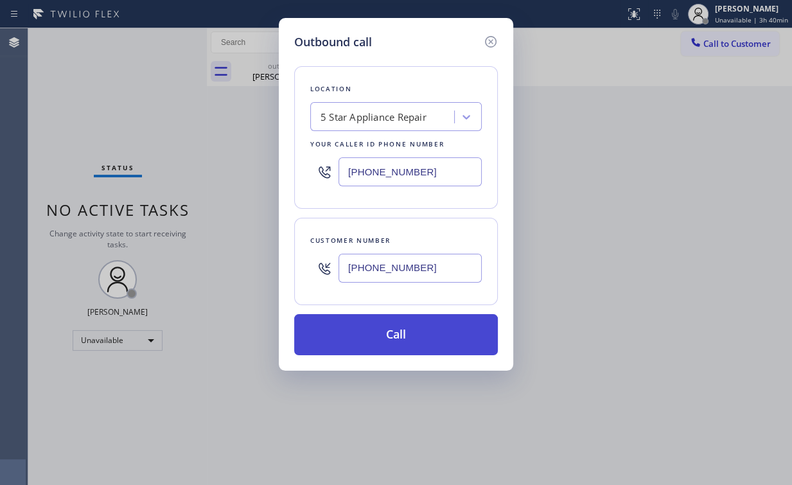
type input "[PHONE_NUMBER]"
click at [388, 337] on button "Call" at bounding box center [396, 334] width 204 height 41
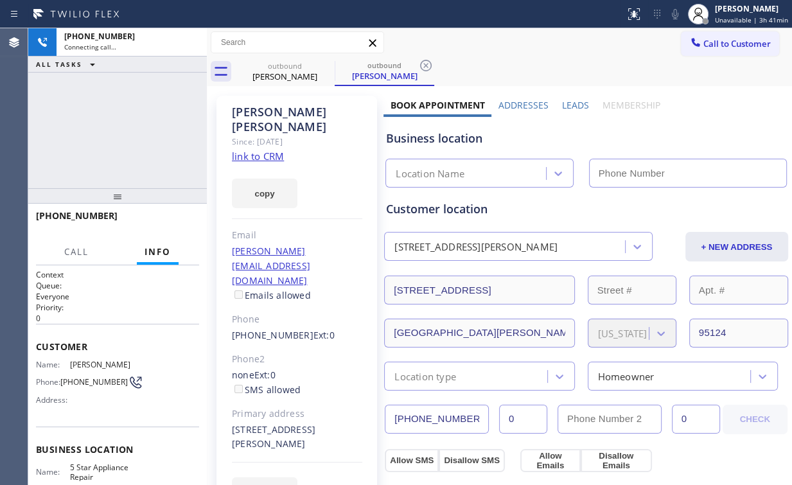
click at [164, 135] on div "[PHONE_NUMBER] Connecting call… ALL TASKS ALL TASKS ACTIVE TASKS TASKS IN WRAP …" at bounding box center [117, 108] width 179 height 160
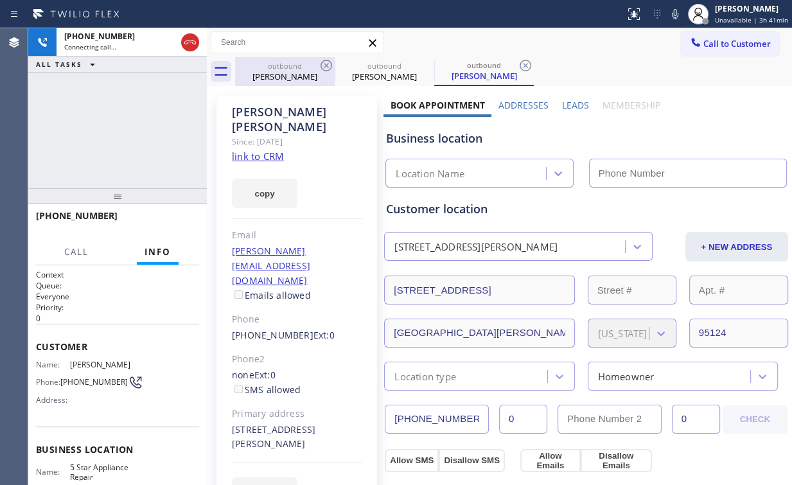
click at [285, 72] on div "[PERSON_NAME]" at bounding box center [285, 77] width 97 height 12
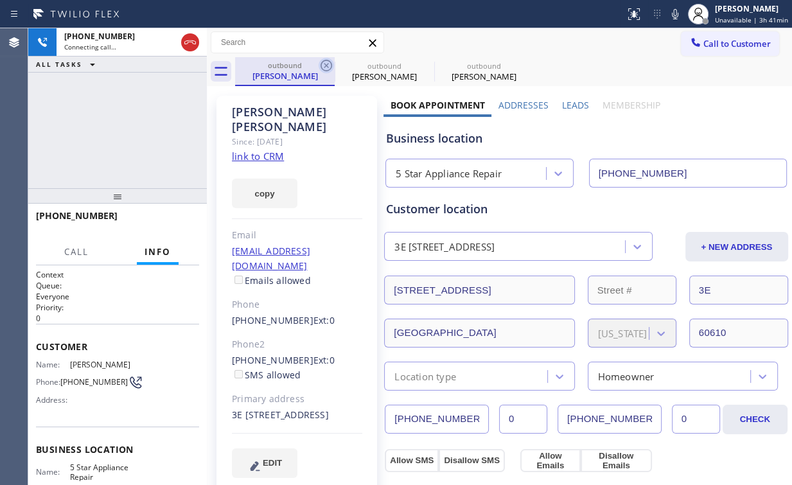
click at [325, 62] on icon at bounding box center [326, 65] width 15 height 15
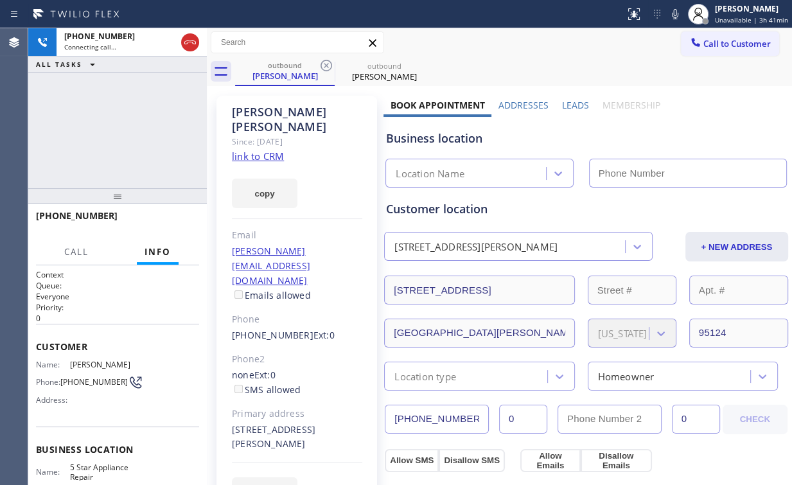
type input "[PHONE_NUMBER]"
click at [130, 125] on div "[PHONE_NUMBER] Connecting call… ALL TASKS ALL TASKS ACTIVE TASKS TASKS IN WRAP …" at bounding box center [117, 108] width 179 height 160
drag, startPoint x: 126, startPoint y: 122, endPoint x: 93, endPoint y: 23, distance: 104.5
click at [128, 121] on div "[PHONE_NUMBER] Connecting call… ALL TASKS ALL TASKS ACTIVE TASKS TASKS IN WRAP …" at bounding box center [117, 108] width 179 height 160
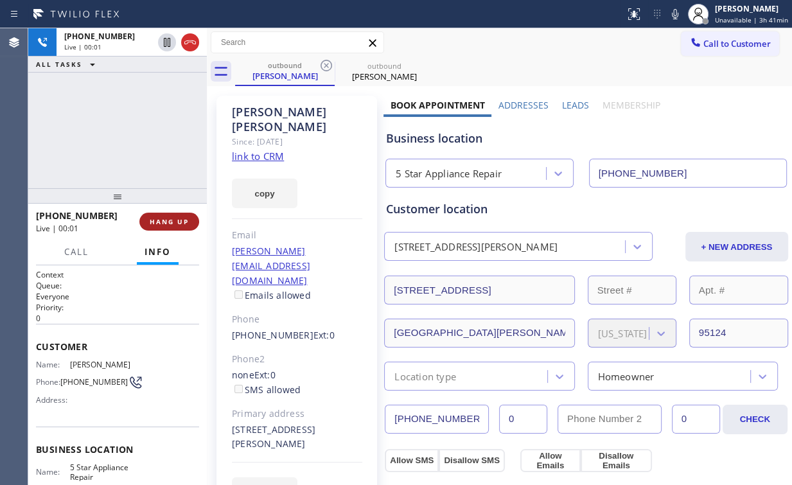
click at [172, 224] on span "HANG UP" at bounding box center [169, 221] width 39 height 9
click at [173, 224] on span "HANG UP" at bounding box center [169, 221] width 39 height 9
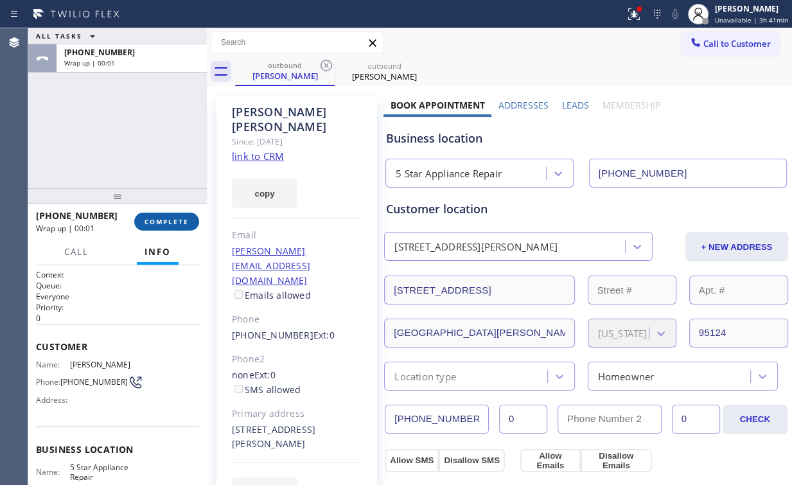
click at [158, 229] on button "COMPLETE" at bounding box center [166, 222] width 65 height 18
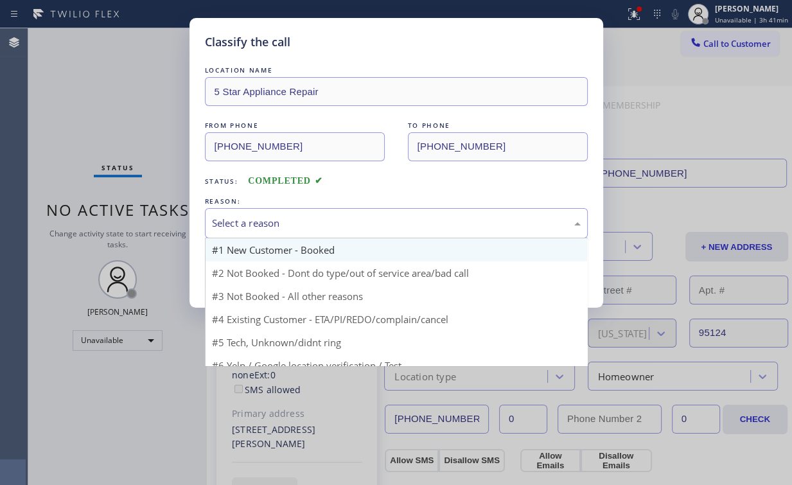
drag, startPoint x: 244, startPoint y: 225, endPoint x: 247, endPoint y: 252, distance: 27.1
click at [244, 225] on div "Select a reason" at bounding box center [396, 223] width 369 height 15
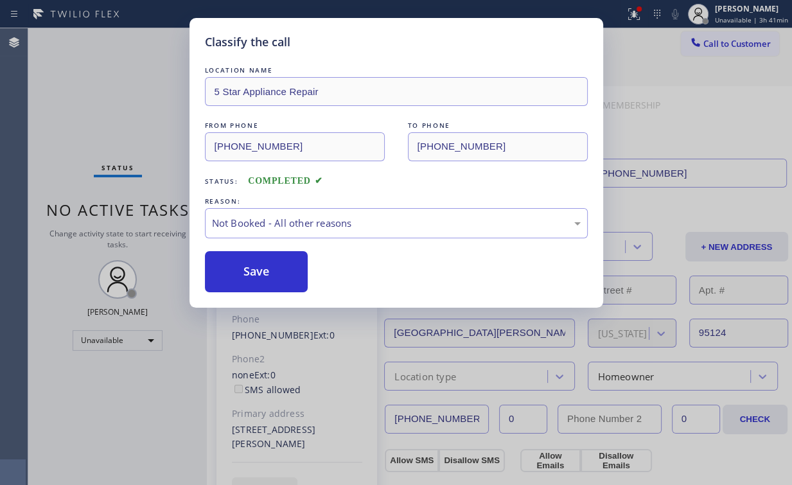
drag, startPoint x: 248, startPoint y: 273, endPoint x: 131, endPoint y: 111, distance: 199.8
click at [249, 273] on button "Save" at bounding box center [256, 271] width 103 height 41
drag, startPoint x: 131, startPoint y: 108, endPoint x: 139, endPoint y: 93, distance: 16.7
click at [133, 107] on div "Classify the call LOCATION NAME 5 Star Appliance Repair FROM PHONE [PHONE_NUMBE…" at bounding box center [396, 242] width 792 height 485
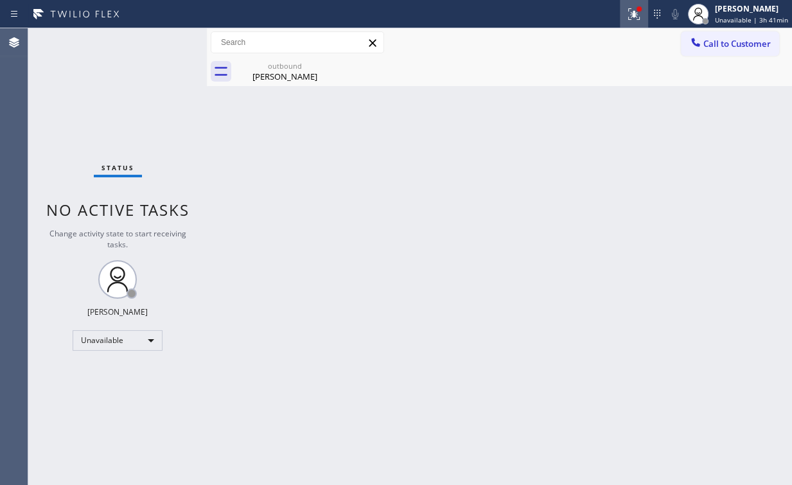
click at [636, 10] on icon at bounding box center [635, 12] width 8 height 4
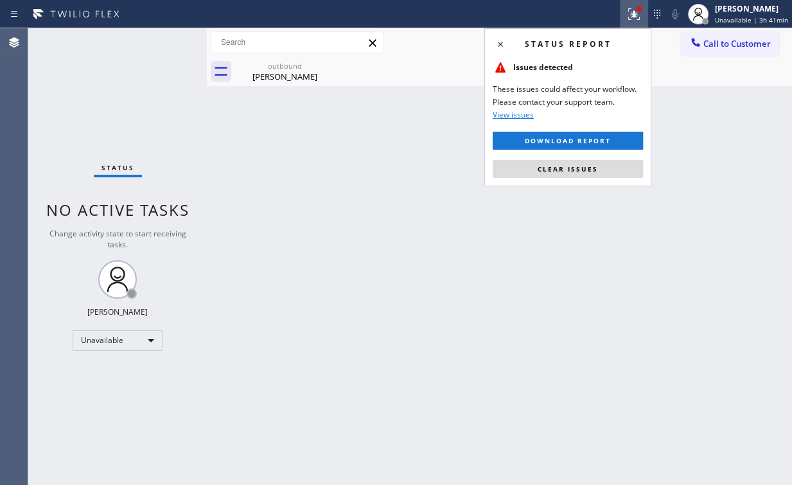
click at [576, 170] on span "Clear issues" at bounding box center [568, 169] width 60 height 9
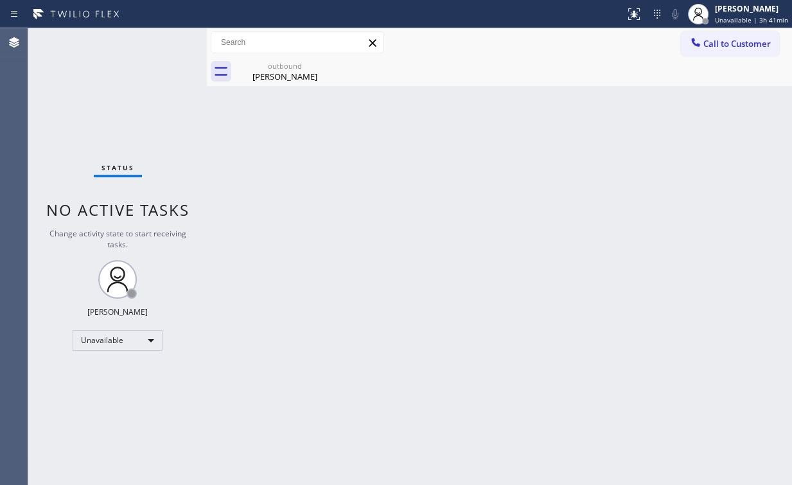
drag, startPoint x: 380, startPoint y: 147, endPoint x: 301, endPoint y: 90, distance: 97.2
click at [373, 141] on div "Back to Dashboard Change Sender ID Customers Technicians Select a contact Outbo…" at bounding box center [500, 256] width 586 height 457
drag, startPoint x: 255, startPoint y: 64, endPoint x: 297, endPoint y: 64, distance: 42.4
click at [255, 64] on div "outbound" at bounding box center [285, 66] width 97 height 10
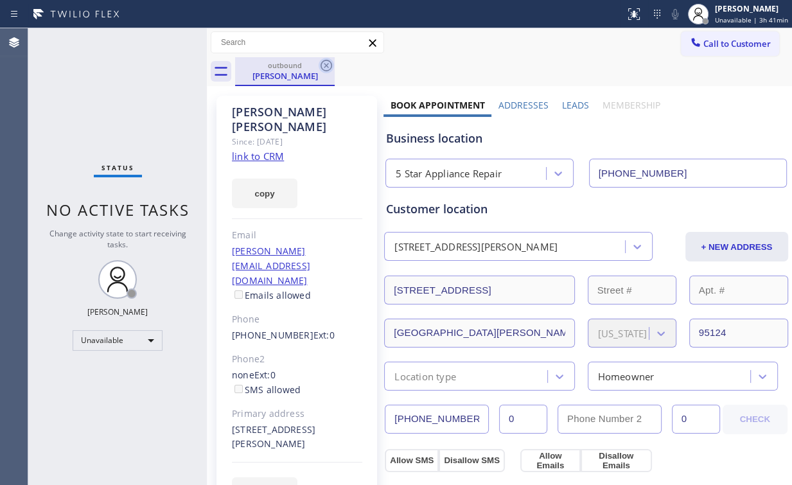
click at [328, 64] on icon at bounding box center [327, 66] width 12 height 12
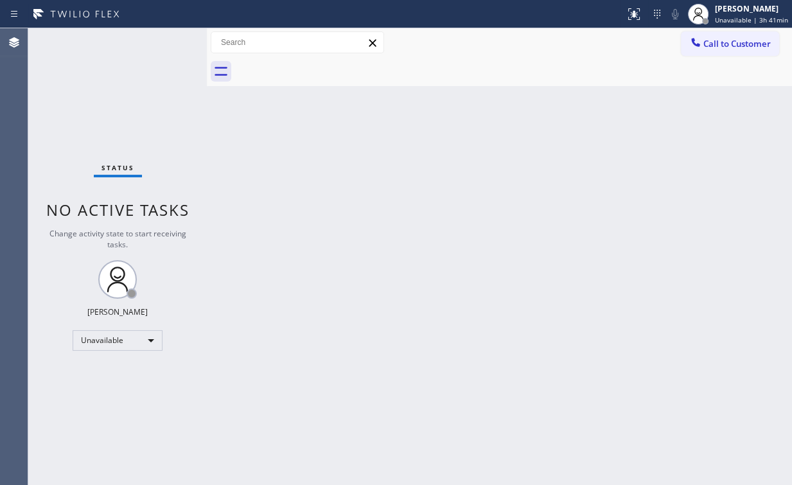
drag, startPoint x: 664, startPoint y: 137, endPoint x: 759, endPoint y: 63, distance: 120.5
click at [666, 136] on div "Back to Dashboard Change Sender ID Customers Technicians Select a contact Outbo…" at bounding box center [500, 256] width 586 height 457
click at [755, 46] on span "Call to Customer" at bounding box center [737, 44] width 67 height 12
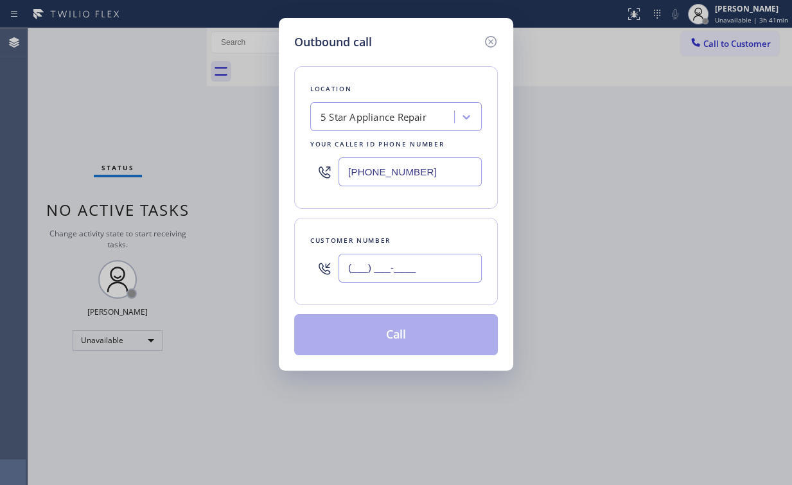
click at [422, 264] on input "(___) ___-____" at bounding box center [410, 268] width 143 height 29
paste input "954) 706-5478"
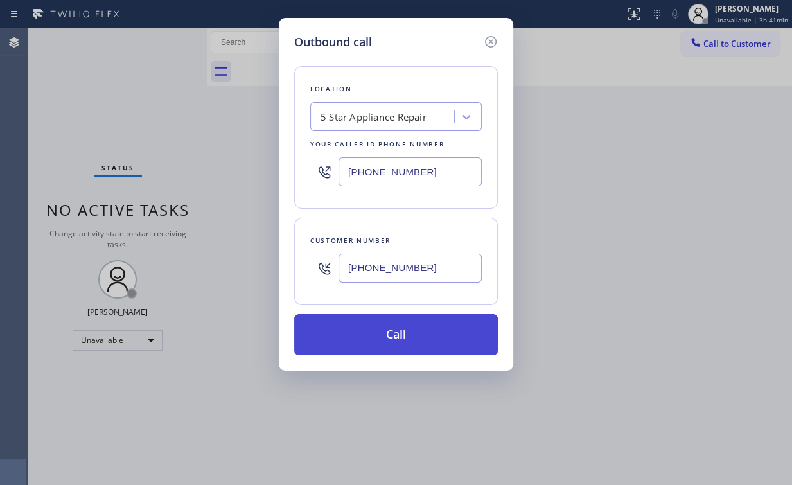
type input "[PHONE_NUMBER]"
click at [377, 334] on button "Call" at bounding box center [396, 334] width 204 height 41
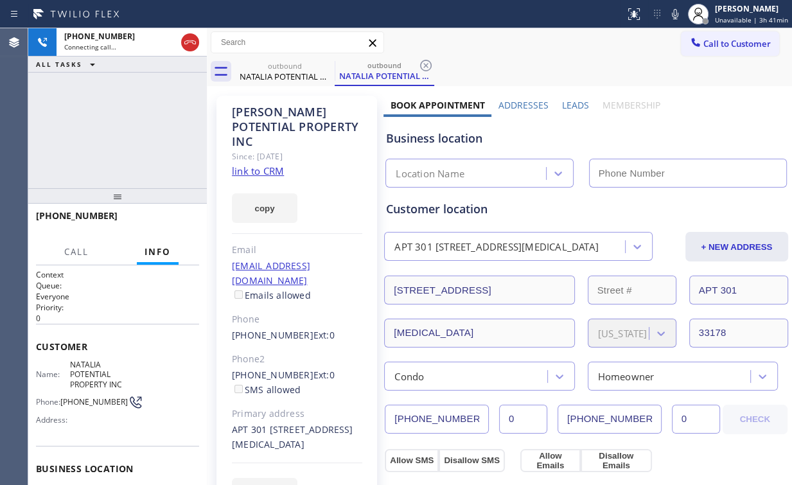
click at [154, 132] on div "[PHONE_NUMBER] Connecting call… ALL TASKS ALL TASKS ACTIVE TASKS TASKS IN WRAP …" at bounding box center [117, 108] width 179 height 160
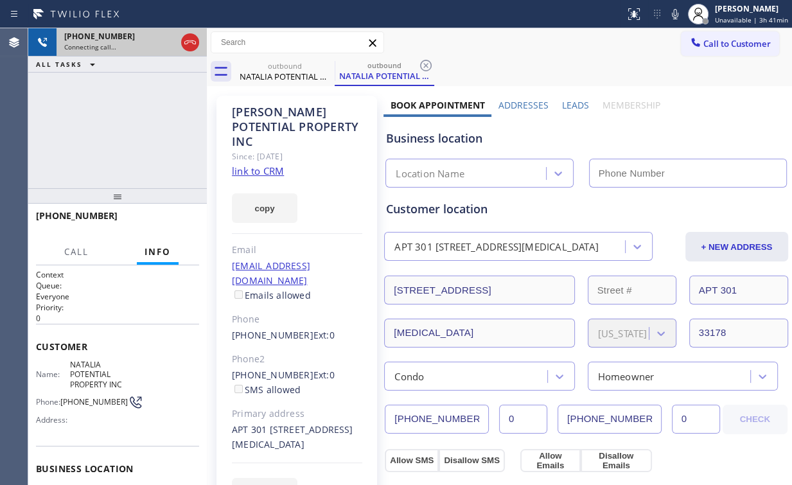
type input "[PHONE_NUMBER]"
click at [190, 42] on icon at bounding box center [190, 42] width 12 height 4
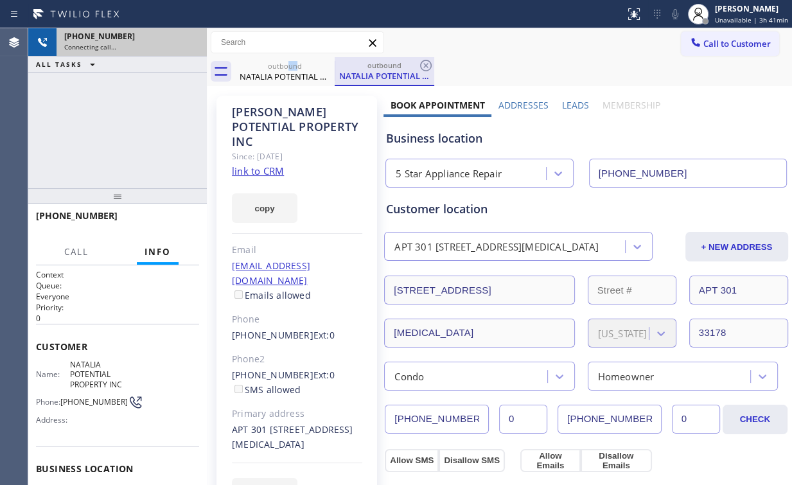
drag, startPoint x: 291, startPoint y: 67, endPoint x: 342, endPoint y: 64, distance: 51.5
click at [298, 69] on div "outbound" at bounding box center [285, 66] width 97 height 10
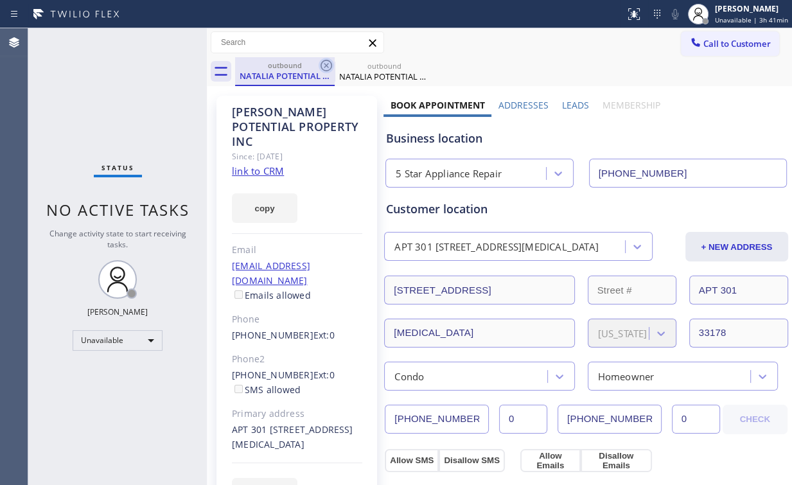
click at [323, 66] on icon at bounding box center [326, 65] width 15 height 15
click at [0, 0] on icon at bounding box center [0, 0] width 0 height 0
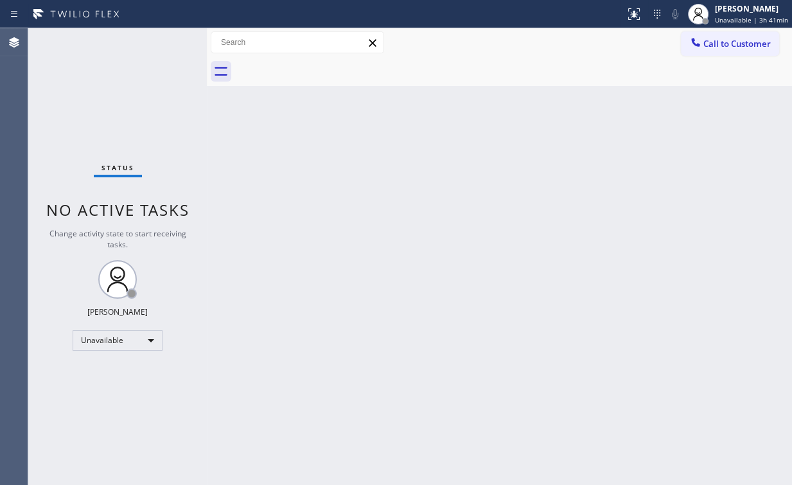
drag, startPoint x: 49, startPoint y: 103, endPoint x: 49, endPoint y: 70, distance: 32.8
click at [50, 102] on div "Status No active tasks Change activity state to start receiving tasks. [PERSON_…" at bounding box center [117, 256] width 179 height 457
drag, startPoint x: 722, startPoint y: 39, endPoint x: 440, endPoint y: 207, distance: 329.1
click at [721, 40] on span "Call to Customer" at bounding box center [737, 44] width 67 height 12
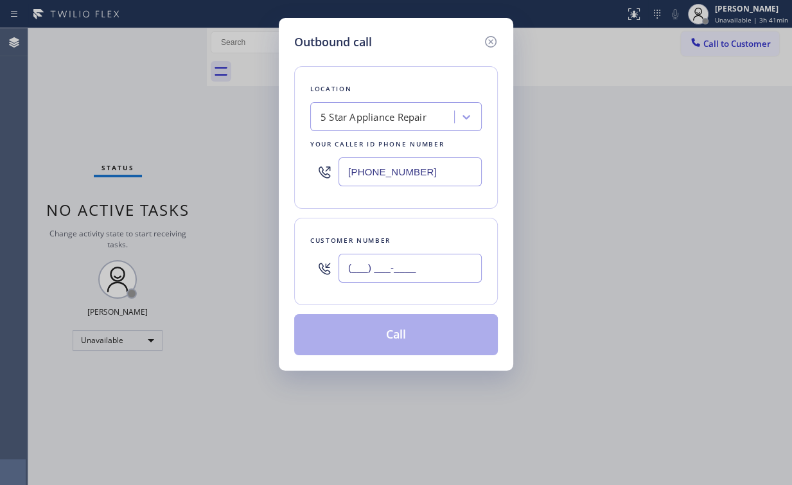
click at [393, 267] on input "(___) ___-____" at bounding box center [410, 268] width 143 height 29
paste input "631) 942-4111"
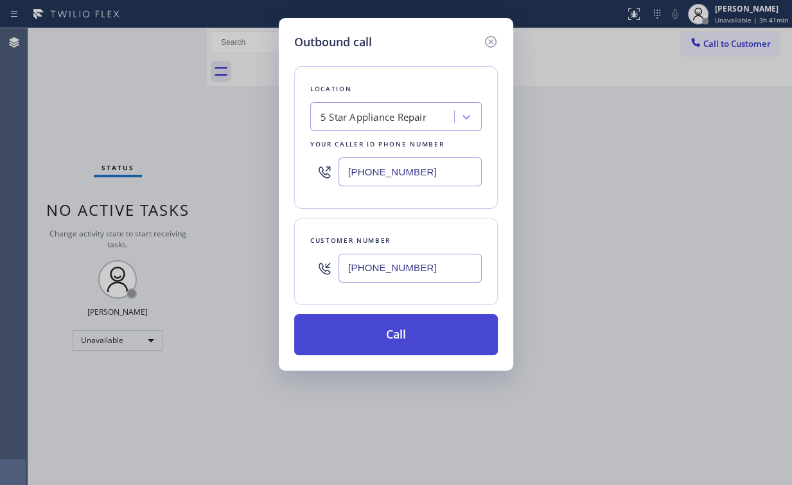
type input "[PHONE_NUMBER]"
click at [394, 332] on button "Call" at bounding box center [396, 334] width 204 height 41
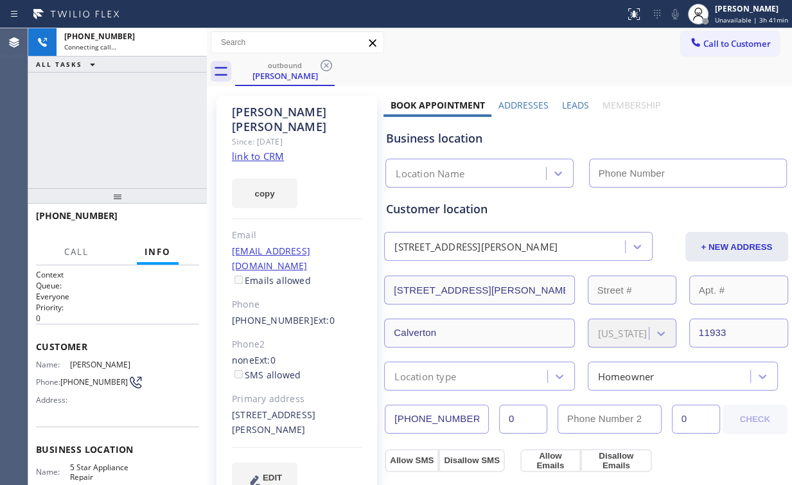
click at [141, 111] on div "[PHONE_NUMBER] Connecting call… ALL TASKS ALL TASKS ACTIVE TASKS TASKS IN WRAP …" at bounding box center [117, 108] width 179 height 160
type input "[PHONE_NUMBER]"
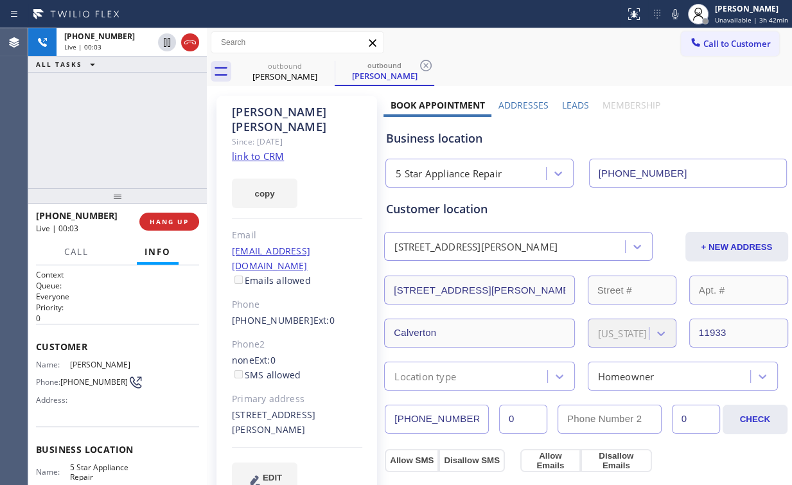
click at [179, 231] on div "[PHONE_NUMBER] Live | 00:03 HANG UP" at bounding box center [117, 221] width 163 height 33
click at [178, 226] on button "HANG UP" at bounding box center [169, 222] width 60 height 18
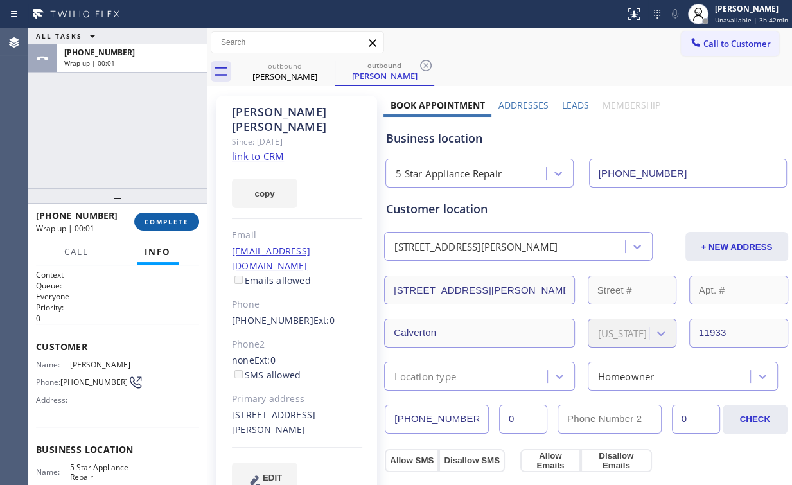
click at [178, 226] on span "COMPLETE" at bounding box center [167, 221] width 44 height 9
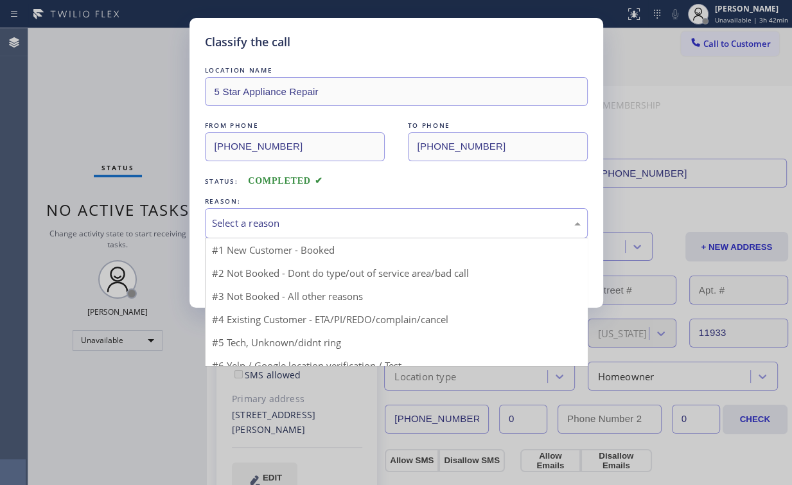
click at [251, 229] on div "Select a reason" at bounding box center [396, 223] width 369 height 15
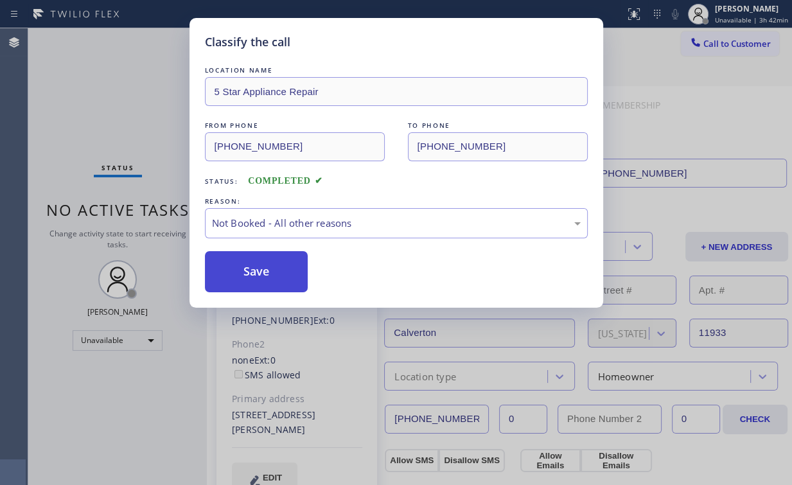
drag, startPoint x: 258, startPoint y: 266, endPoint x: 249, endPoint y: 255, distance: 14.2
click at [258, 266] on button "Save" at bounding box center [256, 271] width 103 height 41
drag, startPoint x: 70, startPoint y: 75, endPoint x: 80, endPoint y: 64, distance: 15.1
click at [72, 75] on div "Classify the call LOCATION NAME 5 Star Appliance Repair FROM PHONE [PHONE_NUMBE…" at bounding box center [396, 242] width 792 height 485
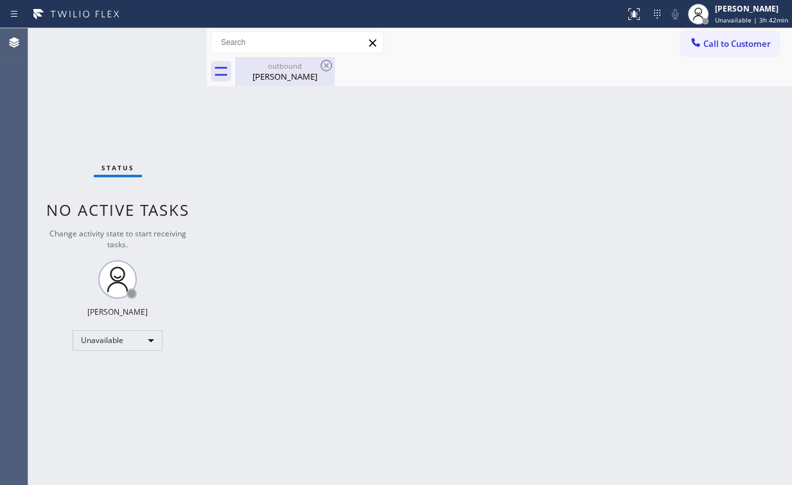
click at [287, 75] on div "[PERSON_NAME]" at bounding box center [285, 77] width 97 height 12
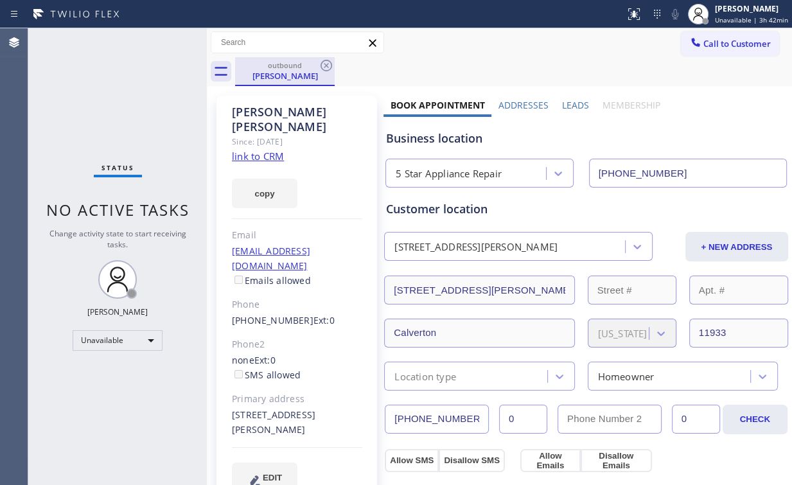
click at [312, 71] on div "[PERSON_NAME]" at bounding box center [285, 76] width 97 height 12
click at [332, 65] on icon at bounding box center [327, 66] width 12 height 12
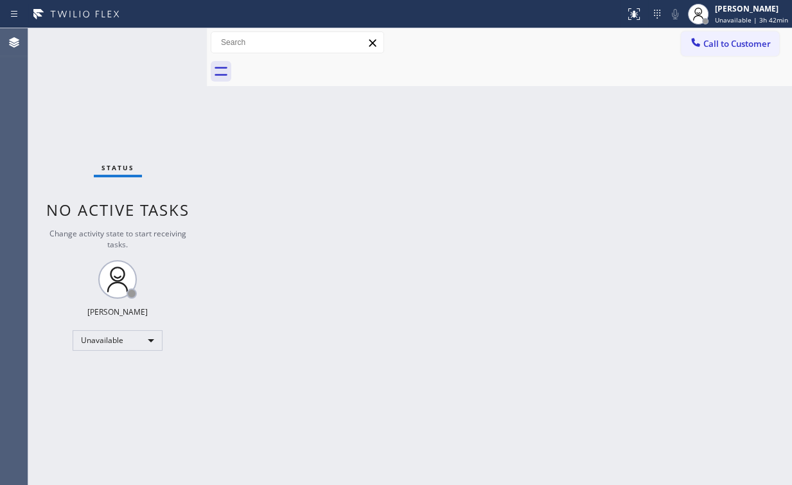
drag, startPoint x: 746, startPoint y: 44, endPoint x: 416, endPoint y: 157, distance: 348.0
click at [743, 46] on span "Call to Customer" at bounding box center [737, 44] width 67 height 12
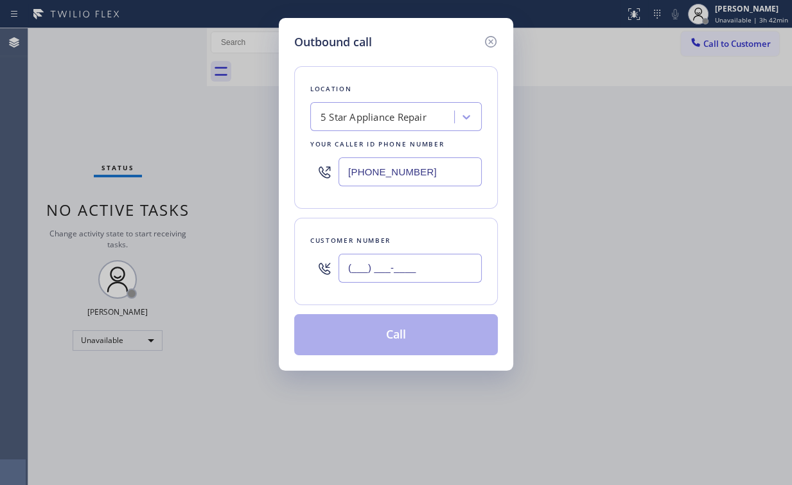
drag, startPoint x: 404, startPoint y: 269, endPoint x: 411, endPoint y: 251, distance: 19.0
click at [404, 269] on input "(___) ___-____" at bounding box center [410, 268] width 143 height 29
paste input "714) 599-0337"
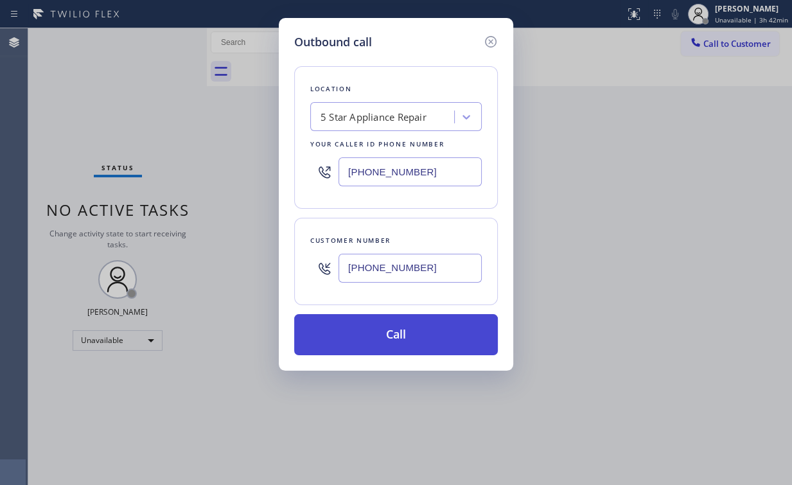
type input "[PHONE_NUMBER]"
click at [380, 338] on button "Call" at bounding box center [396, 334] width 204 height 41
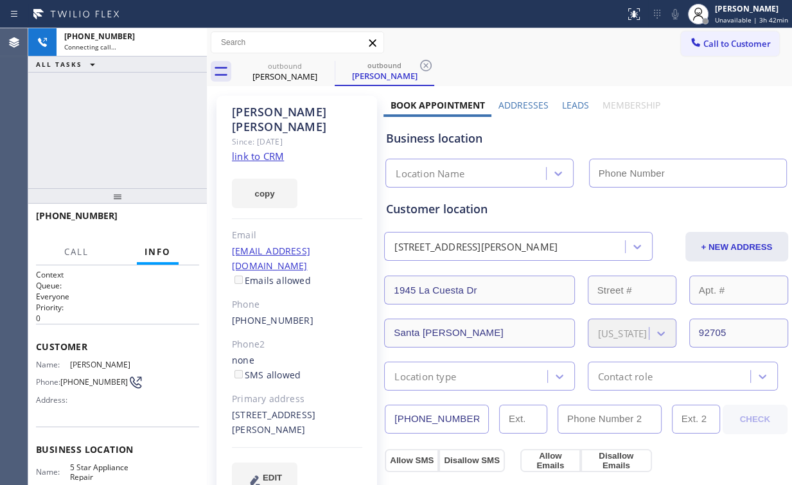
drag, startPoint x: 96, startPoint y: 122, endPoint x: 113, endPoint y: 115, distance: 18.1
click at [96, 122] on div "[PHONE_NUMBER] Connecting call… ALL TASKS ALL TASKS ACTIVE TASKS TASKS IN WRAP …" at bounding box center [117, 108] width 179 height 160
type input "[PHONE_NUMBER]"
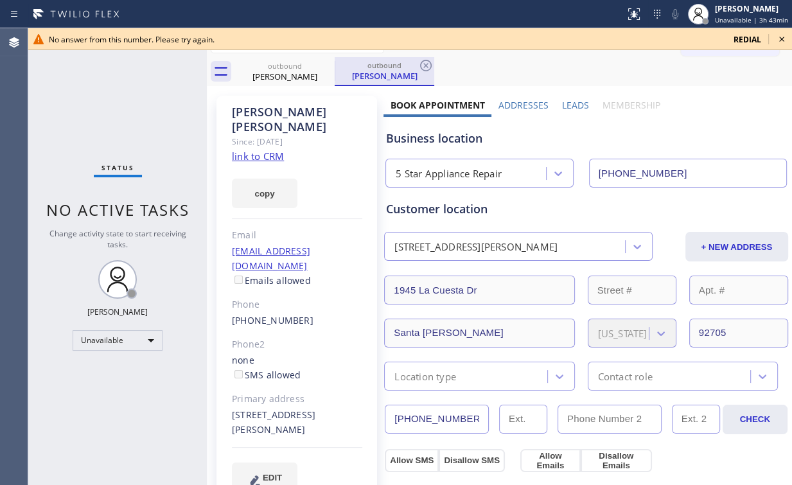
drag, startPoint x: 278, startPoint y: 60, endPoint x: 334, endPoint y: 62, distance: 56.6
click at [280, 61] on div "outbound" at bounding box center [285, 66] width 97 height 10
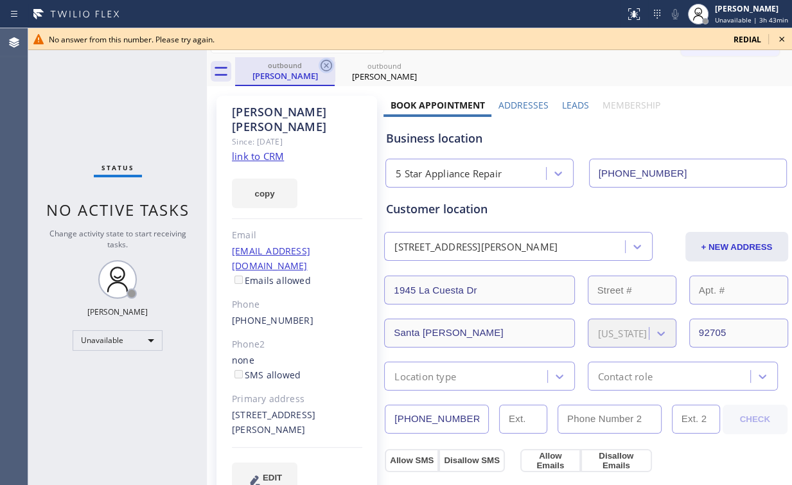
click at [325, 66] on icon at bounding box center [327, 66] width 12 height 12
click at [307, 70] on div "[PERSON_NAME]" at bounding box center [285, 76] width 97 height 12
click at [322, 64] on icon at bounding box center [326, 65] width 15 height 15
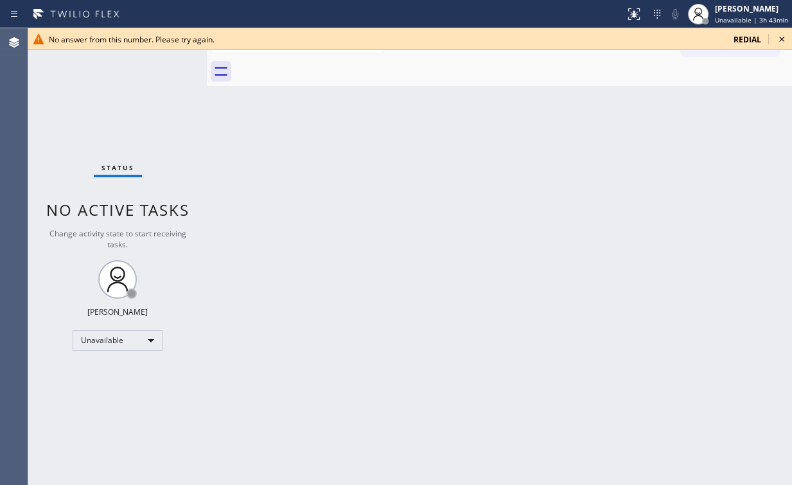
drag, startPoint x: 94, startPoint y: 91, endPoint x: 111, endPoint y: 66, distance: 29.8
click at [94, 90] on div "Status No active tasks Change activity state to start receiving tasks. [PERSON_…" at bounding box center [117, 256] width 179 height 457
click at [783, 39] on icon at bounding box center [781, 38] width 15 height 15
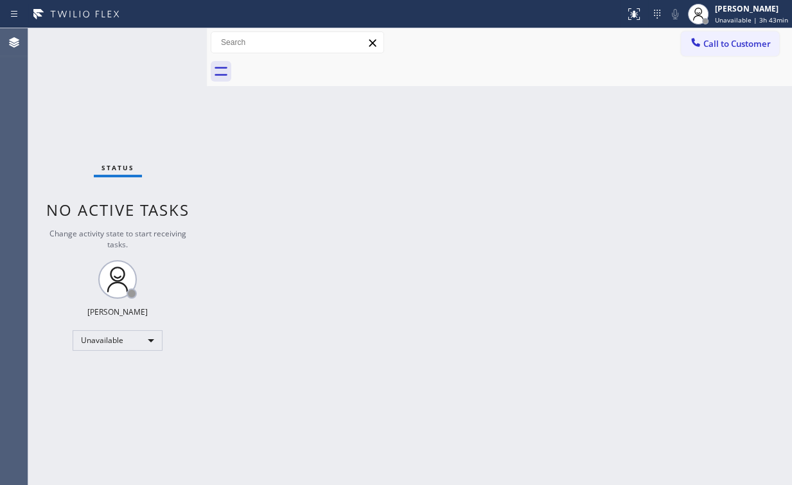
click at [378, 148] on div "Back to Dashboard Change Sender ID Customers Technicians Select a contact Outbo…" at bounding box center [500, 256] width 586 height 457
drag, startPoint x: 730, startPoint y: 47, endPoint x: 550, endPoint y: 165, distance: 215.0
click at [730, 49] on span "Call to Customer" at bounding box center [737, 44] width 67 height 12
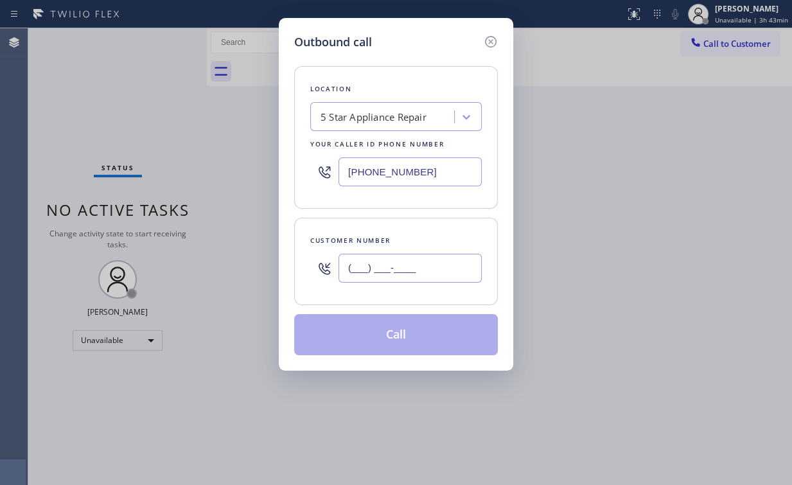
click at [422, 264] on input "(___) ___-____" at bounding box center [410, 268] width 143 height 29
paste input "626) 390-9966"
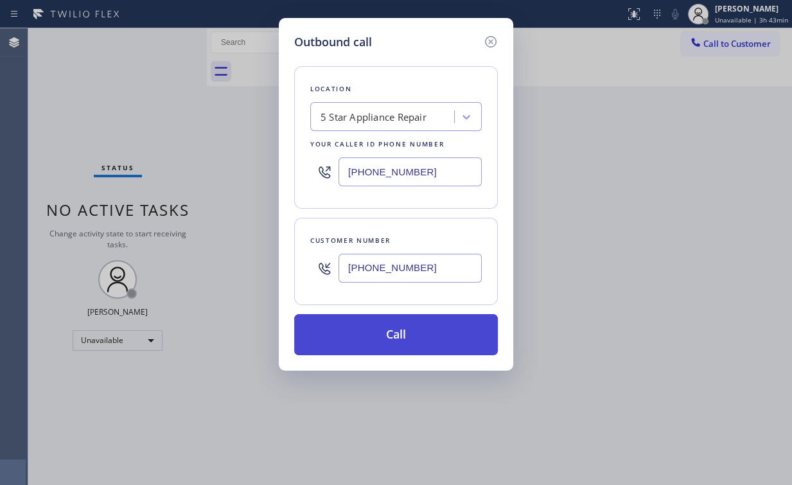
type input "[PHONE_NUMBER]"
click at [371, 328] on button "Call" at bounding box center [396, 334] width 204 height 41
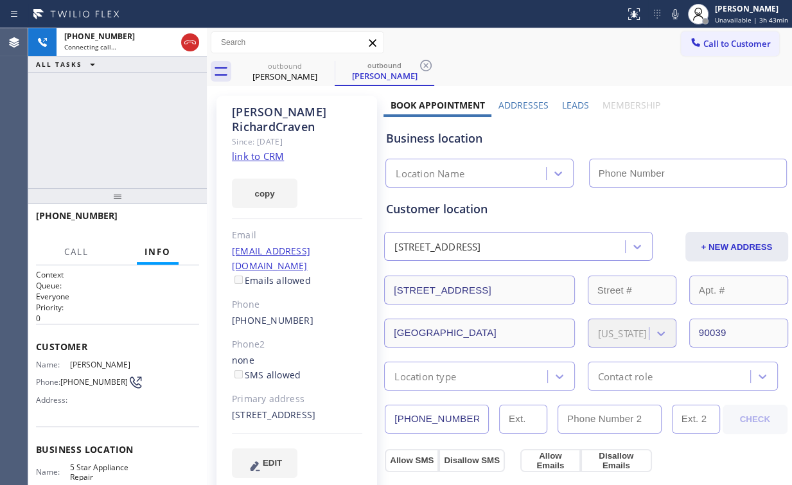
click at [97, 125] on div "[PHONE_NUMBER] Connecting call… ALL TASKS ALL TASKS ACTIVE TASKS TASKS IN WRAP …" at bounding box center [117, 108] width 179 height 160
type input "[PHONE_NUMBER]"
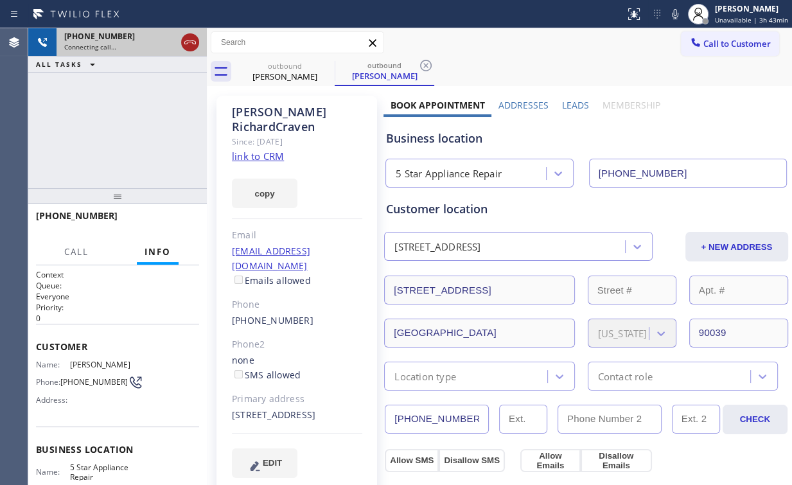
click at [191, 45] on icon at bounding box center [190, 42] width 15 height 15
drag, startPoint x: 305, startPoint y: 80, endPoint x: 319, endPoint y: 62, distance: 22.9
click at [305, 80] on div "[PERSON_NAME]" at bounding box center [285, 77] width 97 height 12
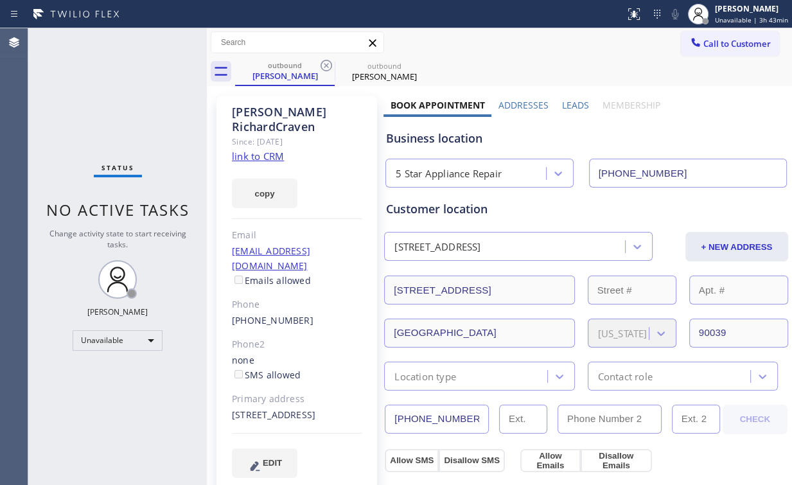
drag, startPoint x: 325, startPoint y: 62, endPoint x: 288, endPoint y: 77, distance: 40.3
click at [326, 62] on icon at bounding box center [326, 65] width 15 height 15
click at [0, 0] on icon at bounding box center [0, 0] width 0 height 0
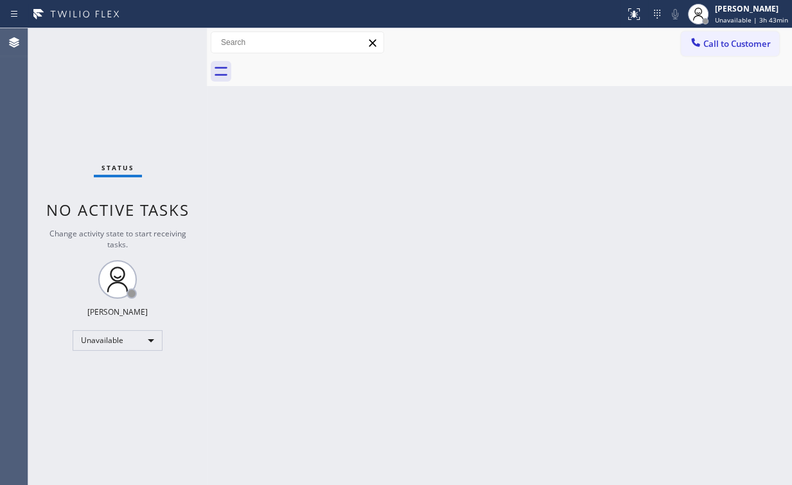
drag, startPoint x: 157, startPoint y: 71, endPoint x: 129, endPoint y: 3, distance: 73.8
click at [157, 70] on div "Status No active tasks Change activity state to start receiving tasks. [PERSON_…" at bounding box center [117, 256] width 179 height 457
drag, startPoint x: 733, startPoint y: 46, endPoint x: 674, endPoint y: 75, distance: 65.8
click at [732, 46] on span "Call to Customer" at bounding box center [737, 44] width 67 height 12
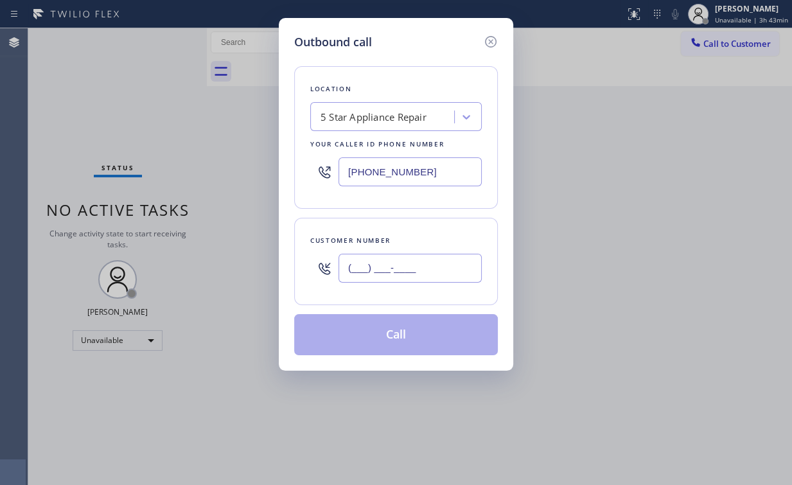
click at [447, 265] on input "(___) ___-____" at bounding box center [410, 268] width 143 height 29
paste input "617) 308-9188"
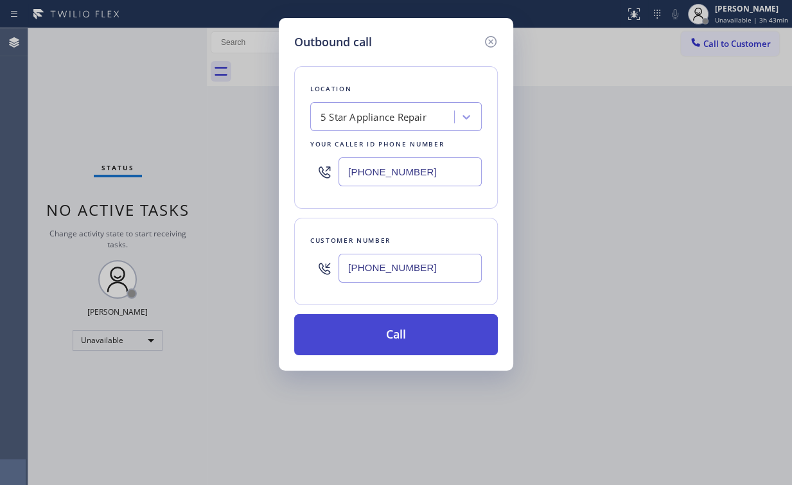
type input "[PHONE_NUMBER]"
click at [370, 333] on button "Call" at bounding box center [396, 334] width 204 height 41
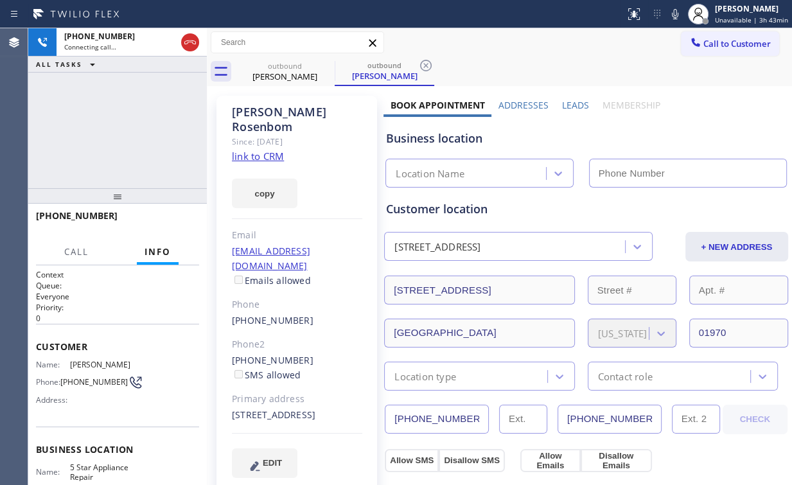
type input "[PHONE_NUMBER]"
click at [116, 120] on div "[PHONE_NUMBER] Connecting call… ALL TASKS ALL TASKS ACTIVE TASKS TASKS IN WRAP …" at bounding box center [117, 108] width 179 height 160
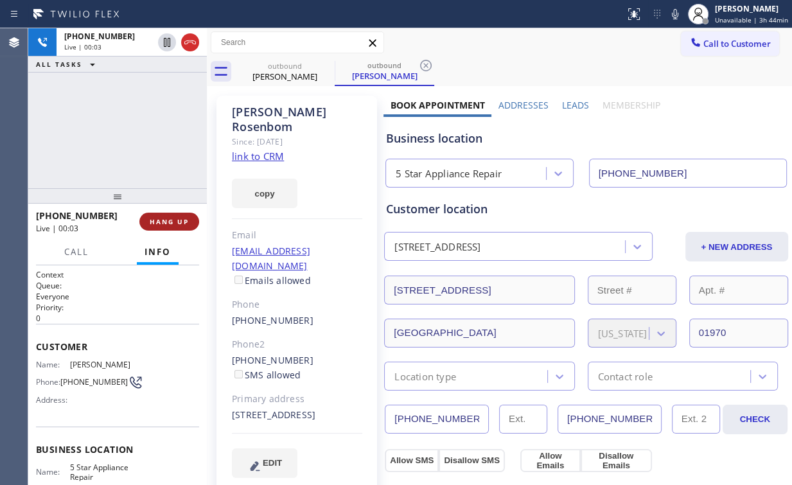
click at [181, 224] on span "HANG UP" at bounding box center [169, 221] width 39 height 9
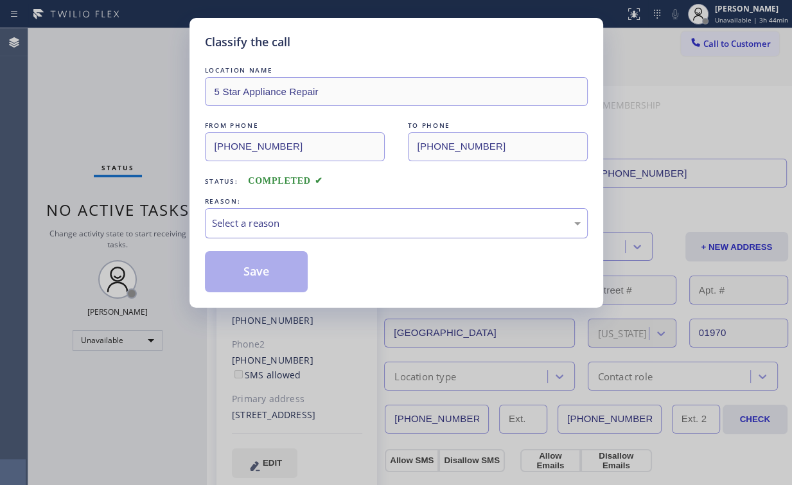
click at [265, 215] on div "Select a reason" at bounding box center [396, 223] width 383 height 30
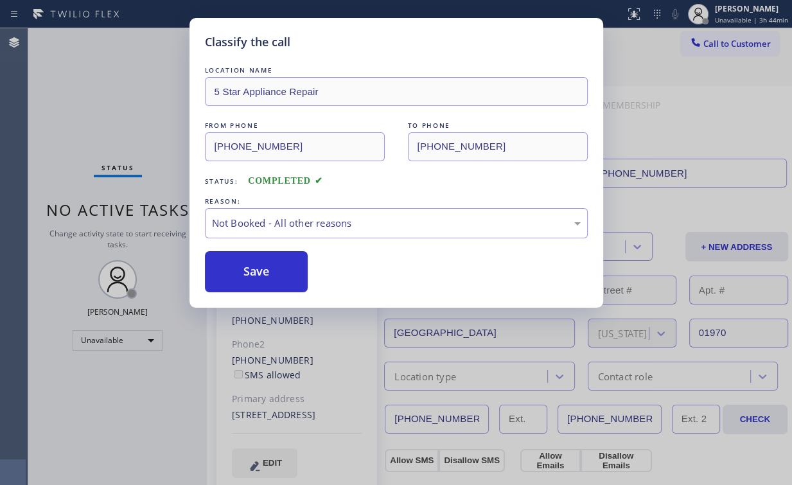
drag, startPoint x: 260, startPoint y: 272, endPoint x: 141, endPoint y: 82, distance: 224.0
click at [260, 271] on button "Save" at bounding box center [256, 271] width 103 height 41
click at [141, 76] on div "Classify the call LOCATION NAME 5 Star Appliance Repair FROM PHONE [PHONE_NUMBE…" at bounding box center [396, 242] width 792 height 485
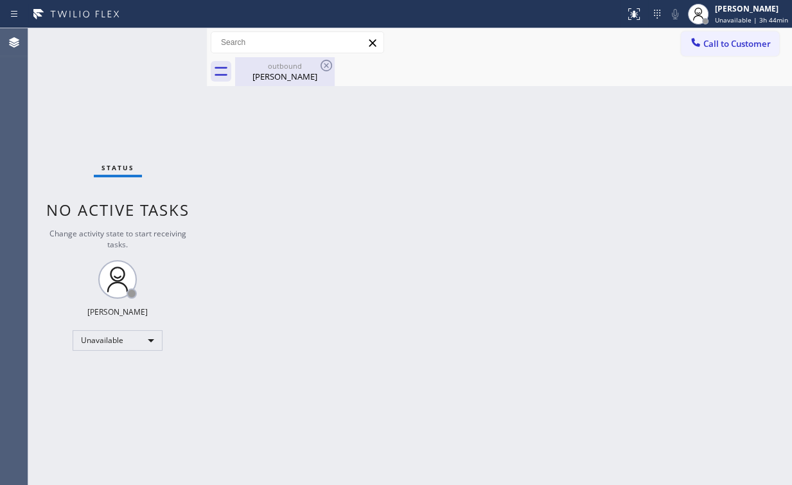
click at [295, 81] on div "[PERSON_NAME]" at bounding box center [285, 77] width 97 height 12
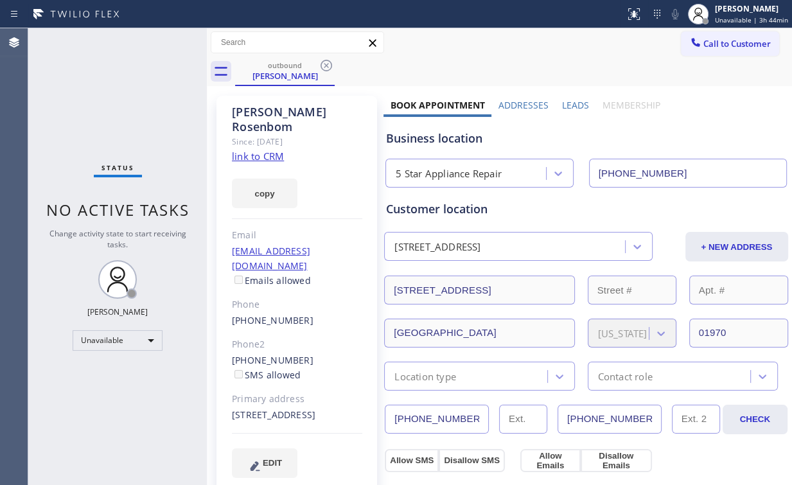
drag, startPoint x: 325, startPoint y: 64, endPoint x: 409, endPoint y: 114, distance: 97.7
click at [326, 64] on icon at bounding box center [326, 65] width 15 height 15
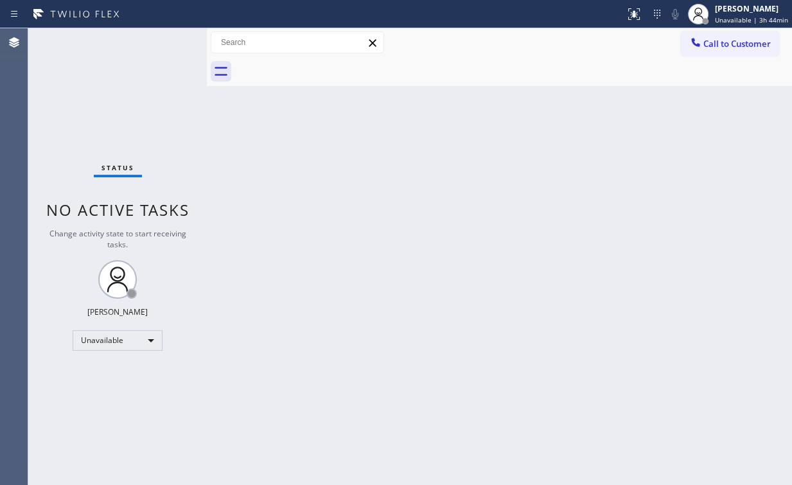
drag, startPoint x: 455, startPoint y: 270, endPoint x: 303, endPoint y: 440, distance: 227.6
click at [452, 273] on div "Back to Dashboard Change Sender ID Customers Technicians Select a contact Outbo…" at bounding box center [500, 256] width 586 height 457
click at [266, 176] on div "Back to Dashboard Change Sender ID Customers Technicians Select a contact Outbo…" at bounding box center [500, 256] width 586 height 457
